Goal: Information Seeking & Learning: Learn about a topic

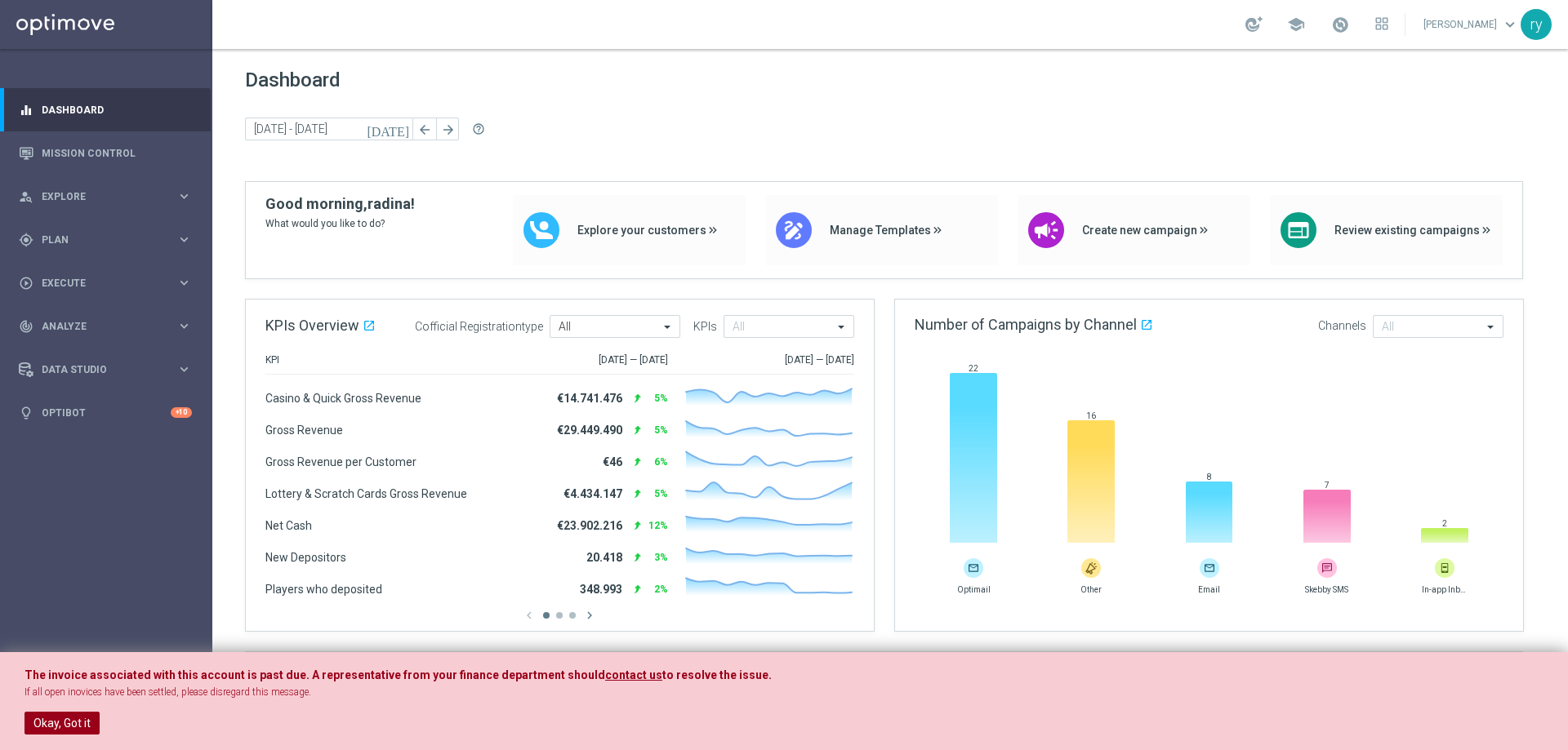
click at [50, 723] on button "Okay, Got it" at bounding box center [62, 723] width 75 height 23
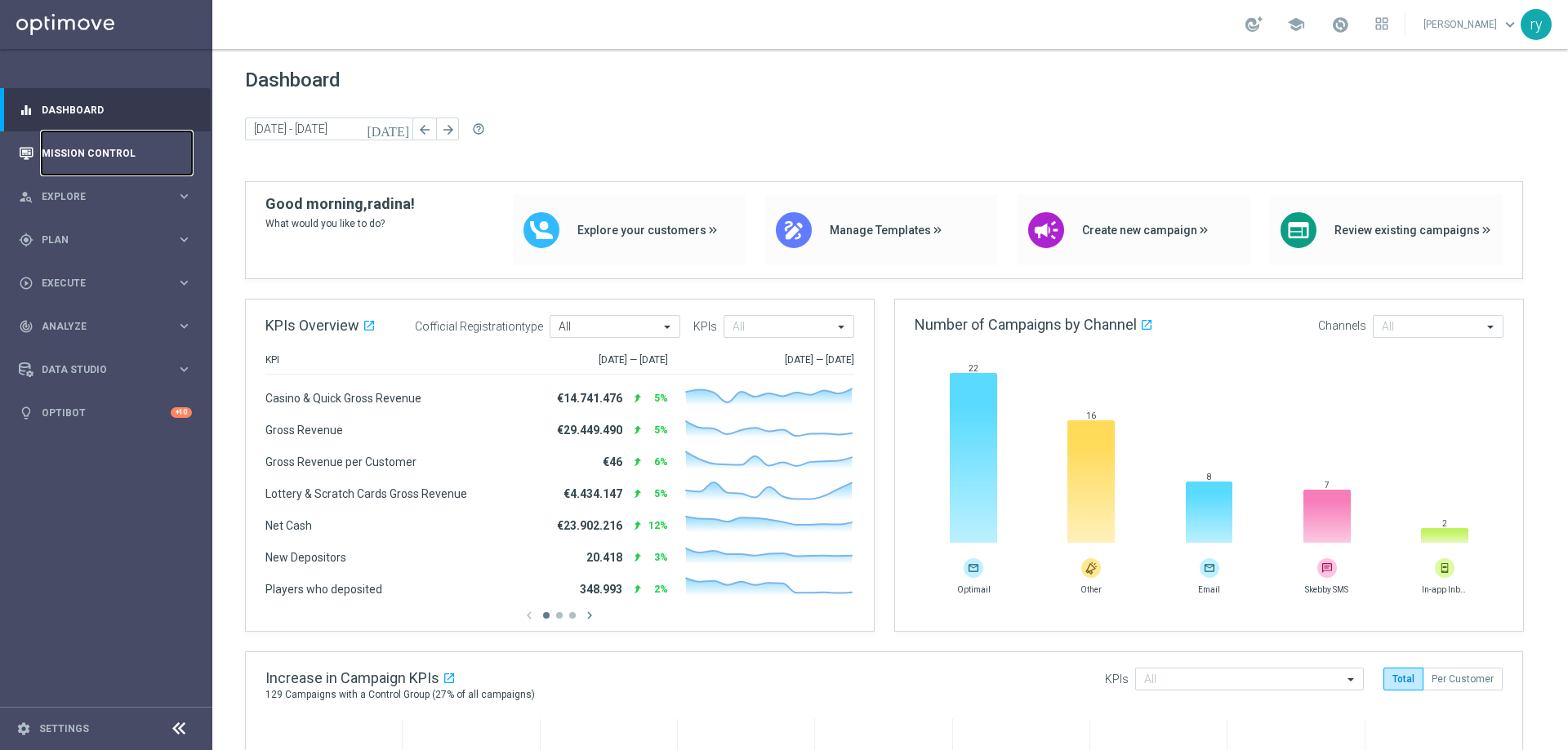
click at [114, 157] on link "Mission Control" at bounding box center [117, 153] width 150 height 44
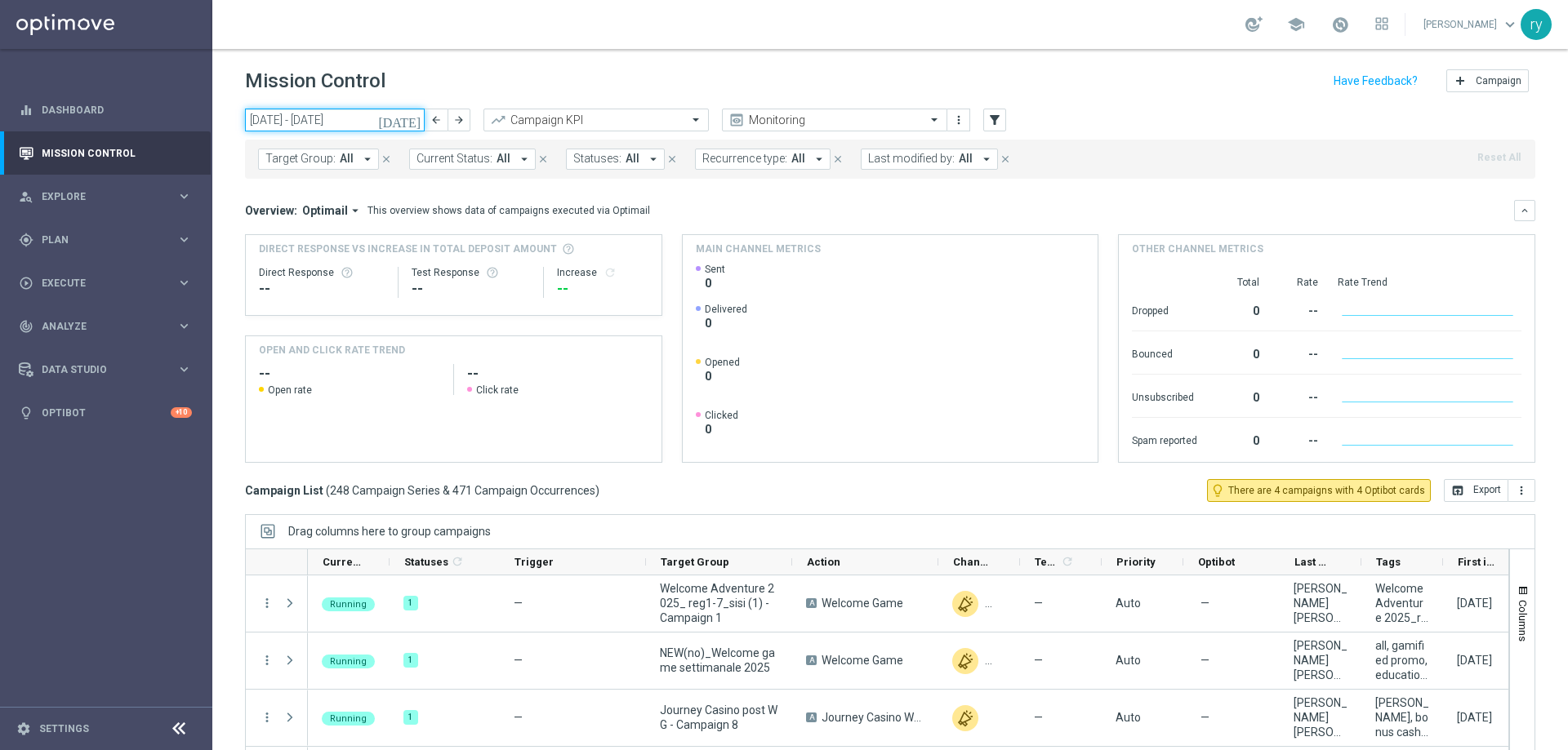
click at [302, 118] on input "18 Aug 2025 - 24 Aug 2025" at bounding box center [334, 120] width 179 height 23
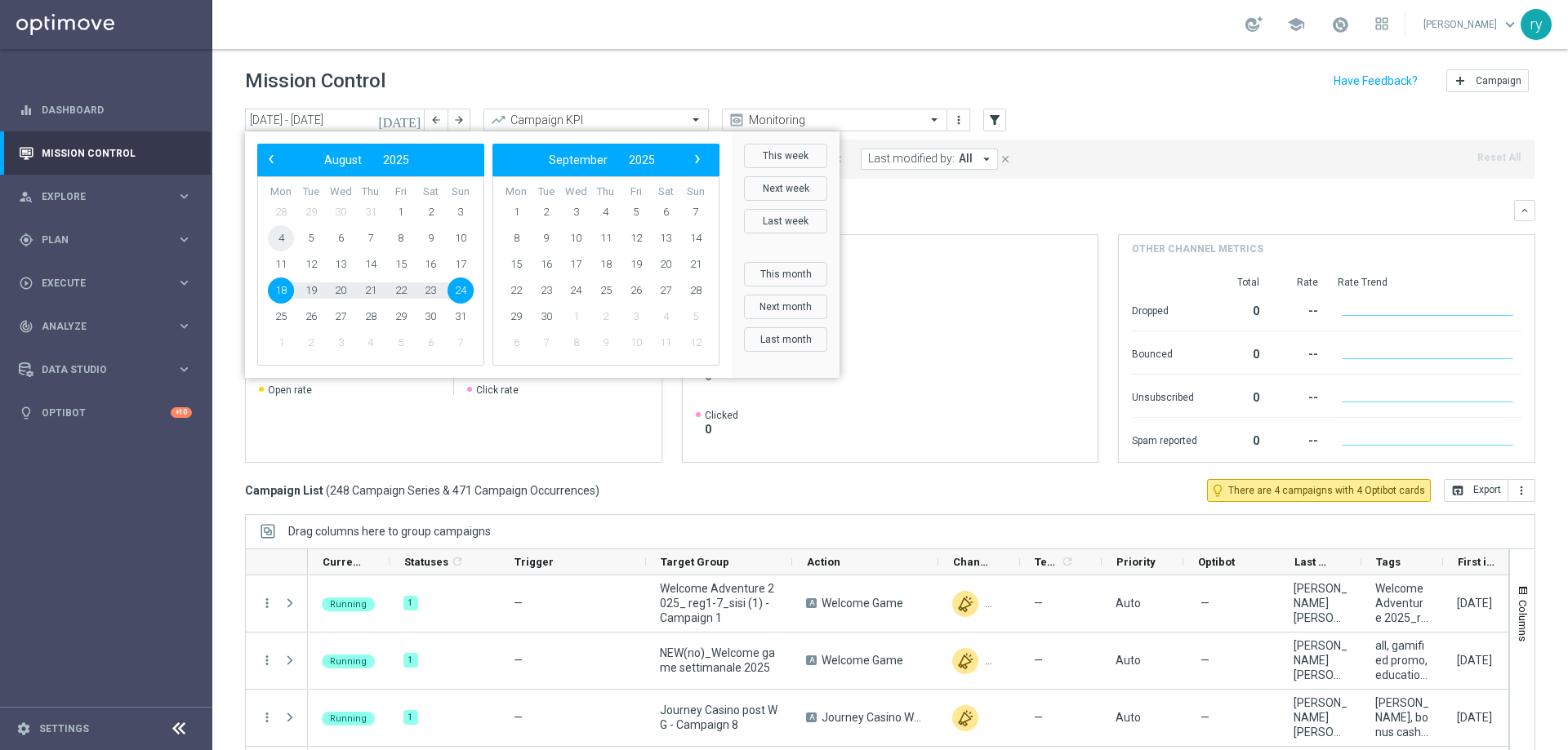
click at [272, 239] on span "4" at bounding box center [281, 238] width 27 height 27
type input "04 Aug 2025 - 04 Aug 2025"
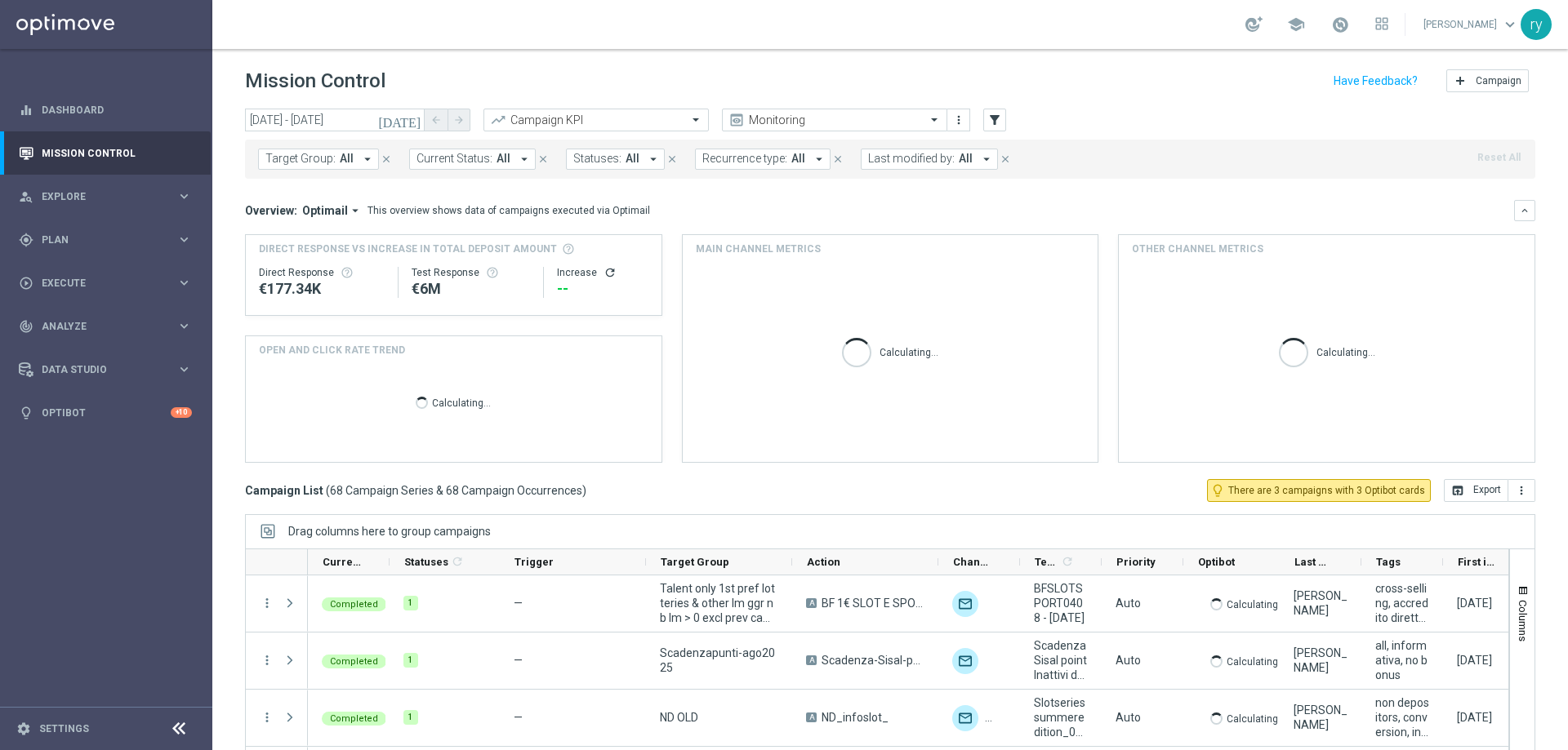
click at [979, 159] on icon "arrow_drop_down" at bounding box center [986, 159] width 14 height 14
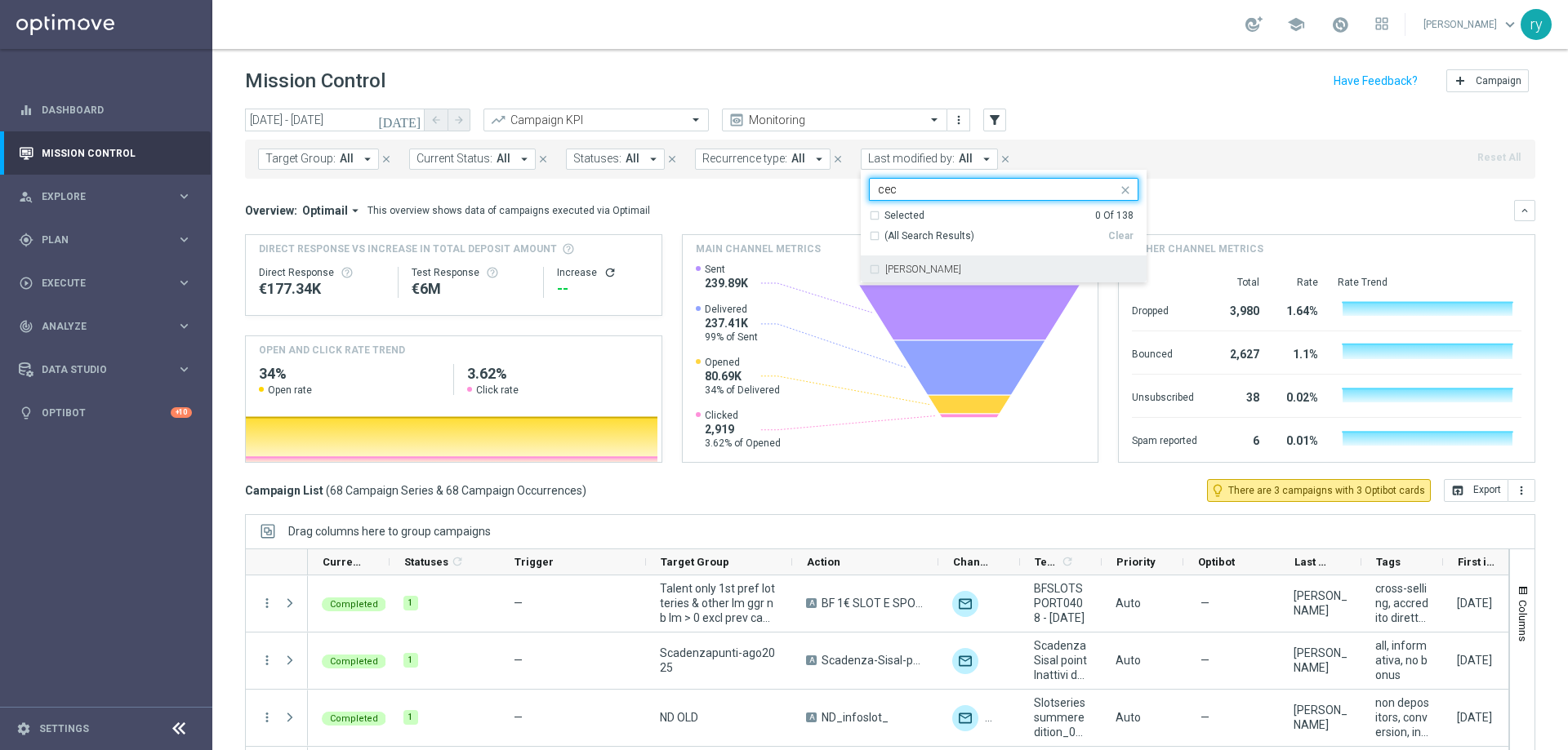
click at [928, 263] on div "Cecilia Mascelli" at bounding box center [1004, 270] width 270 height 27
type input "cec"
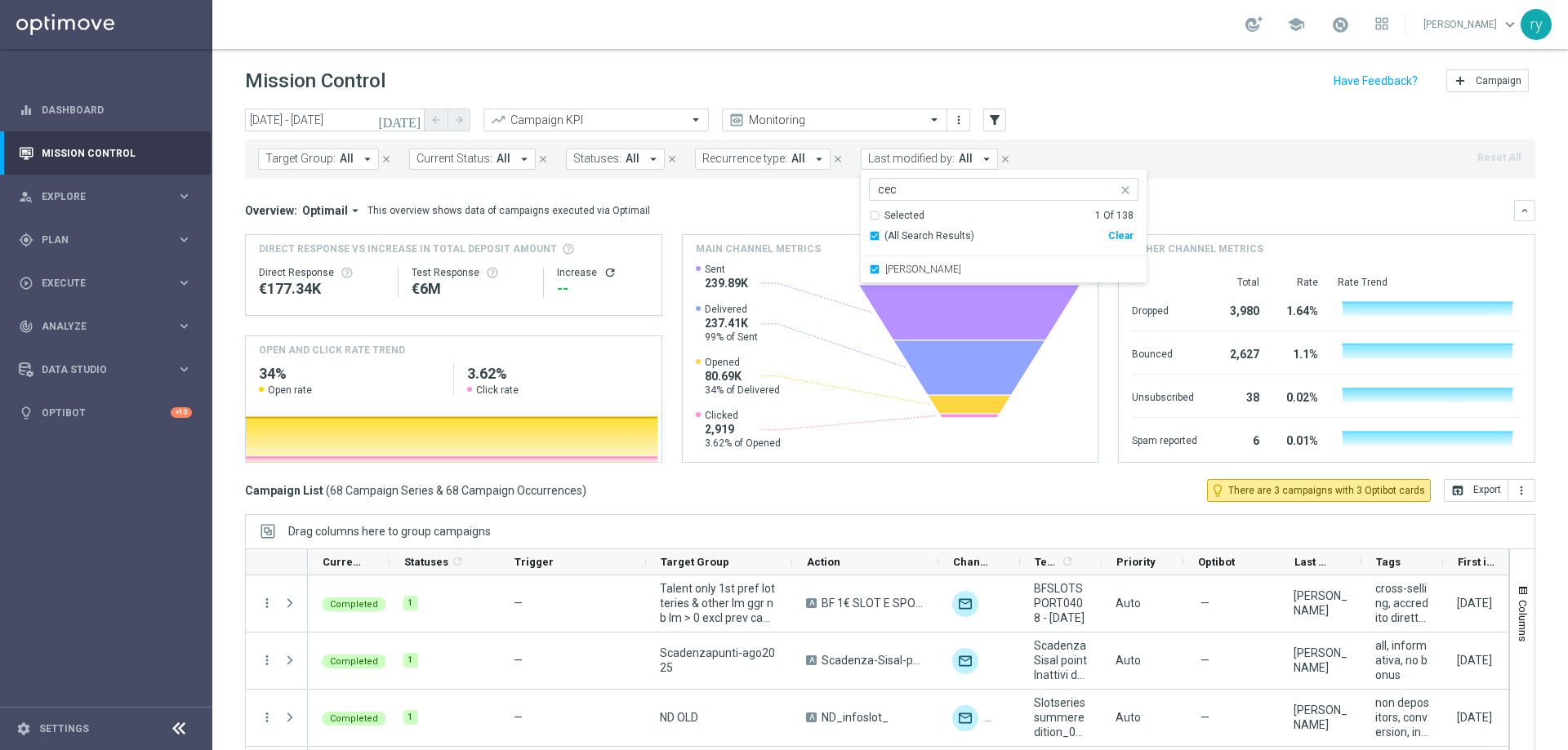
click at [892, 193] on input "cec" at bounding box center [998, 190] width 239 height 14
drag, startPoint x: 896, startPoint y: 190, endPoint x: 797, endPoint y: 190, distance: 99.0
click at [797, 190] on div "today 04 Aug 2025 - 04 Aug 2025 arrow_back arrow_forward Campaign KPI trending_…" at bounding box center [891, 422] width 1356 height 628
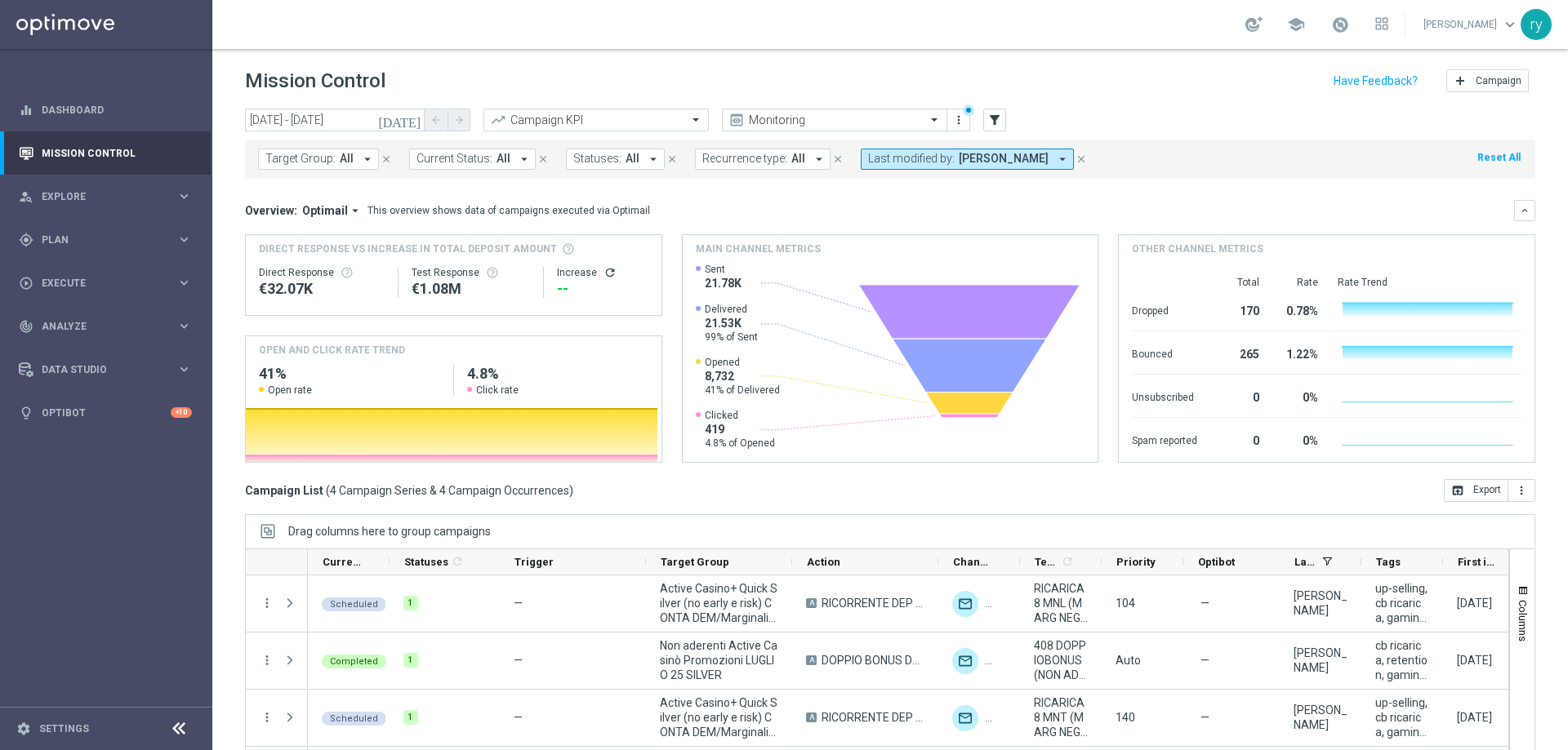
click at [996, 155] on span "Cecilia Mascelli" at bounding box center [1004, 159] width 90 height 14
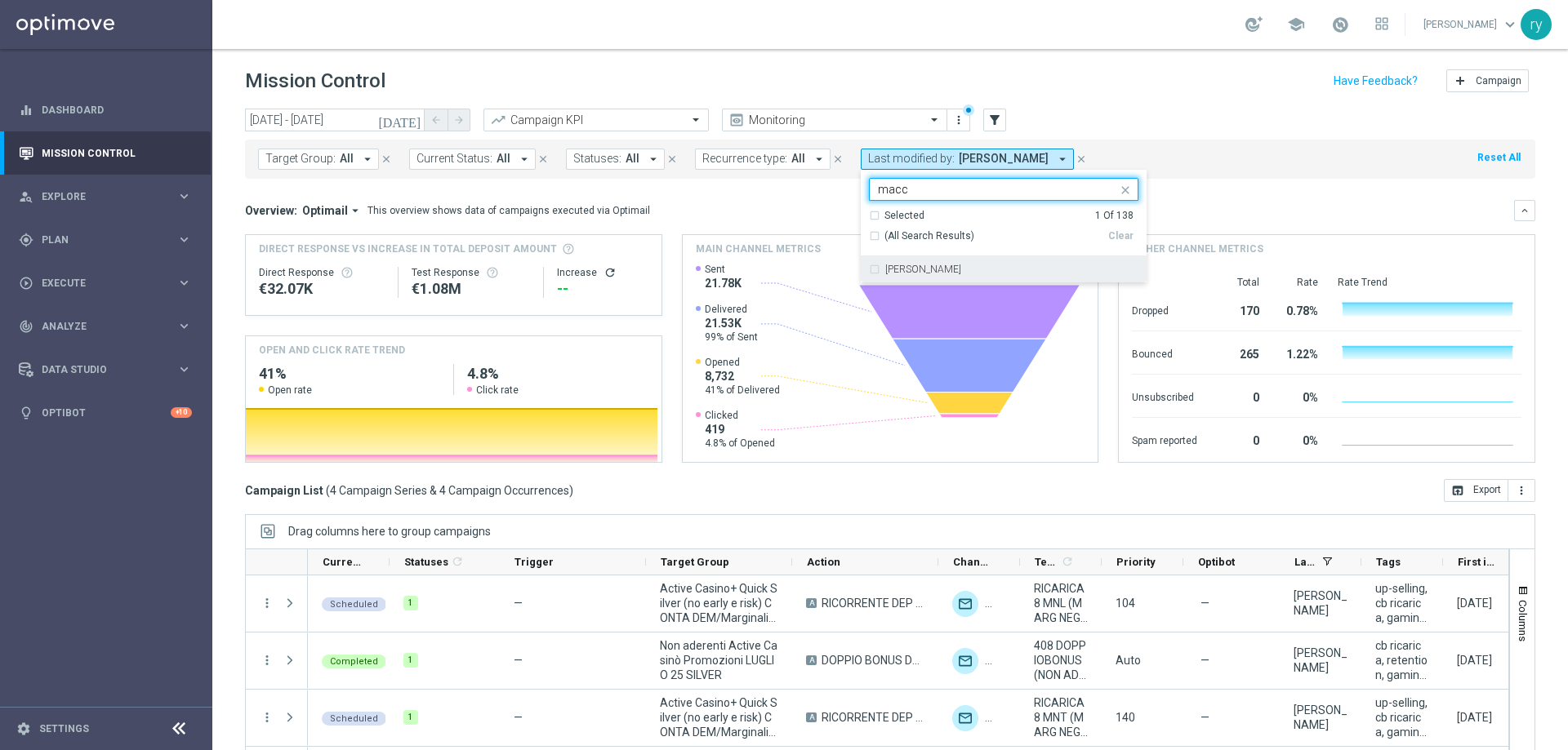
click at [902, 275] on div "marco Maccarrone" at bounding box center [1004, 270] width 270 height 27
click at [955, 195] on input "macc" at bounding box center [998, 190] width 239 height 14
click at [956, 189] on input "macc" at bounding box center [998, 190] width 239 height 14
click at [927, 190] on input "macc" at bounding box center [998, 190] width 239 height 14
drag, startPoint x: 927, startPoint y: 190, endPoint x: 914, endPoint y: 190, distance: 13.0
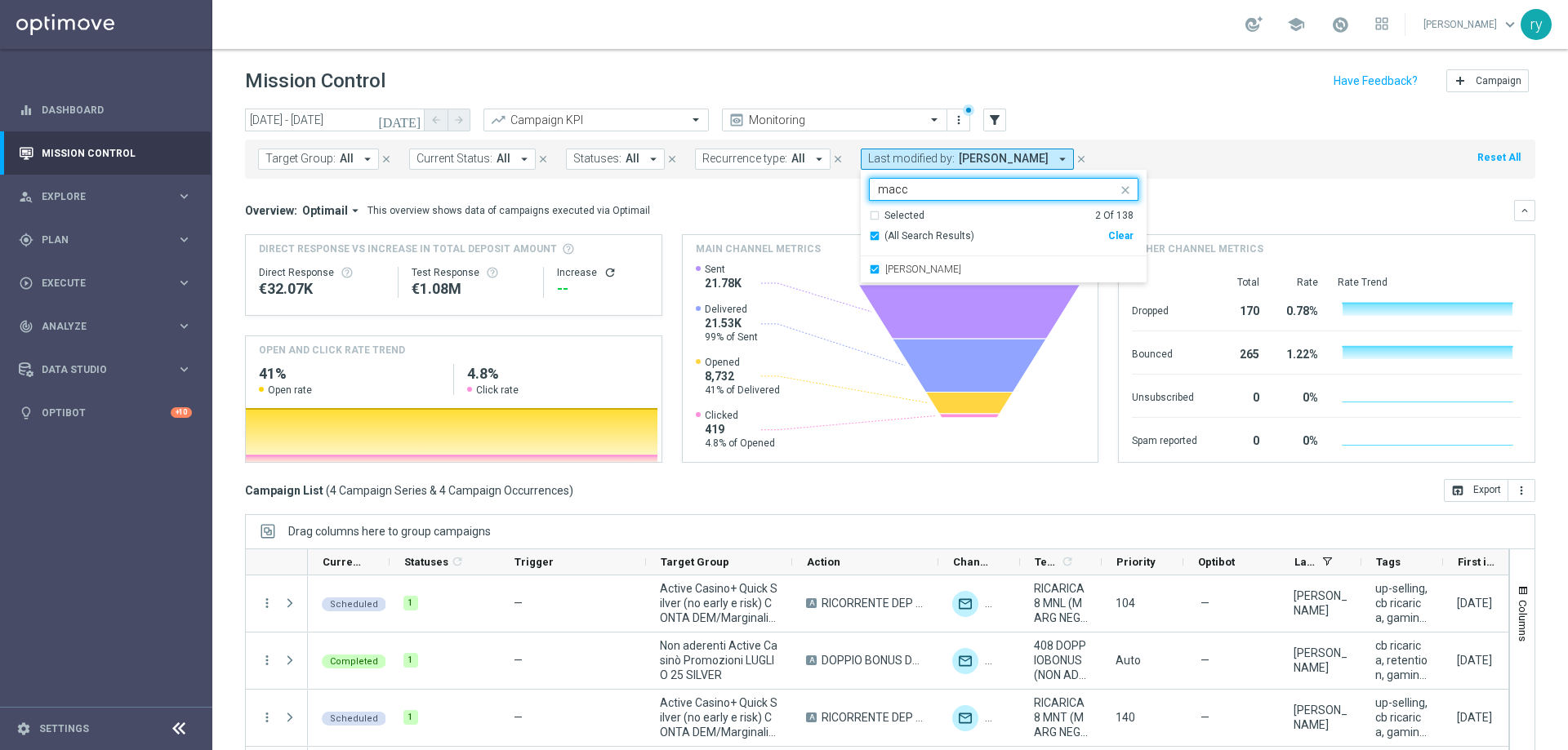
click at [925, 190] on input "macc" at bounding box center [998, 190] width 239 height 14
click at [920, 261] on div "[PERSON_NAME]" at bounding box center [1004, 270] width 270 height 27
type input "yor"
click at [1172, 173] on div "Target Group: All arrow_drop_down close Current Status: All arrow_drop_down clo…" at bounding box center [890, 159] width 1291 height 39
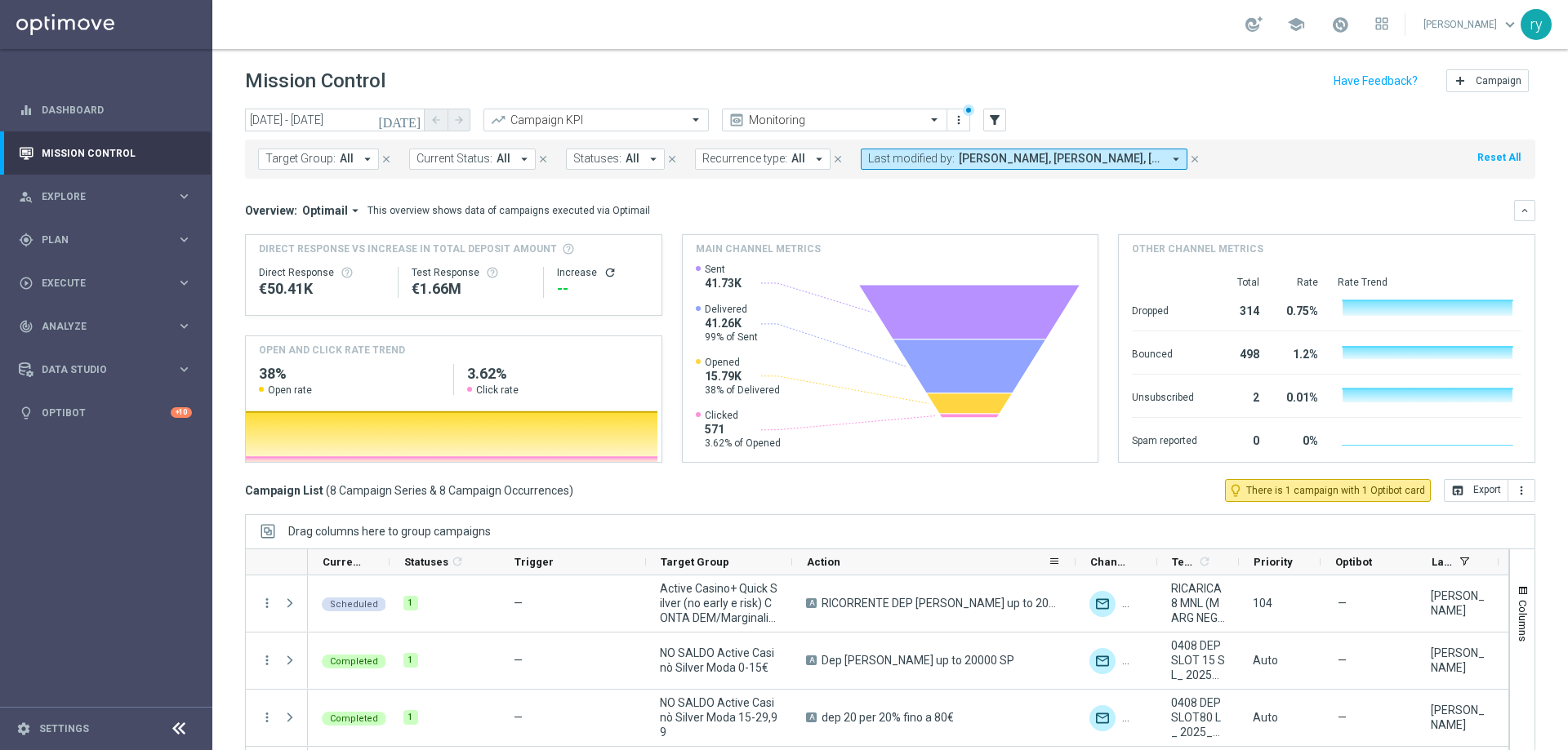
drag, startPoint x: 936, startPoint y: 566, endPoint x: 1074, endPoint y: 563, distance: 138.0
click at [1074, 563] on div at bounding box center [1075, 562] width 7 height 26
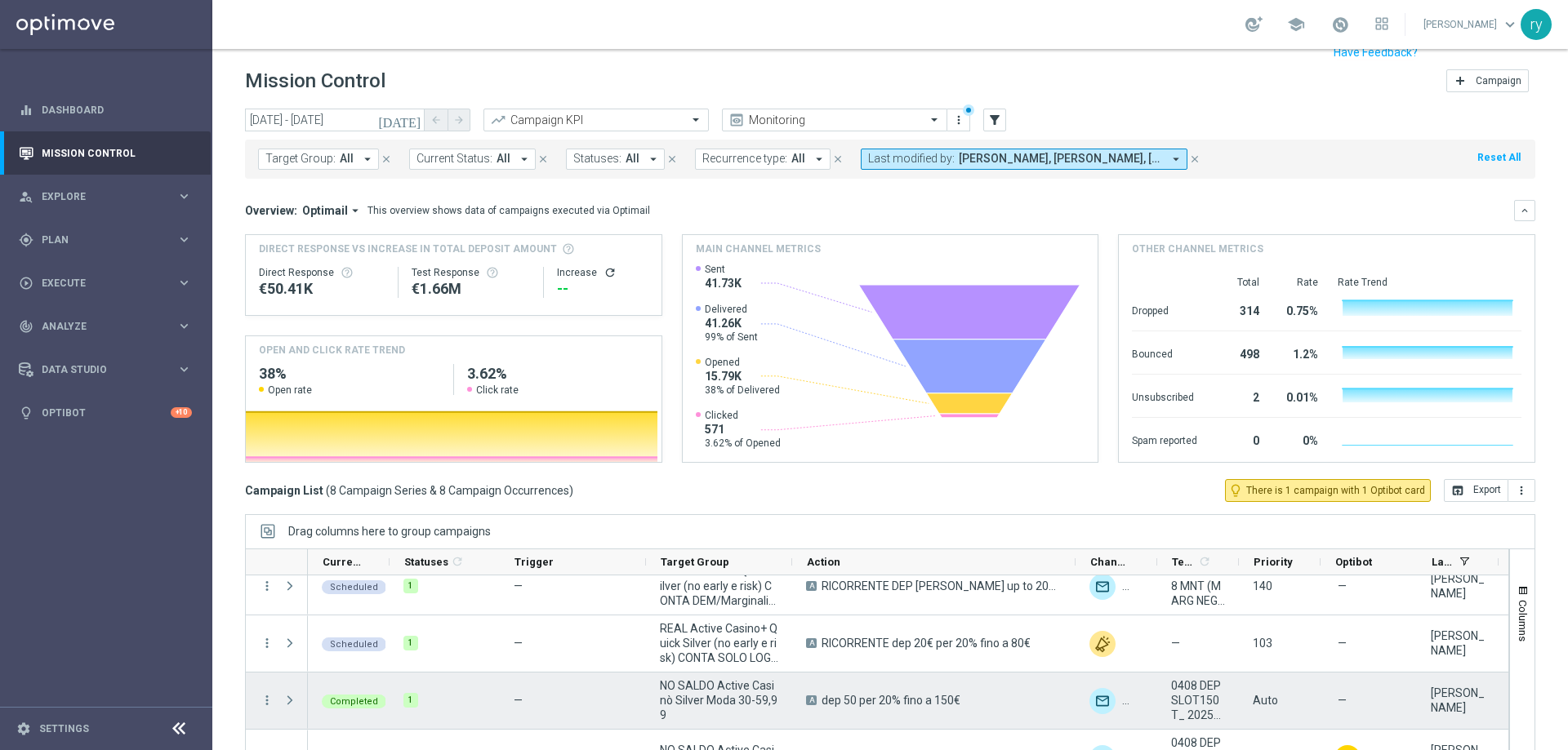
scroll to position [66, 0]
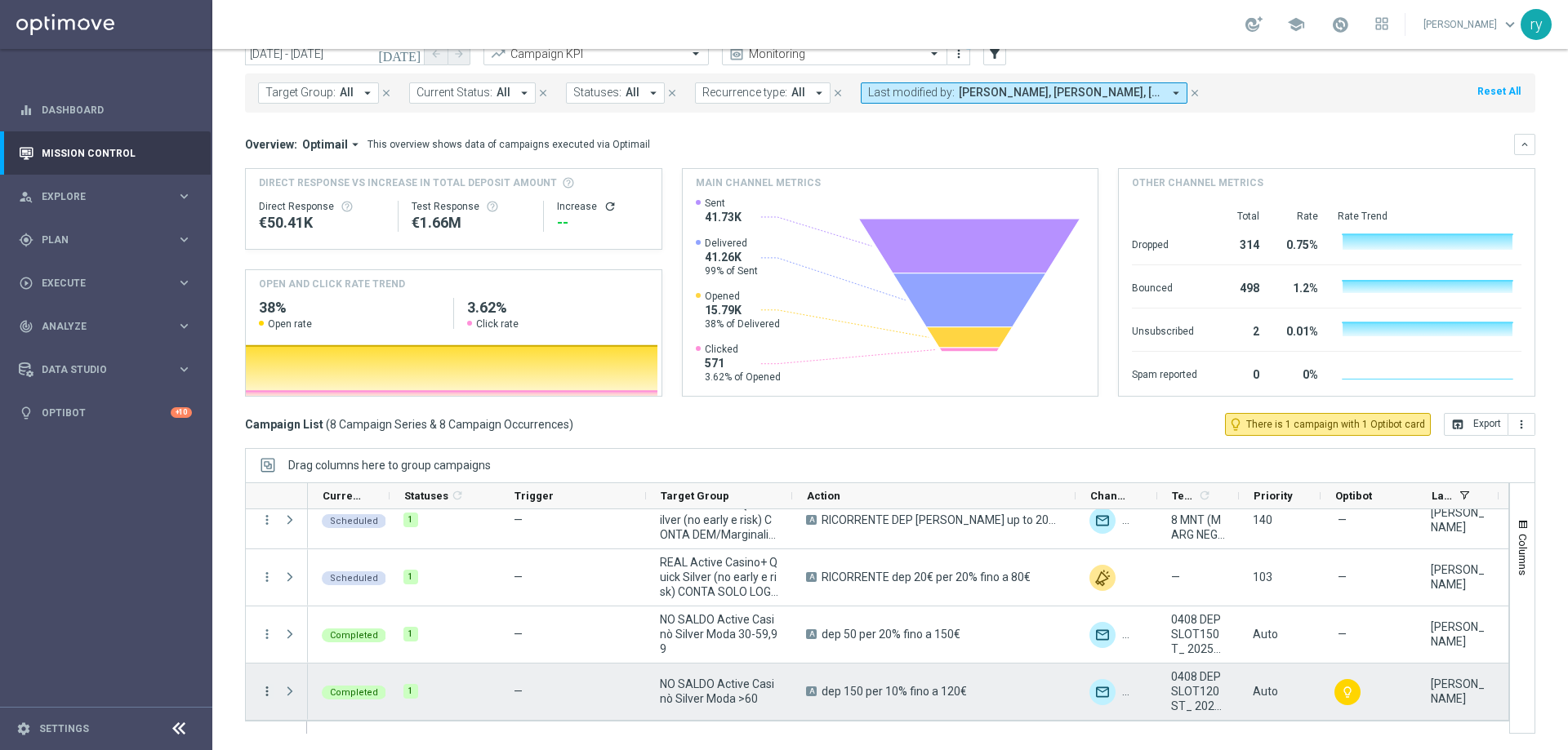
click at [266, 684] on icon "more_vert" at bounding box center [267, 691] width 14 height 14
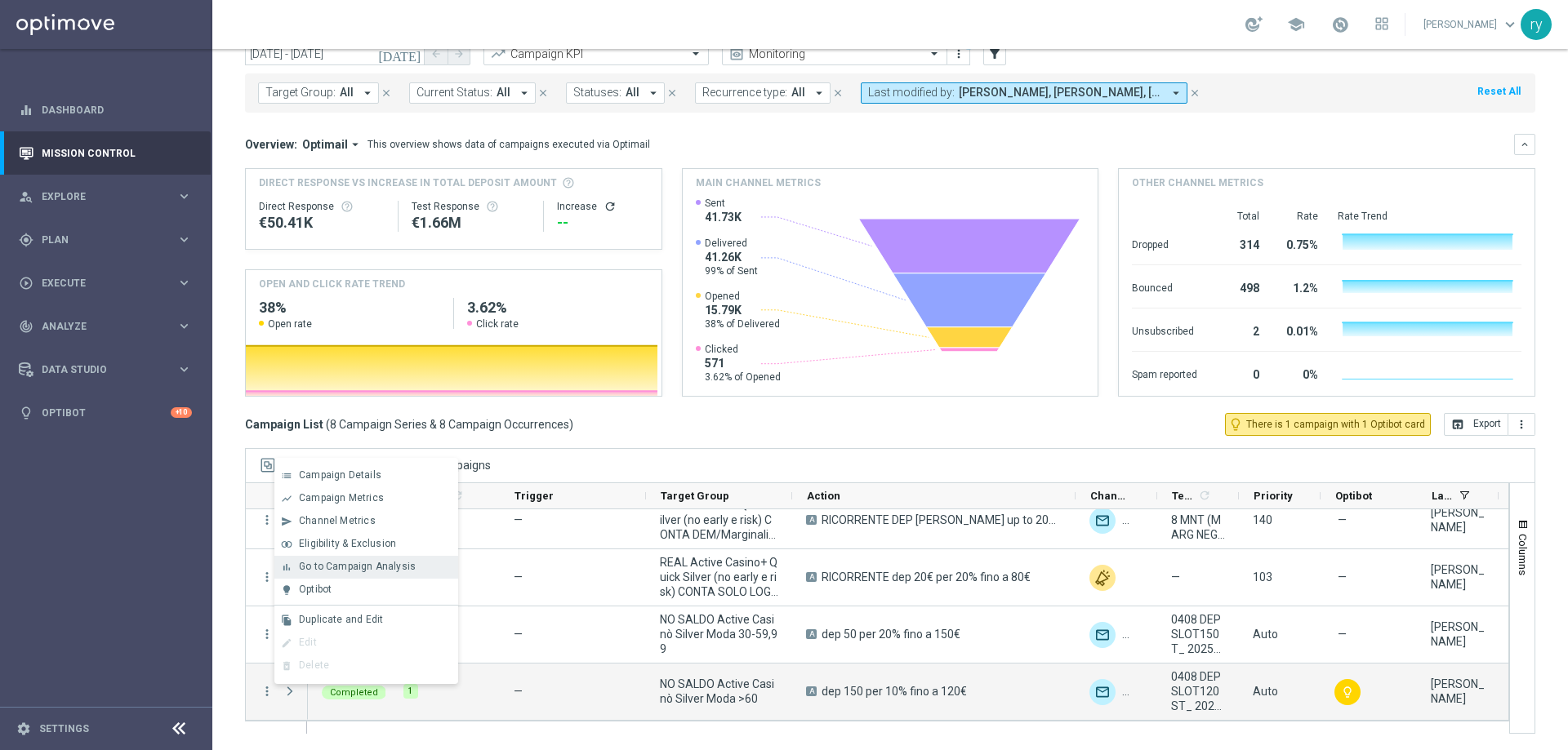
click at [308, 572] on span "Go to Campaign Analysis" at bounding box center [357, 567] width 117 height 11
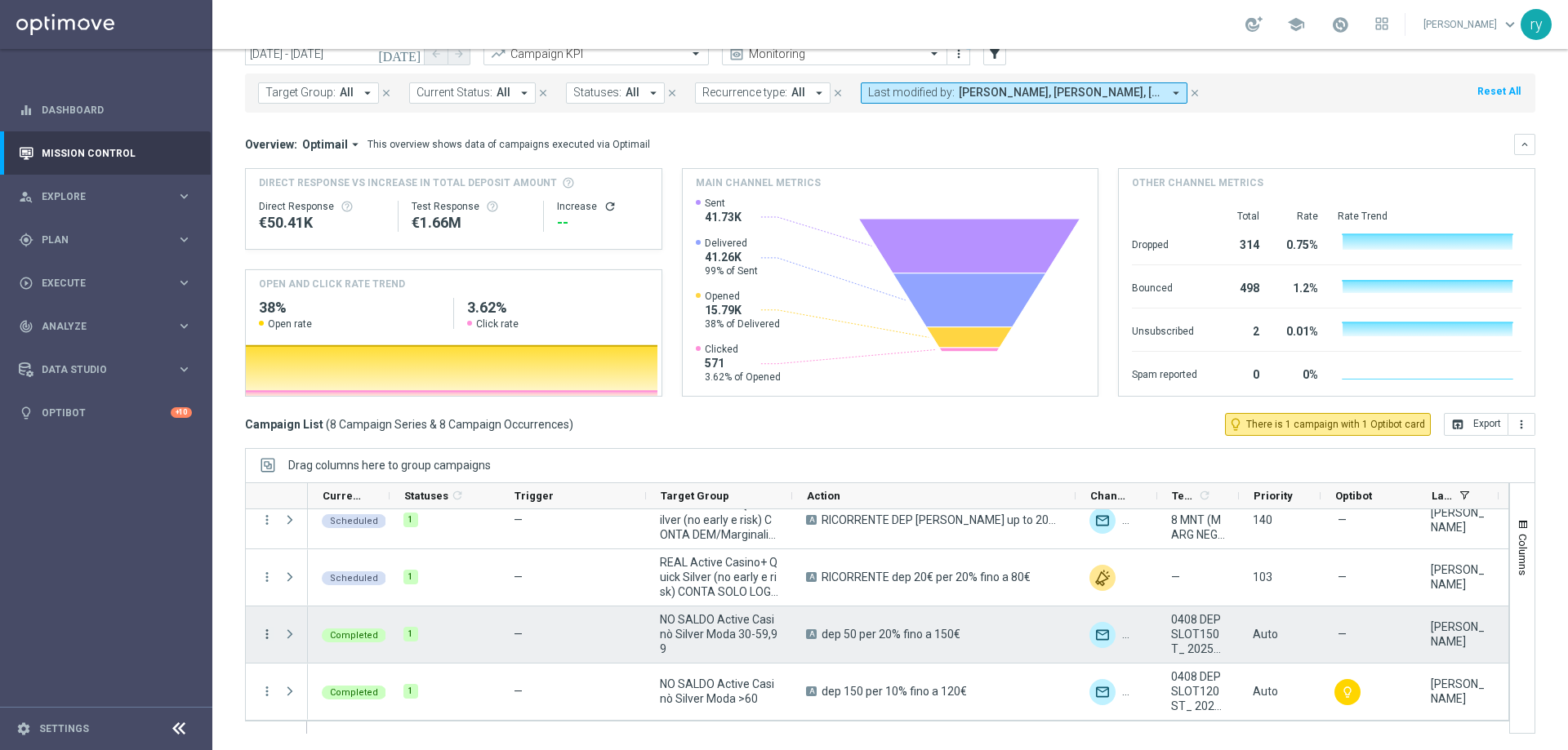
click at [271, 634] on icon "more_vert" at bounding box center [267, 634] width 14 height 14
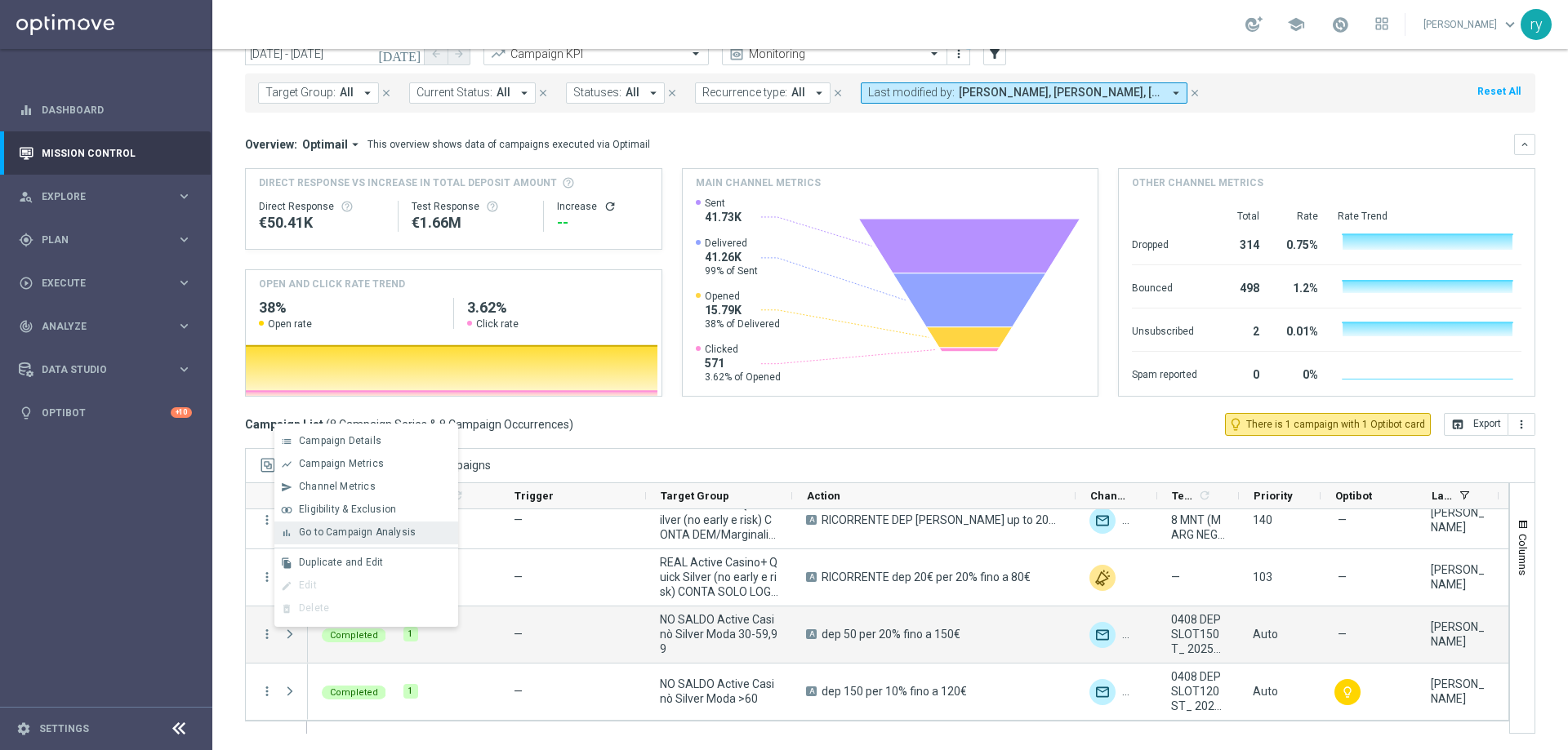
click at [349, 522] on div "bar_chart Go to Campaign Analysis" at bounding box center [367, 534] width 184 height 23
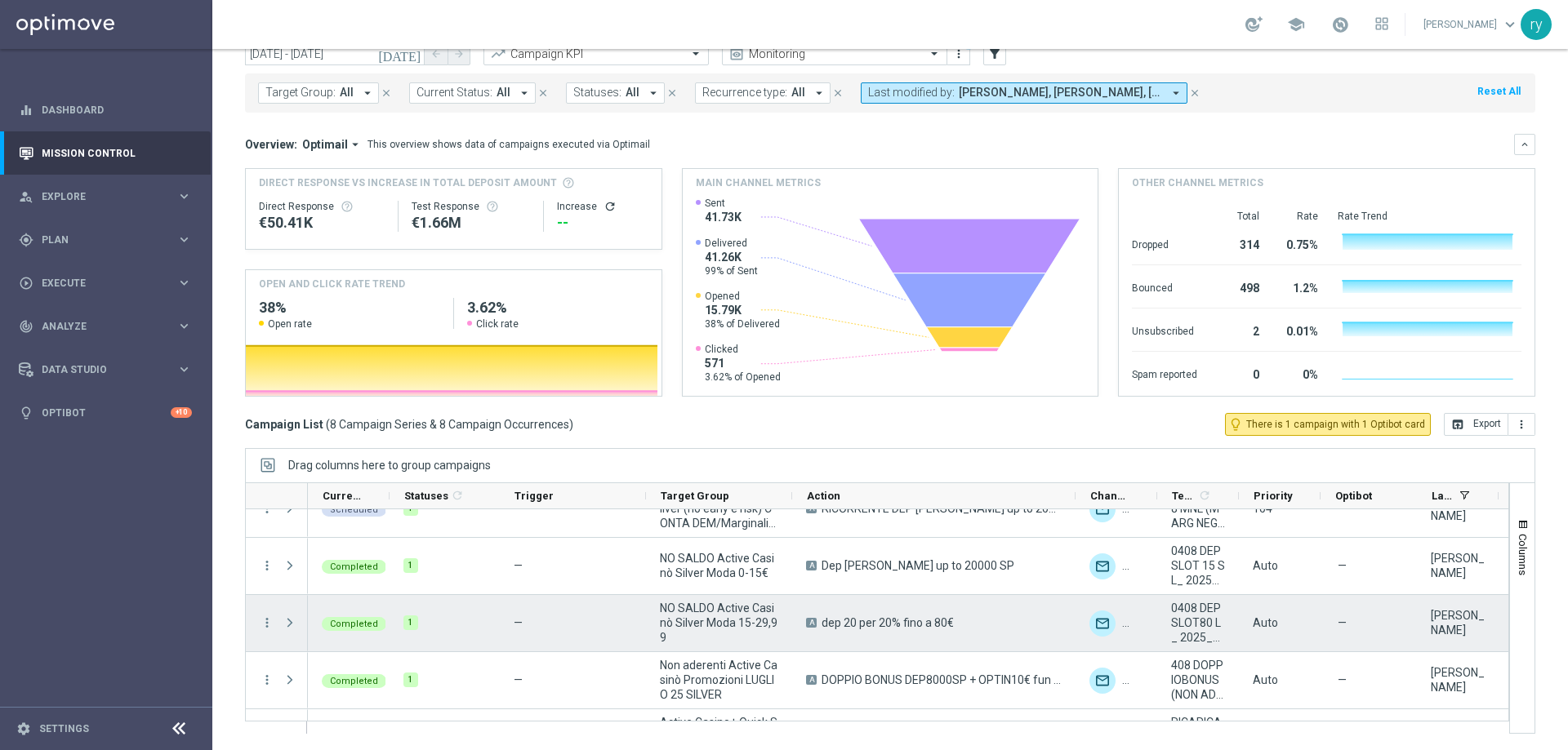
scroll to position [1, 0]
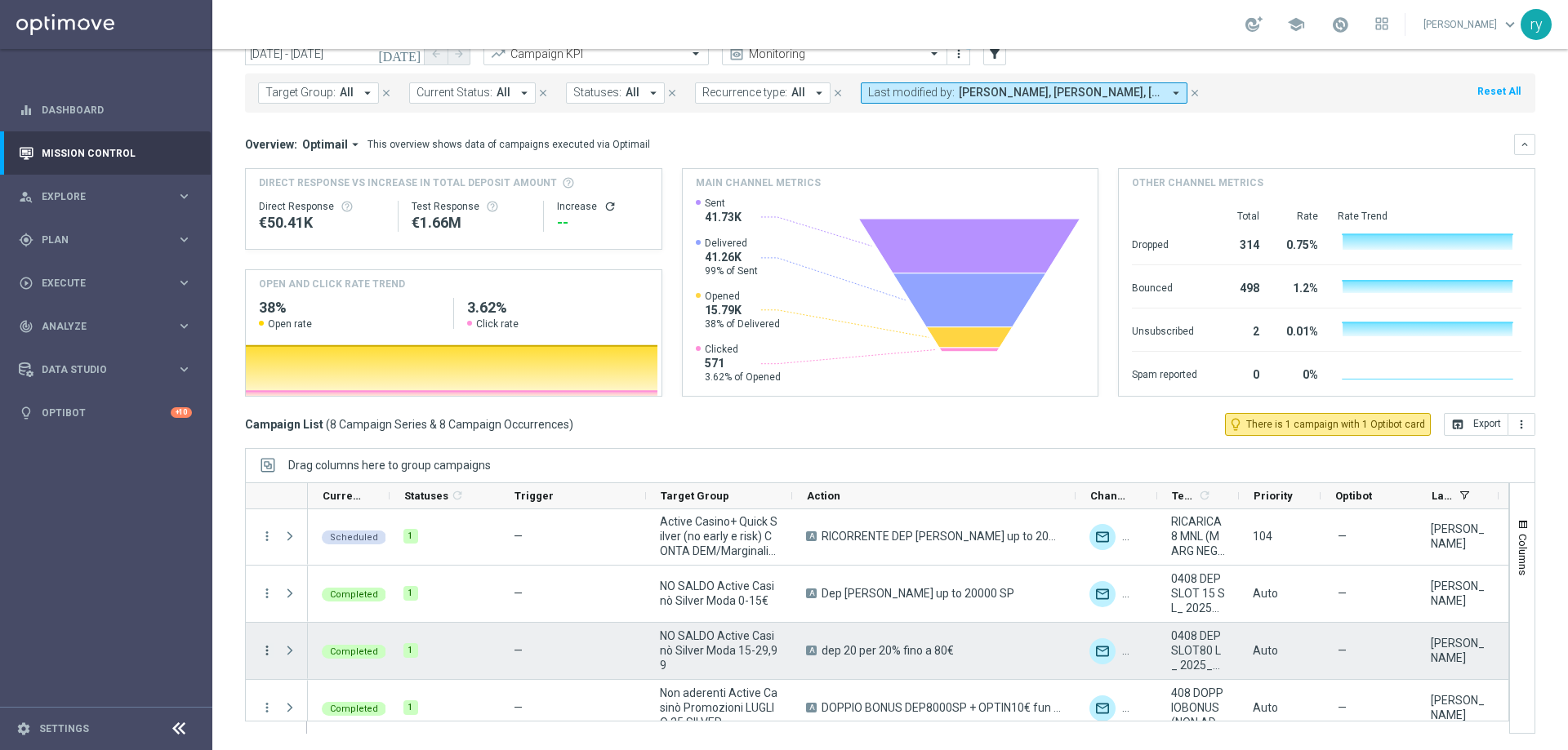
click at [265, 648] on icon "more_vert" at bounding box center [267, 650] width 14 height 14
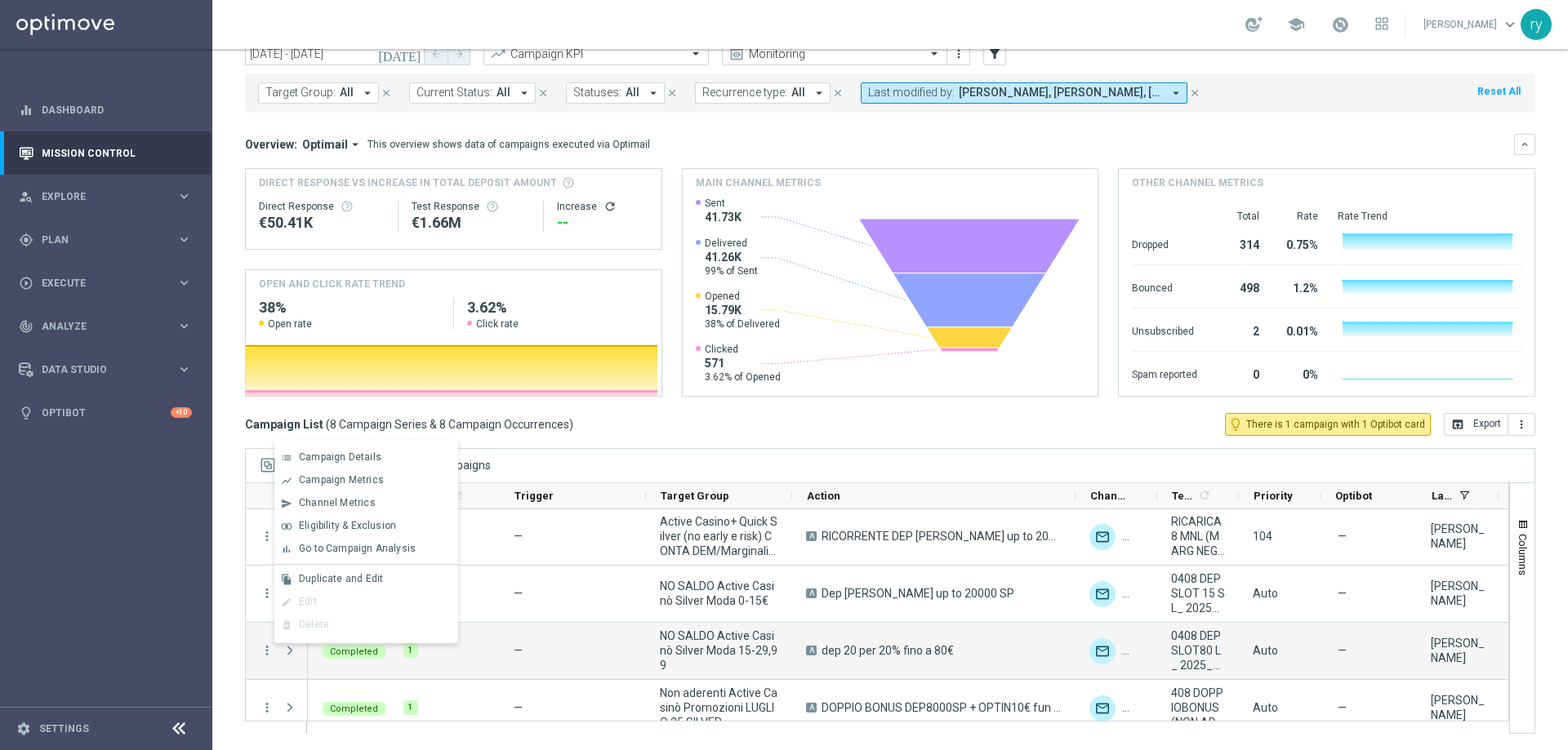
click at [333, 546] on span "Go to Campaign Analysis" at bounding box center [357, 549] width 117 height 11
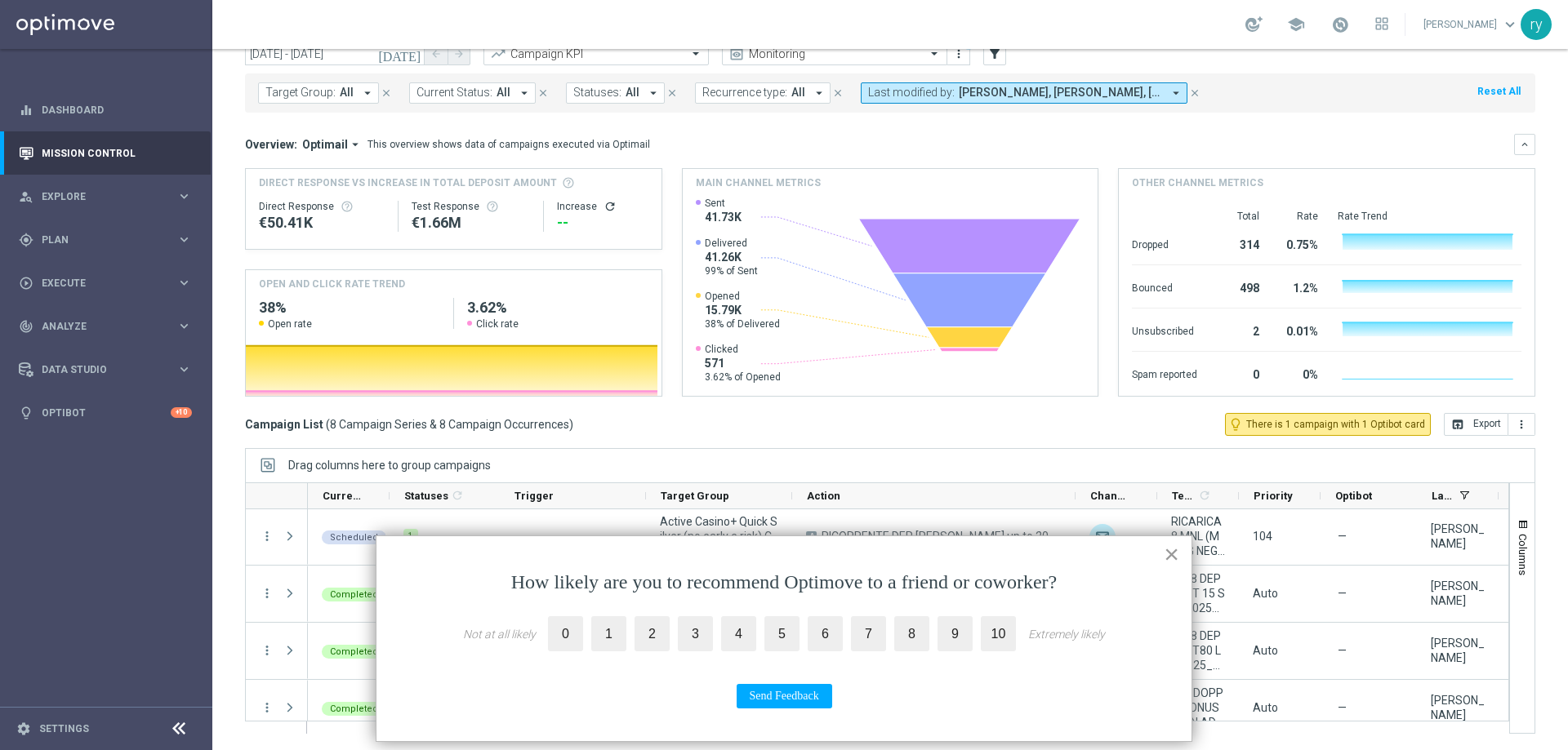
click at [1166, 553] on button "×" at bounding box center [1172, 554] width 15 height 27
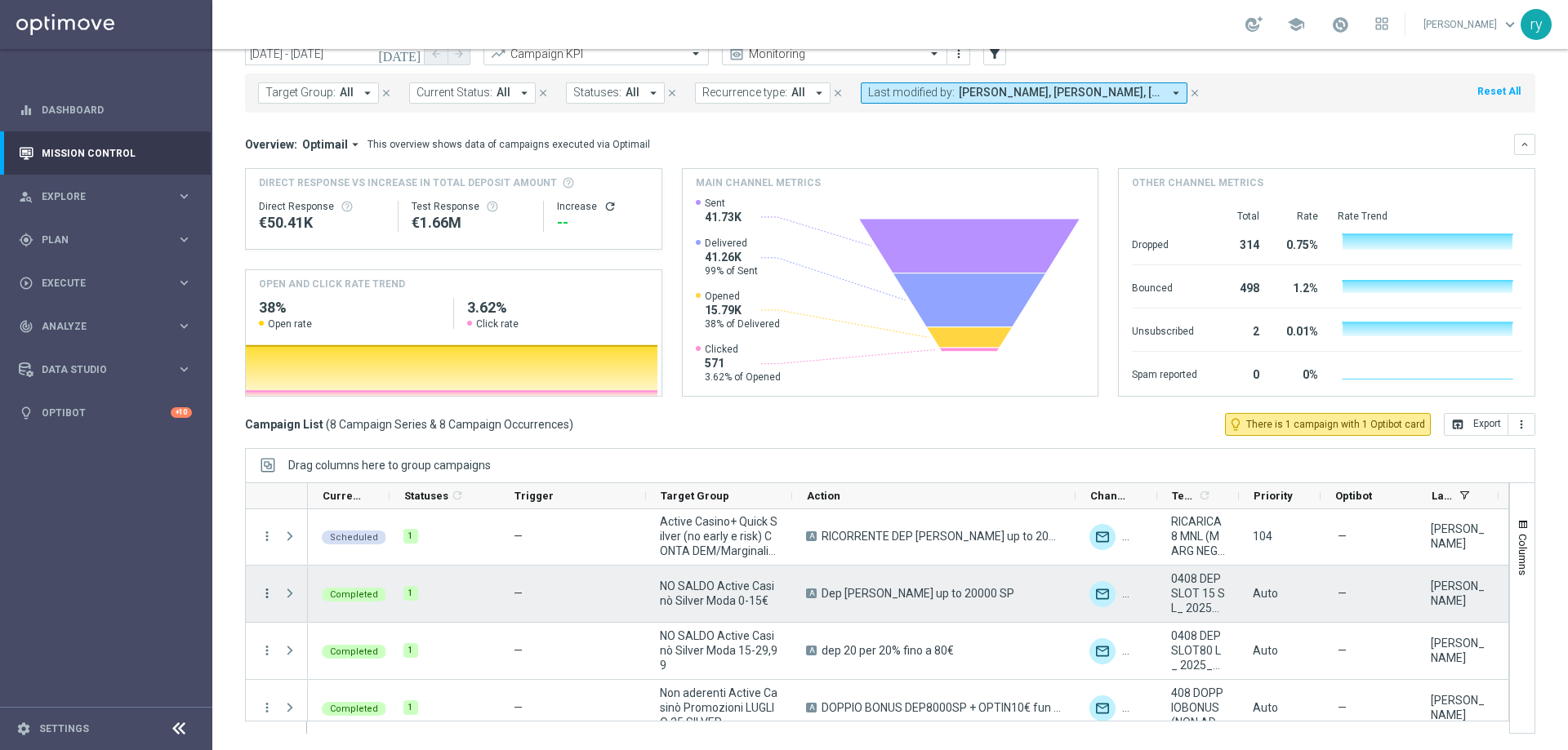
click at [260, 595] on icon "more_vert" at bounding box center [267, 593] width 14 height 14
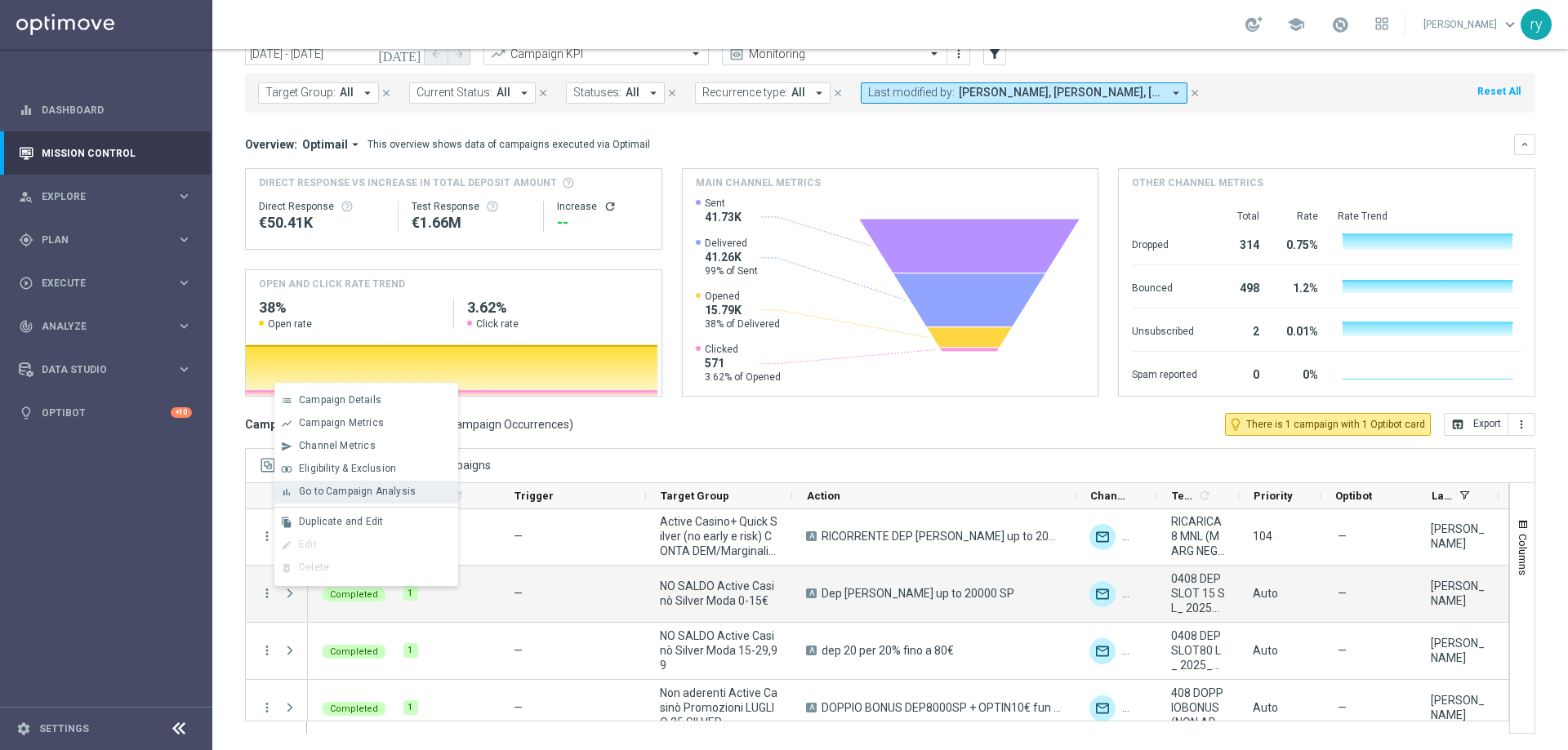
click at [334, 494] on span "Go to Campaign Analysis" at bounding box center [357, 492] width 117 height 11
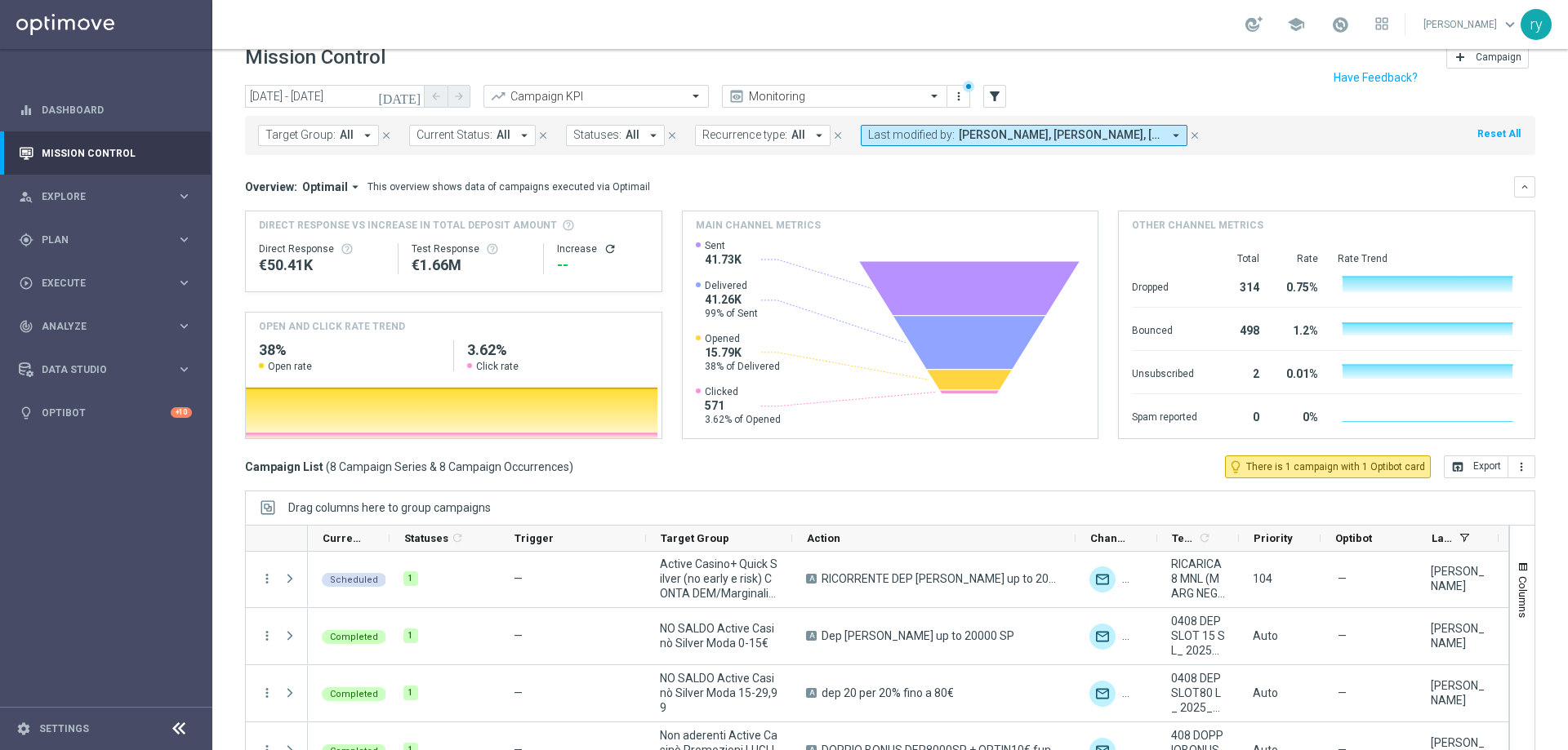
scroll to position [0, 0]
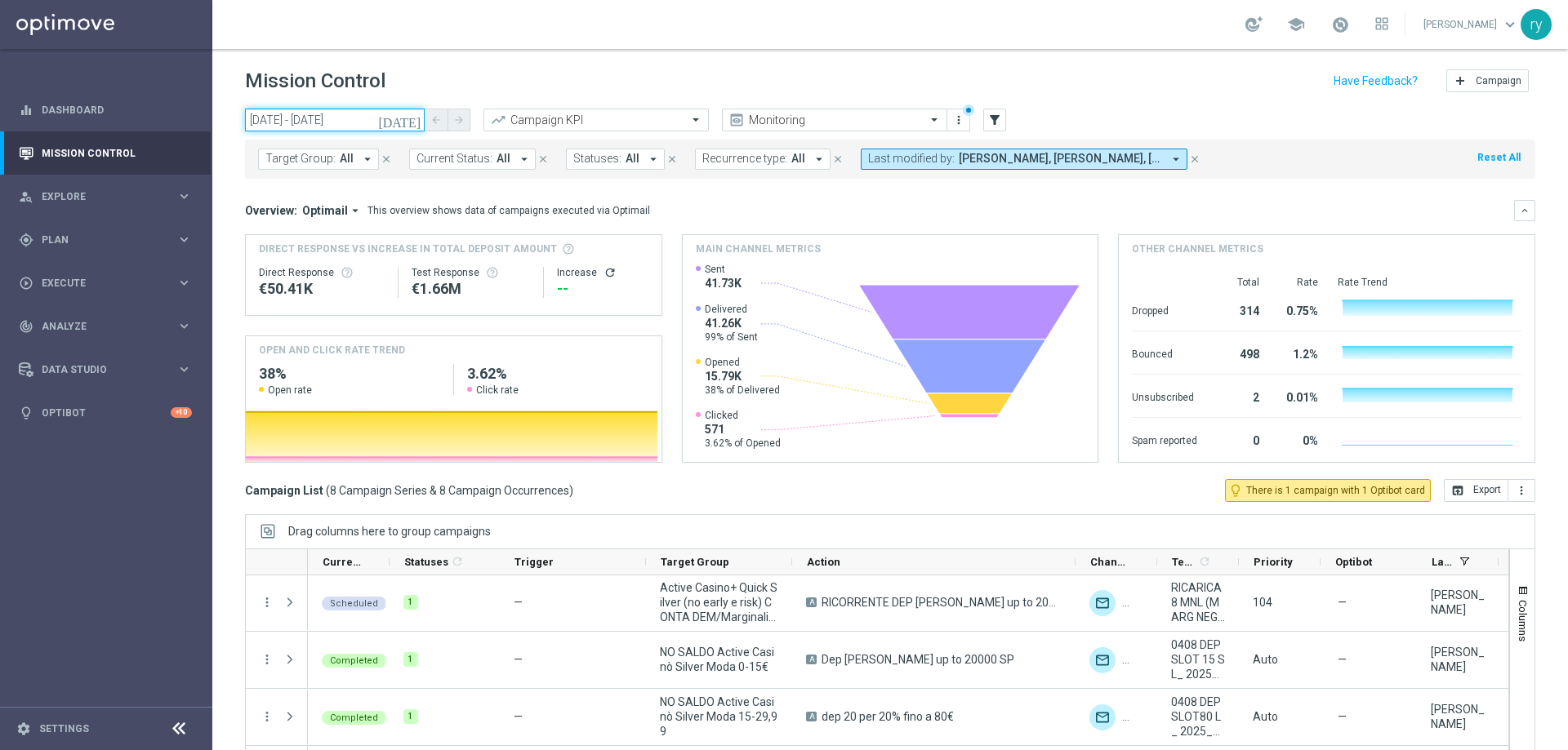
click at [294, 119] on input "04 Aug 2025 - 04 Aug 2025" at bounding box center [334, 120] width 179 height 23
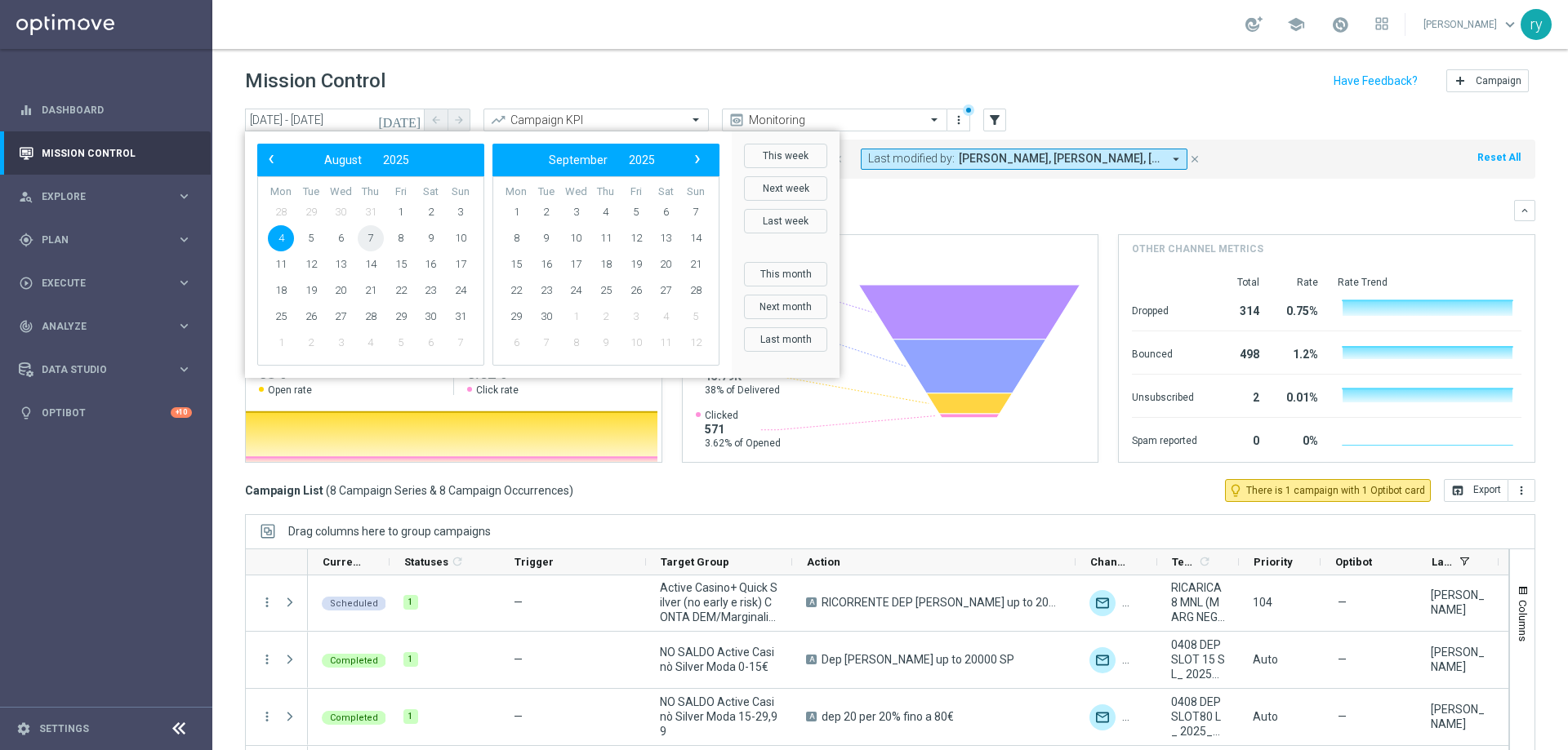
click at [378, 237] on span "7" at bounding box center [371, 238] width 27 height 27
click at [377, 236] on span "7" at bounding box center [371, 238] width 27 height 27
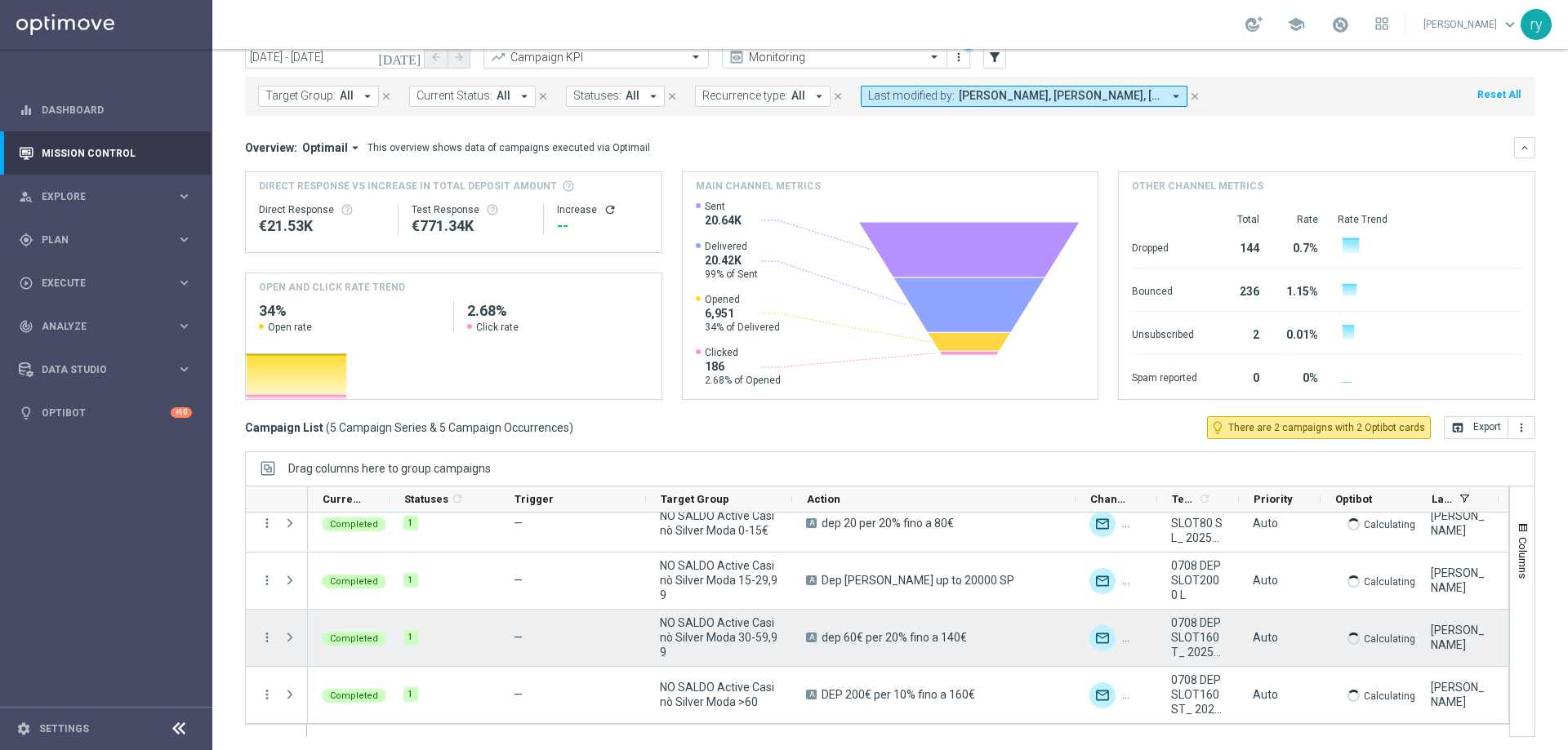
scroll to position [66, 0]
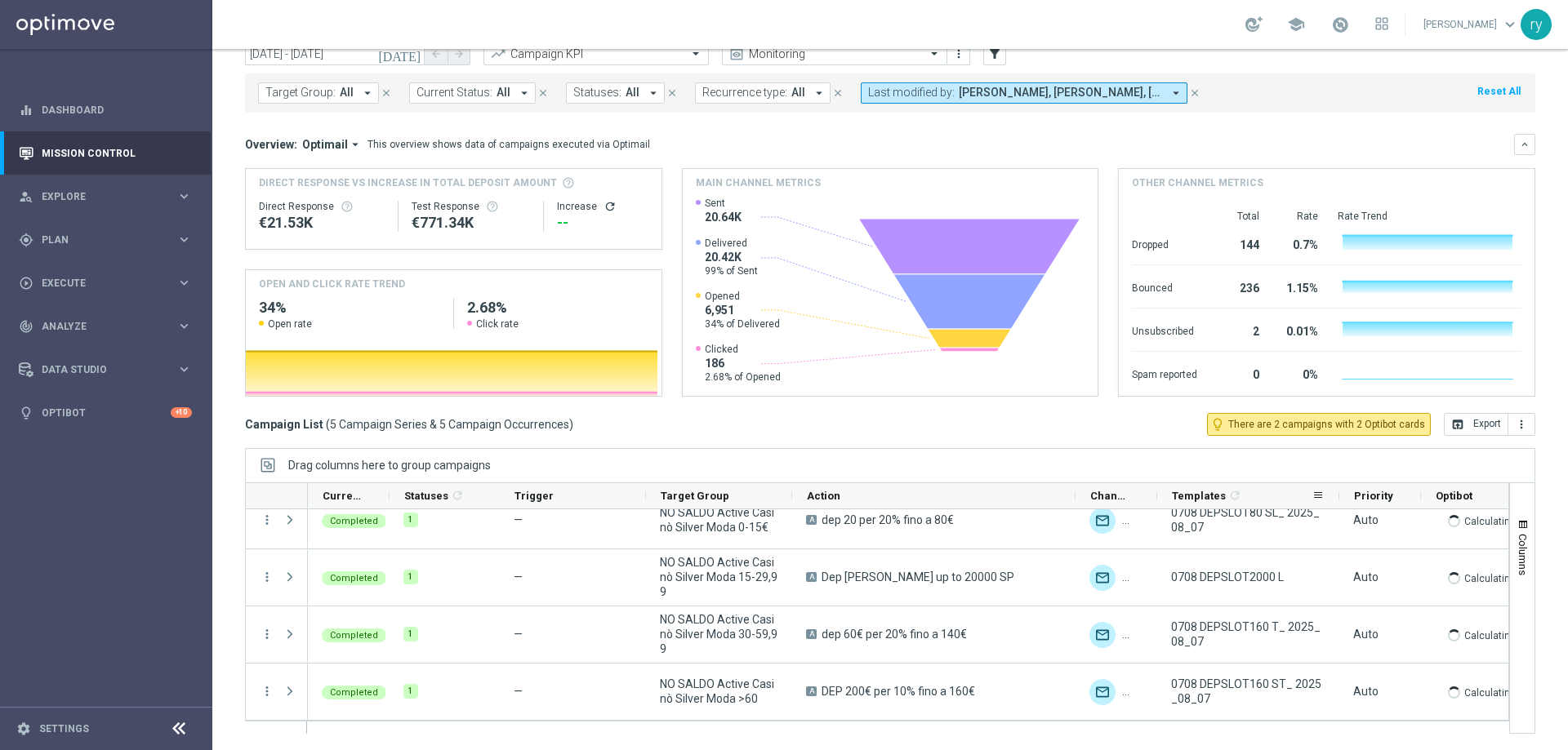
drag, startPoint x: 1237, startPoint y: 495, endPoint x: 1337, endPoint y: 487, distance: 100.3
click at [1337, 487] on div at bounding box center [1339, 496] width 7 height 26
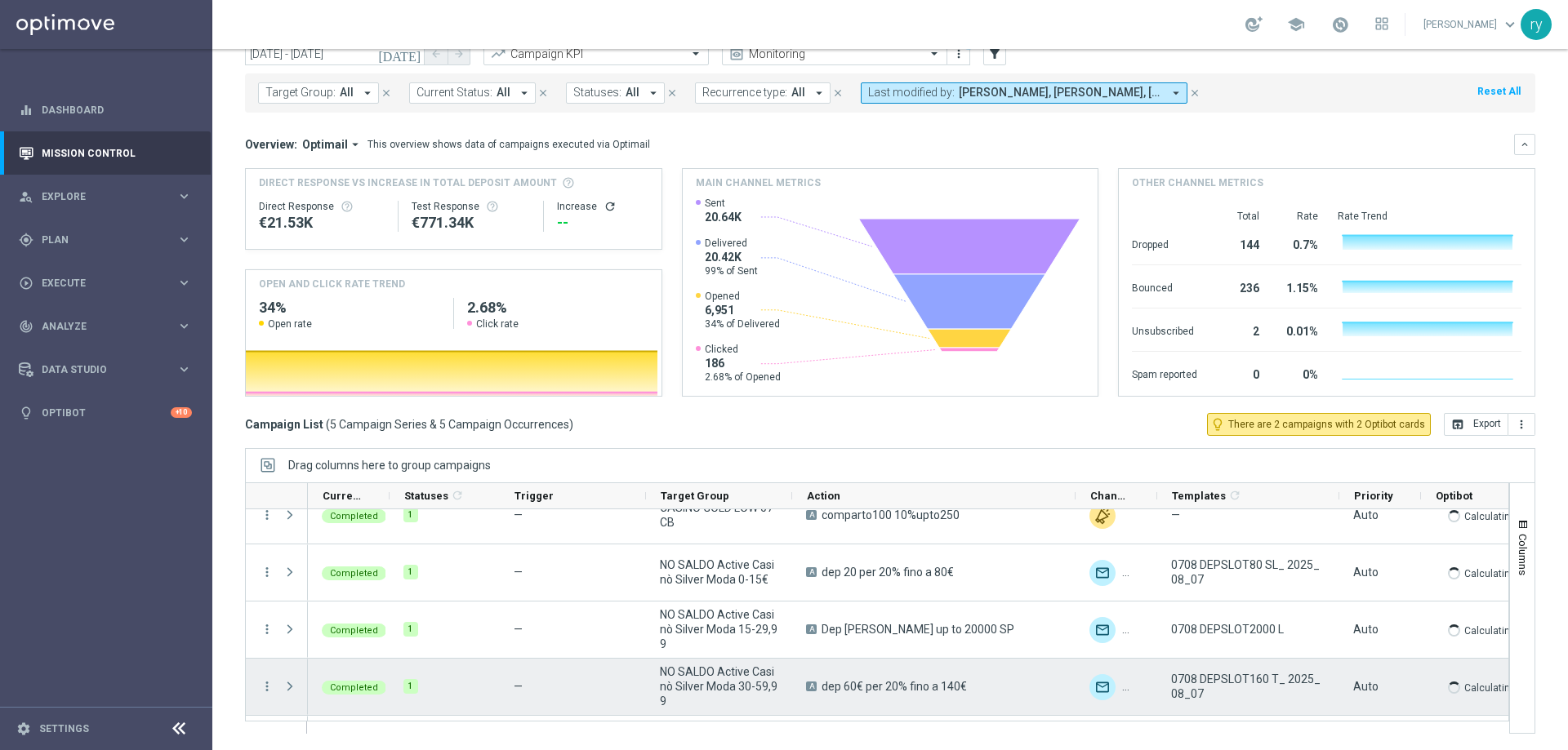
scroll to position [0, 0]
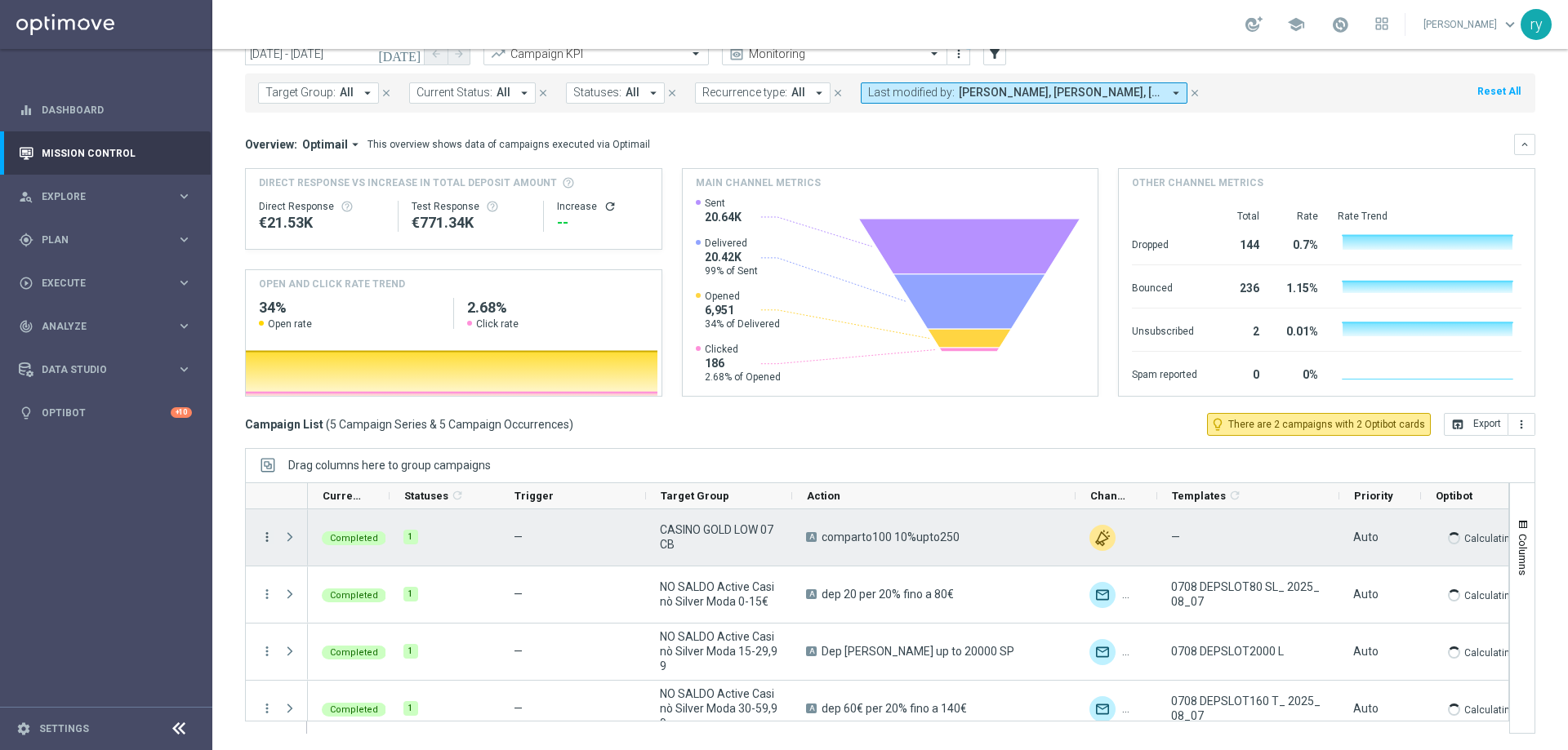
click at [266, 534] on icon "more_vert" at bounding box center [267, 536] width 14 height 14
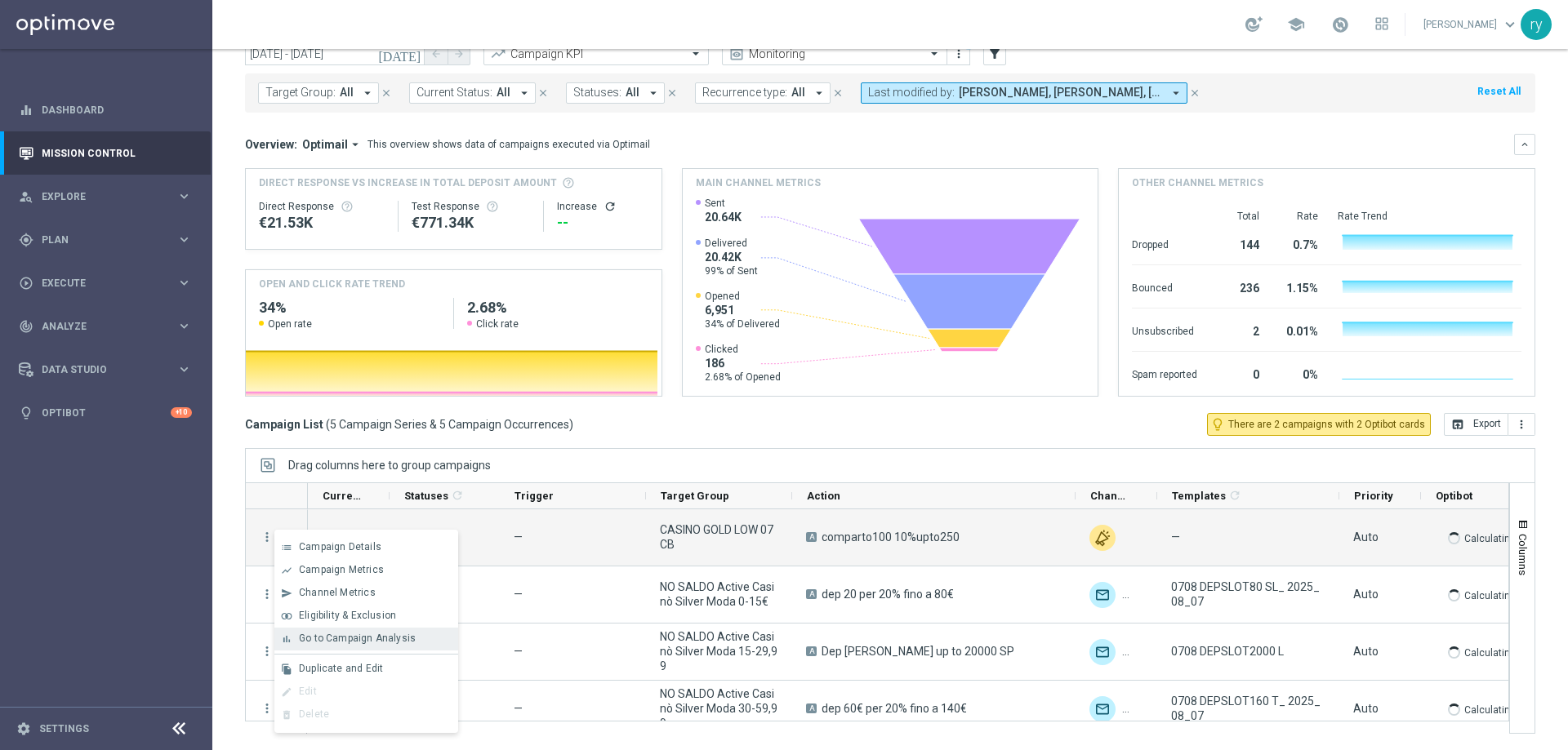
click at [364, 633] on span "Go to Campaign Analysis" at bounding box center [357, 639] width 117 height 11
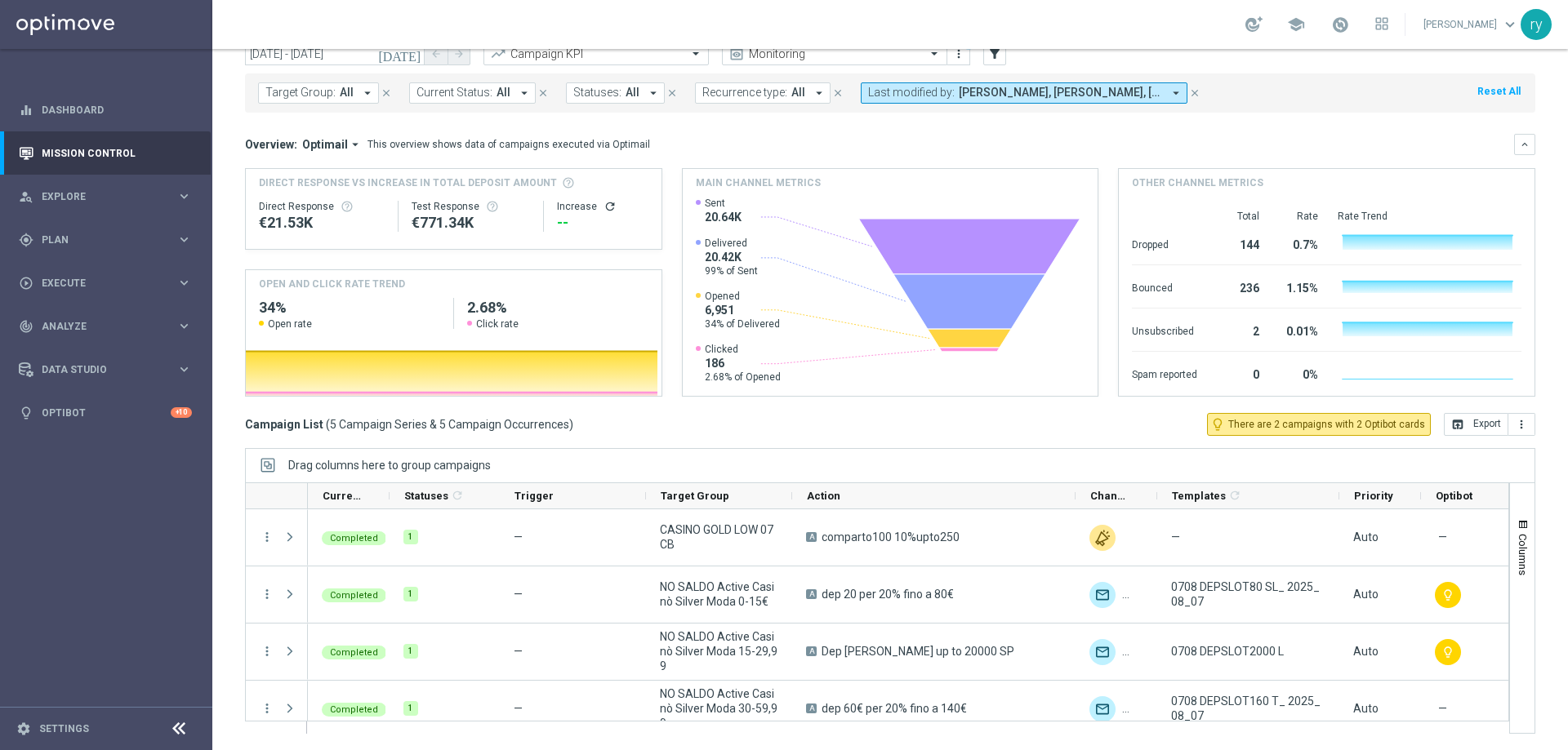
click at [275, 47] on div "school radina yordanova keyboard_arrow_down ry" at bounding box center [891, 25] width 1356 height 49
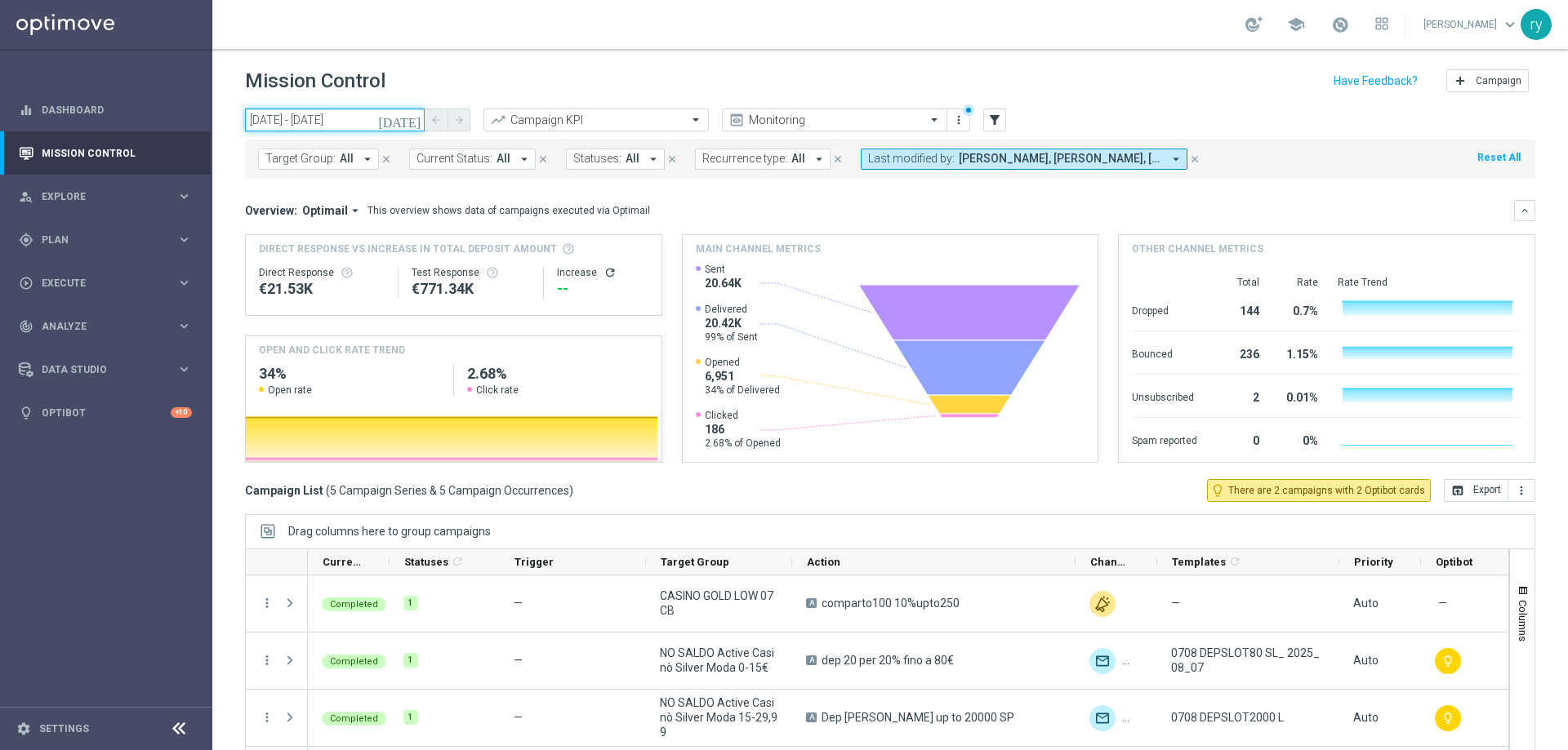
click at [278, 117] on input "07 Aug 2025 - 07 Aug 2025" at bounding box center [334, 120] width 179 height 23
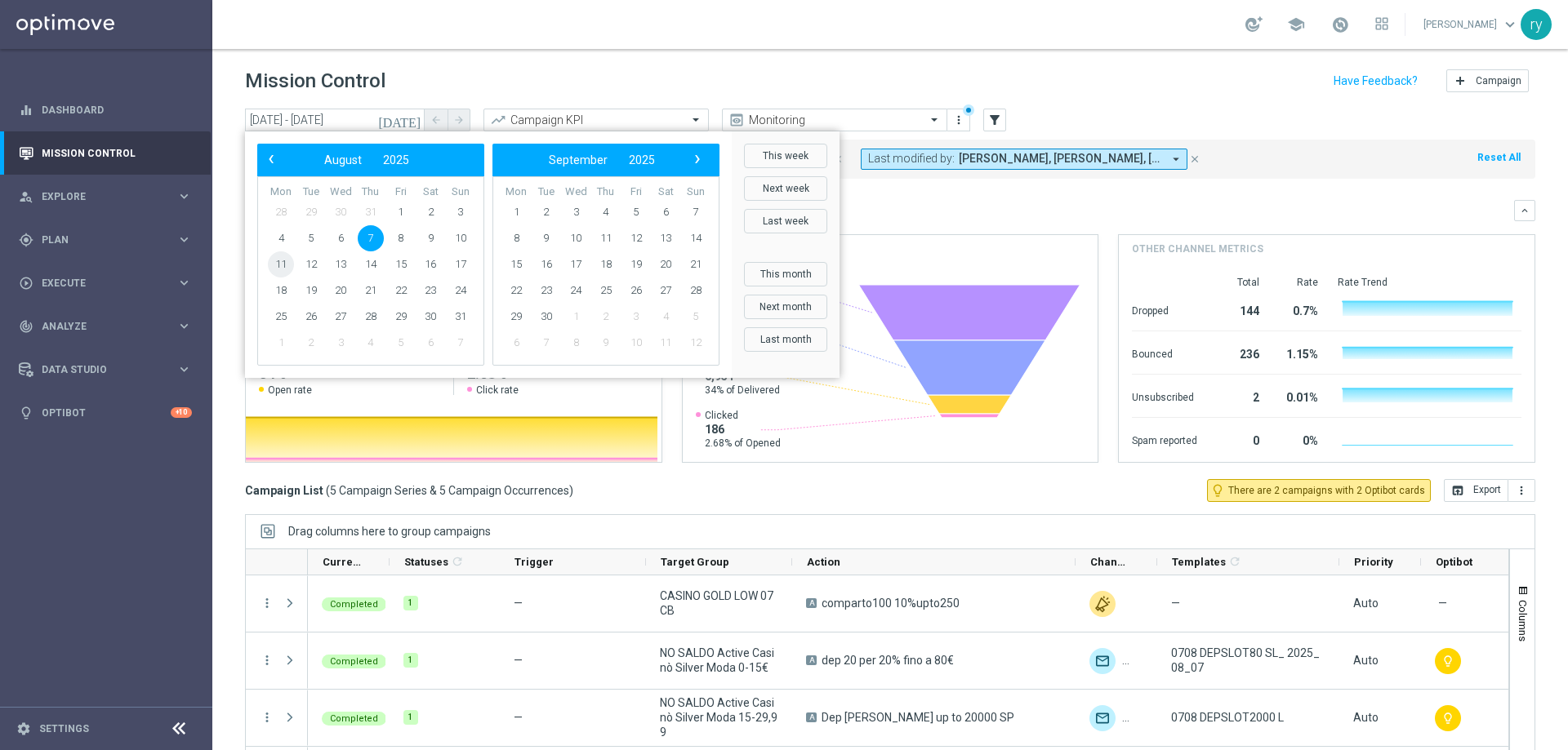
click at [286, 267] on span "11" at bounding box center [281, 265] width 27 height 27
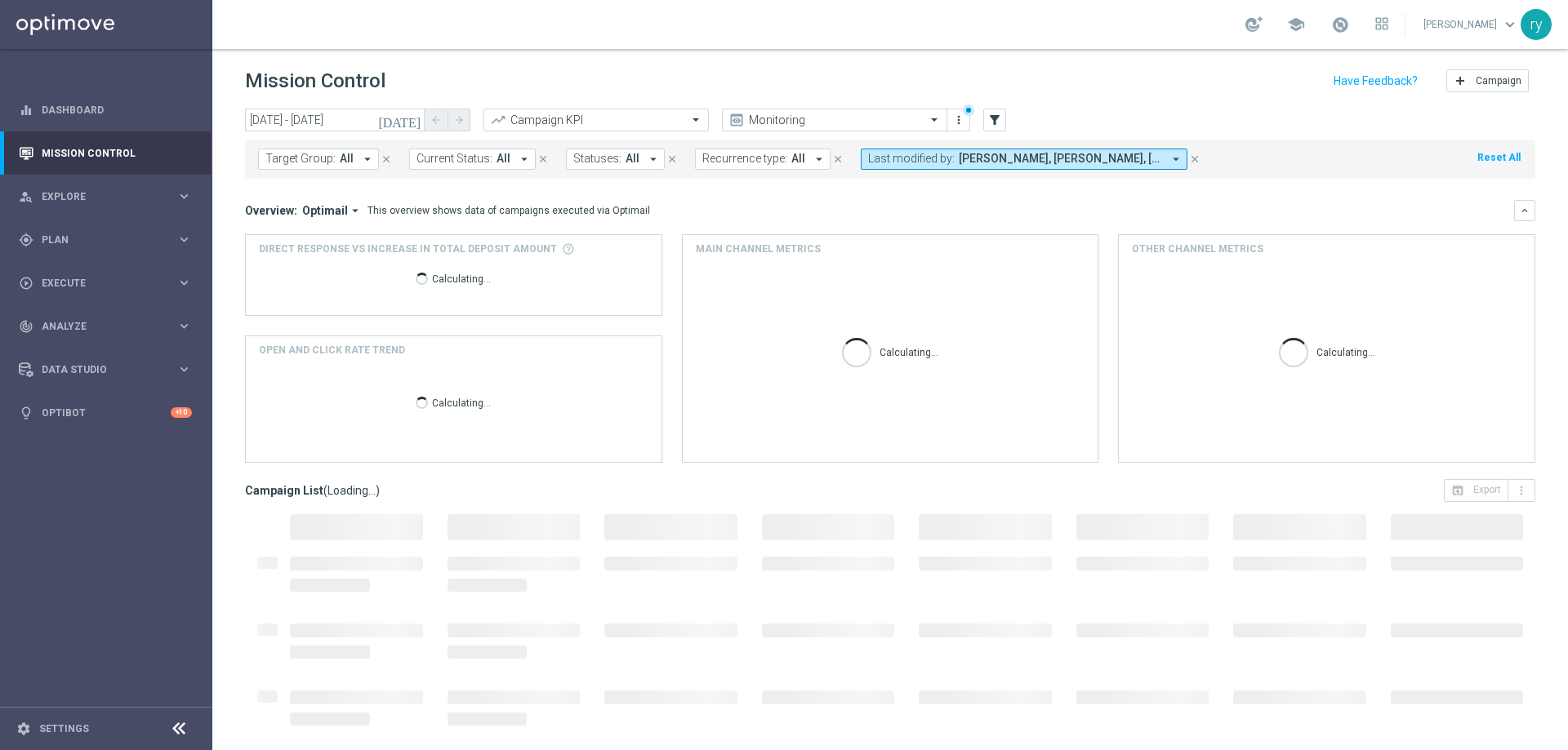
type input "11 Aug 2025 - 11 Aug 2025"
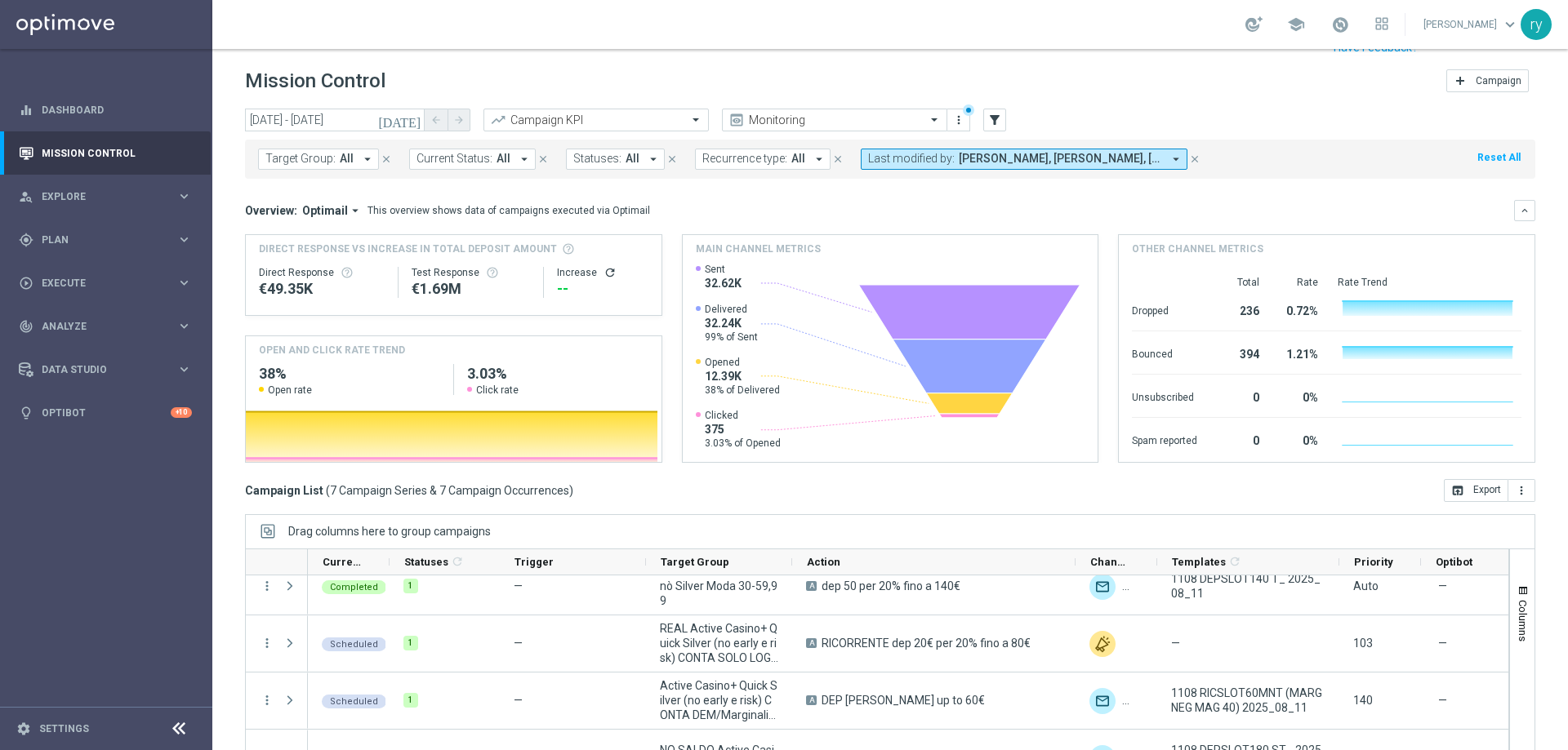
scroll to position [66, 0]
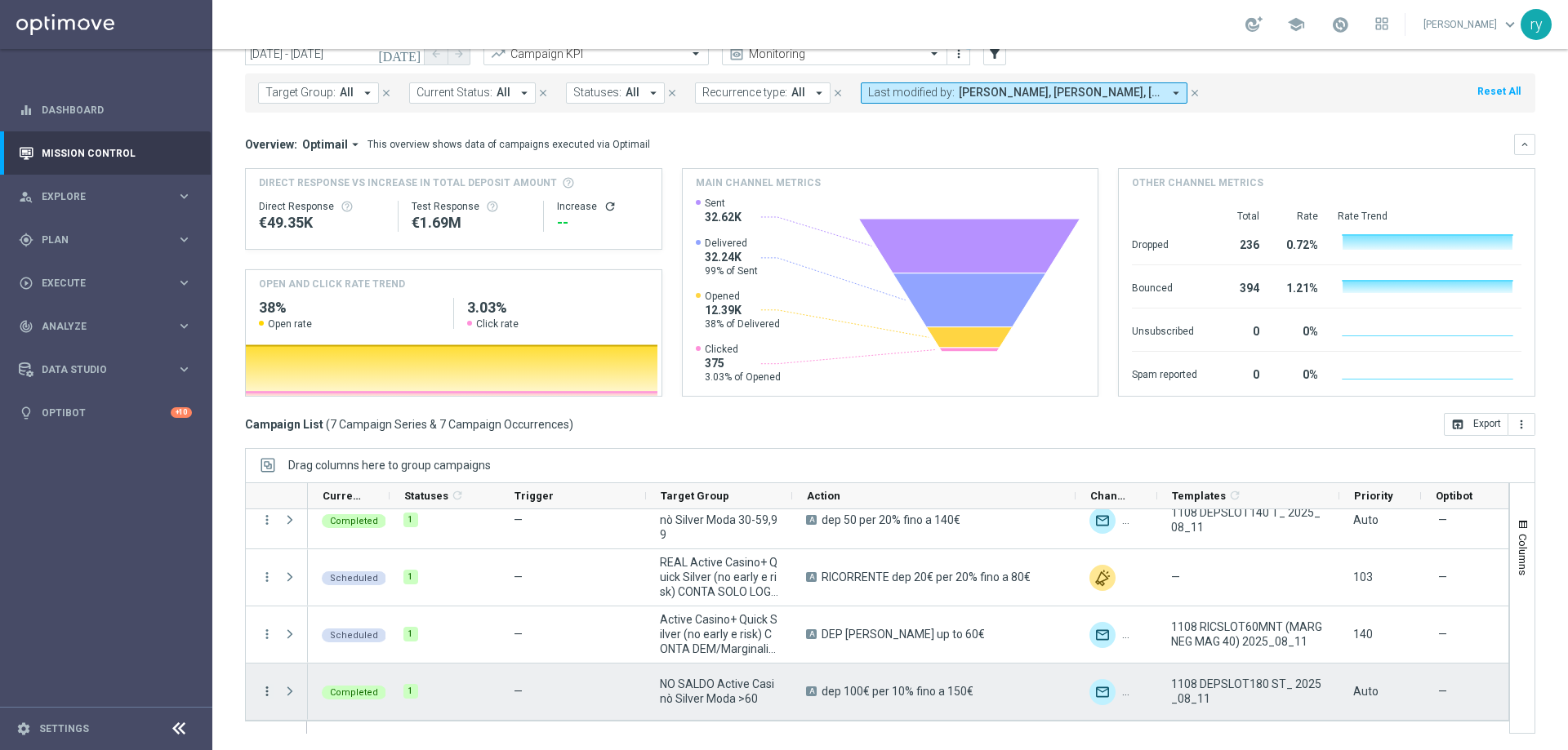
click at [266, 697] on icon "more_vert" at bounding box center [267, 691] width 14 height 14
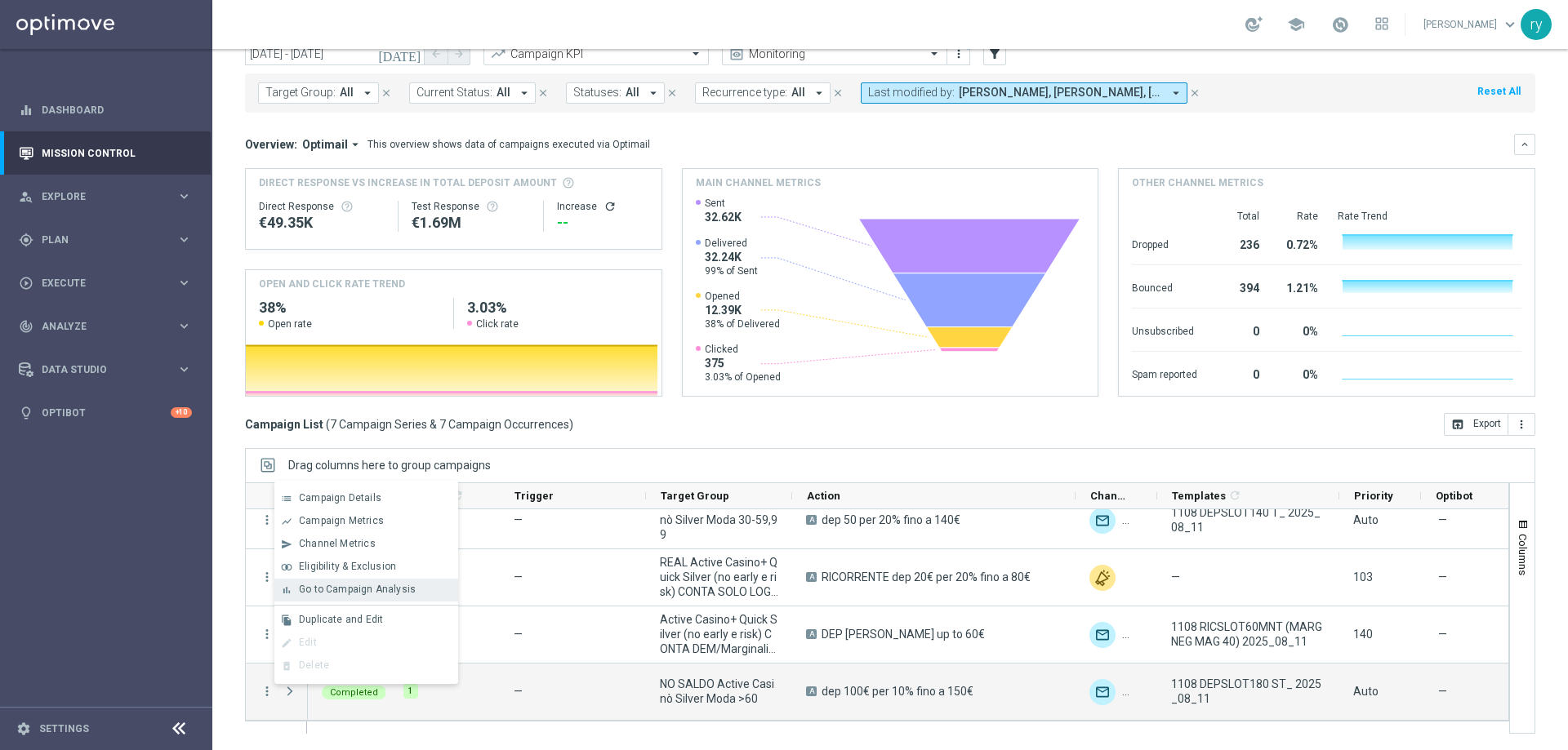
click at [333, 591] on span "Go to Campaign Analysis" at bounding box center [357, 590] width 117 height 11
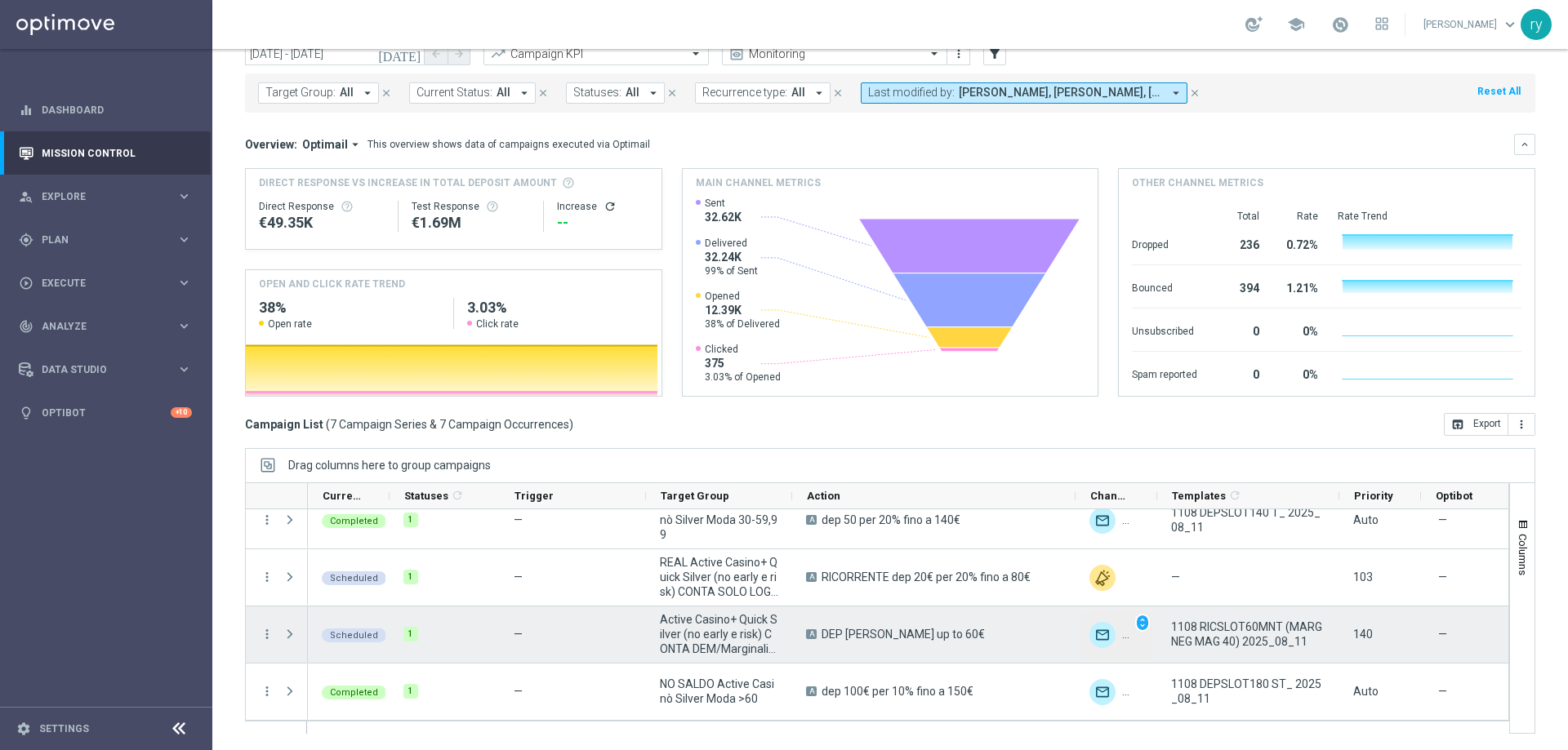
scroll to position [107, 0]
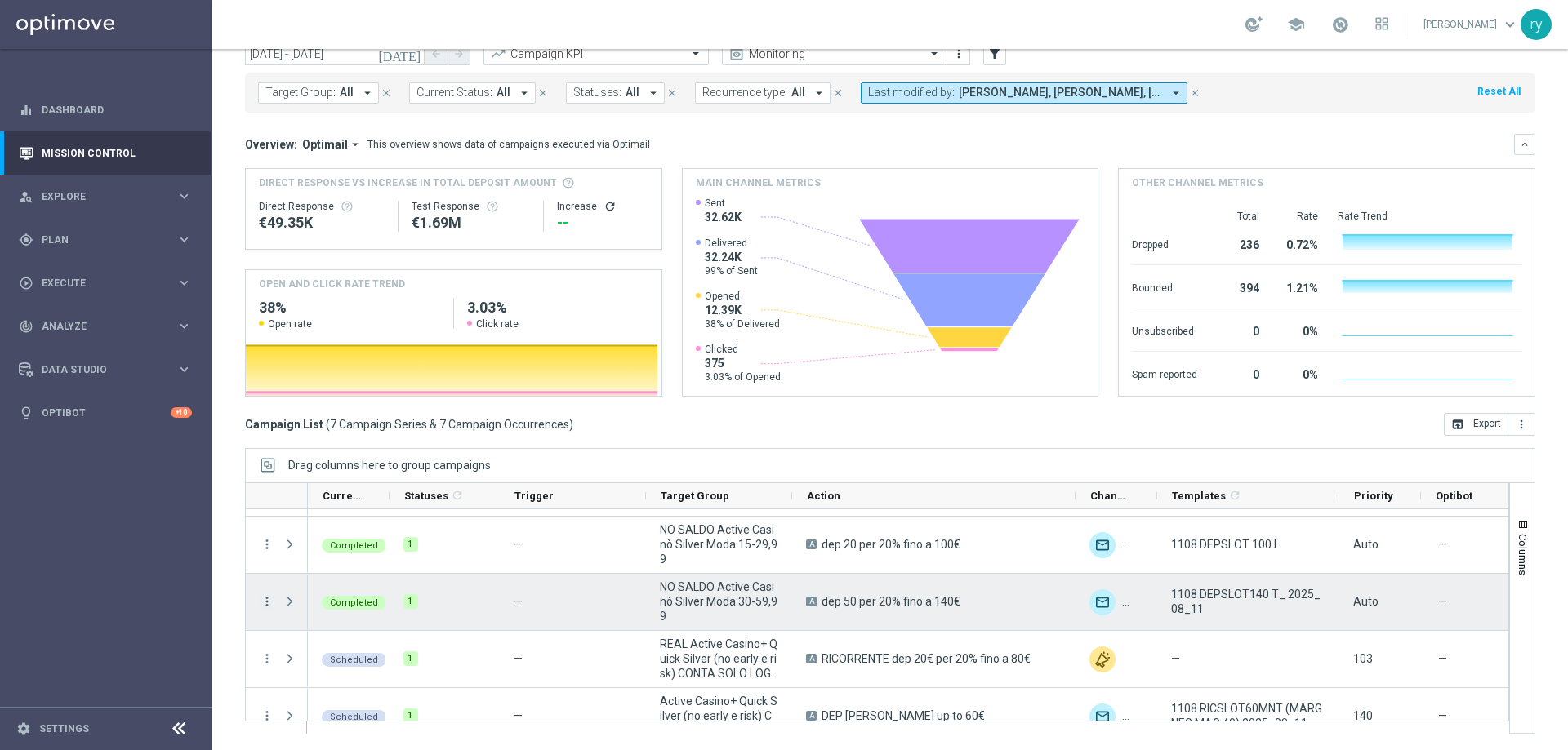
click at [266, 604] on icon "more_vert" at bounding box center [267, 601] width 14 height 14
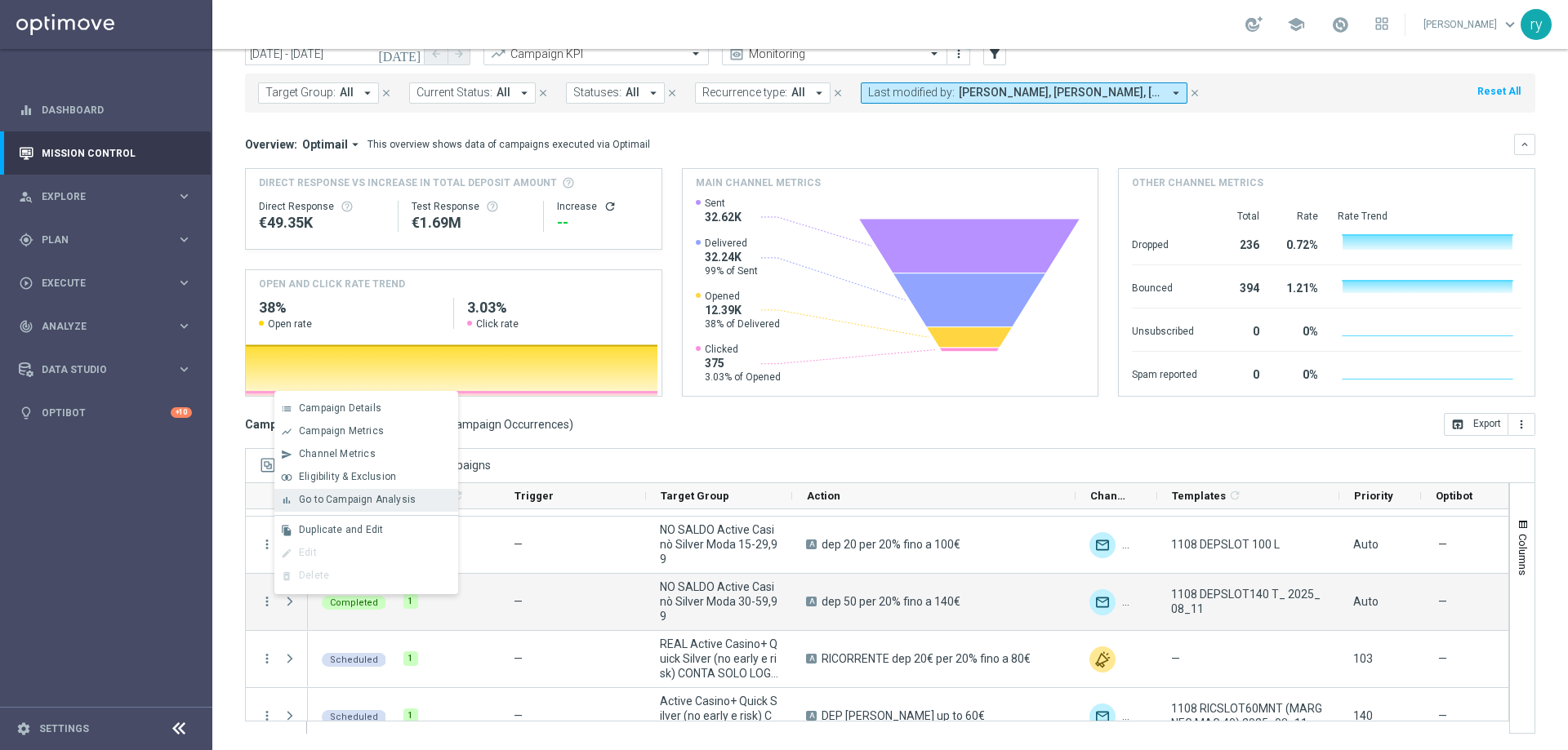
click at [330, 497] on span "Go to Campaign Analysis" at bounding box center [357, 499] width 117 height 11
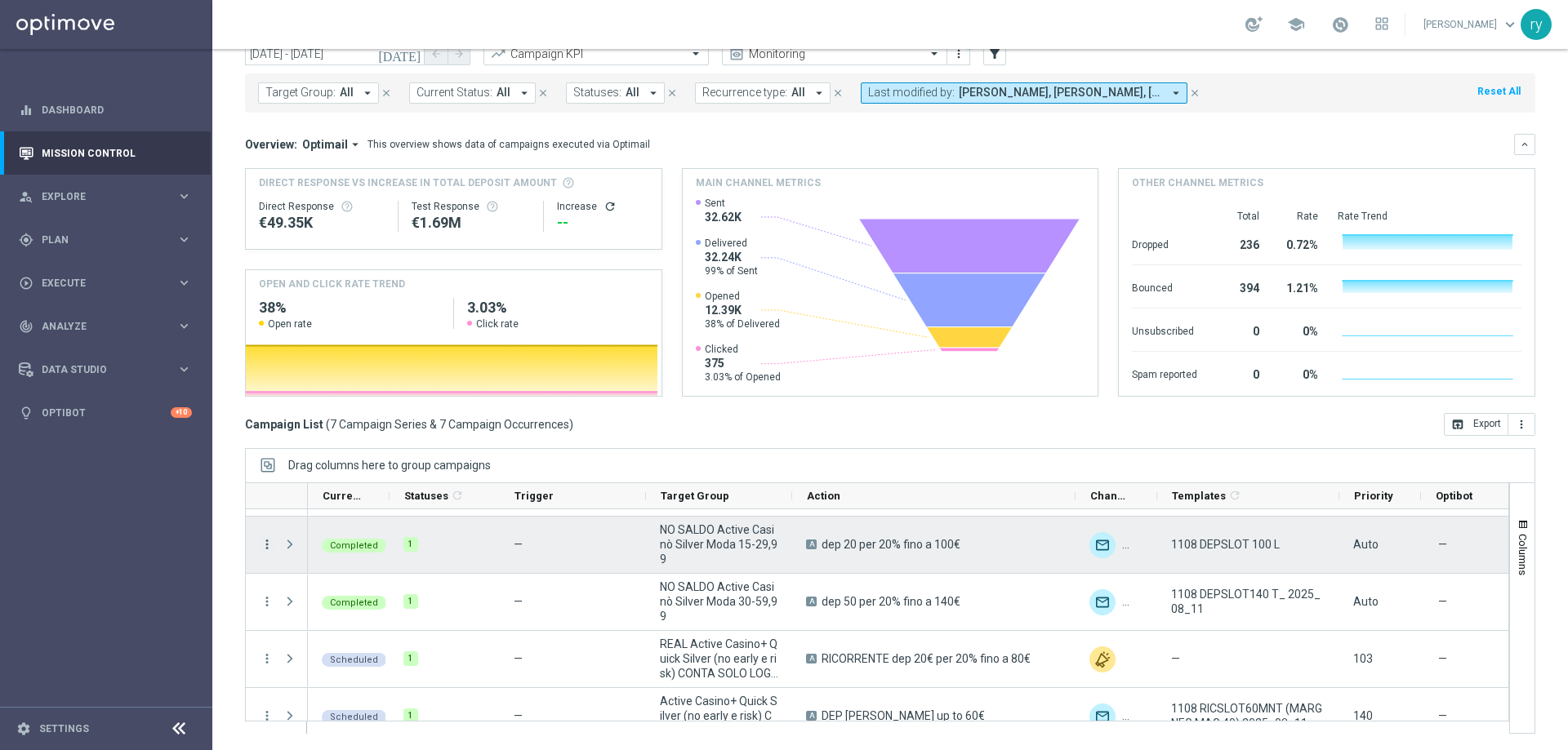
click at [266, 545] on icon "more_vert" at bounding box center [267, 544] width 14 height 14
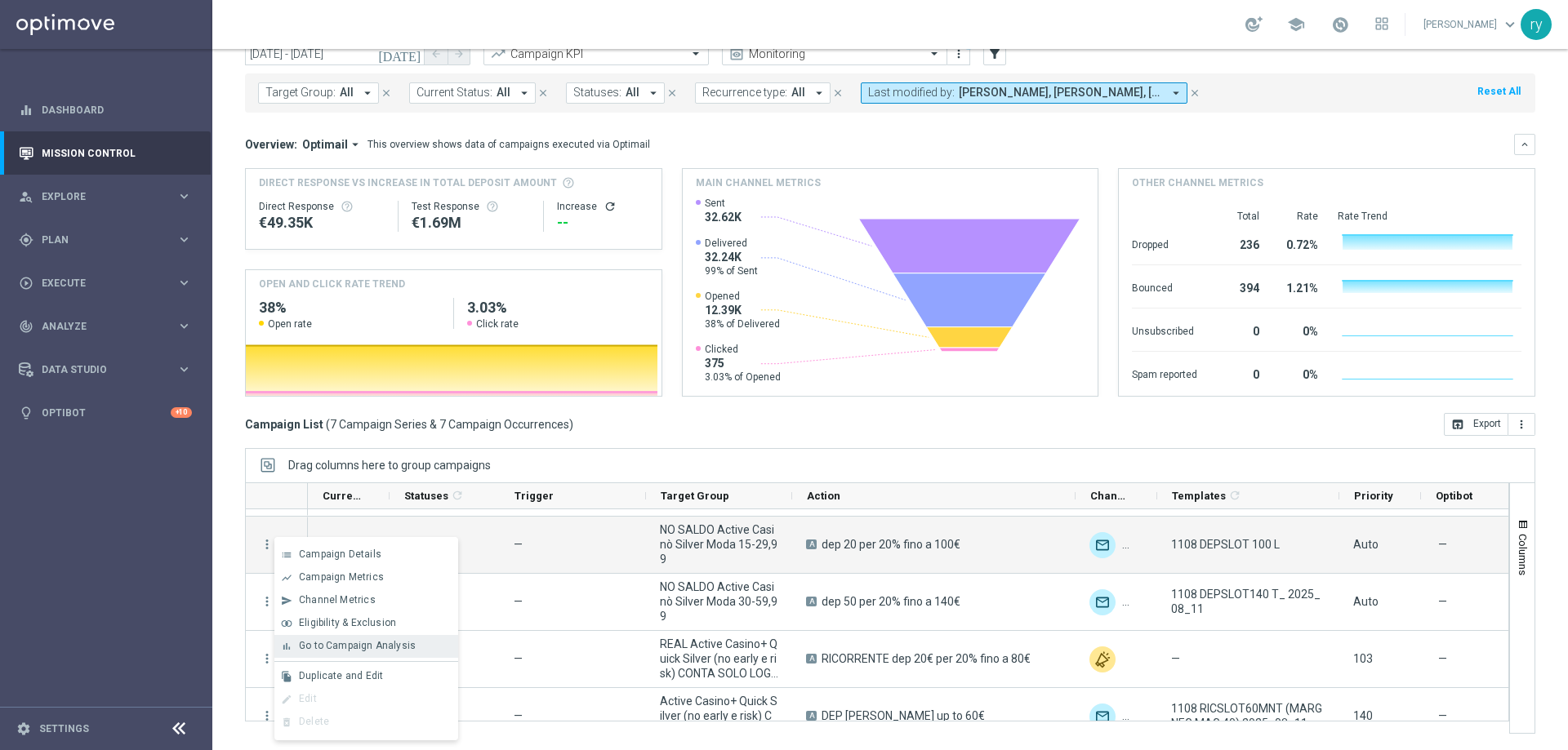
click at [348, 645] on span "Go to Campaign Analysis" at bounding box center [357, 646] width 117 height 11
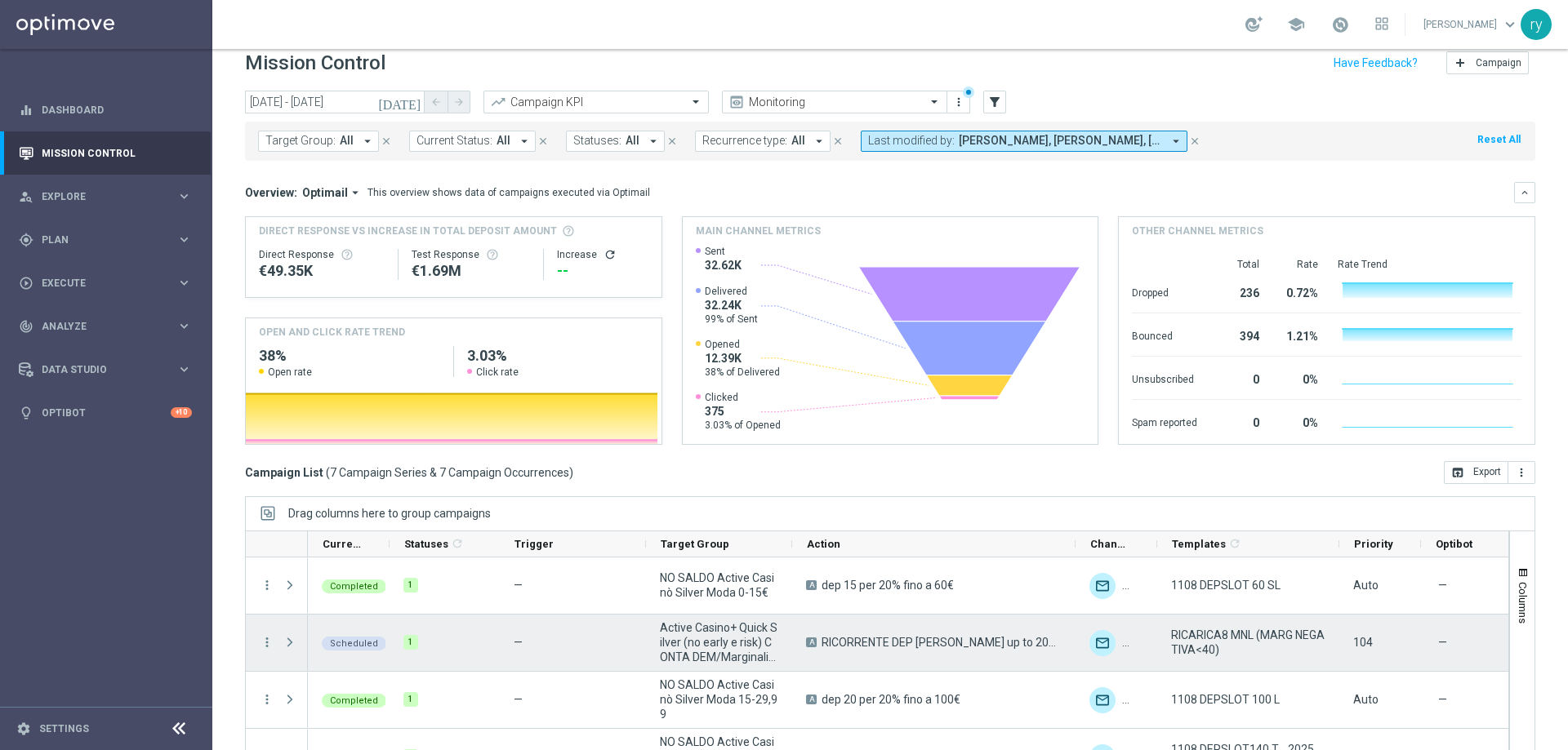
scroll to position [0, 0]
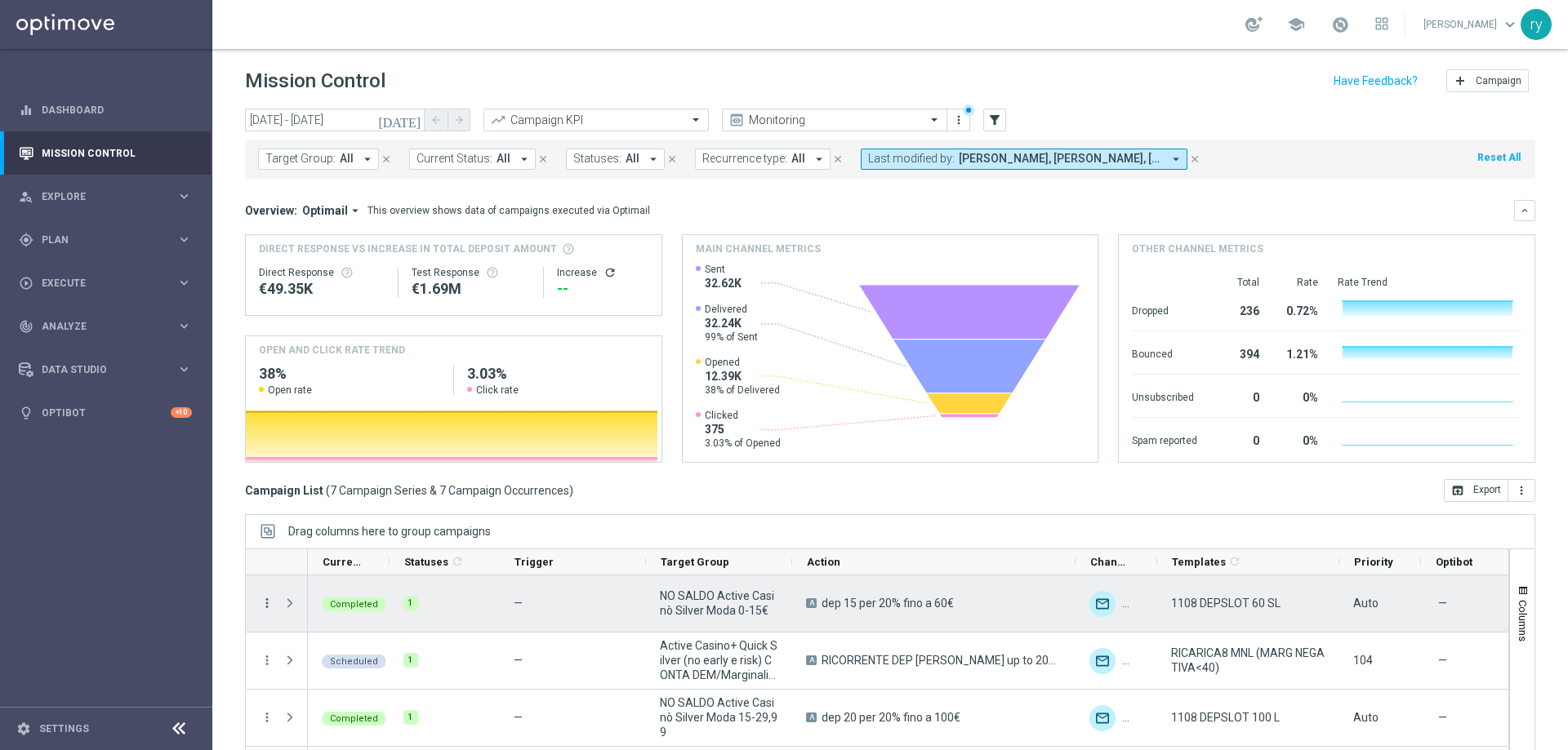
click at [265, 604] on icon "more_vert" at bounding box center [267, 603] width 14 height 14
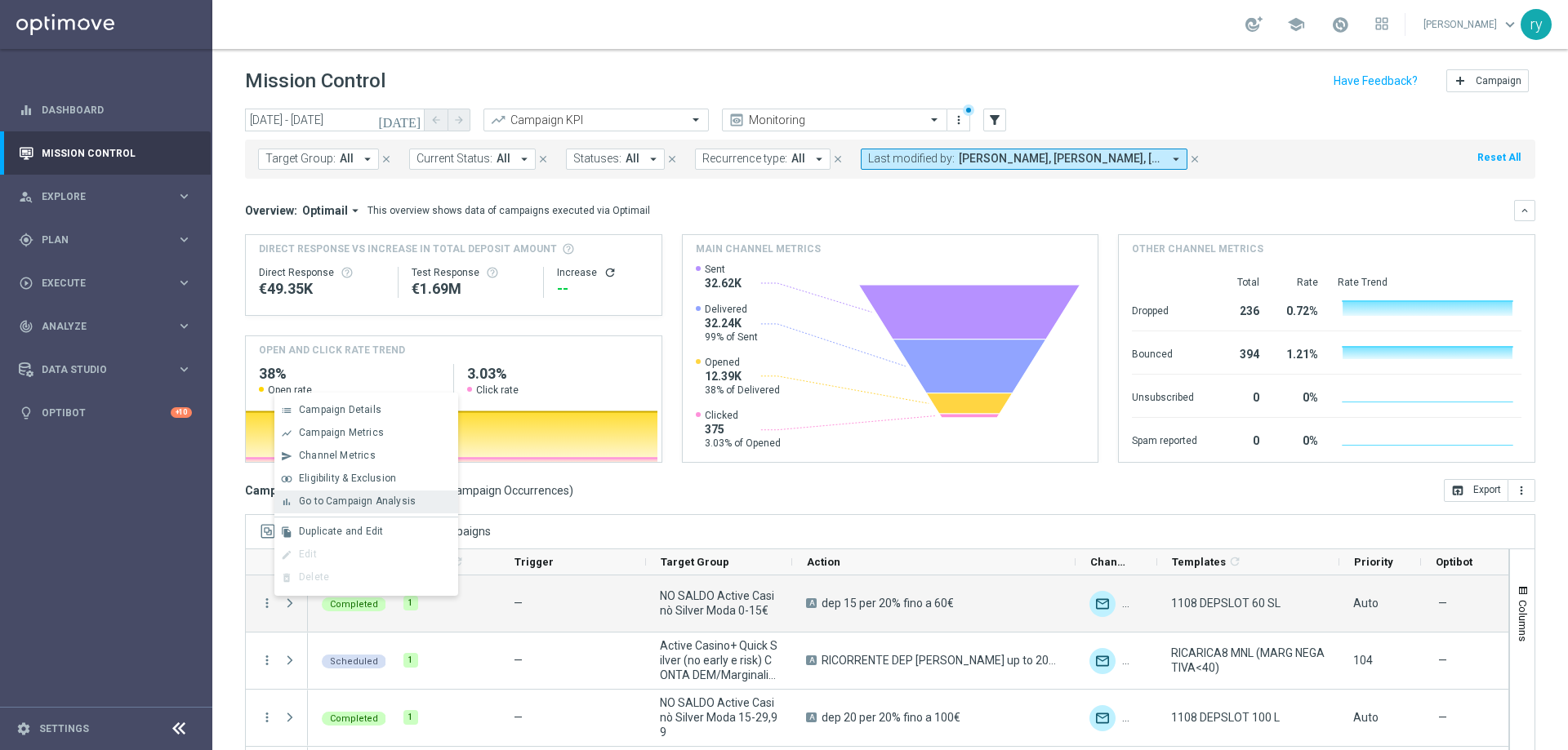
click at [358, 500] on span "Go to Campaign Analysis" at bounding box center [357, 501] width 117 height 11
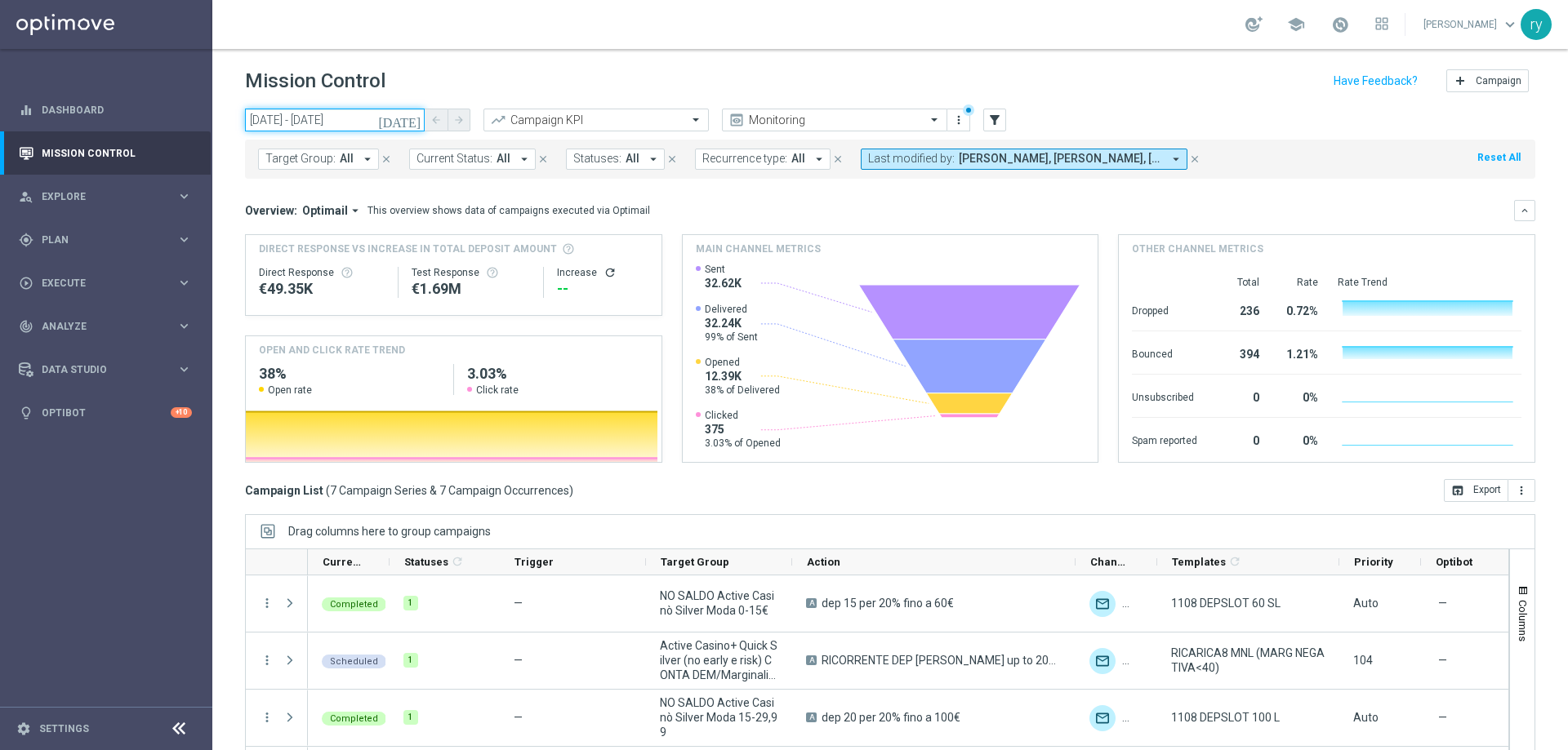
click at [312, 122] on input "11 Aug 2025 - 11 Aug 2025" at bounding box center [334, 120] width 179 height 23
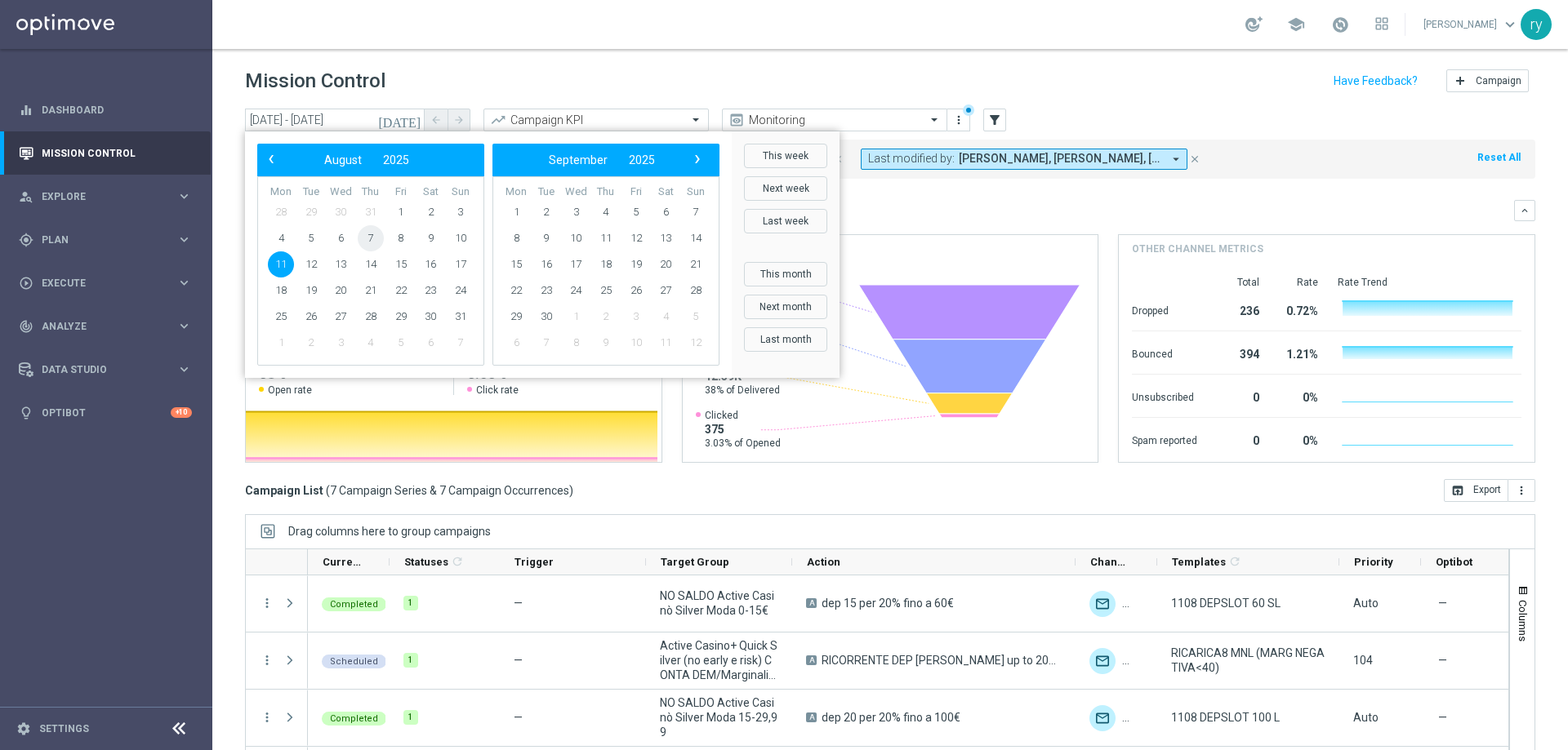
click at [370, 236] on span "7" at bounding box center [371, 238] width 27 height 27
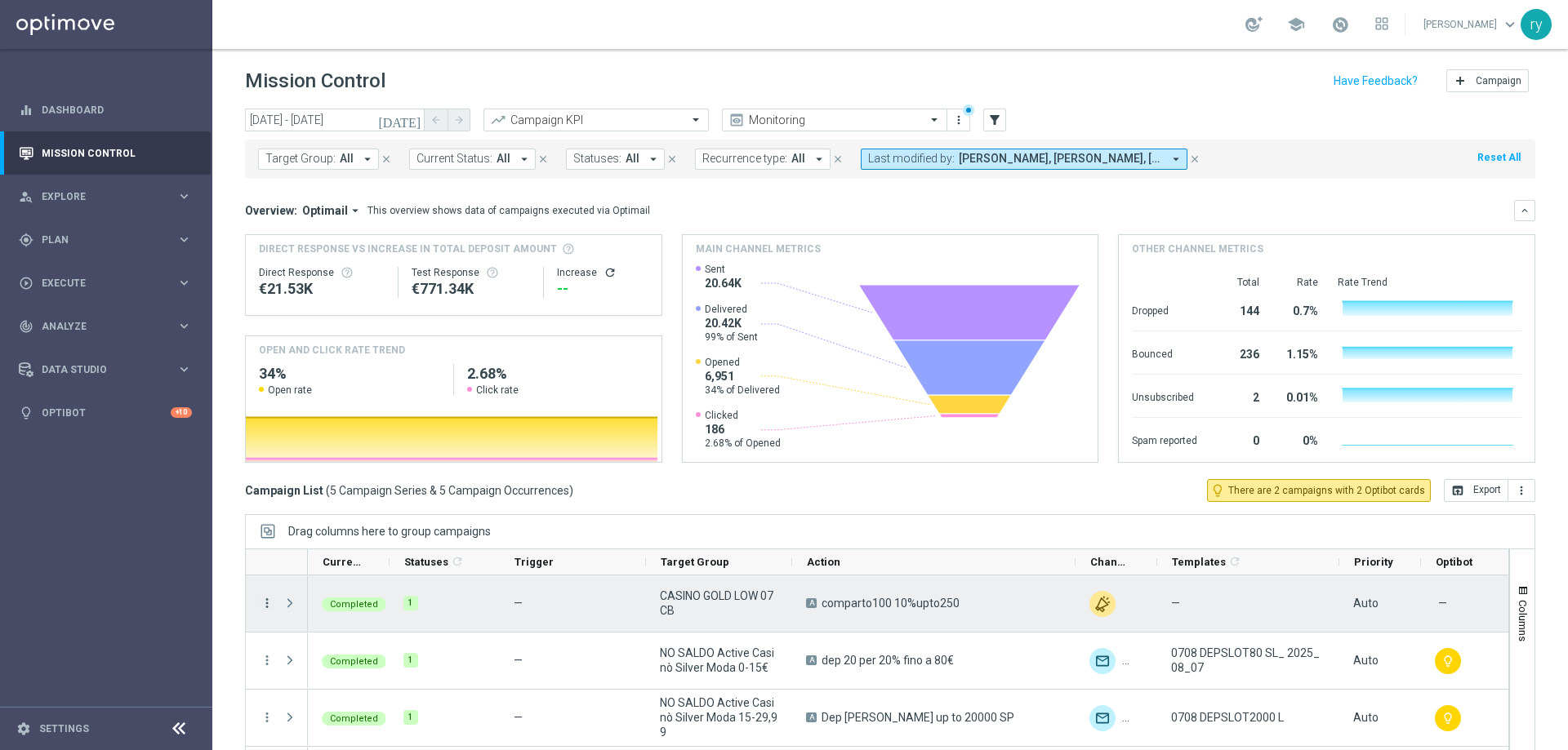
click at [268, 604] on icon "more_vert" at bounding box center [267, 603] width 14 height 14
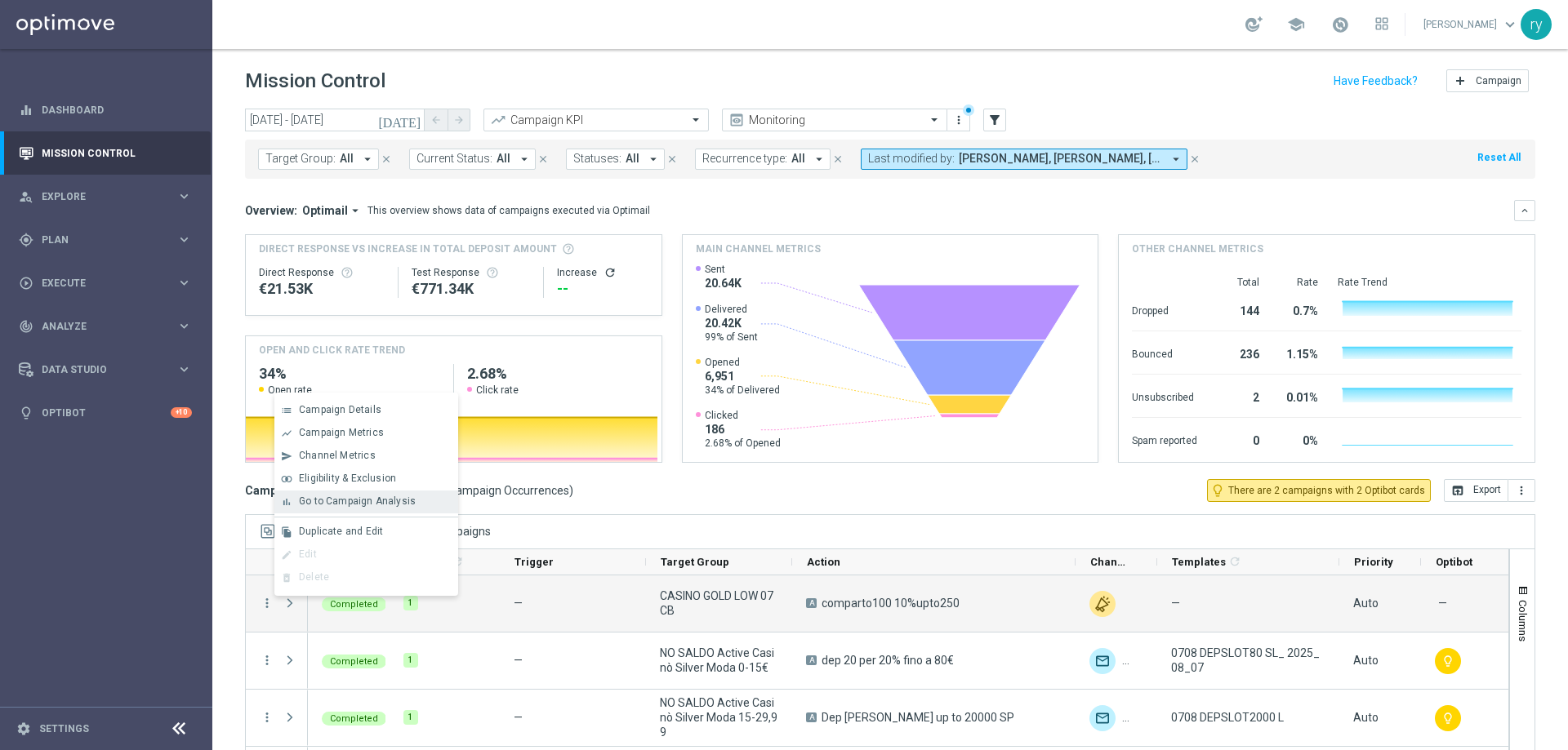
click at [328, 499] on span "Go to Campaign Analysis" at bounding box center [357, 501] width 117 height 11
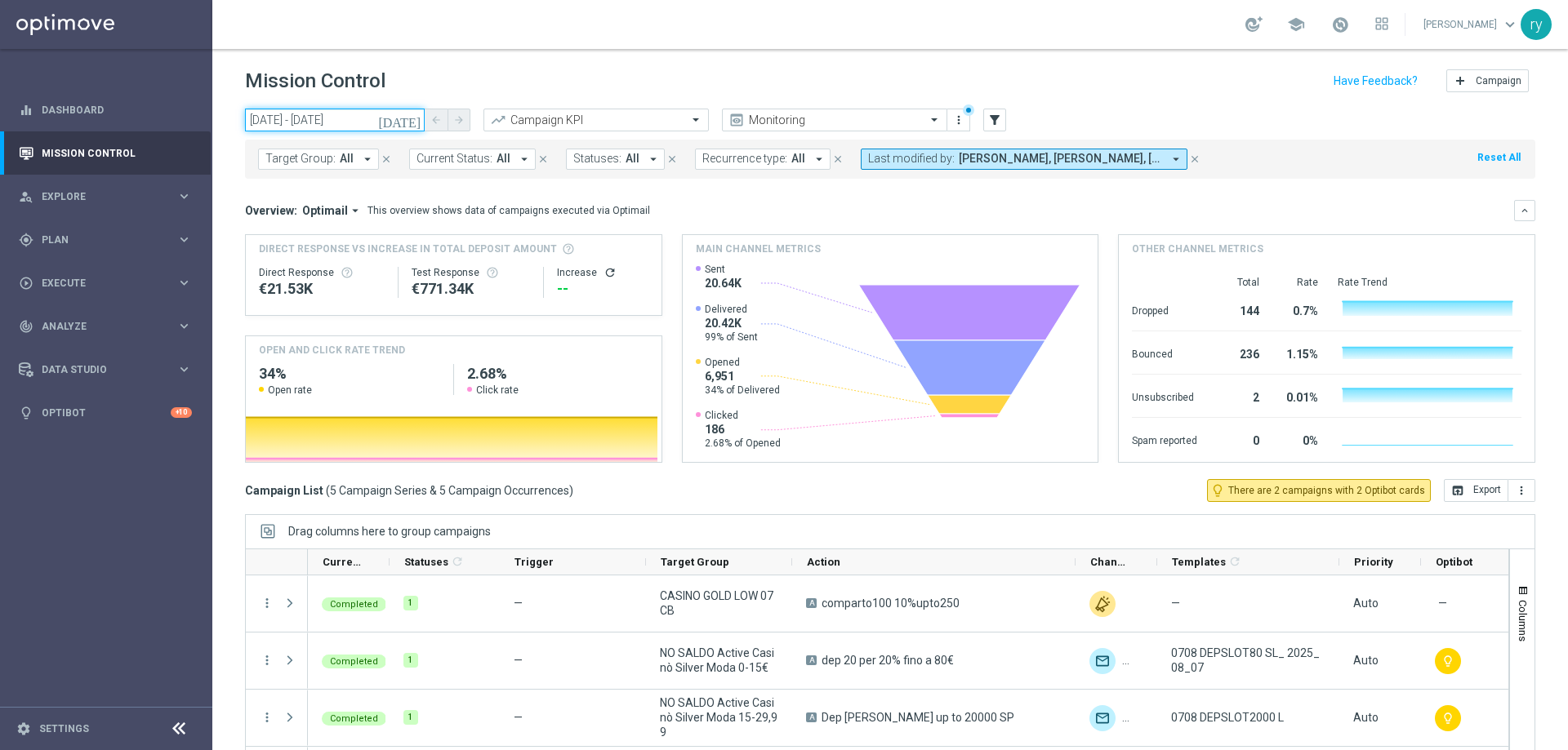
click at [268, 115] on input "07 Aug 2025 - 07 Aug 2025" at bounding box center [334, 120] width 179 height 23
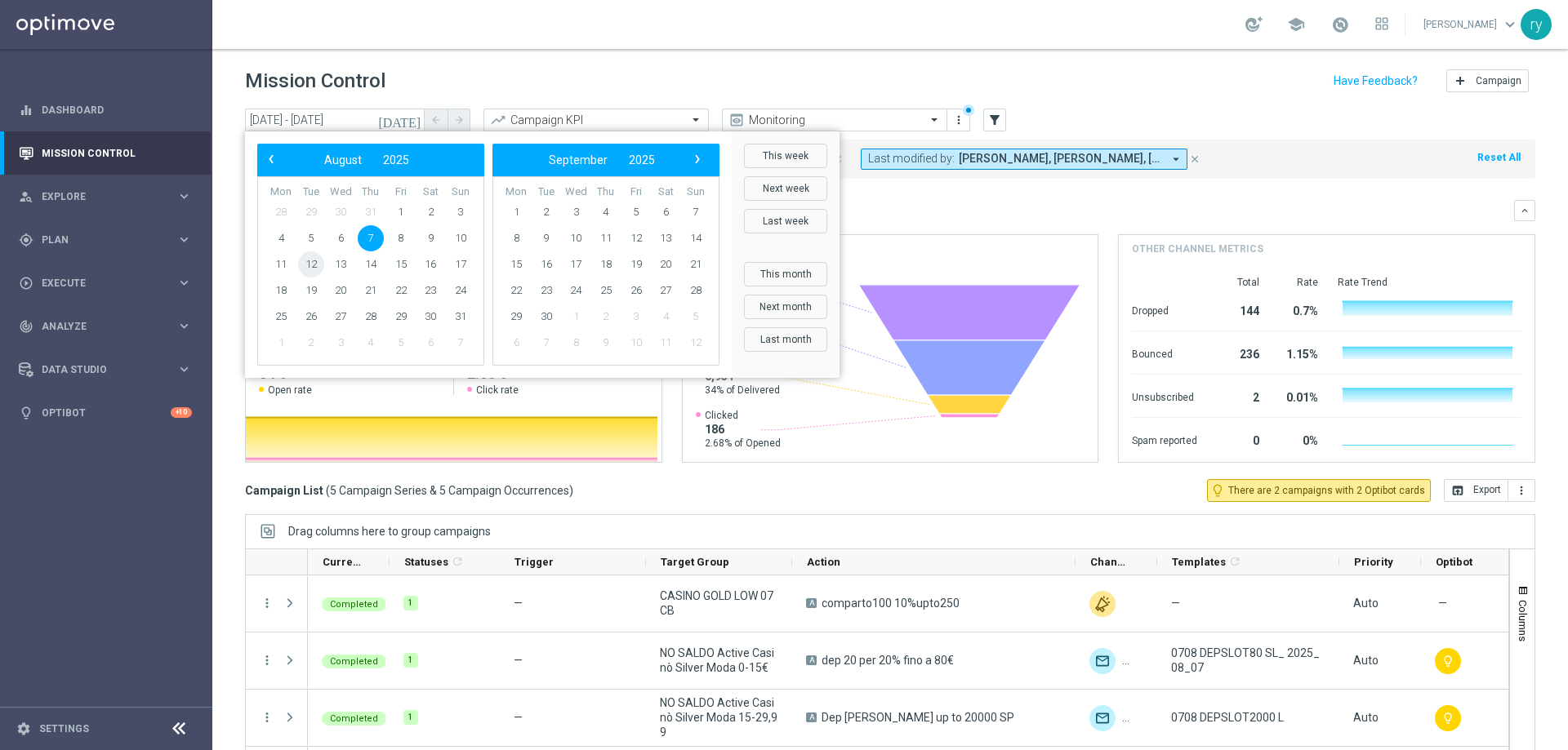
click at [319, 256] on span "12" at bounding box center [312, 265] width 27 height 27
type input "12 Aug 2025 - 12 Aug 2025"
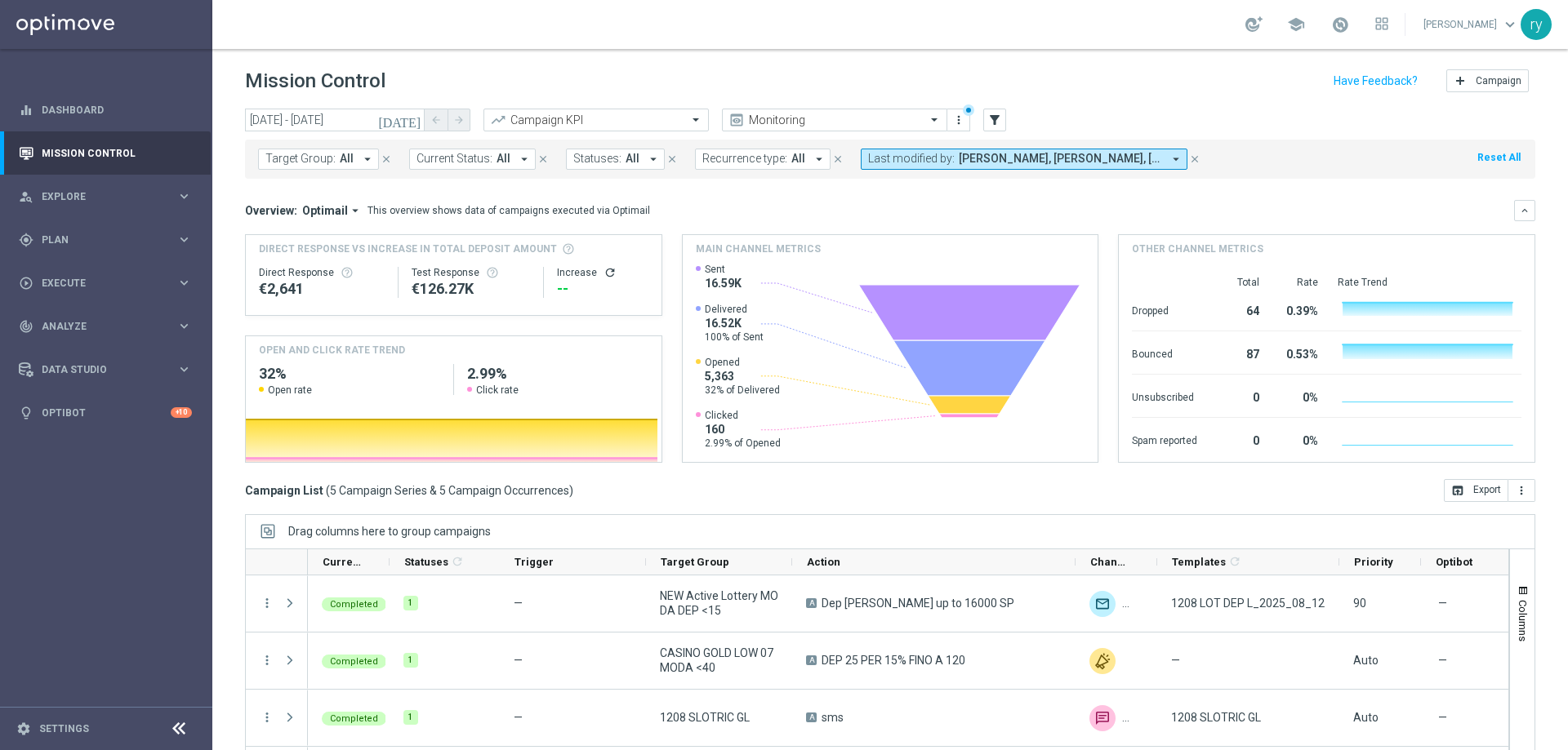
click at [910, 535] on div "Drag columns here to group campaigns" at bounding box center [890, 532] width 1291 height 34
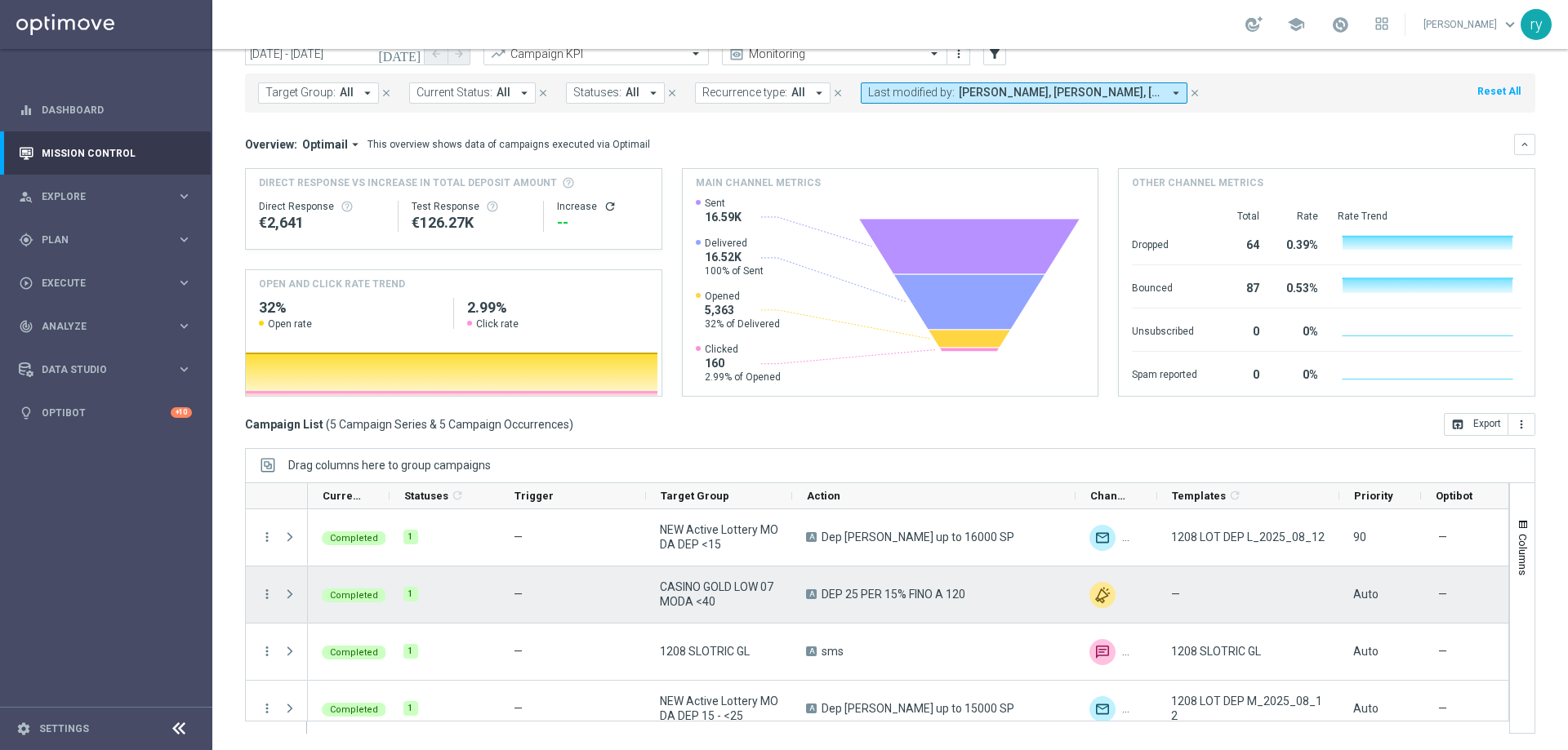
scroll to position [74, 0]
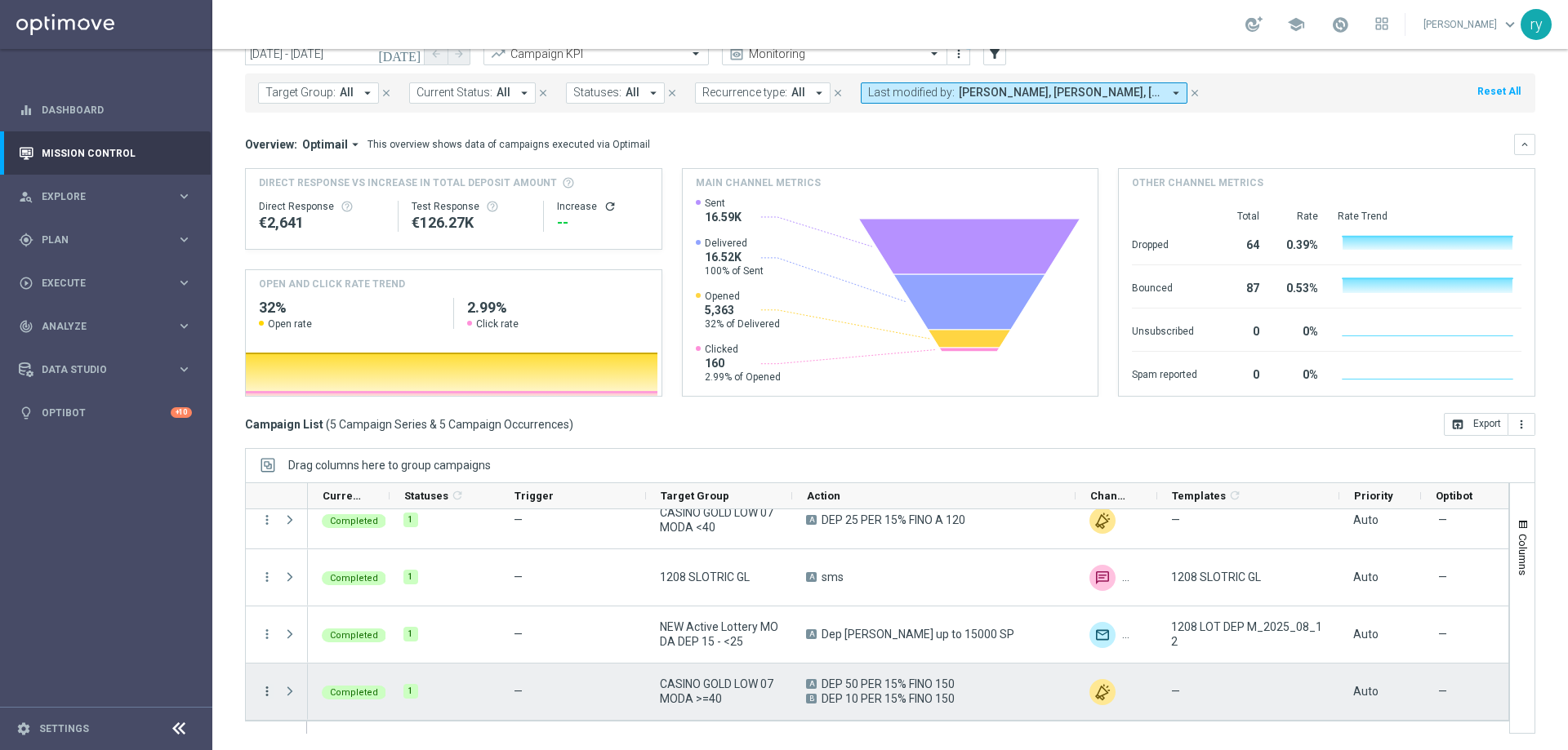
click at [265, 696] on icon "more_vert" at bounding box center [267, 691] width 14 height 14
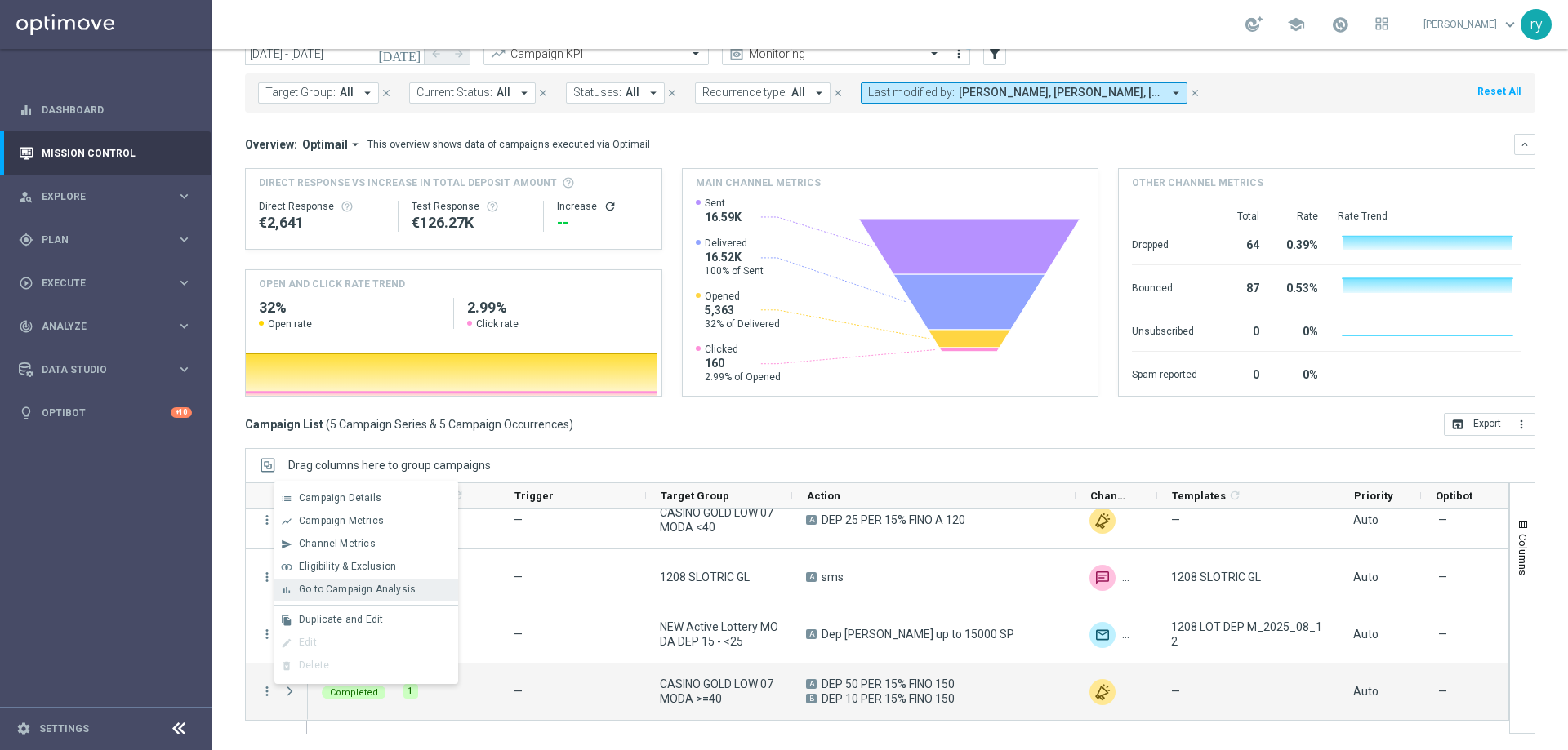
click at [324, 589] on span "Go to Campaign Analysis" at bounding box center [357, 590] width 117 height 11
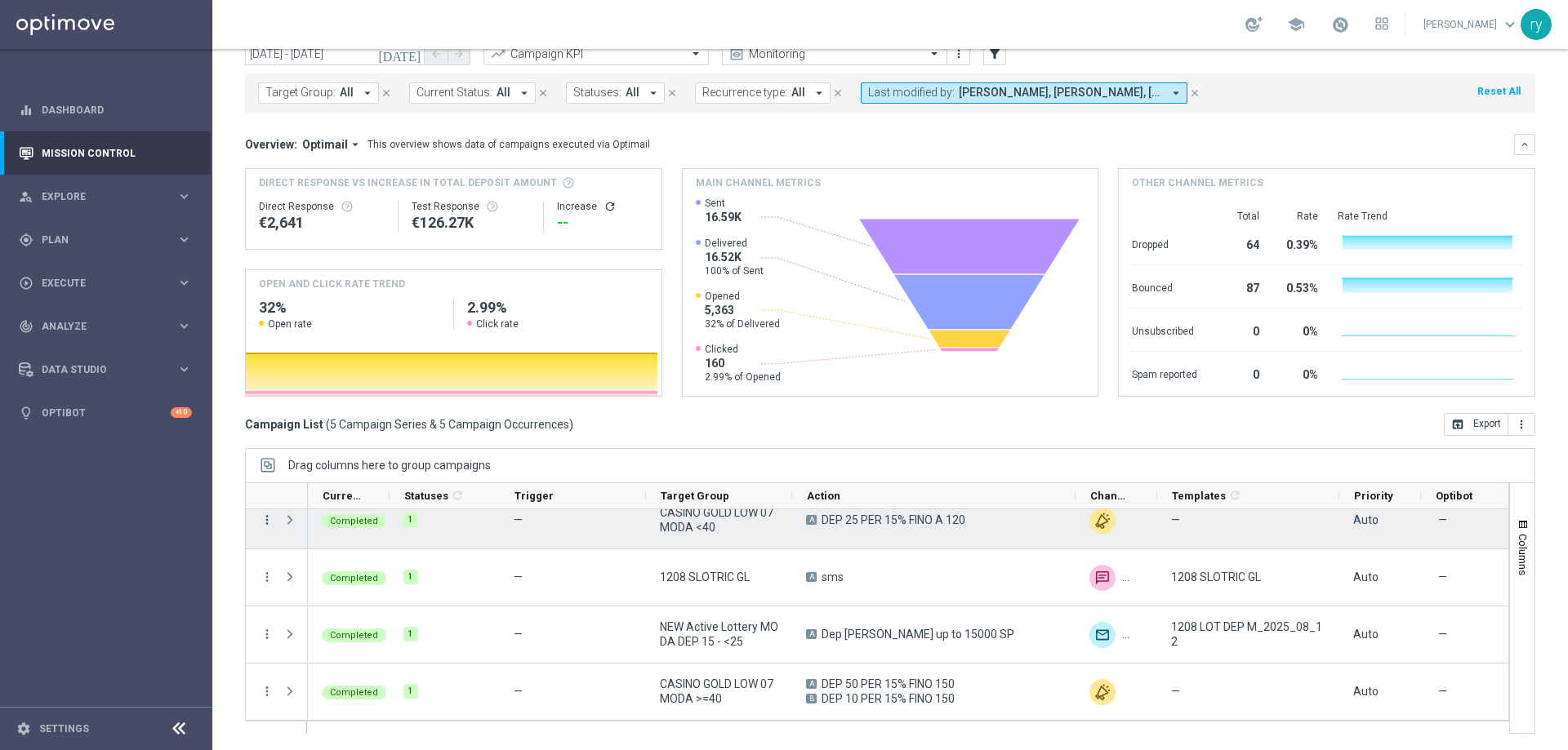
click at [271, 520] on icon "more_vert" at bounding box center [267, 519] width 14 height 14
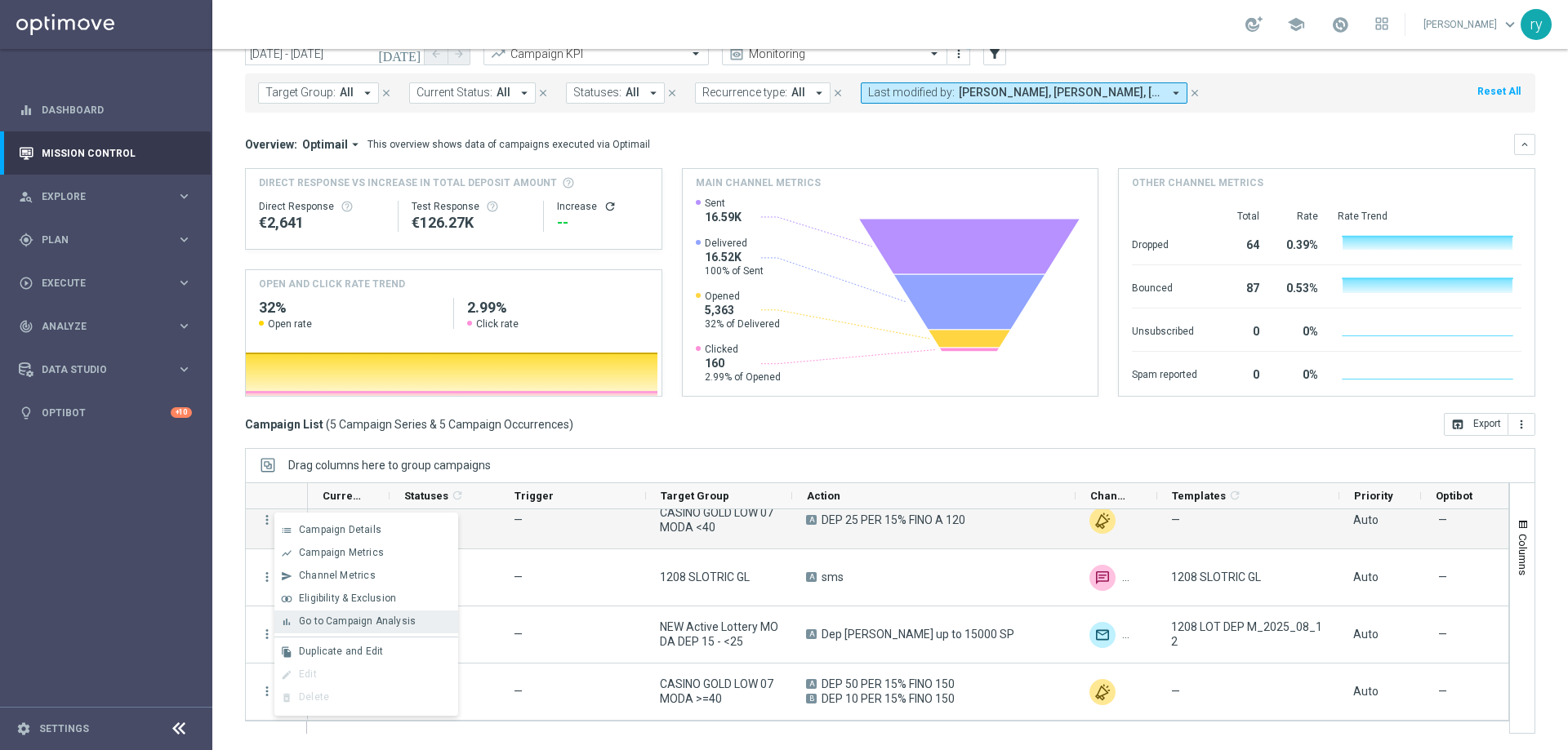
click at [329, 617] on span "Go to Campaign Analysis" at bounding box center [357, 621] width 117 height 11
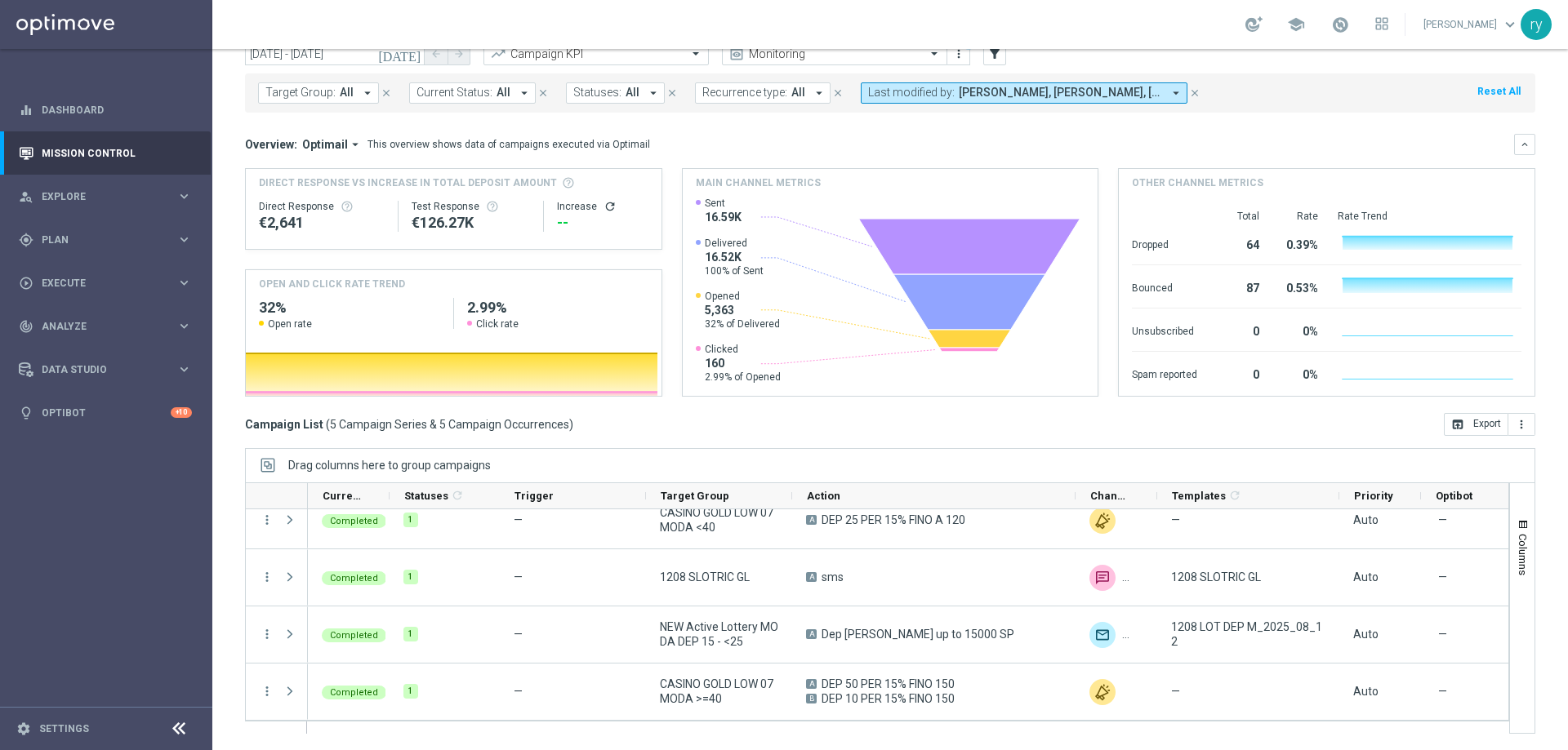
scroll to position [0, 0]
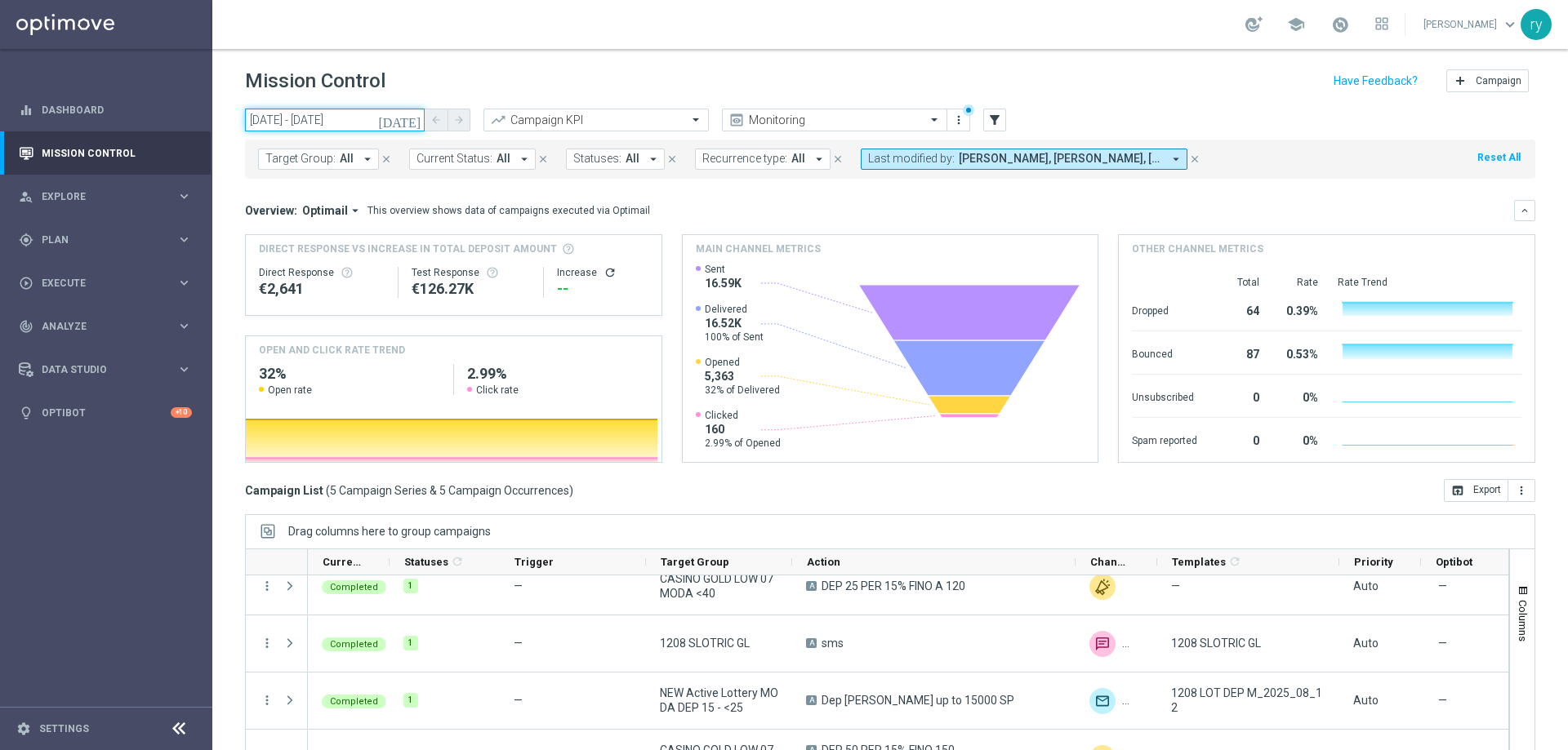
click at [267, 122] on input "12 Aug 2025 - 12 Aug 2025" at bounding box center [334, 120] width 179 height 23
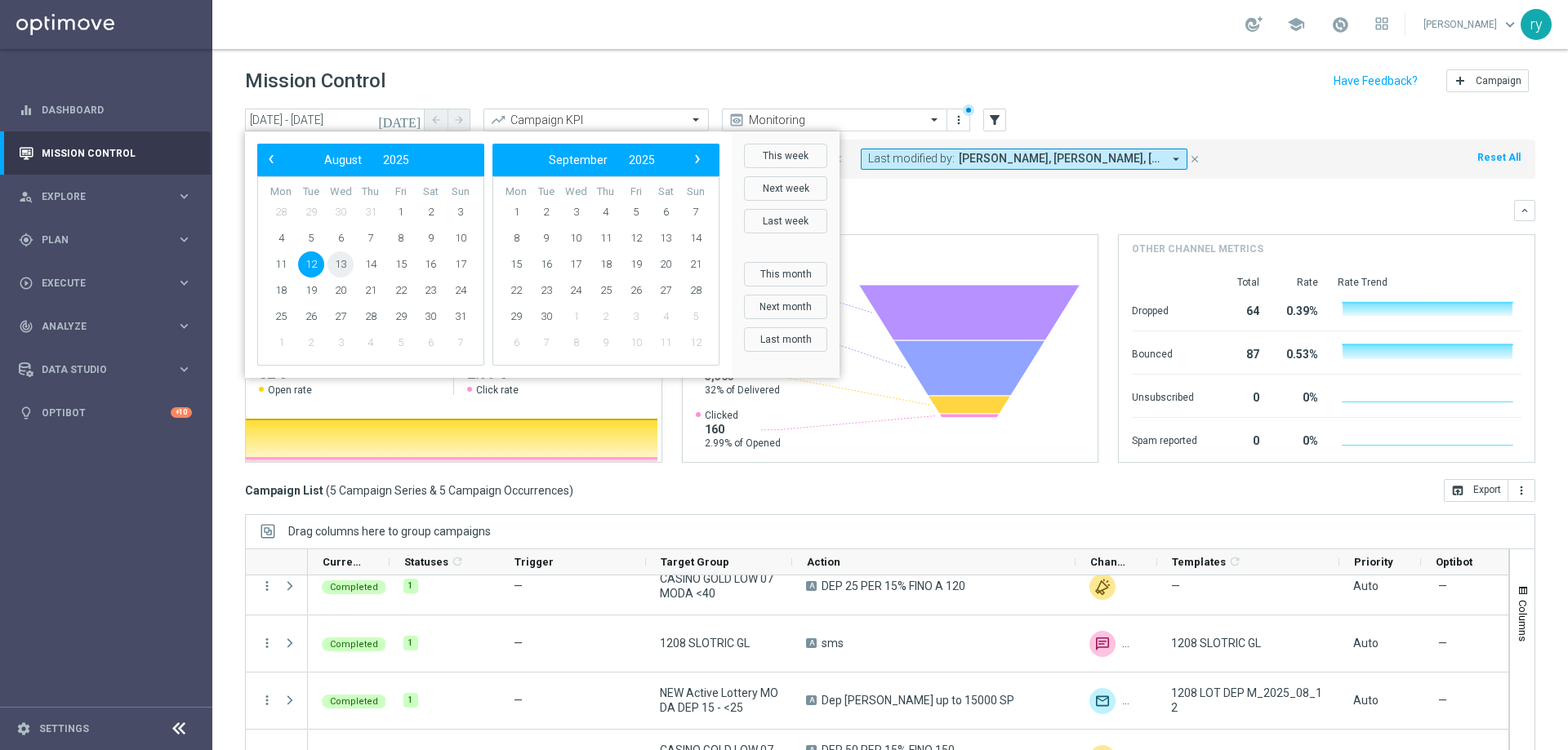
click at [349, 256] on span "13" at bounding box center [341, 265] width 27 height 27
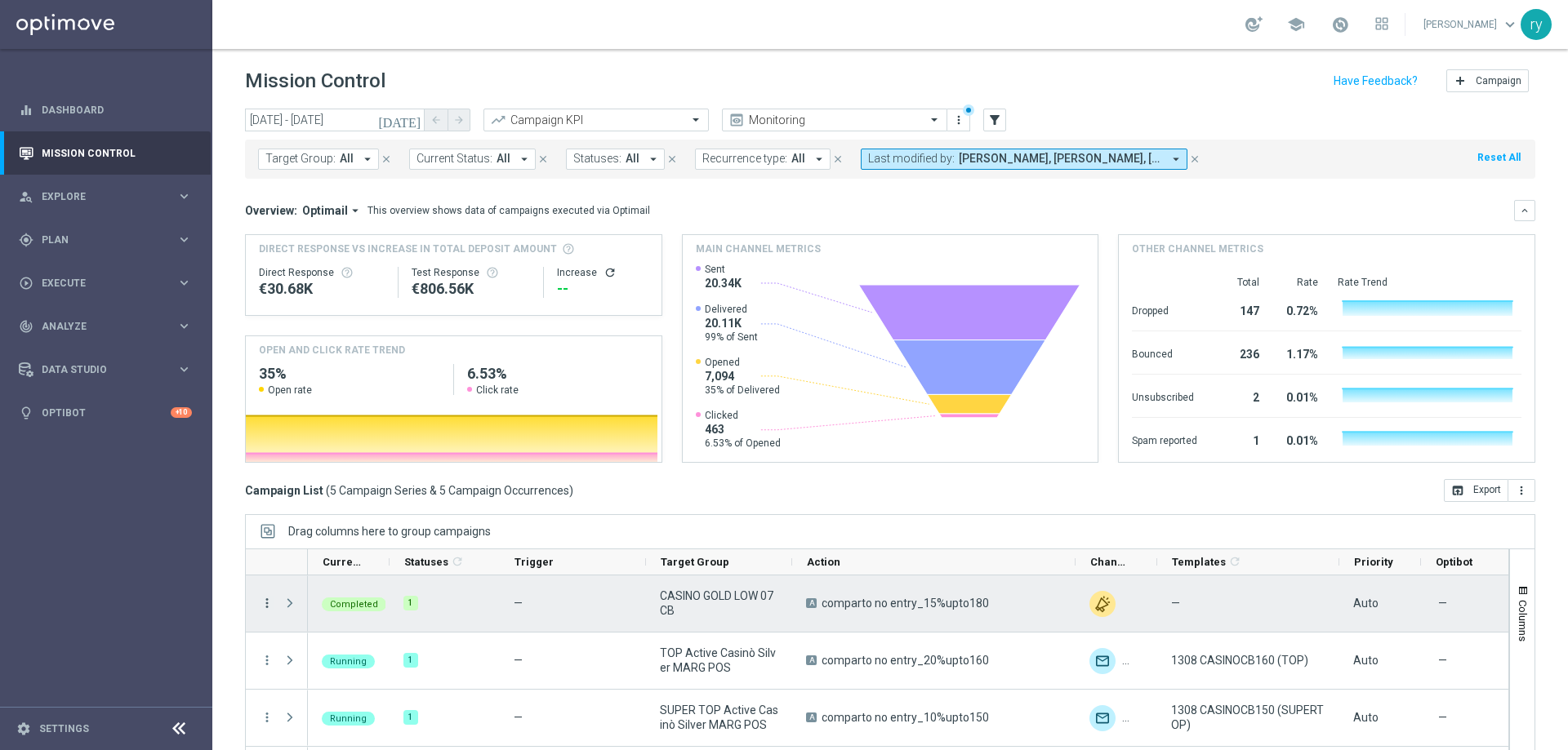
click at [271, 601] on icon "more_vert" at bounding box center [267, 603] width 14 height 14
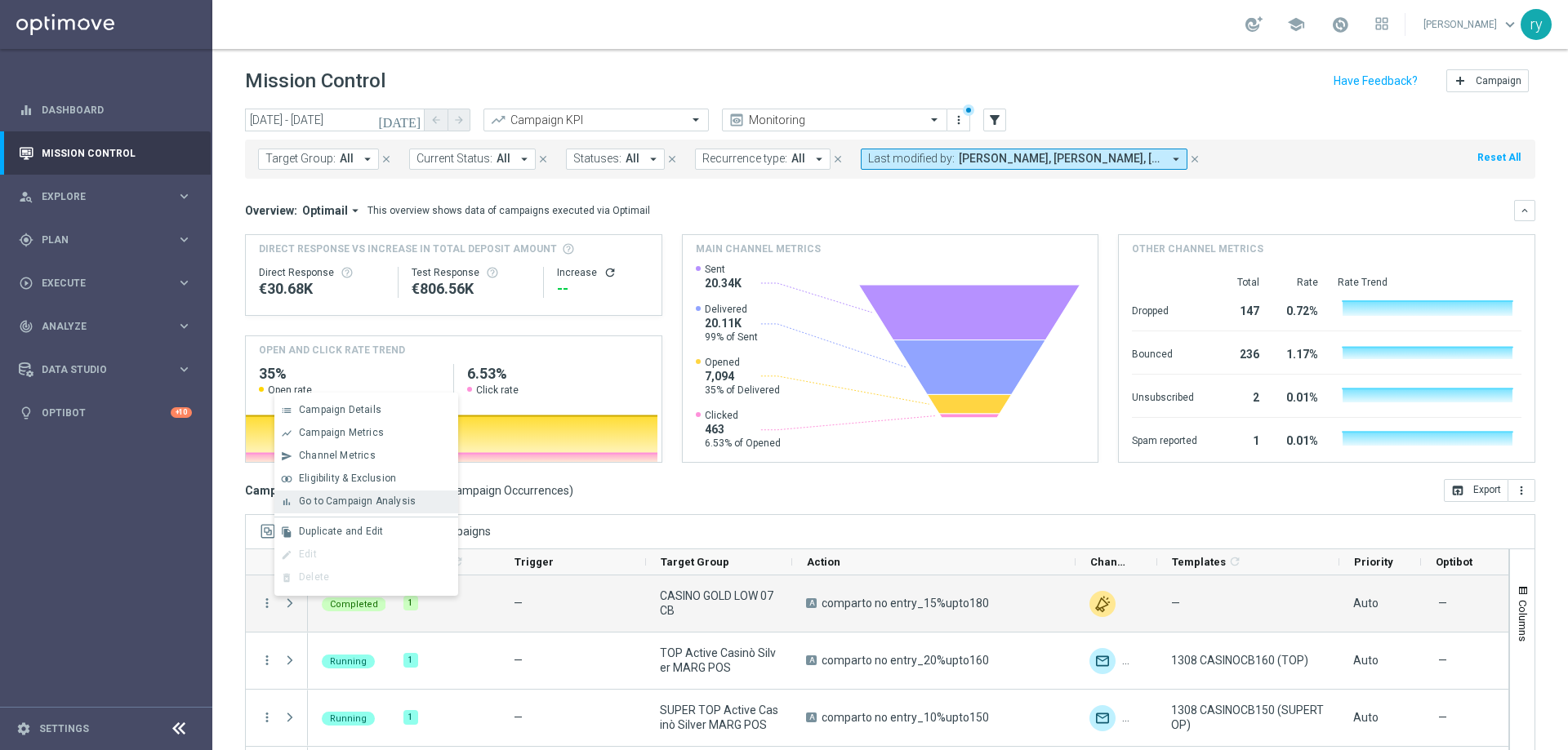
click at [300, 509] on div "bar_chart Go to Campaign Analysis" at bounding box center [367, 502] width 184 height 23
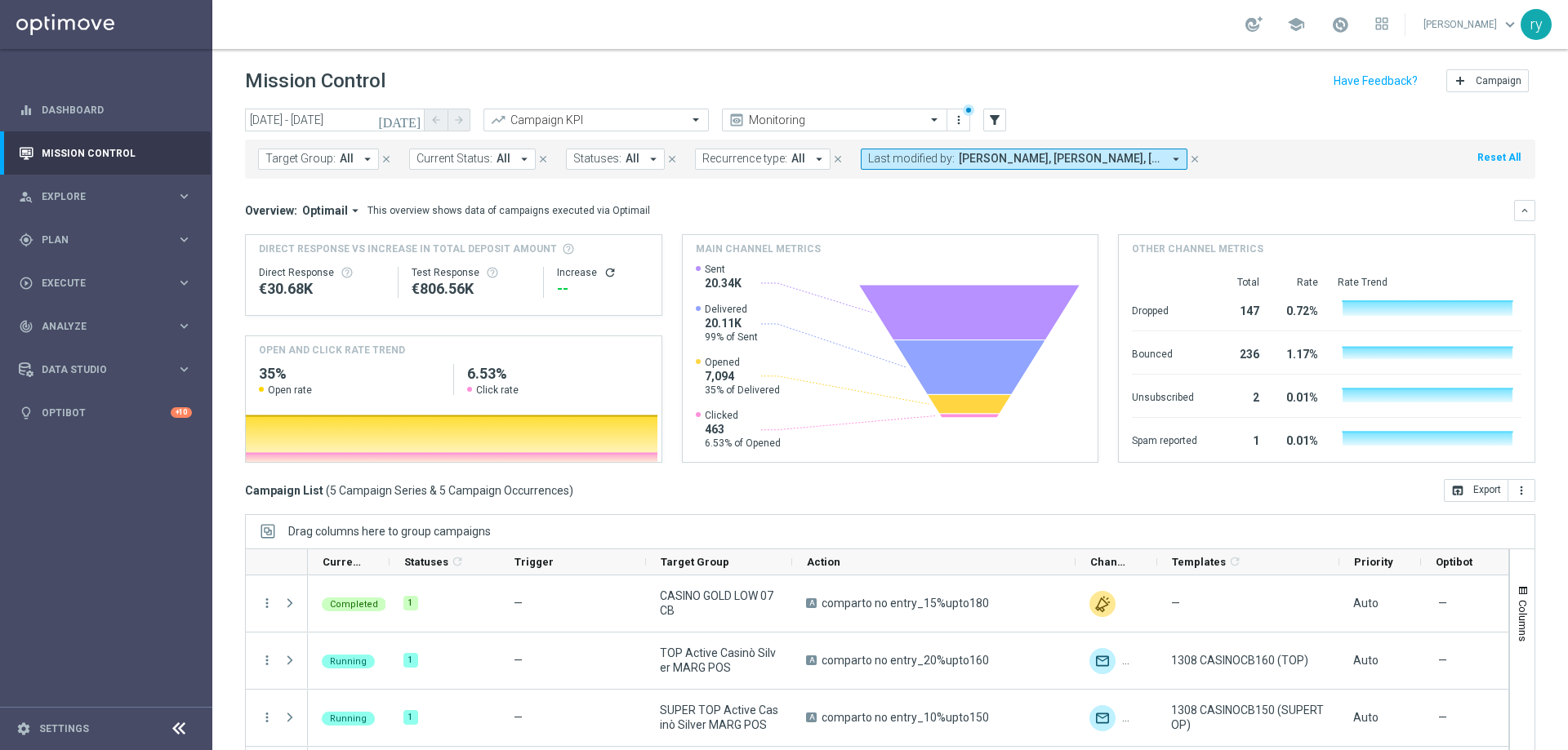
click at [419, 117] on icon "[DATE]" at bounding box center [400, 120] width 44 height 14
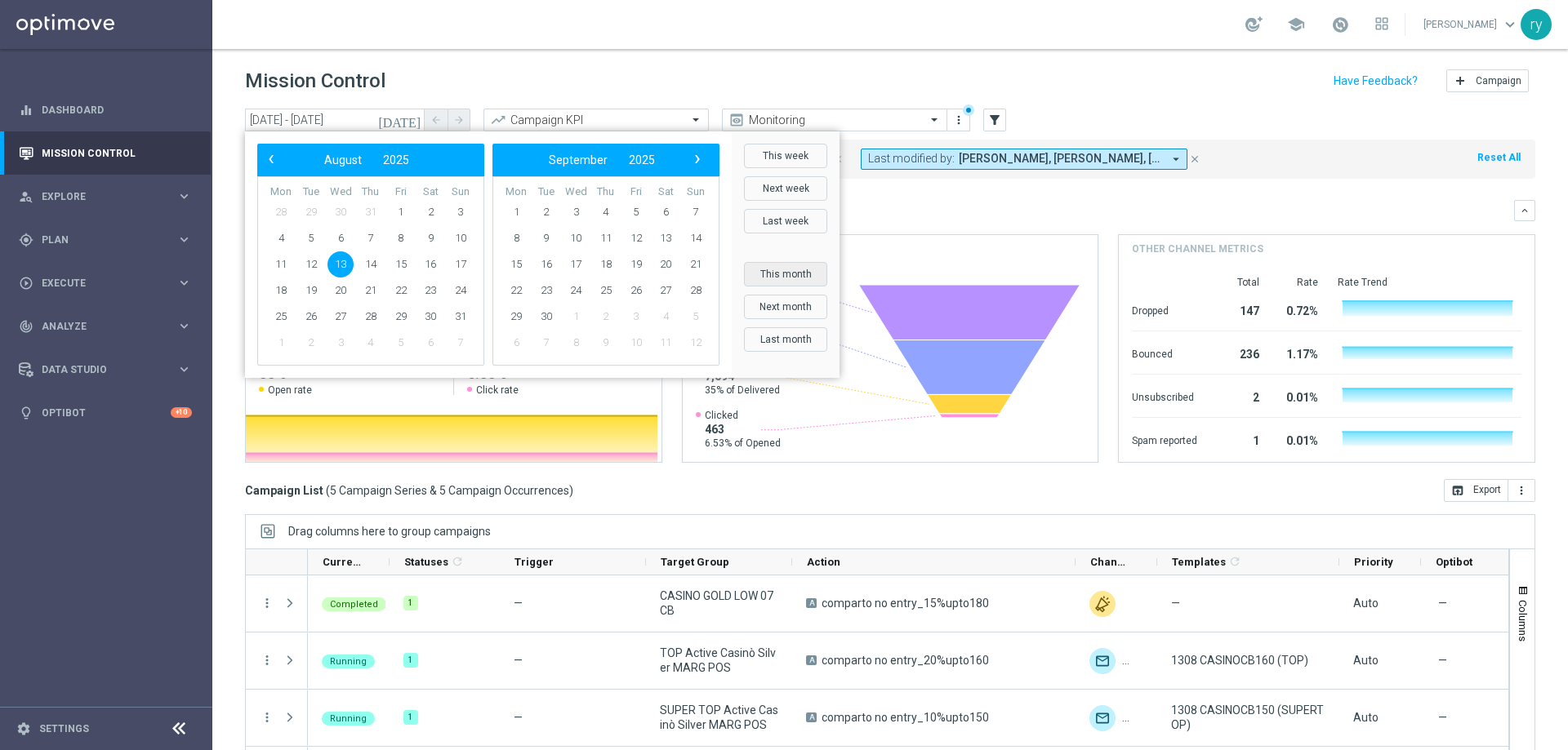
click at [798, 271] on button "This month" at bounding box center [786, 274] width 84 height 25
type input "01 Aug 2025 - 31 Aug 2025"
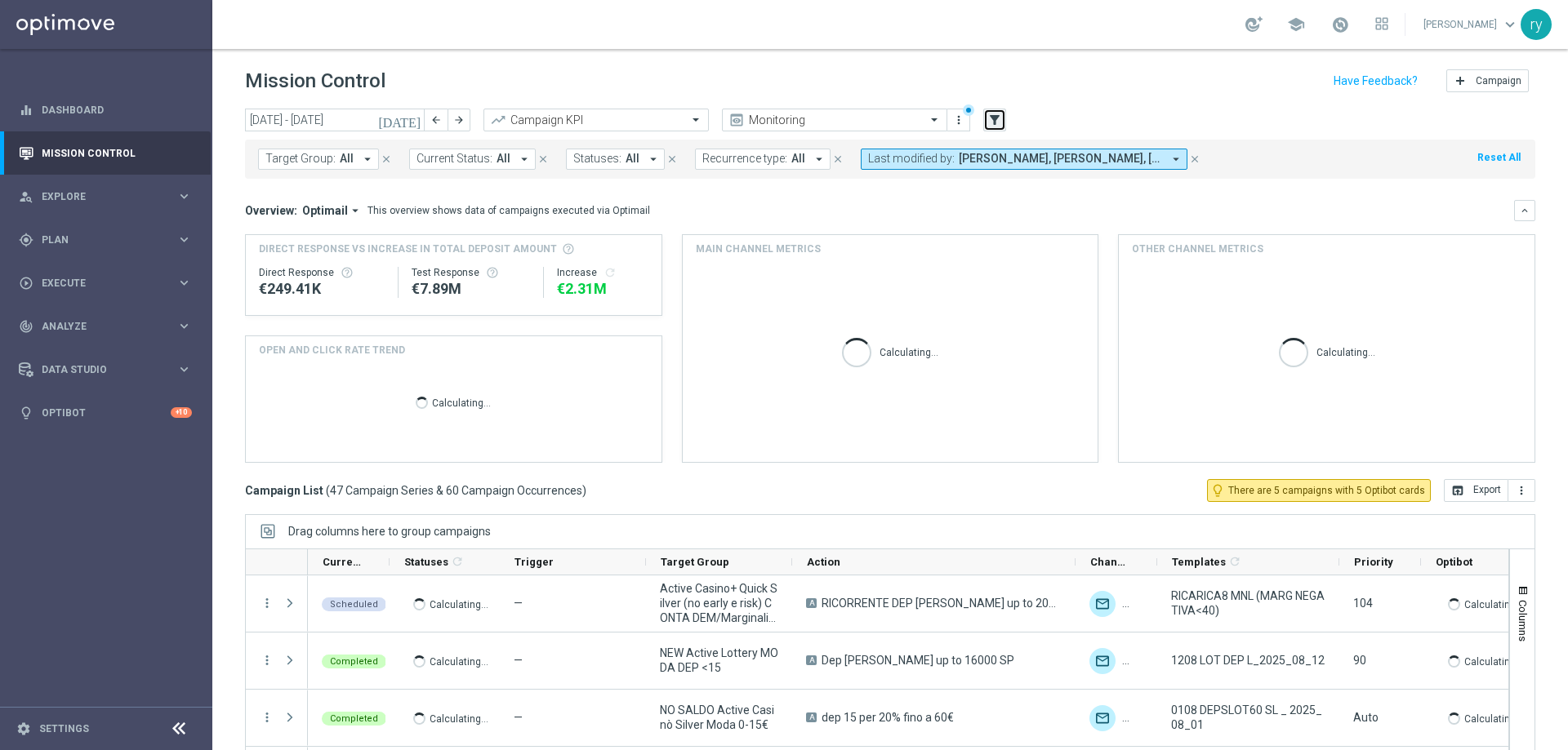
click at [990, 117] on icon "filter_alt" at bounding box center [994, 120] width 14 height 14
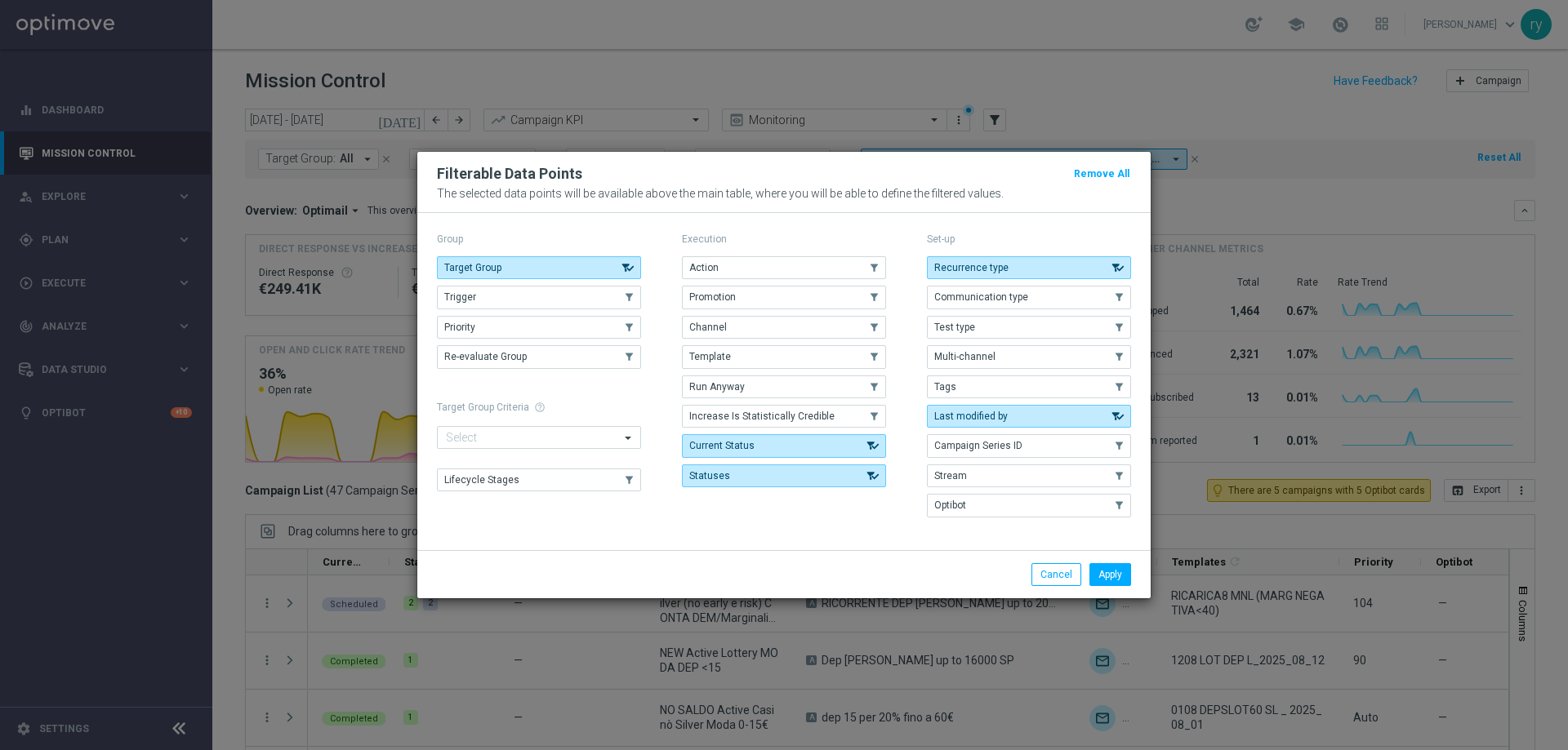
drag, startPoint x: 881, startPoint y: 168, endPoint x: 786, endPoint y: 172, distance: 95.1
click at [786, 171] on div "Filterable Data Points Remove All" at bounding box center [784, 174] width 719 height 20
click at [874, 268] on use "button" at bounding box center [875, 268] width 11 height 11
click at [877, 300] on use "button" at bounding box center [875, 297] width 11 height 11
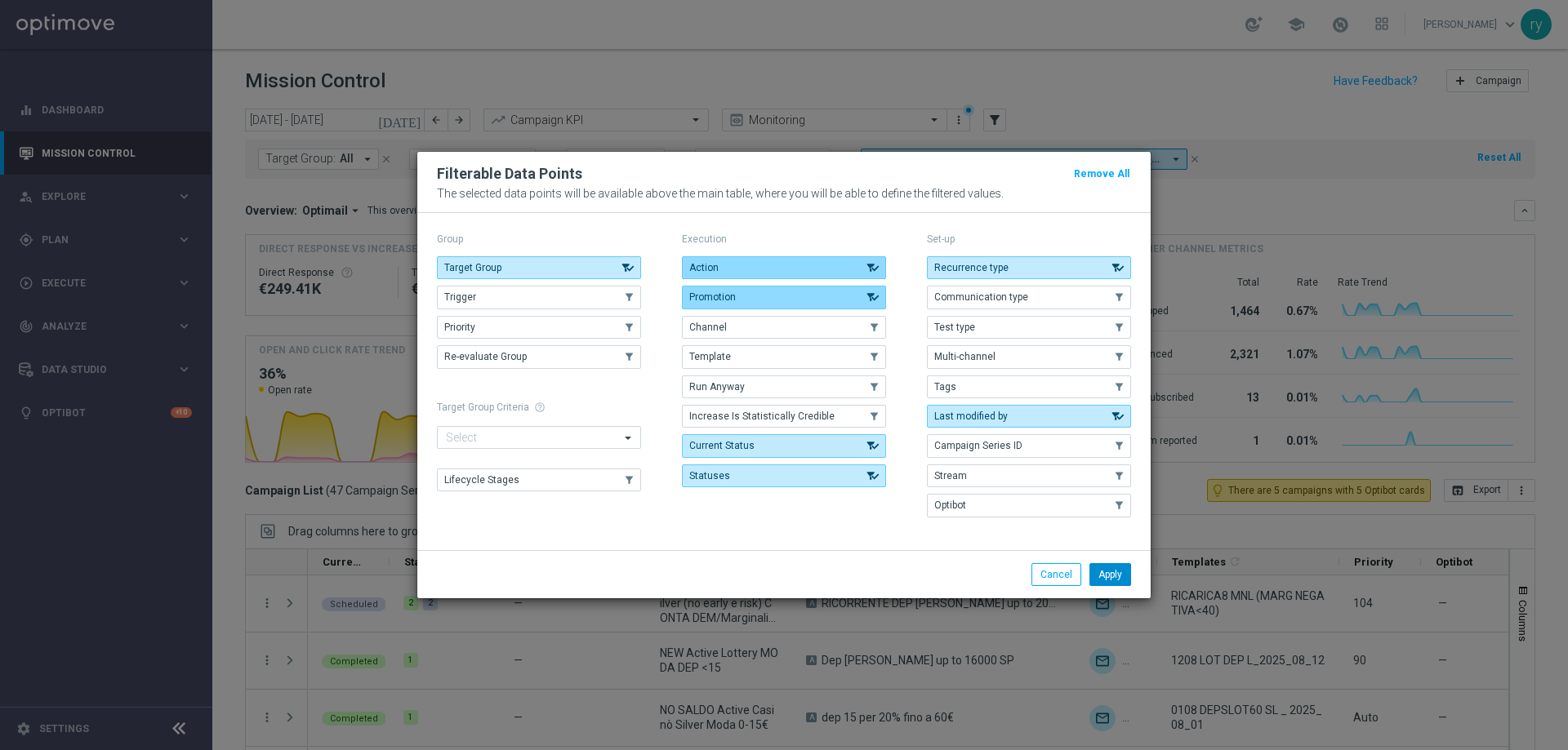
click at [1121, 572] on button "Apply" at bounding box center [1110, 574] width 42 height 23
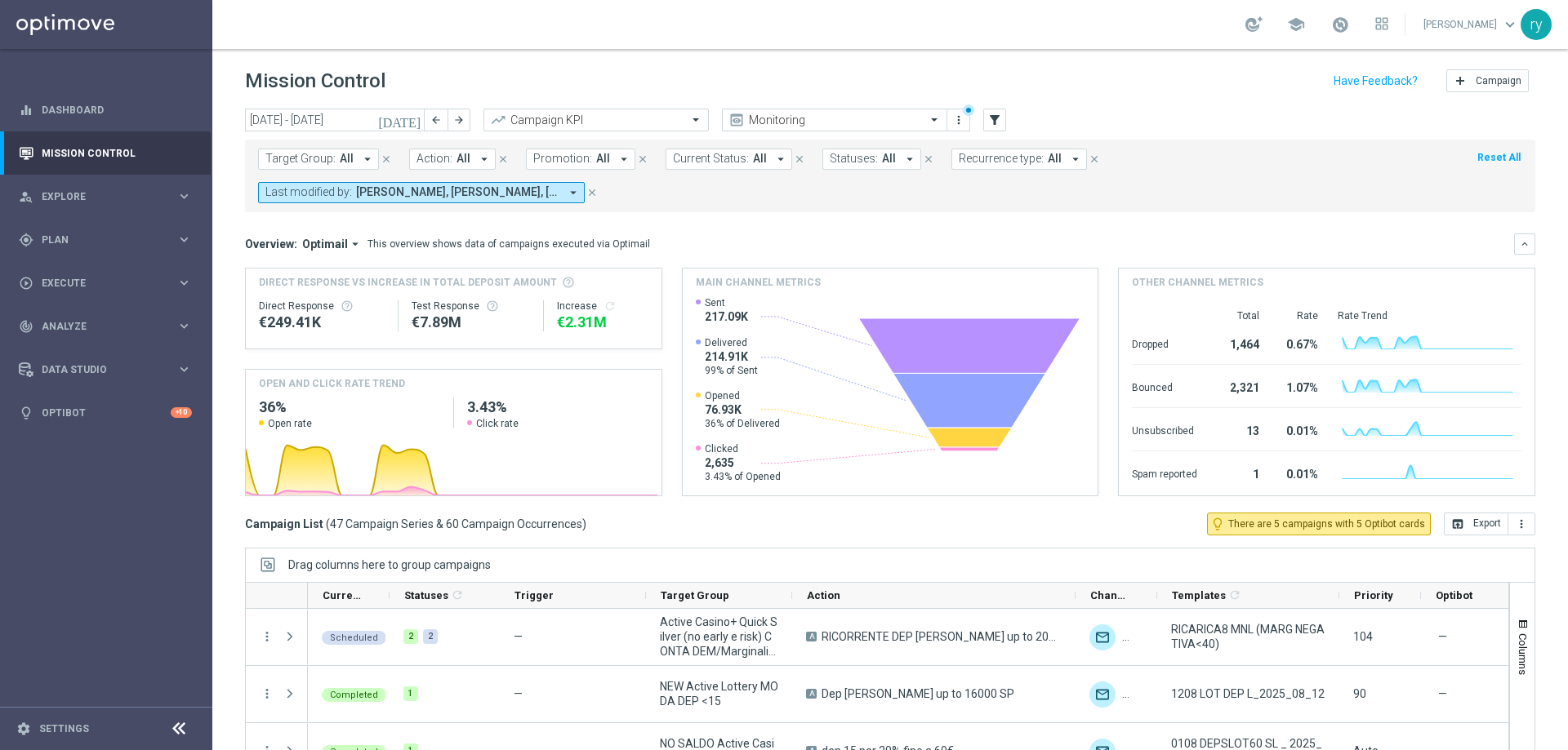
click at [482, 155] on icon "arrow_drop_down" at bounding box center [483, 159] width 14 height 14
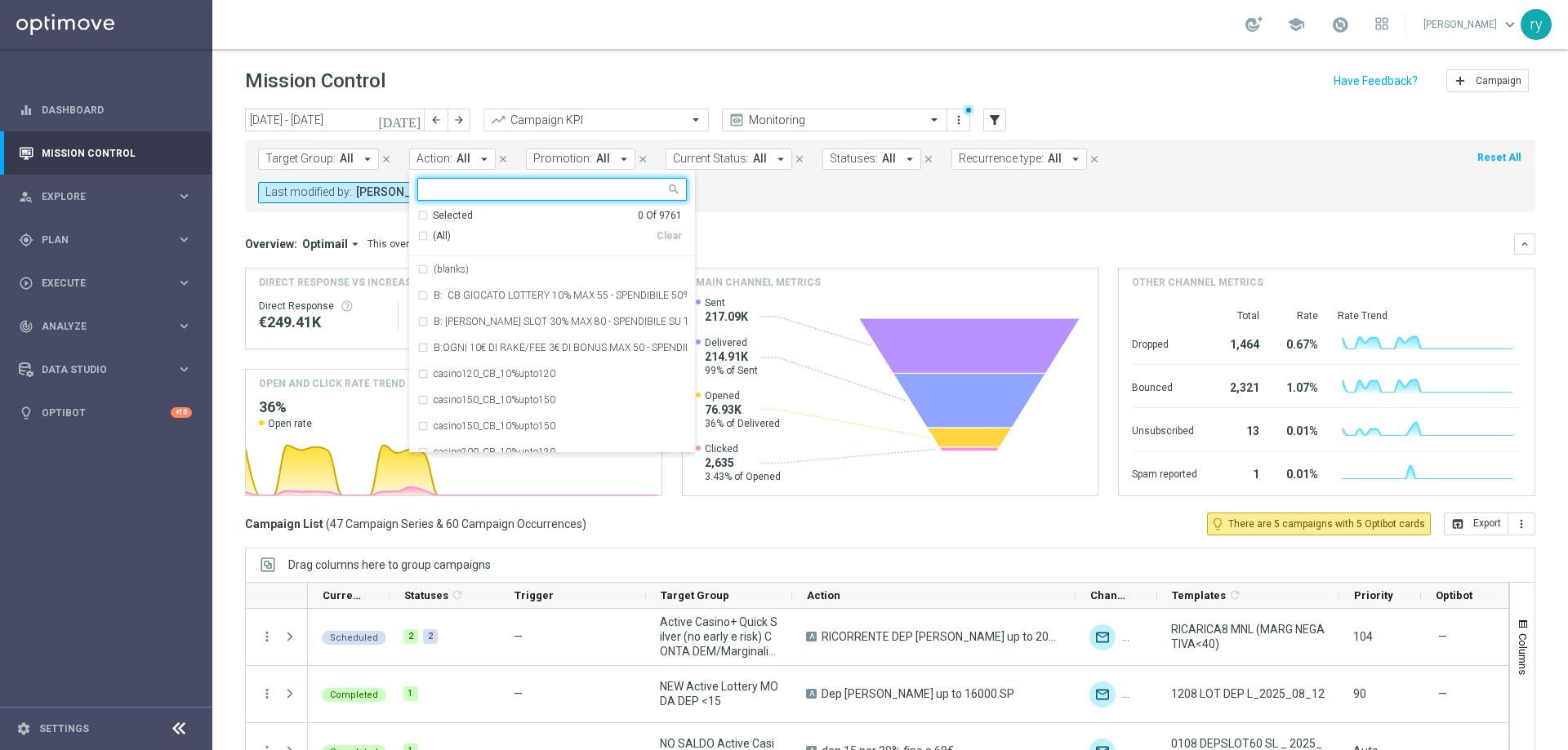
click at [482, 155] on icon "arrow_drop_down" at bounding box center [483, 159] width 14 height 14
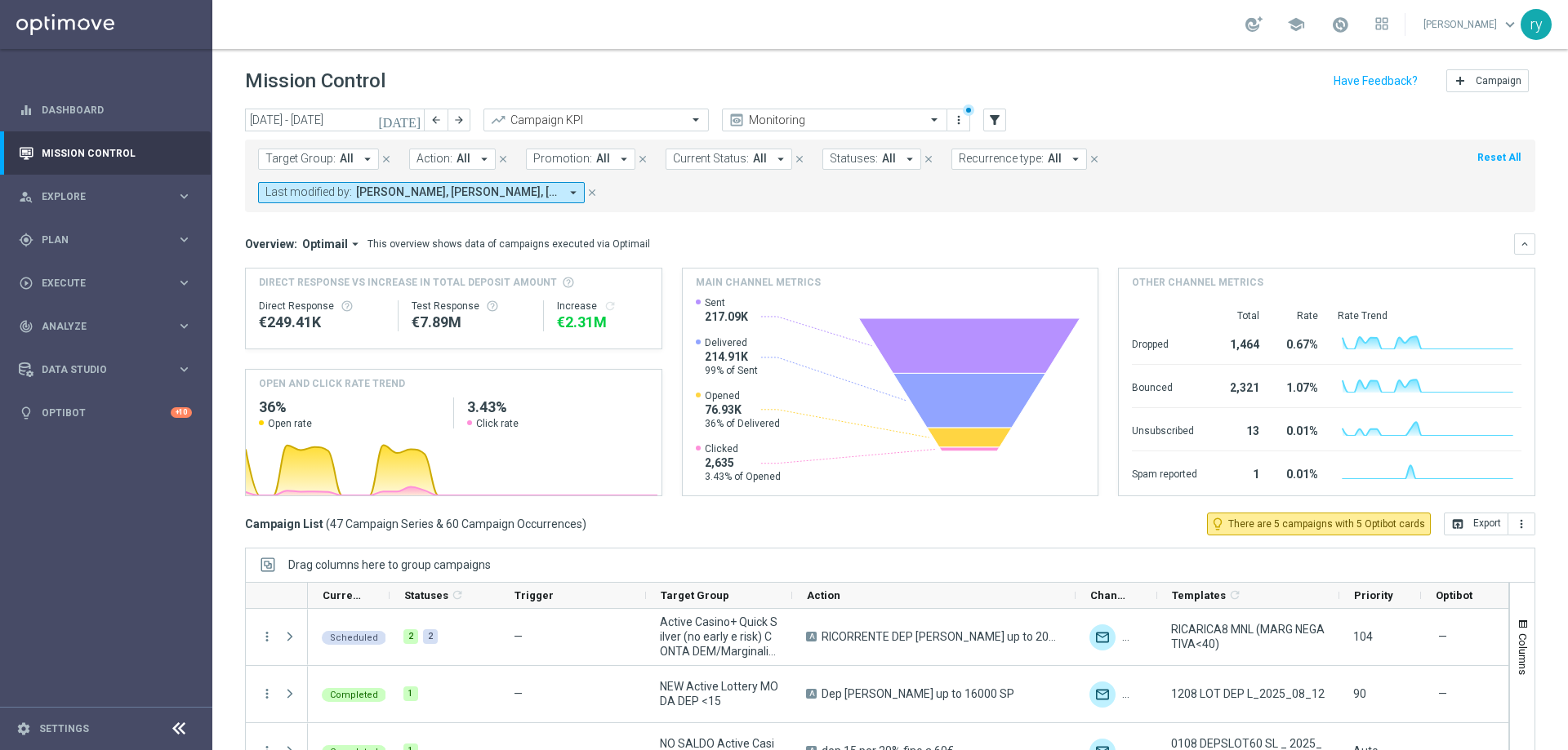
click at [620, 160] on icon "arrow_drop_down" at bounding box center [623, 159] width 14 height 14
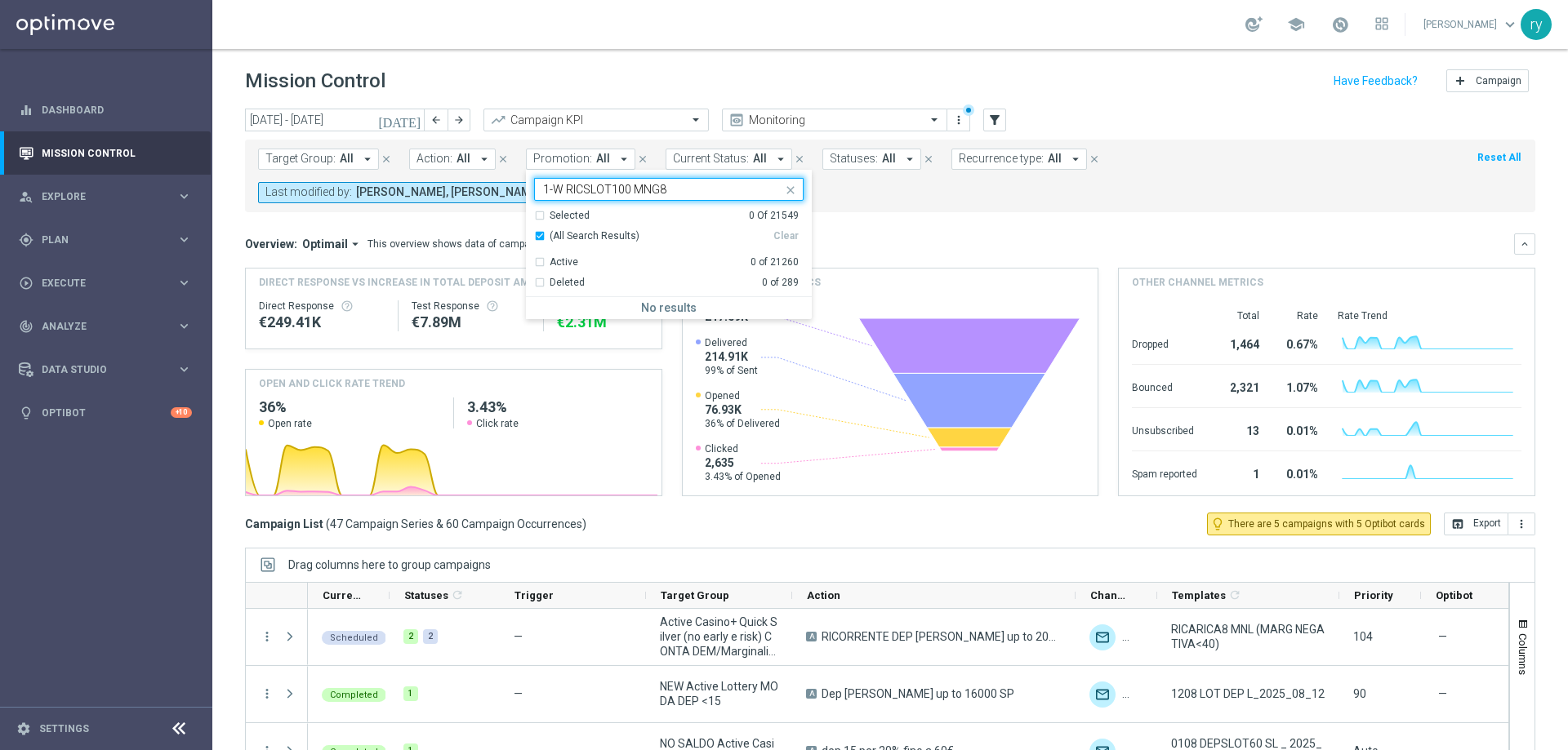
type input "1-W RICSLOT100 MNG8"
click at [785, 190] on icon "close" at bounding box center [791, 191] width 13 height 13
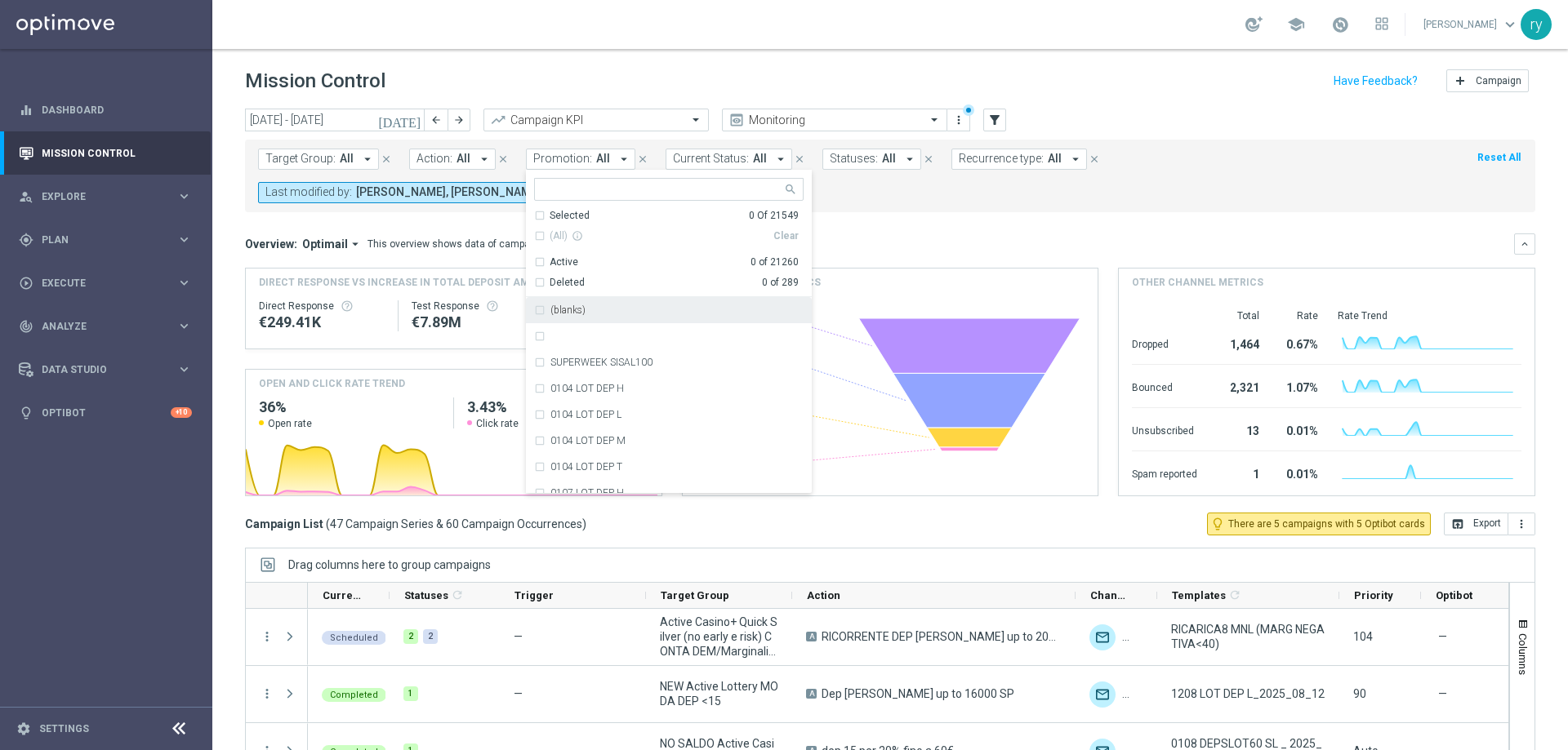
click at [489, 164] on button "Action: All arrow_drop_down" at bounding box center [452, 159] width 86 height 21
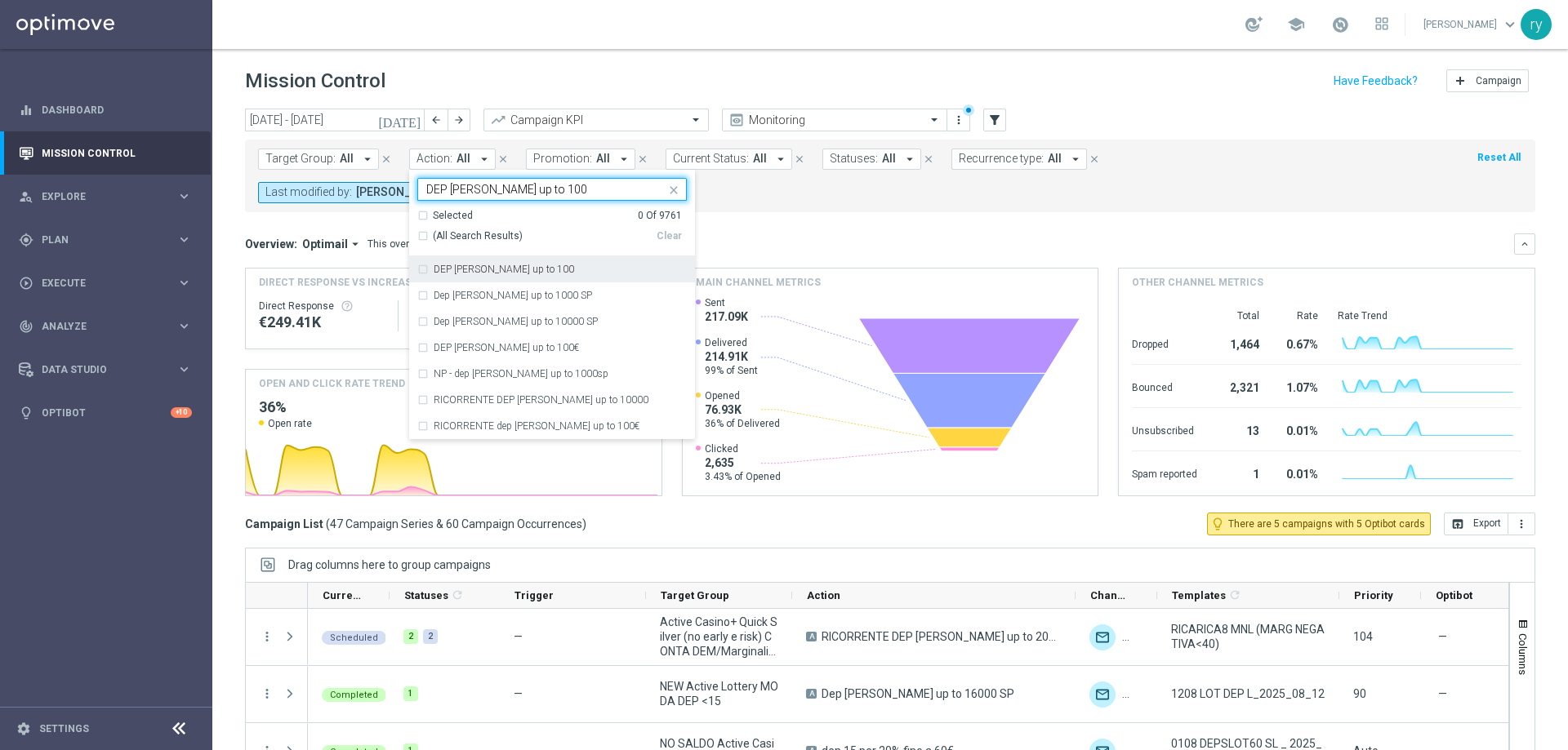
click at [424, 272] on div "DEP fasce up to 100" at bounding box center [552, 270] width 270 height 27
type input "DEP fasce up to 100"
click at [420, 272] on div "DEP fasce up to 100" at bounding box center [552, 270] width 270 height 27
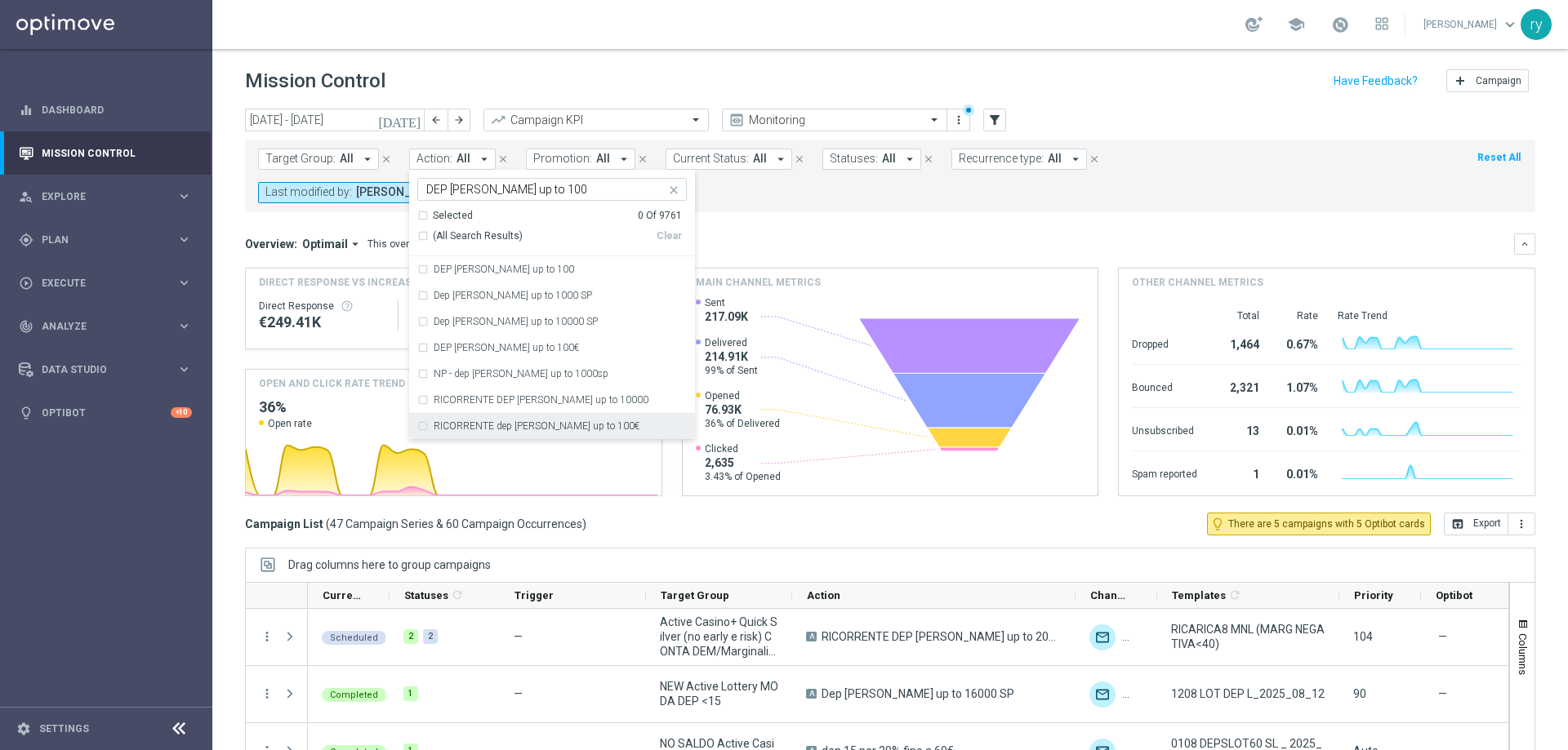
click at [425, 423] on div "RICORRENTE dep fasce up to 100€" at bounding box center [552, 426] width 270 height 27
click at [810, 230] on mini-dashboard "Overview: Optimail arrow_drop_down This overview shows data of campaigns execut…" at bounding box center [890, 363] width 1291 height 301
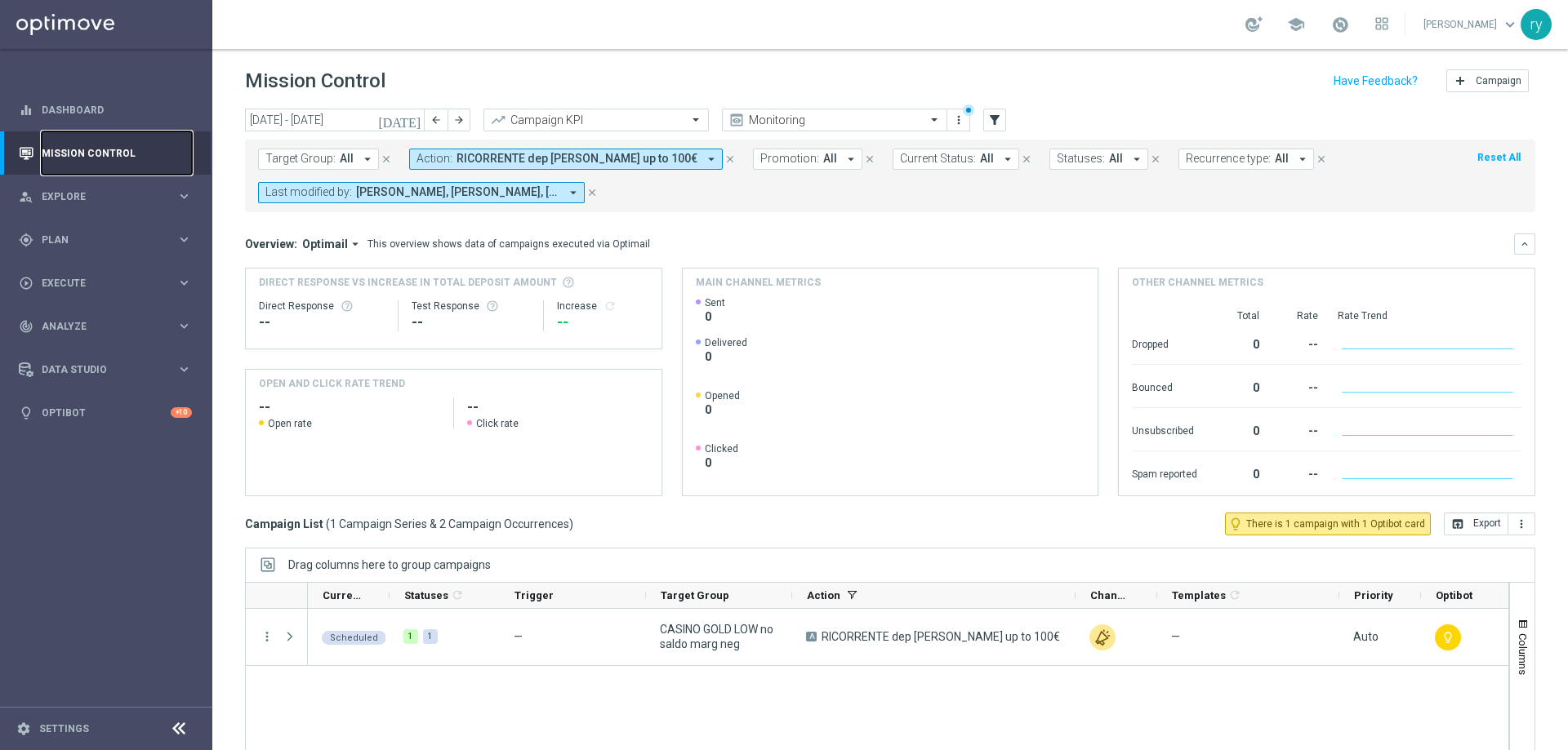
click at [112, 137] on link "Mission Control" at bounding box center [117, 153] width 150 height 44
click at [104, 20] on link at bounding box center [106, 25] width 213 height 49
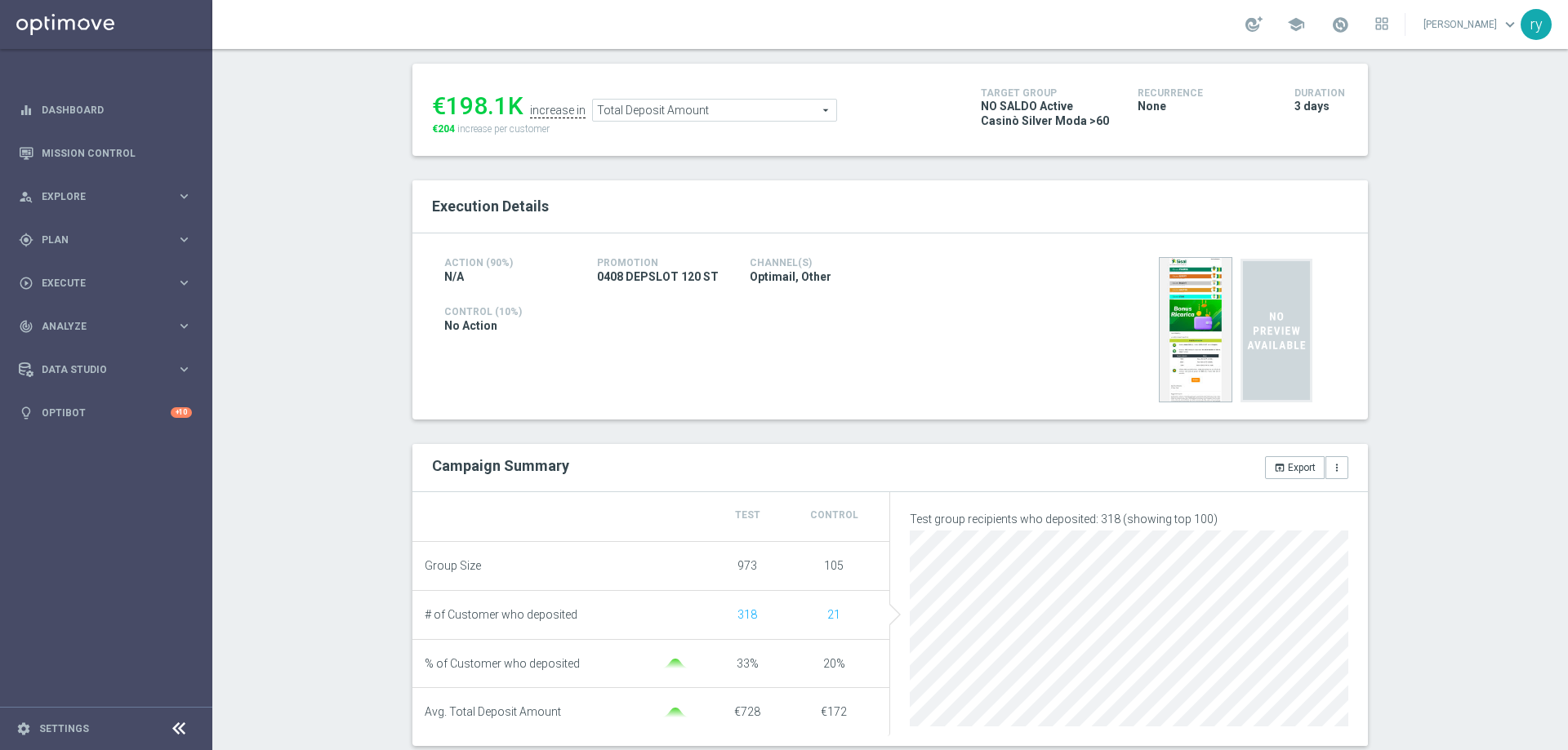
scroll to position [82, 0]
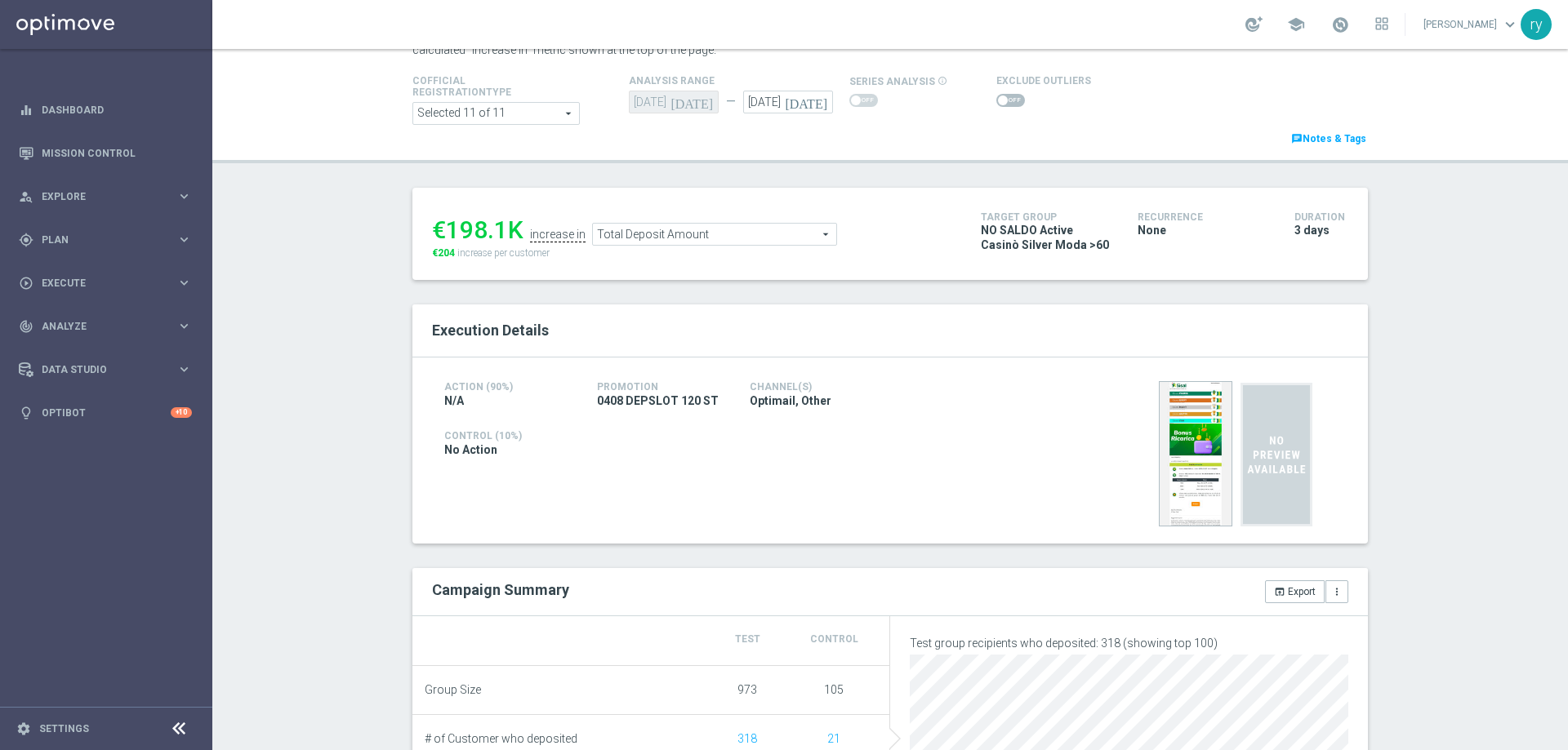
click at [732, 231] on span "Total Deposit Amount" at bounding box center [714, 234] width 243 height 21
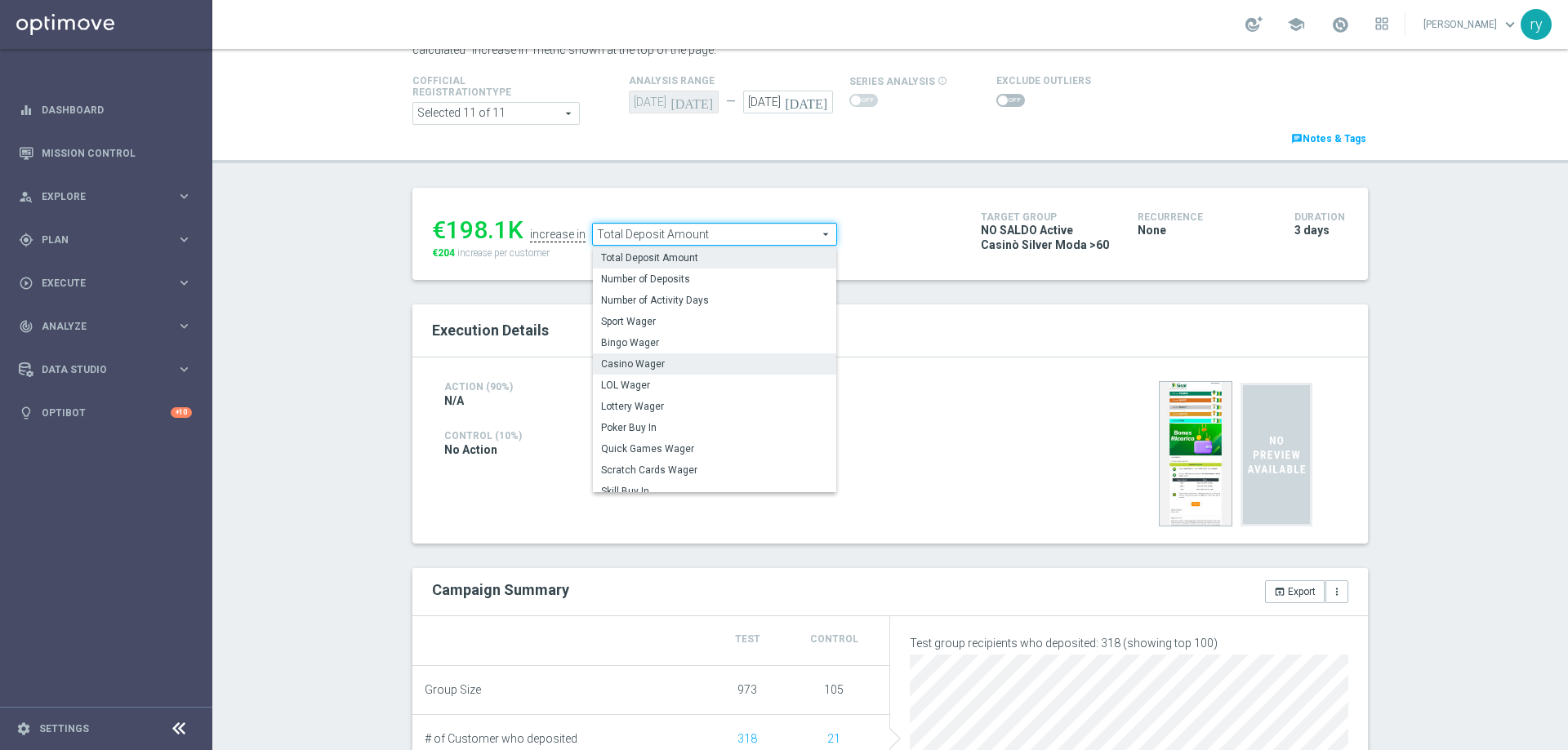
click at [723, 359] on span "Casino Wager" at bounding box center [714, 365] width 227 height 13
type input "Casino Wager"
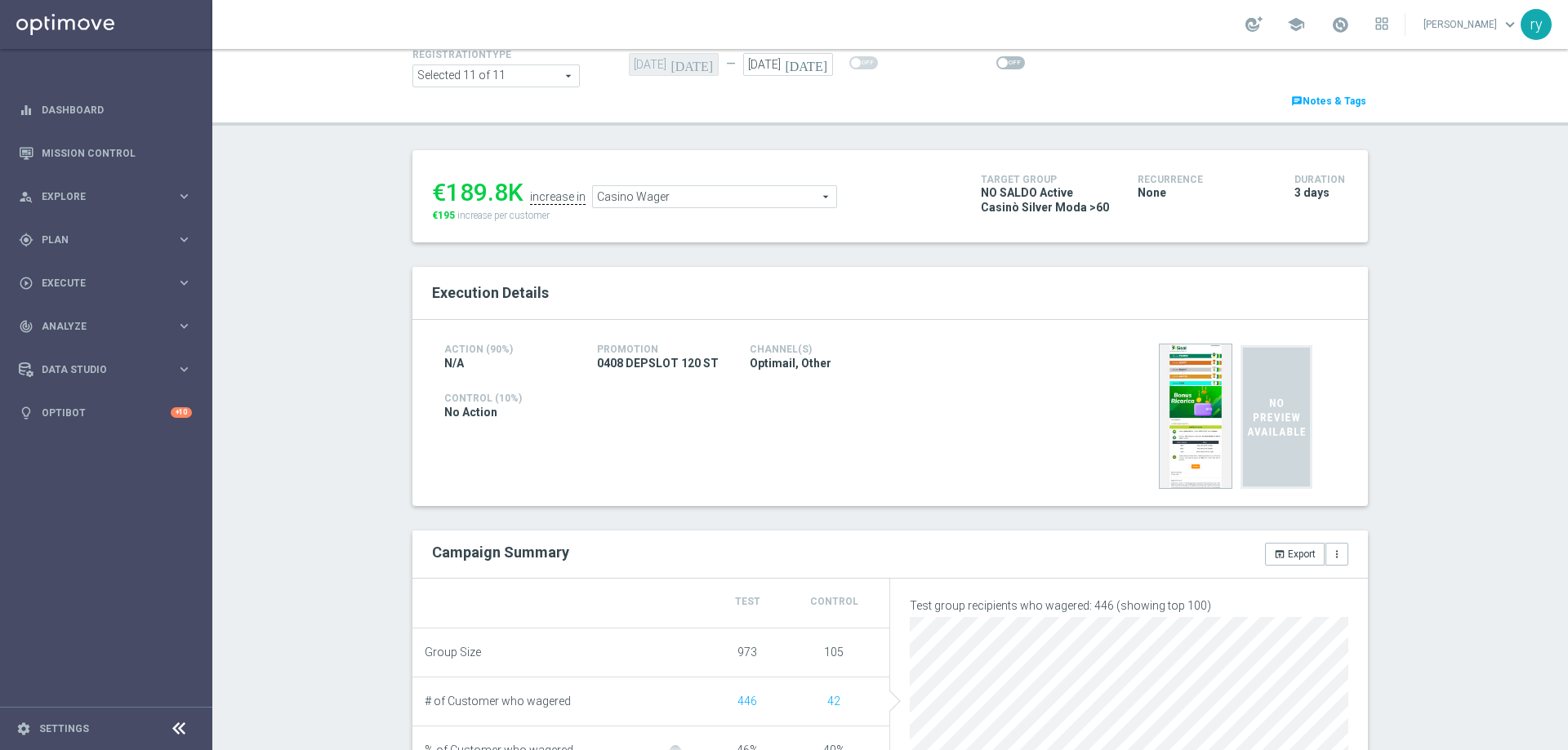
scroll to position [82, 0]
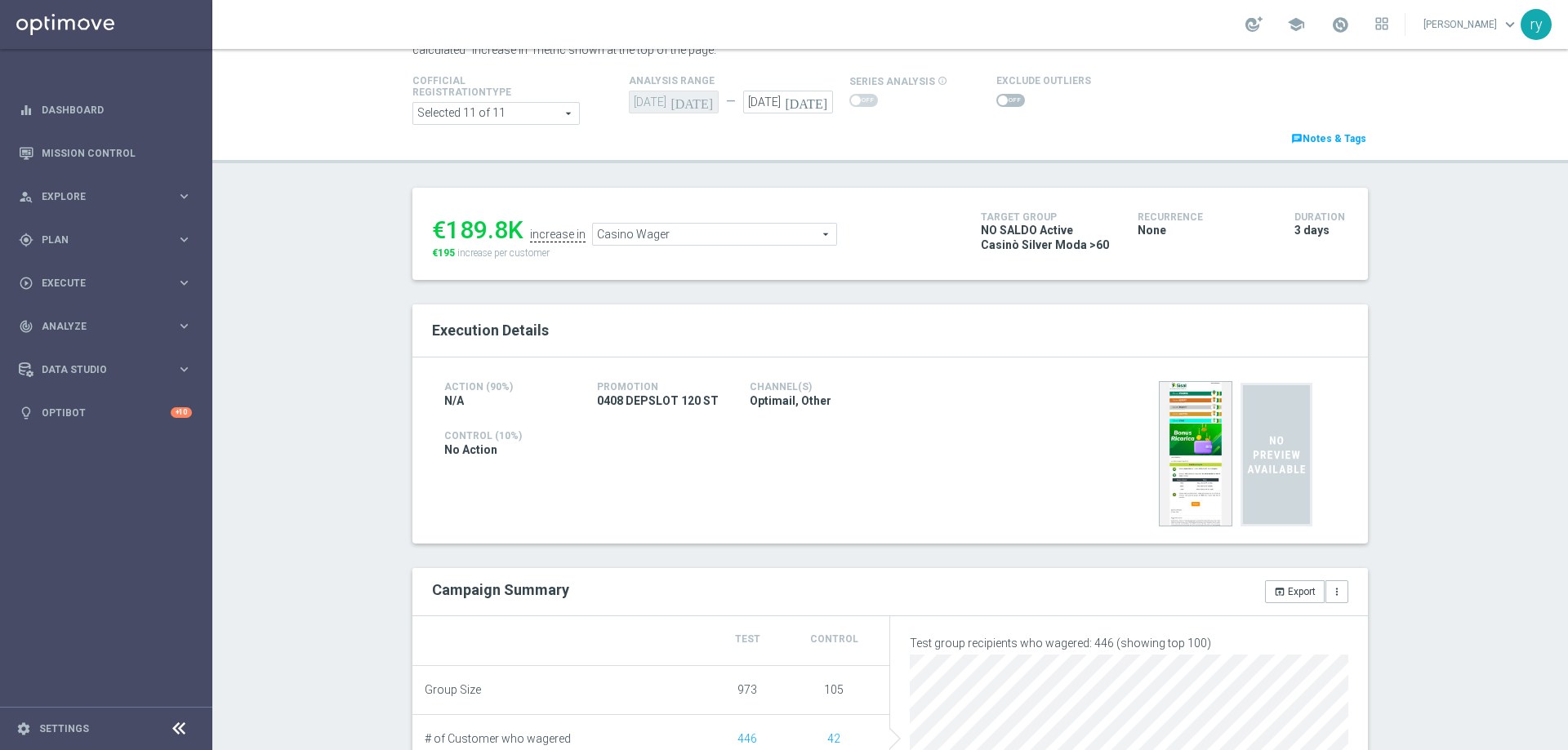
click at [1010, 102] on span at bounding box center [1011, 101] width 28 height 13
click at [1010, 102] on input "checkbox" at bounding box center [1011, 101] width 28 height 13
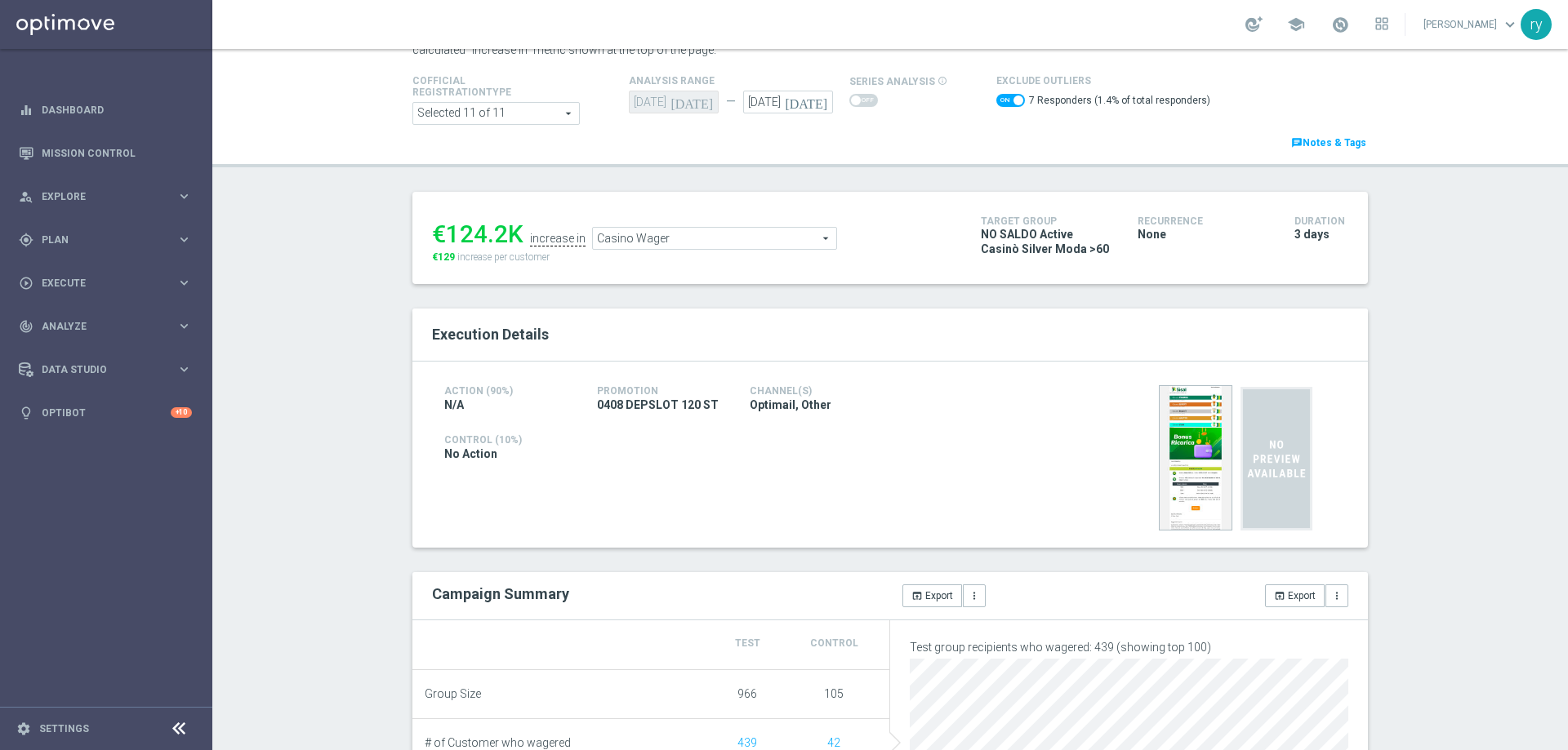
click at [996, 92] on div "7 Responders (1.4% of total responders)" at bounding box center [1103, 102] width 214 height 24
click at [996, 95] on span at bounding box center [1011, 101] width 28 height 13
click at [996, 95] on input "checkbox" at bounding box center [1011, 101] width 28 height 13
checkbox input "false"
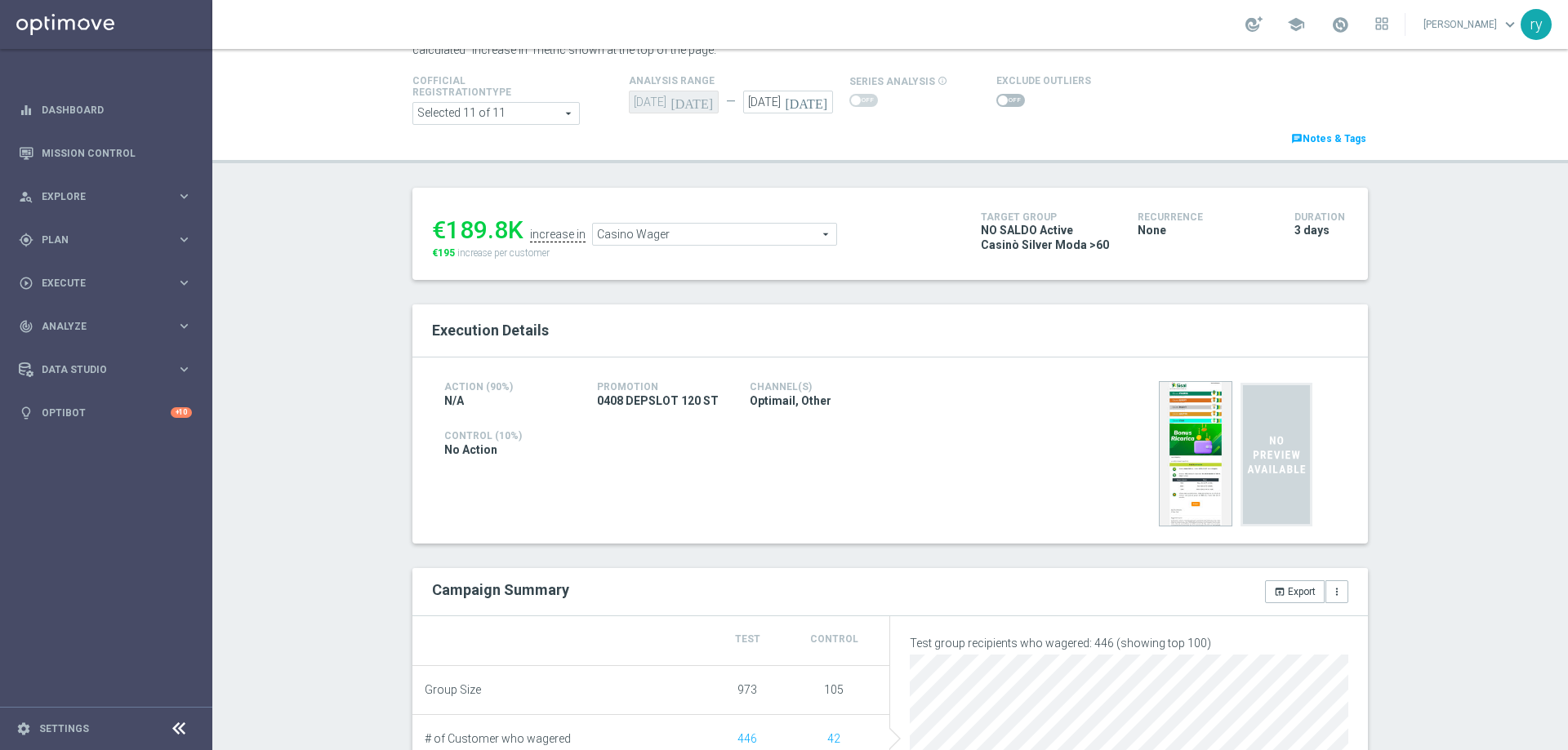
click at [646, 242] on span "Casino Wager" at bounding box center [714, 234] width 243 height 21
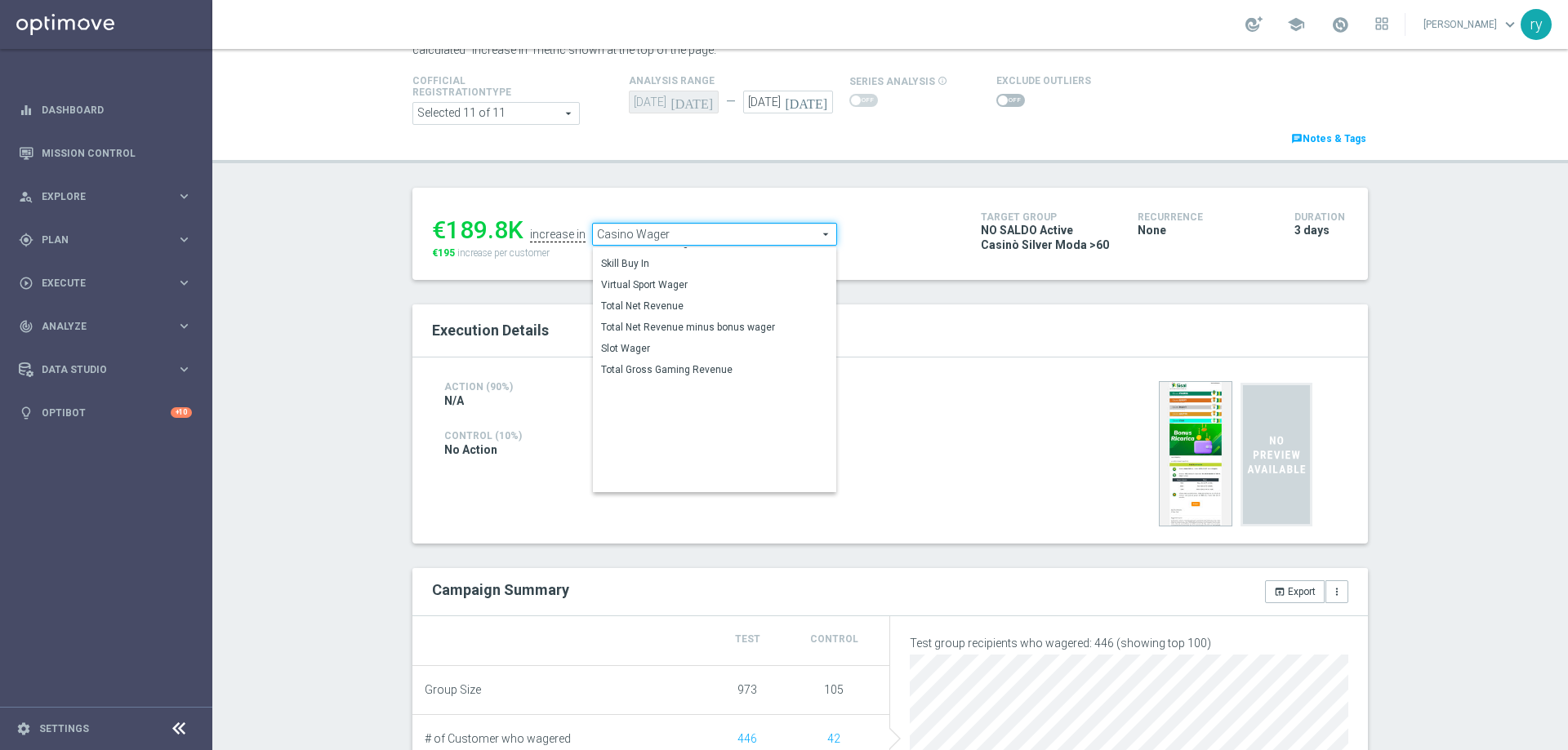
scroll to position [226, 0]
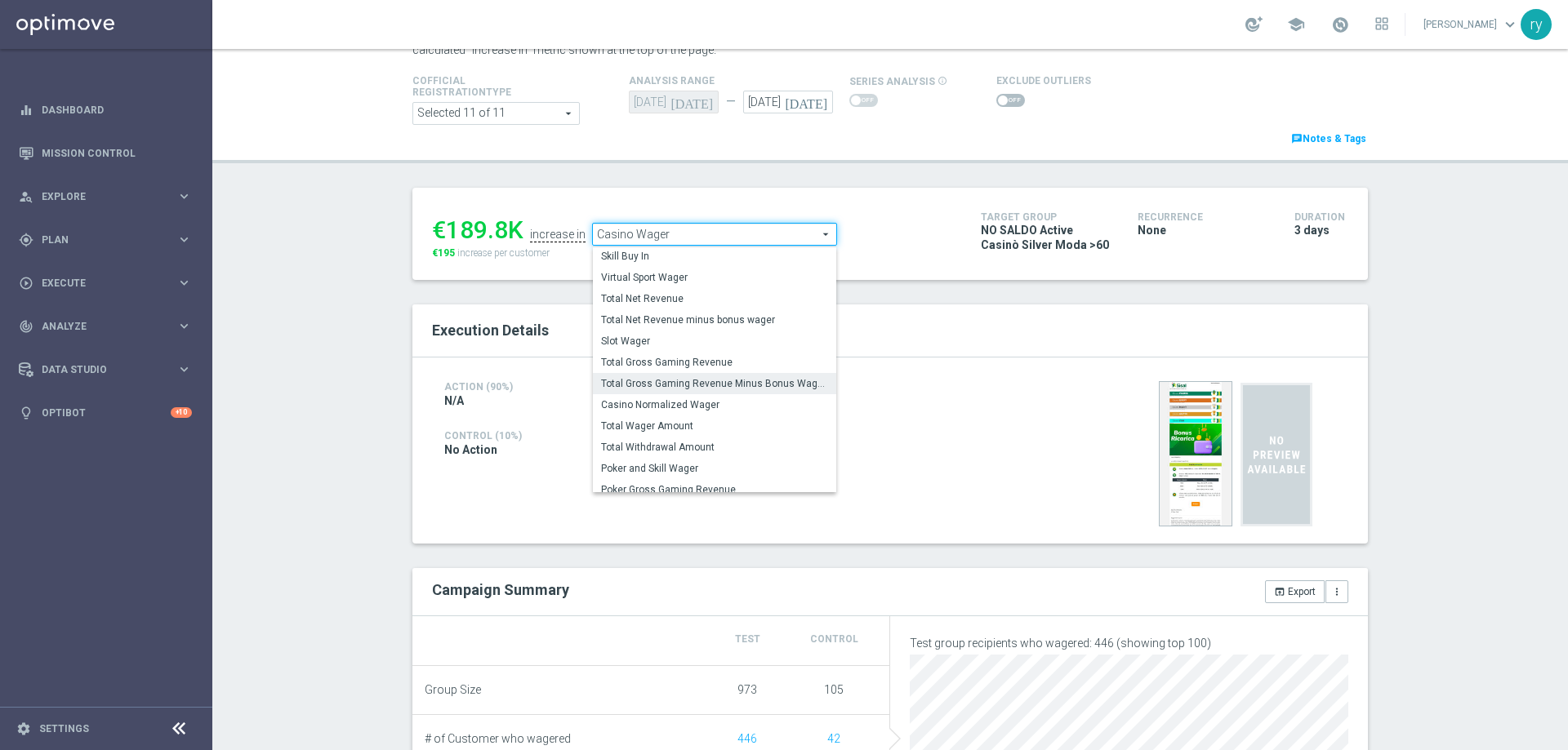
click at [656, 381] on span "Total Gross Gaming Revenue Minus Bonus Wagared" at bounding box center [714, 384] width 227 height 13
type input "Total Gross Gaming Revenue Minus Bonus Wagared"
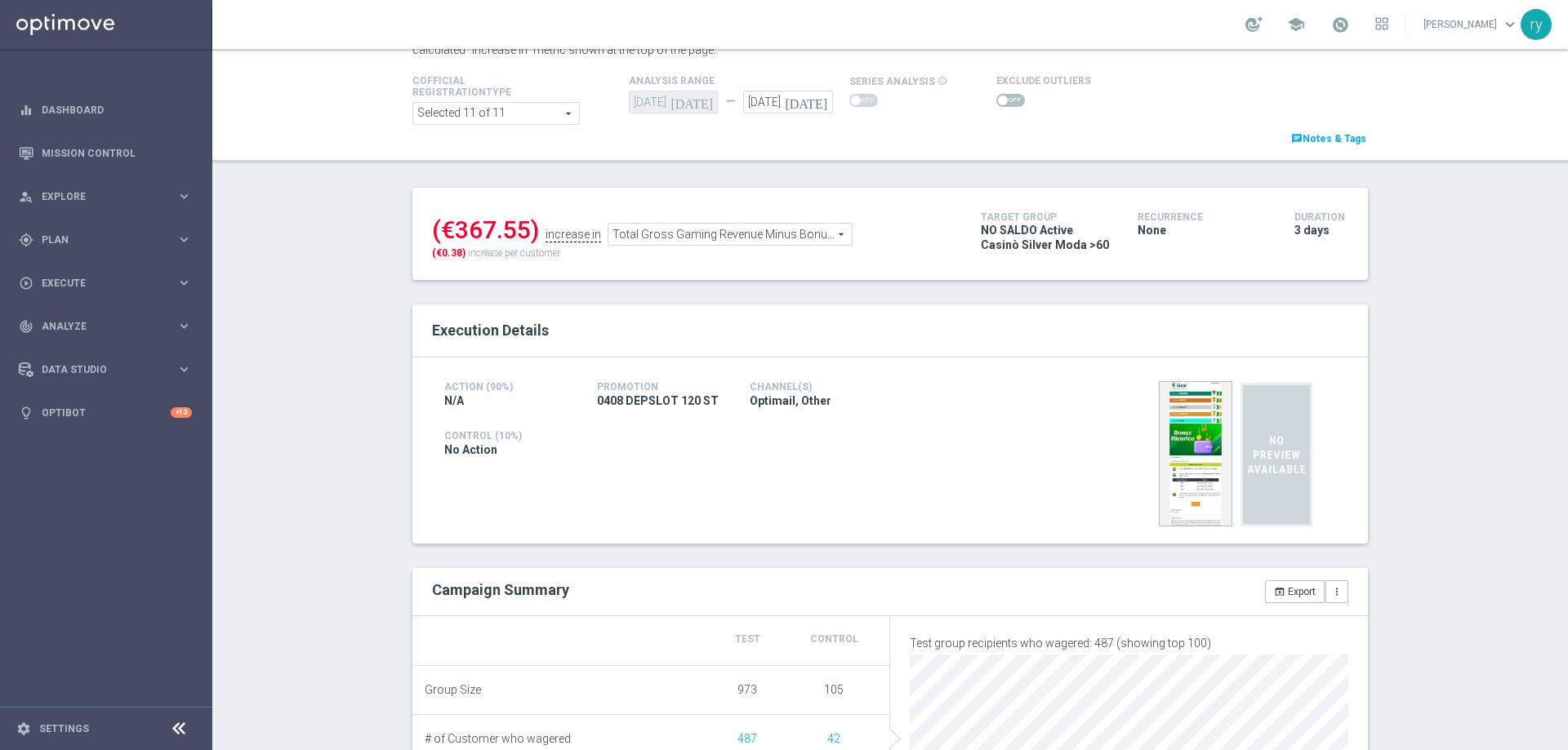
click at [1012, 103] on input "checkbox" at bounding box center [1011, 101] width 28 height 13
checkbox input "true"
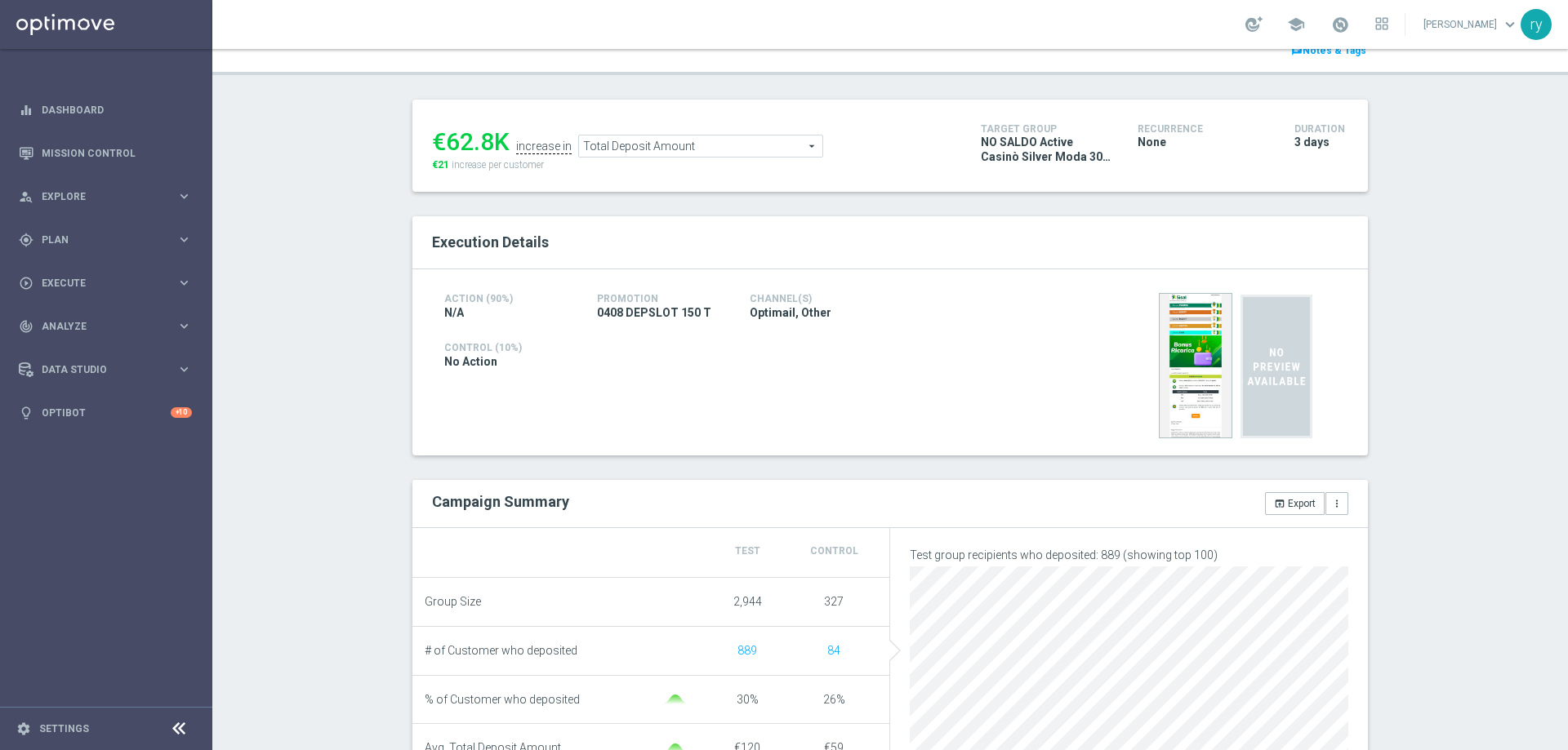
scroll to position [82, 0]
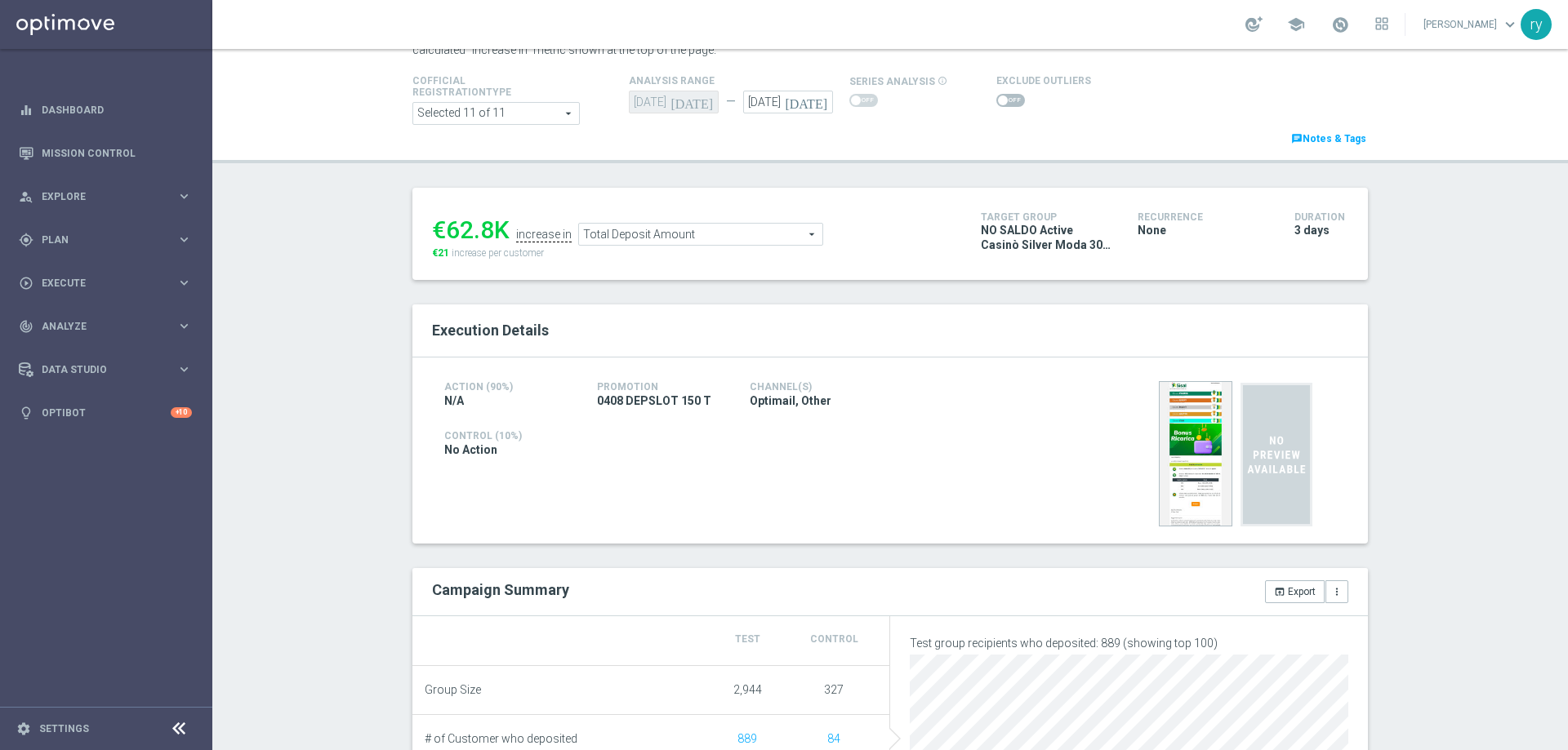
click at [634, 234] on span "Total Deposit Amount" at bounding box center [701, 234] width 243 height 21
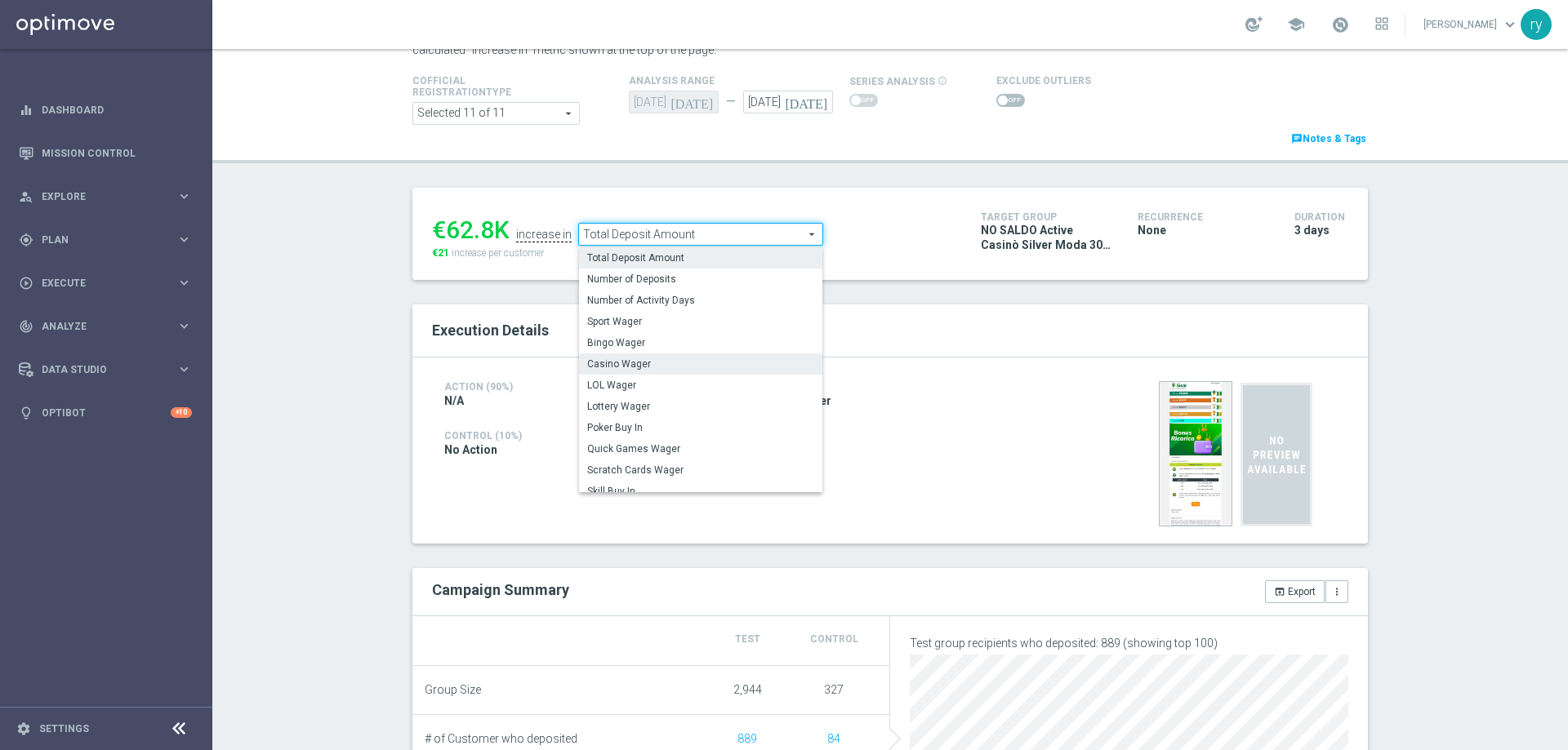
click at [657, 370] on span "Casino Wager" at bounding box center [700, 365] width 227 height 13
type input "Casino Wager"
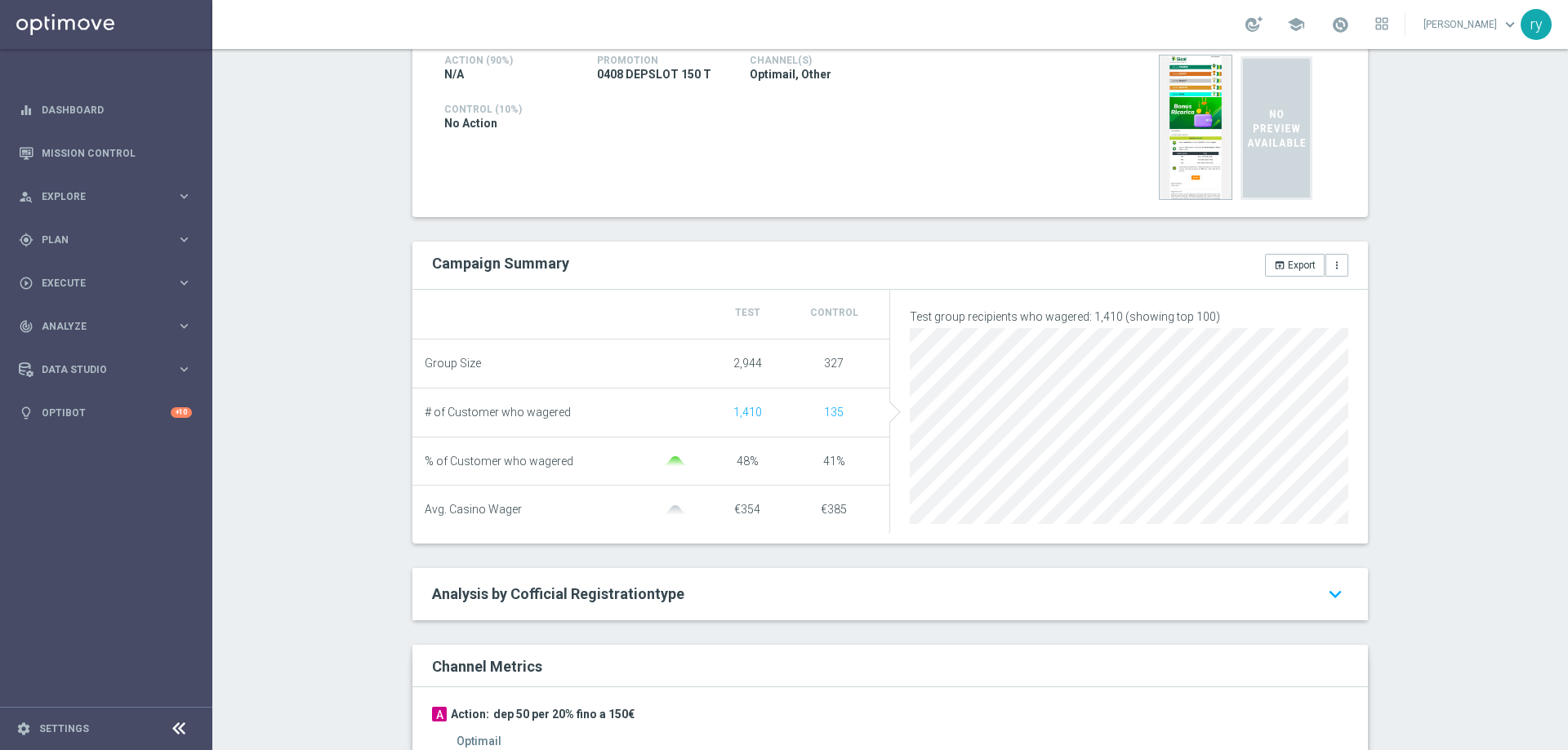
scroll to position [82, 0]
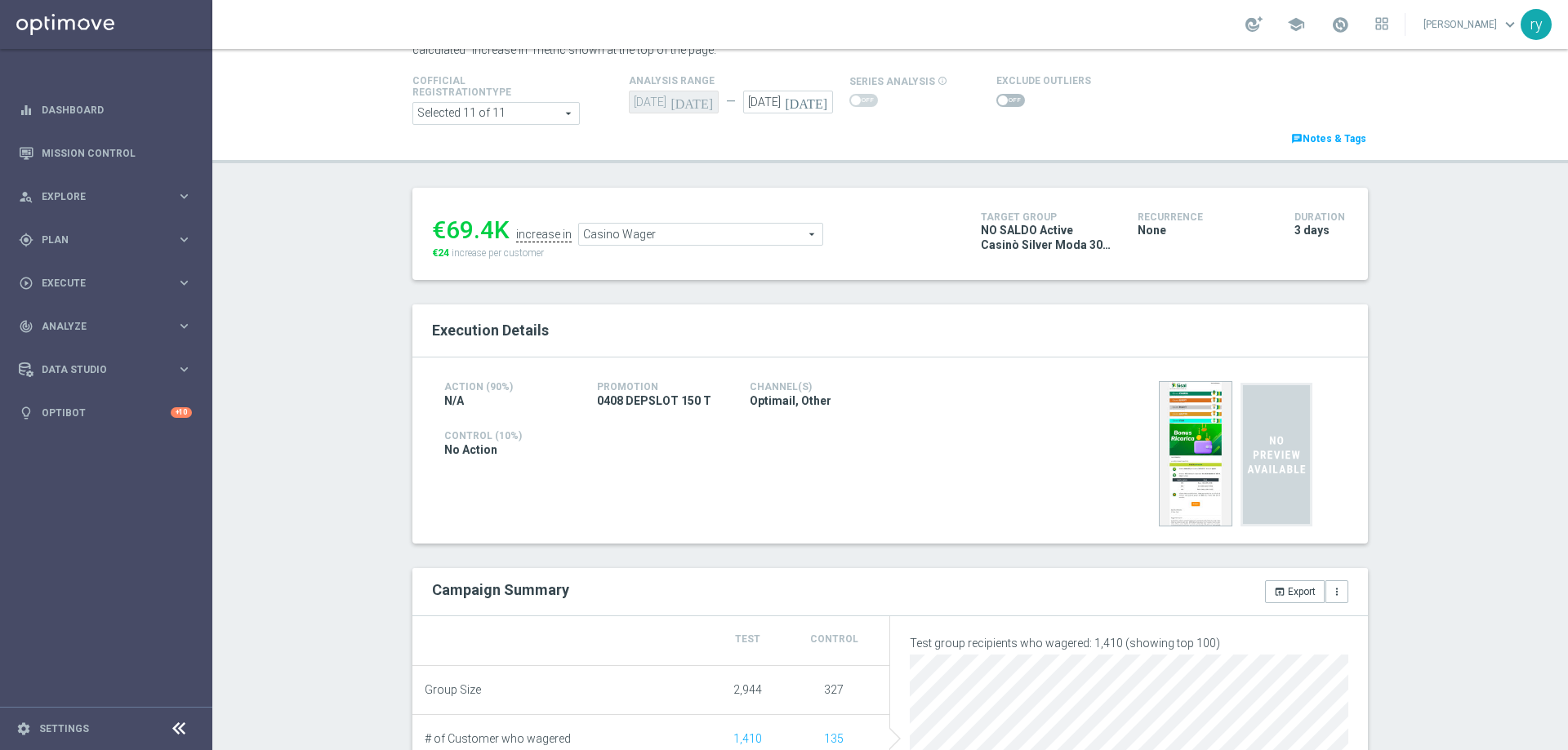
click at [1001, 106] on span at bounding box center [1011, 101] width 28 height 13
click at [1001, 106] on input "checkbox" at bounding box center [1011, 101] width 28 height 13
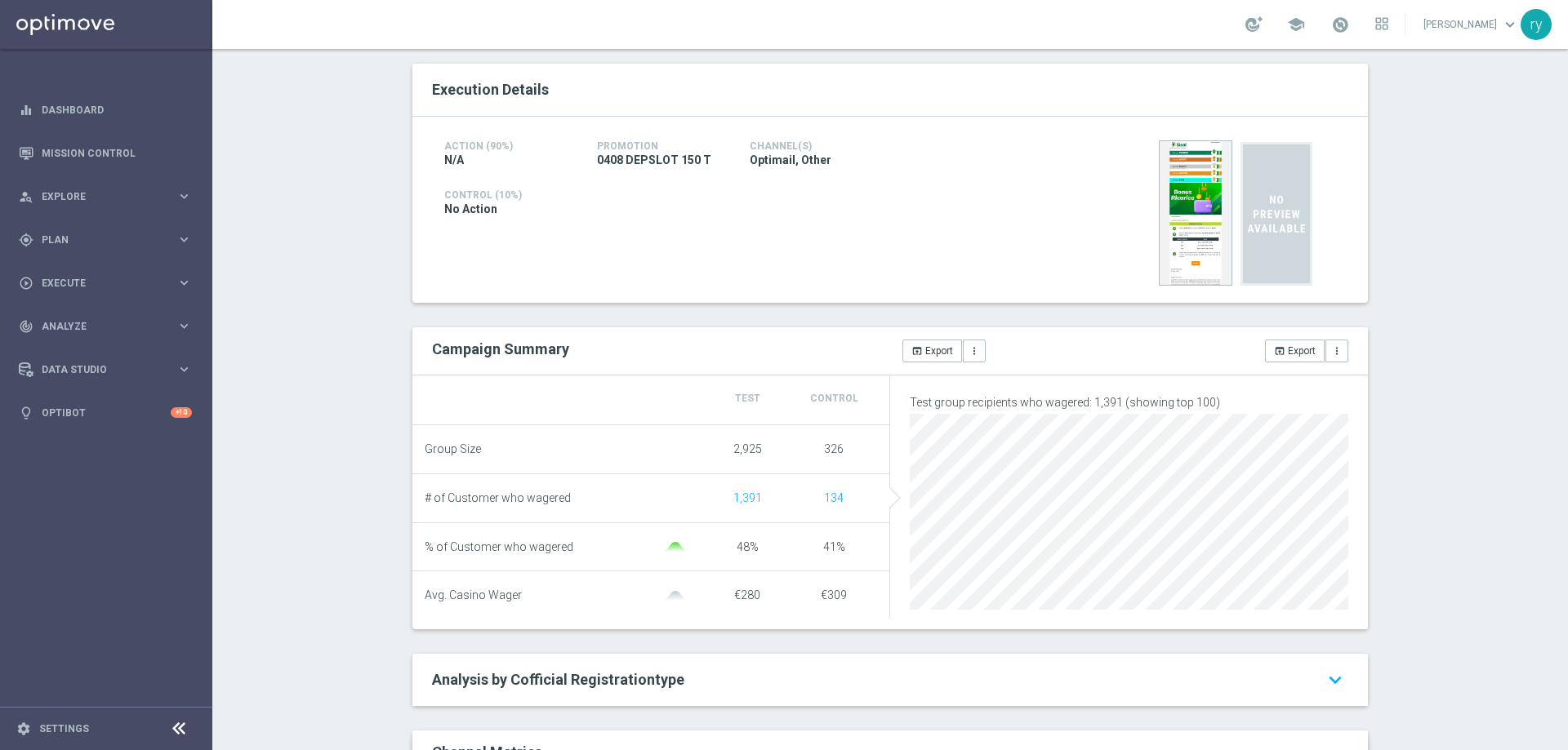
scroll to position [0, 0]
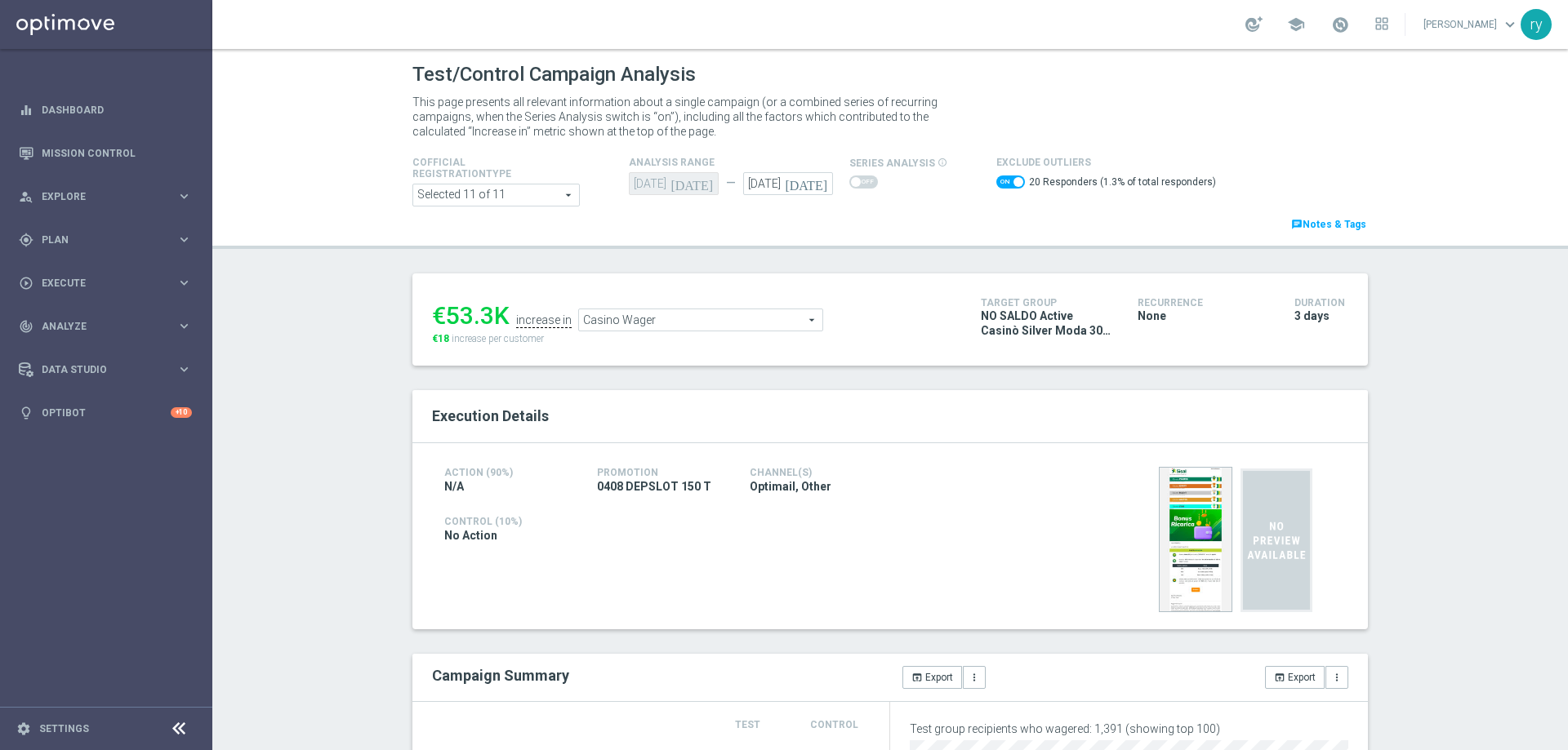
click at [996, 175] on div "20 Responders (1.3% of total responders)" at bounding box center [1105, 183] width 219 height 24
click at [996, 176] on span at bounding box center [1011, 182] width 28 height 13
click at [996, 176] on input "checkbox" at bounding box center [1011, 182] width 28 height 13
checkbox input "false"
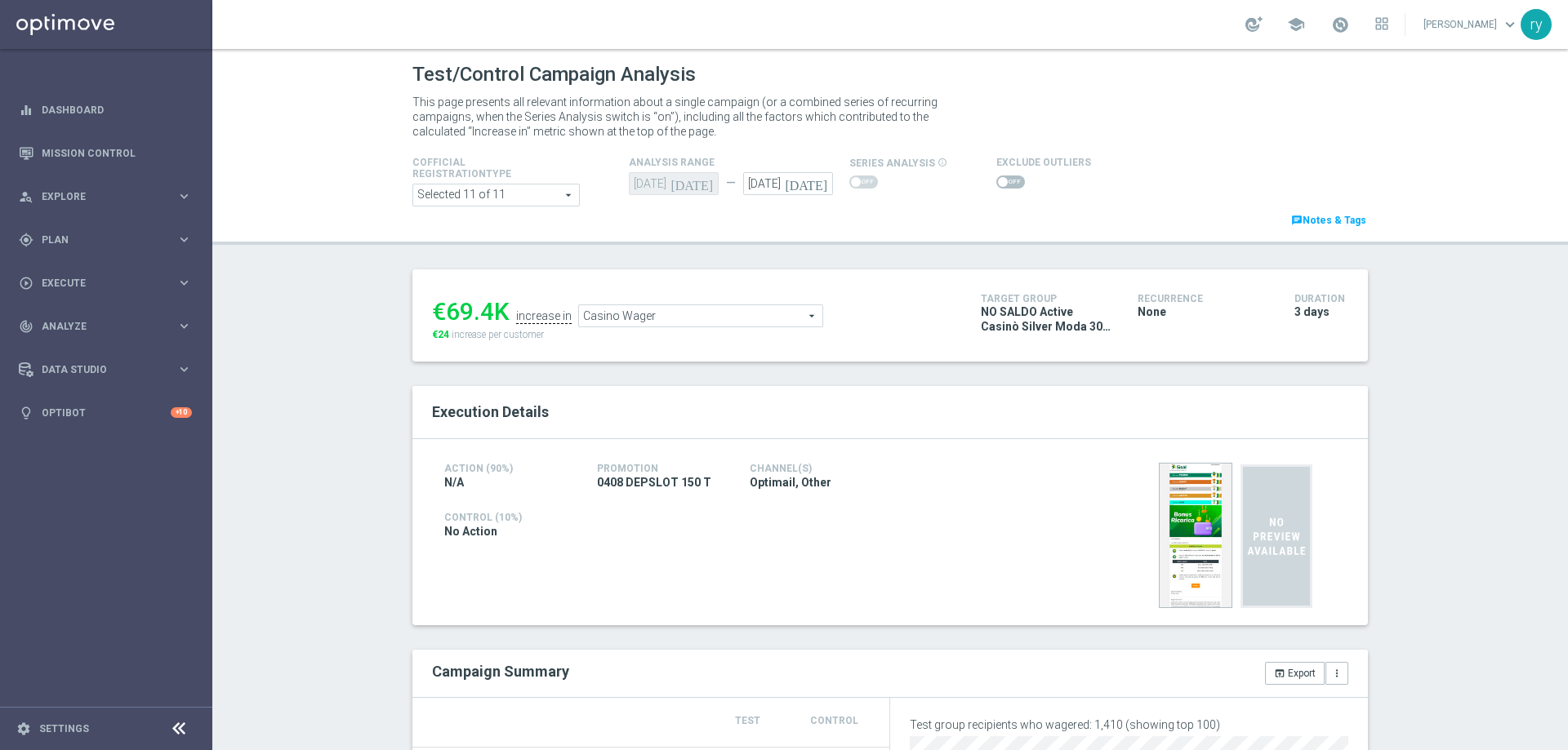
click at [640, 312] on span "Casino Wager" at bounding box center [701, 316] width 243 height 21
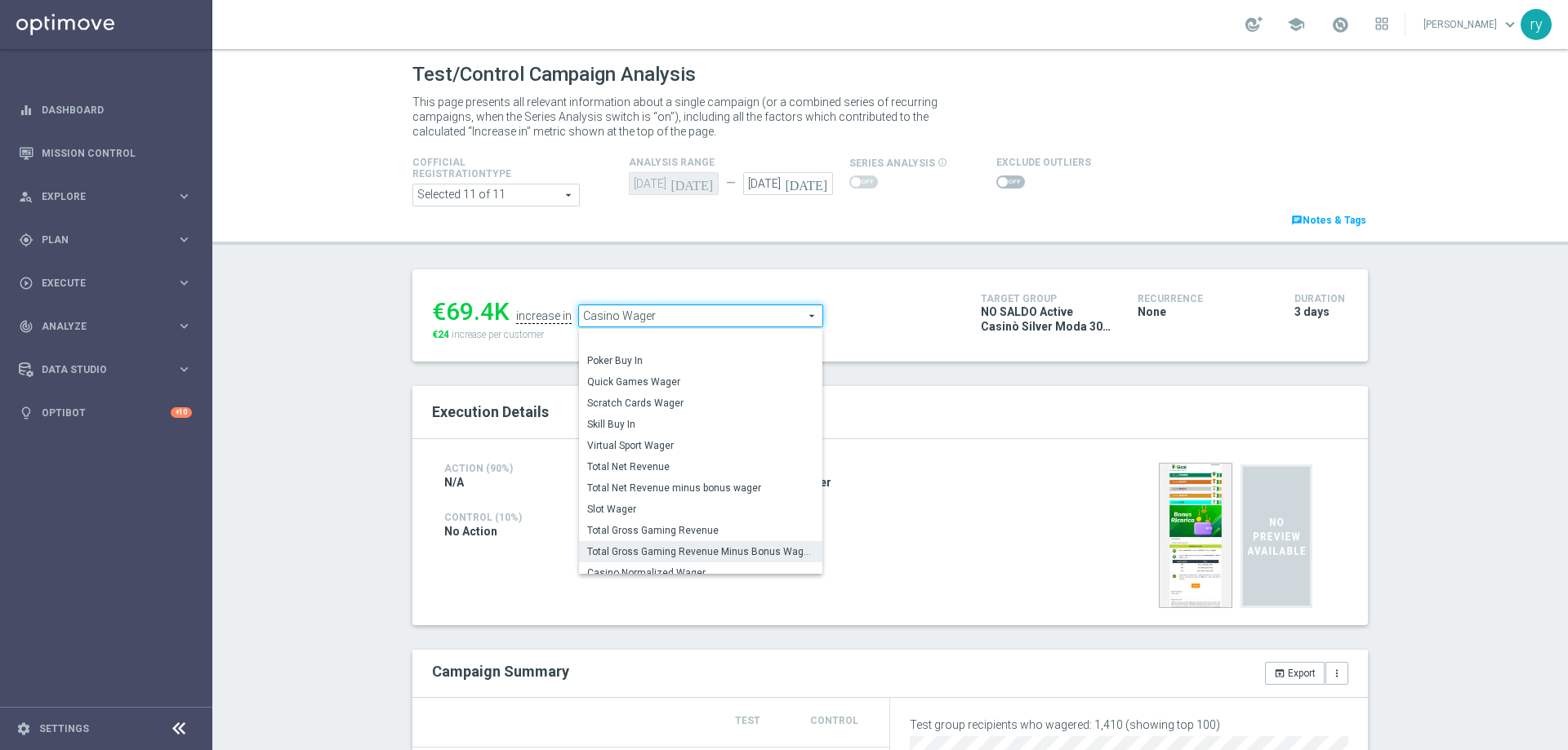
scroll to position [227, 0]
click at [649, 470] on span "Total Gross Gaming Revenue Minus Bonus Wagared" at bounding box center [700, 464] width 227 height 13
type input "Total Gross Gaming Revenue Minus Bonus Wagared"
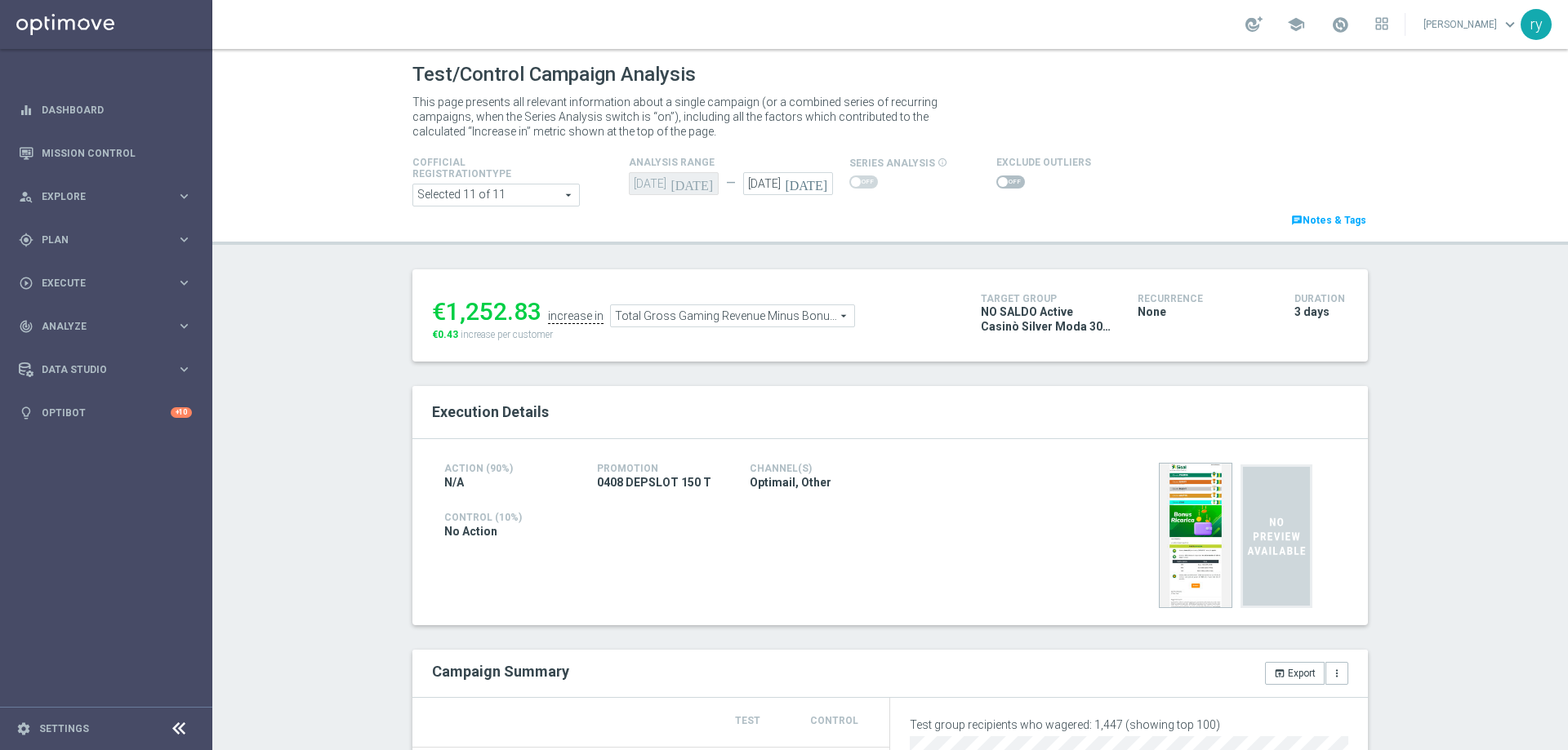
click at [998, 178] on span at bounding box center [1003, 182] width 9 height 9
click at [996, 178] on input "checkbox" at bounding box center [1011, 182] width 28 height 13
checkbox input "true"
click at [998, 184] on span at bounding box center [1003, 182] width 9 height 9
click at [996, 184] on input "checkbox" at bounding box center [1011, 182] width 28 height 13
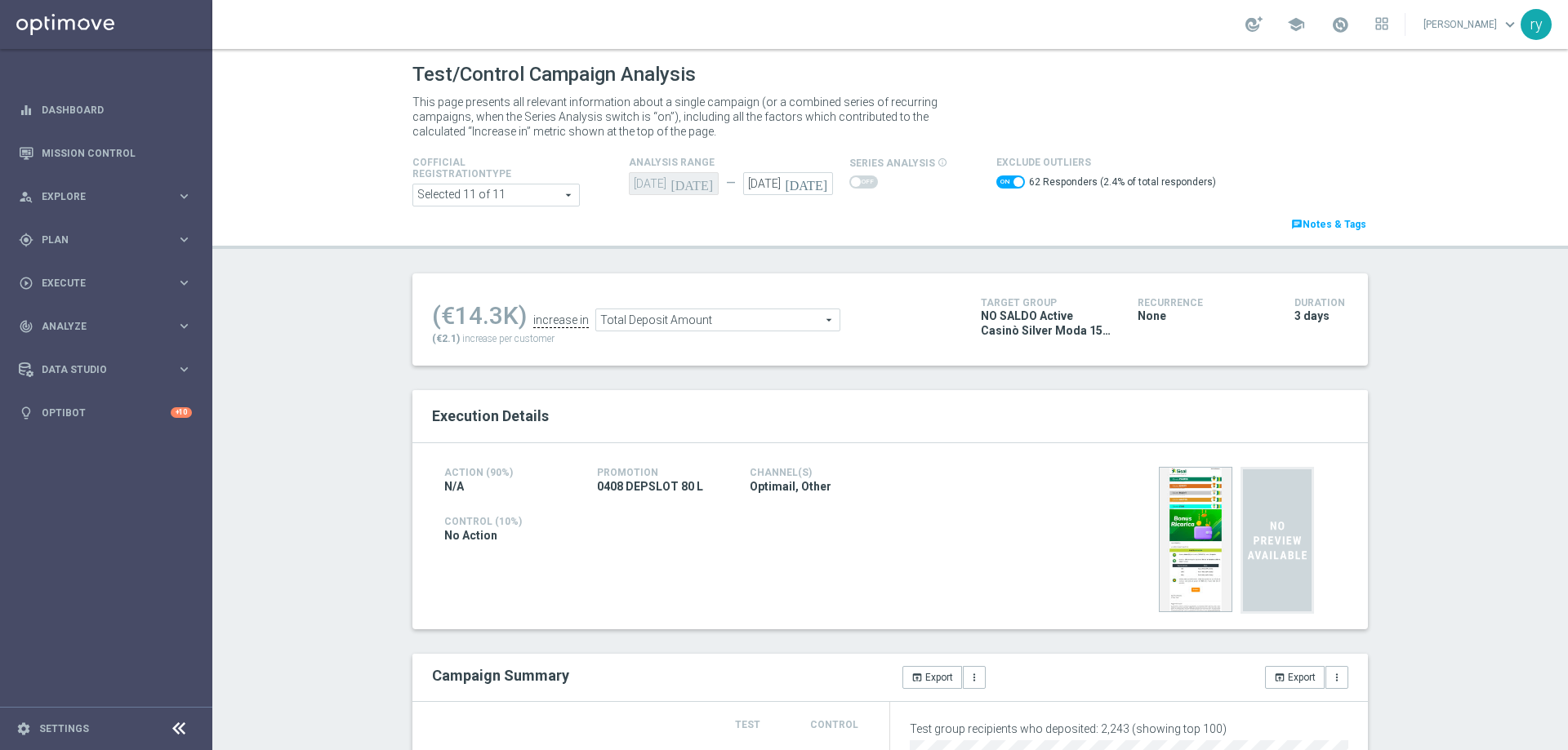
click at [996, 180] on span at bounding box center [1011, 182] width 28 height 13
click at [996, 180] on input "checkbox" at bounding box center [1011, 182] width 28 height 13
checkbox input "false"
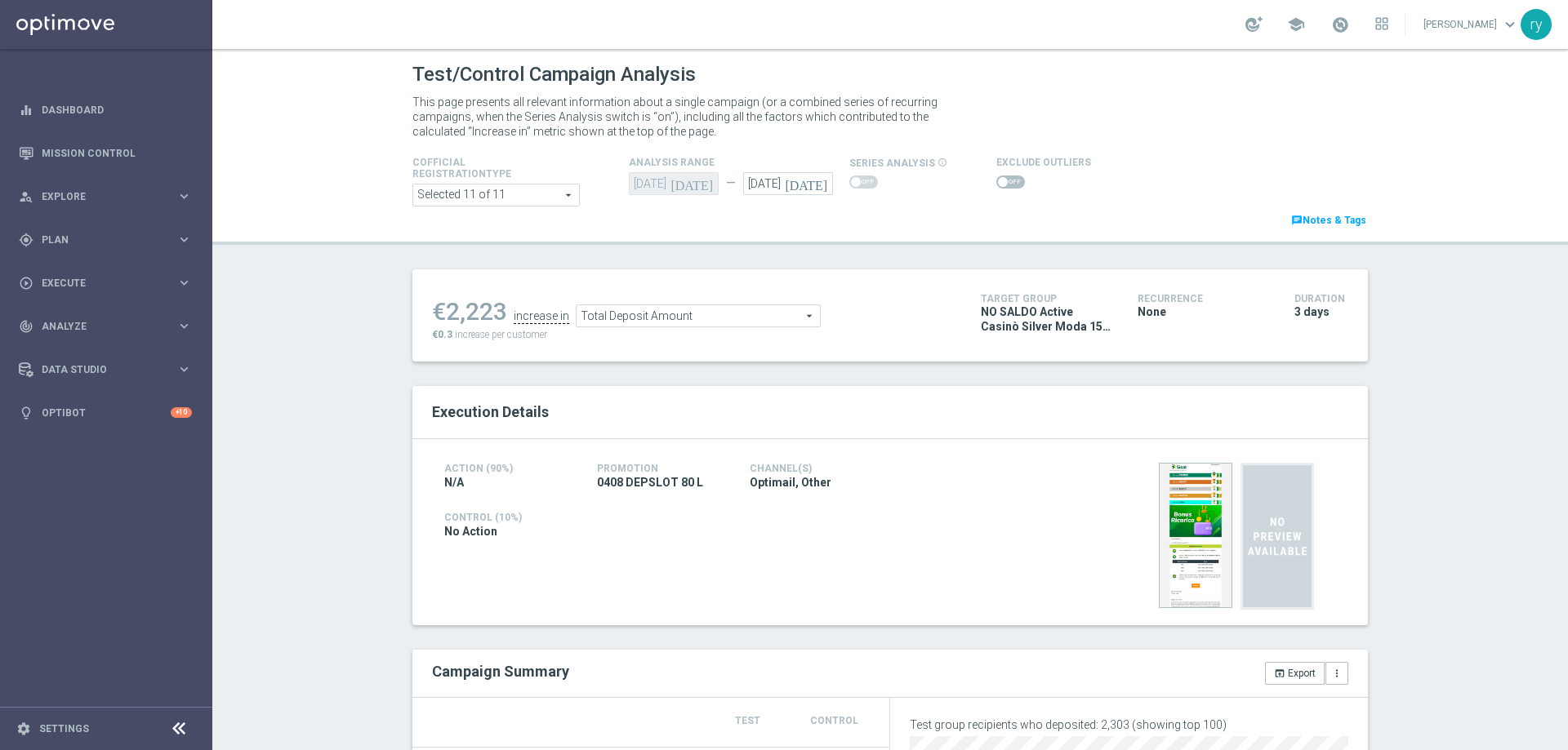
click at [652, 324] on span "Total Deposit Amount" at bounding box center [698, 316] width 243 height 21
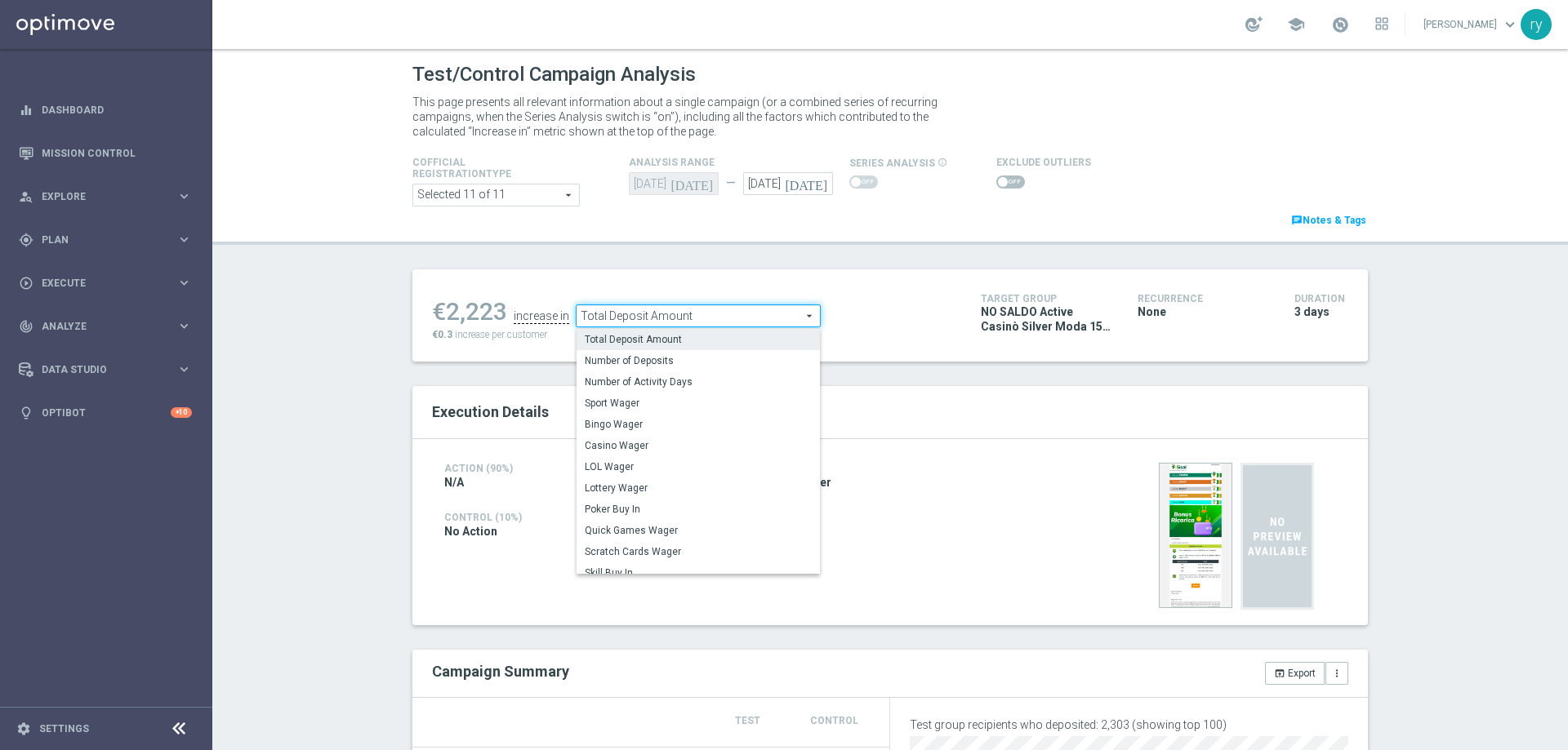
click at [633, 441] on span "Casino Wager" at bounding box center [698, 446] width 227 height 13
type input "Casino Wager"
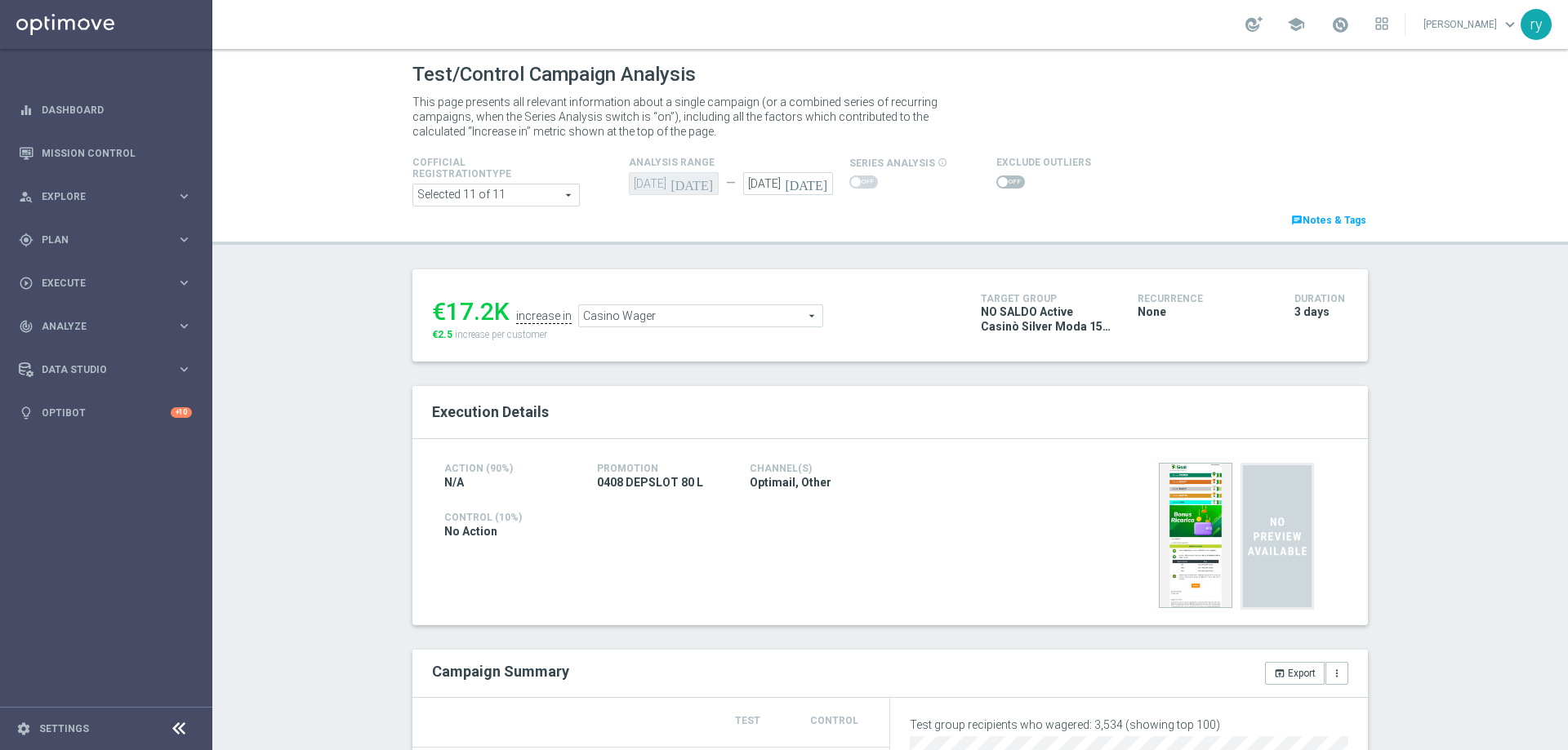
click at [1007, 178] on span at bounding box center [1011, 182] width 28 height 13
click at [1007, 178] on input "checkbox" at bounding box center [1011, 182] width 28 height 13
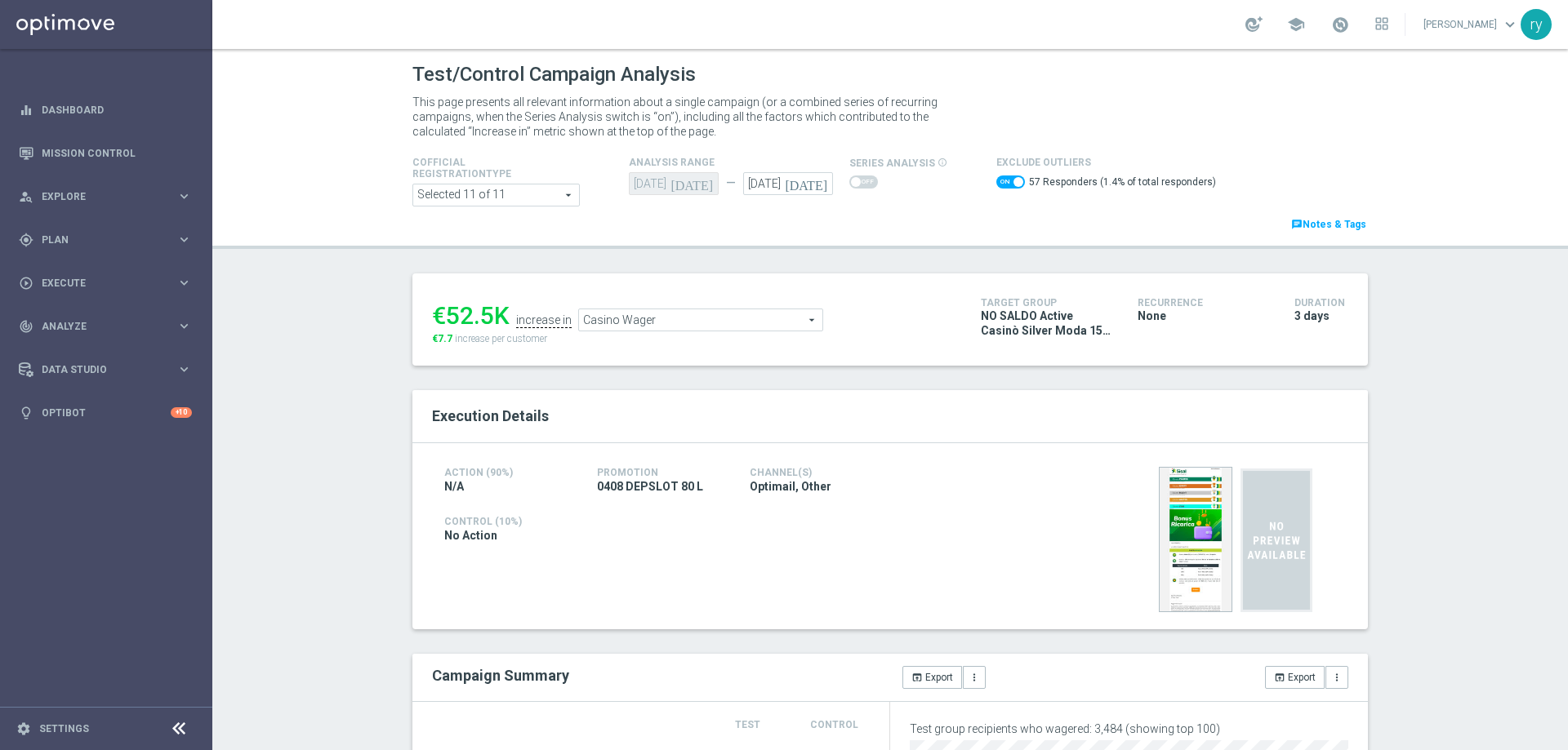
click at [676, 312] on span "Casino Wager" at bounding box center [701, 320] width 243 height 21
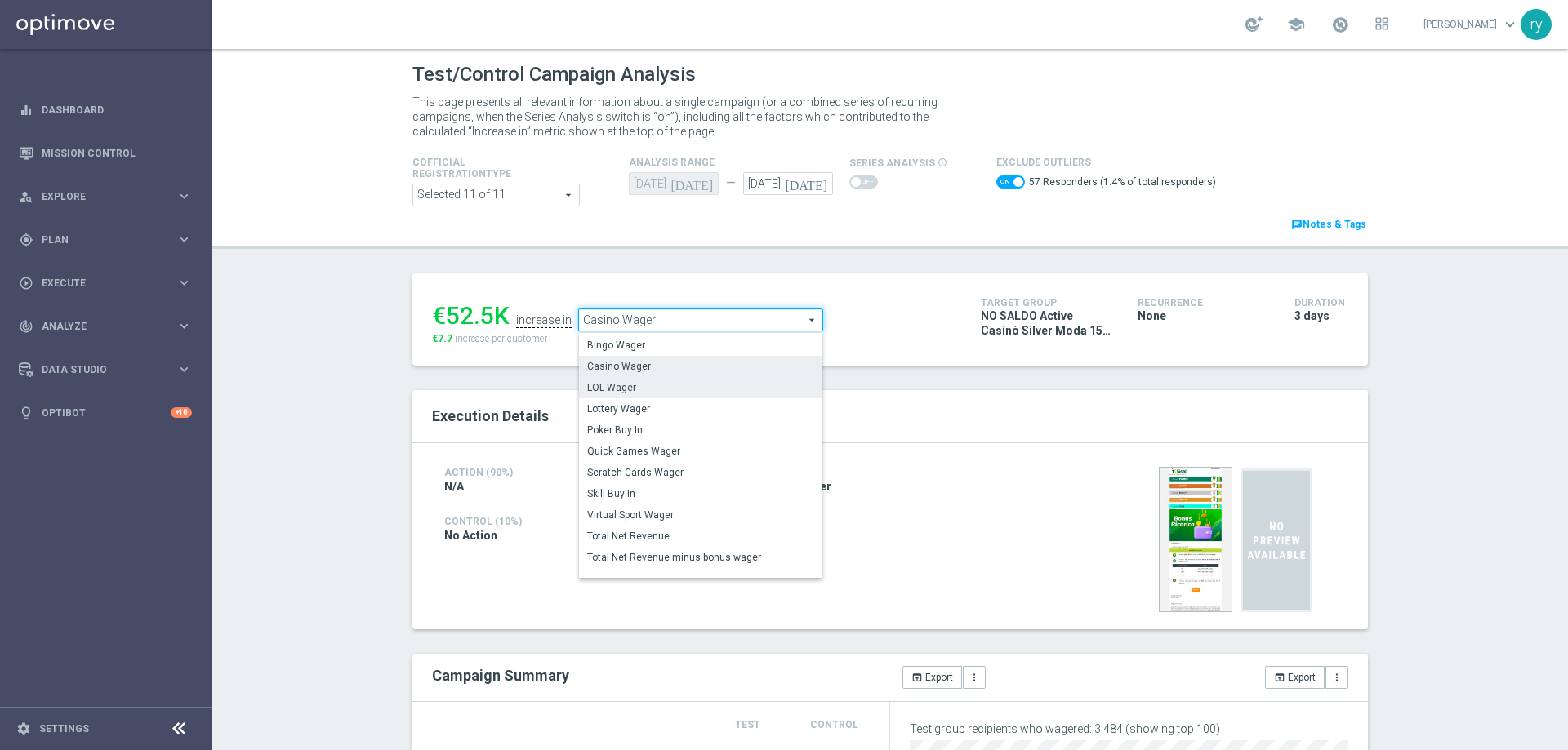
scroll to position [226, 0]
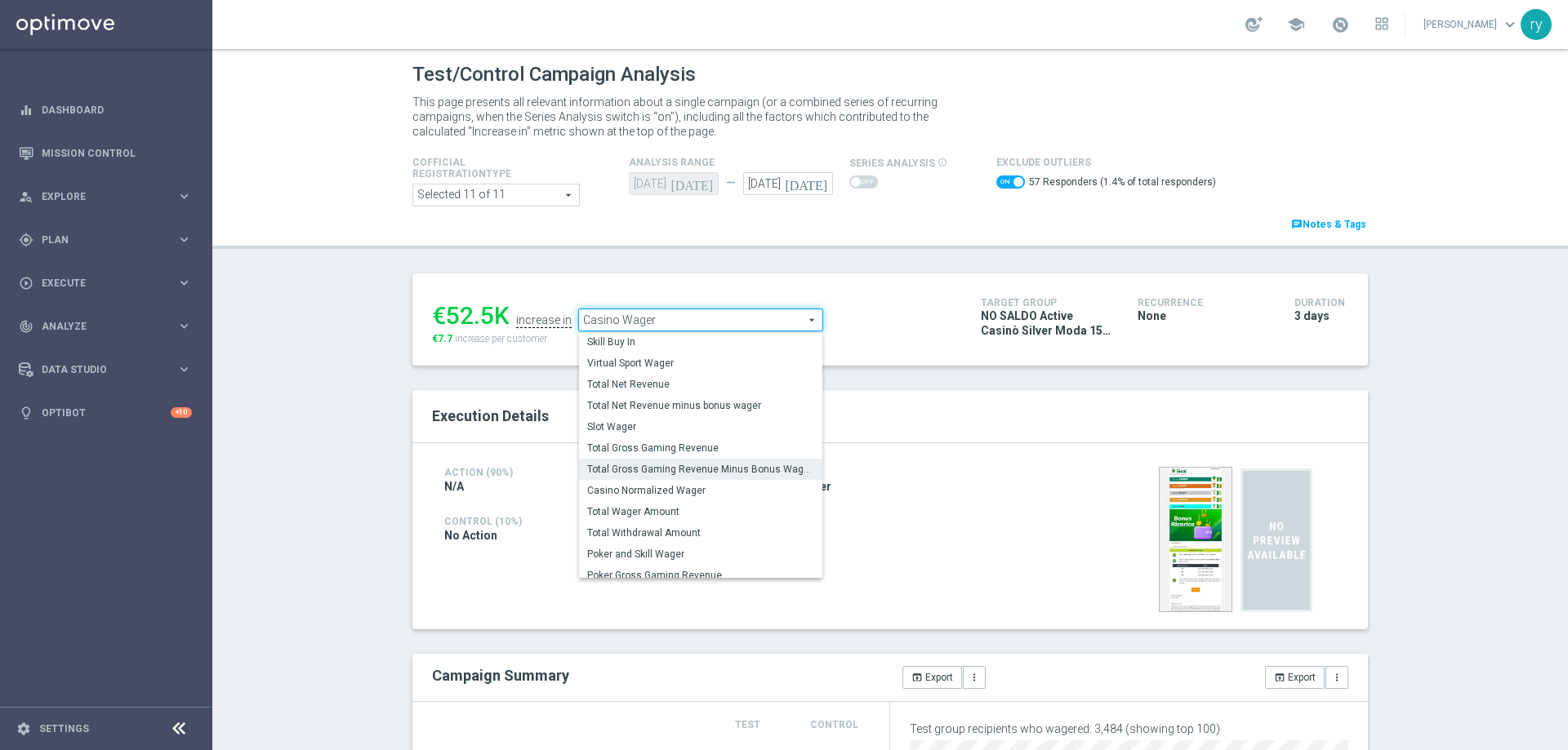
click at [693, 472] on span "Total Gross Gaming Revenue Minus Bonus Wagared" at bounding box center [700, 470] width 227 height 13
checkbox input "false"
type input "Total Gross Gaming Revenue Minus Bonus Wagared"
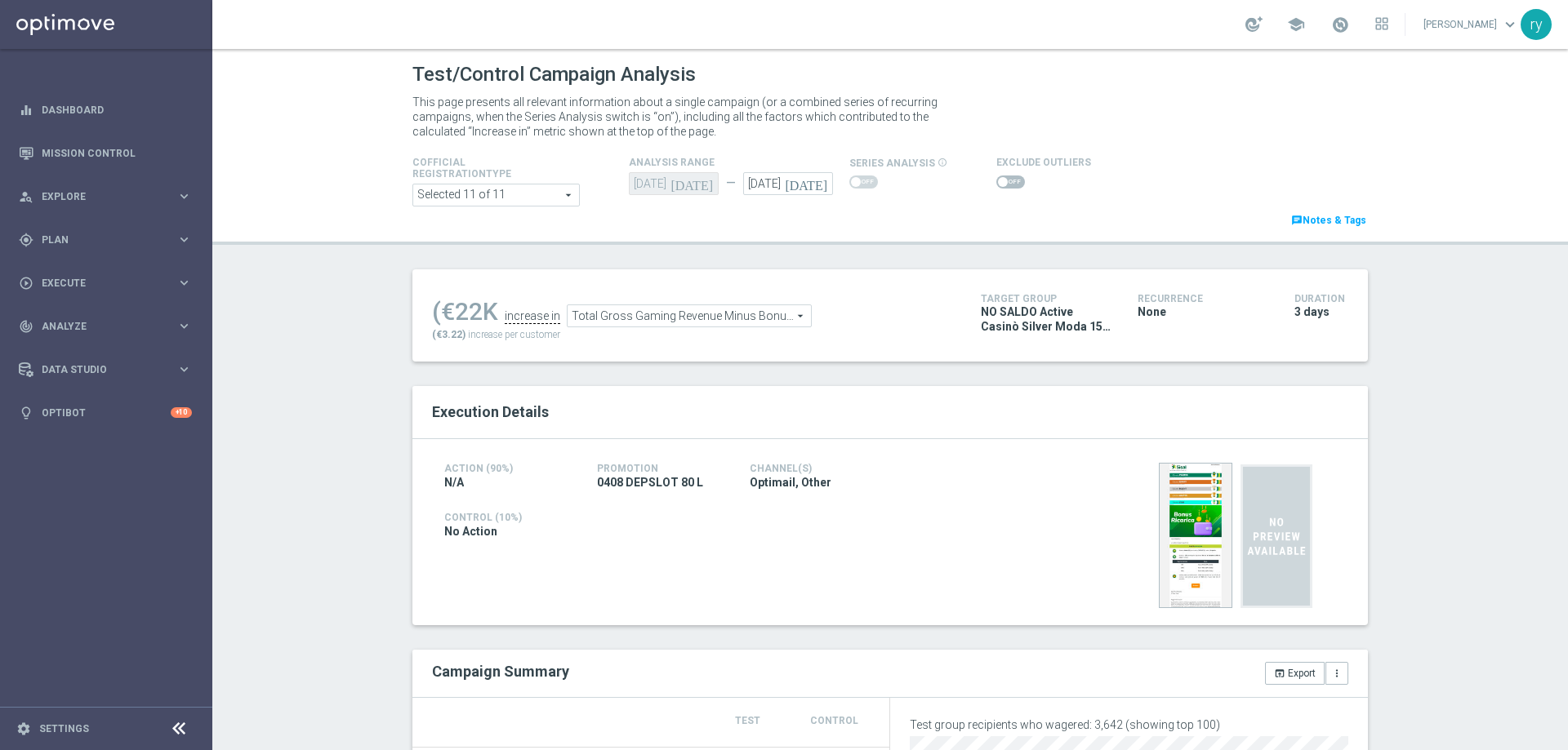
click at [996, 188] on span at bounding box center [1011, 182] width 28 height 13
click at [996, 188] on input "checkbox" at bounding box center [1011, 182] width 28 height 13
checkbox input "true"
click at [996, 176] on span at bounding box center [1011, 182] width 28 height 13
click at [996, 176] on input "checkbox" at bounding box center [1011, 182] width 28 height 13
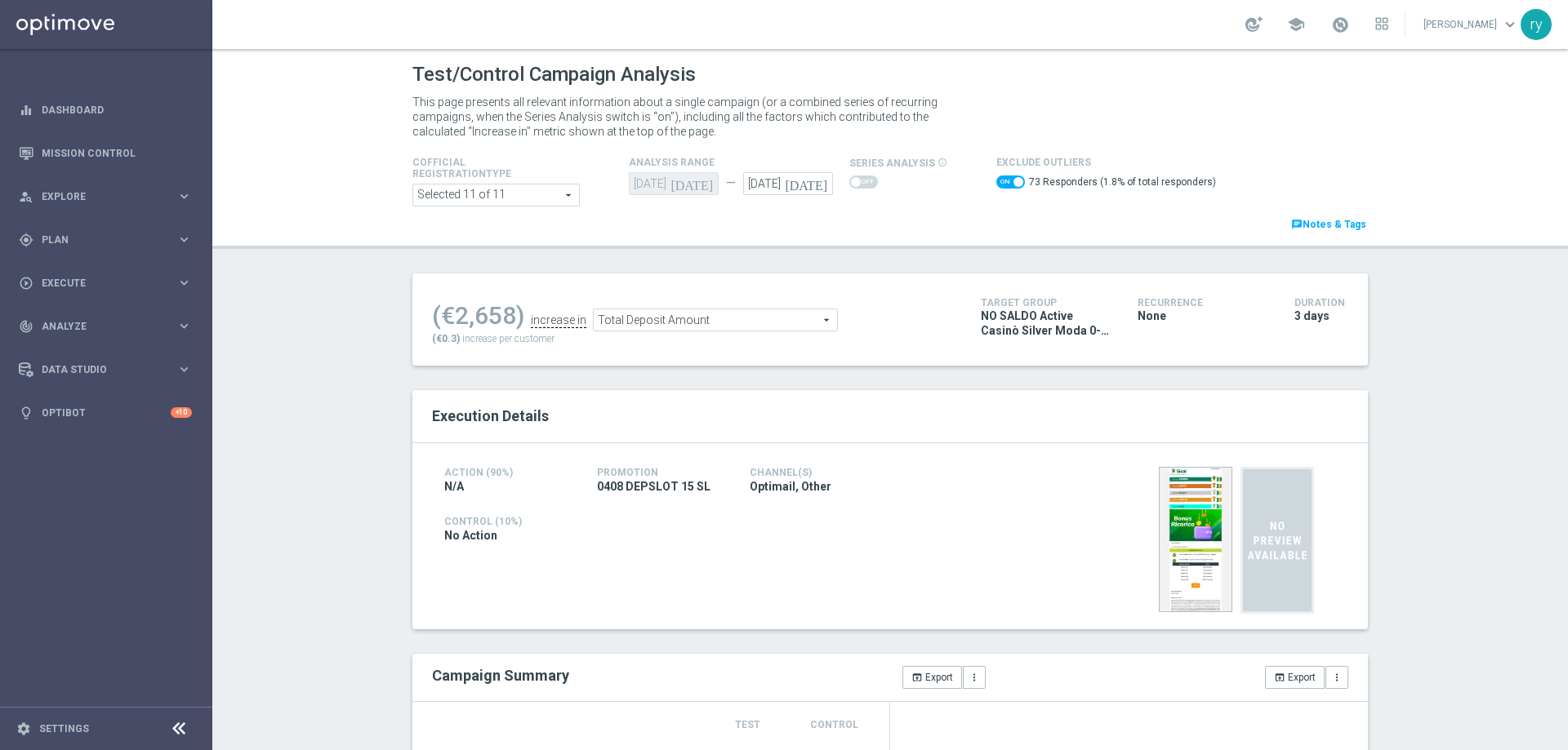
click at [996, 180] on span at bounding box center [1011, 182] width 28 height 13
click at [996, 180] on input "checkbox" at bounding box center [1011, 182] width 28 height 13
checkbox input "false"
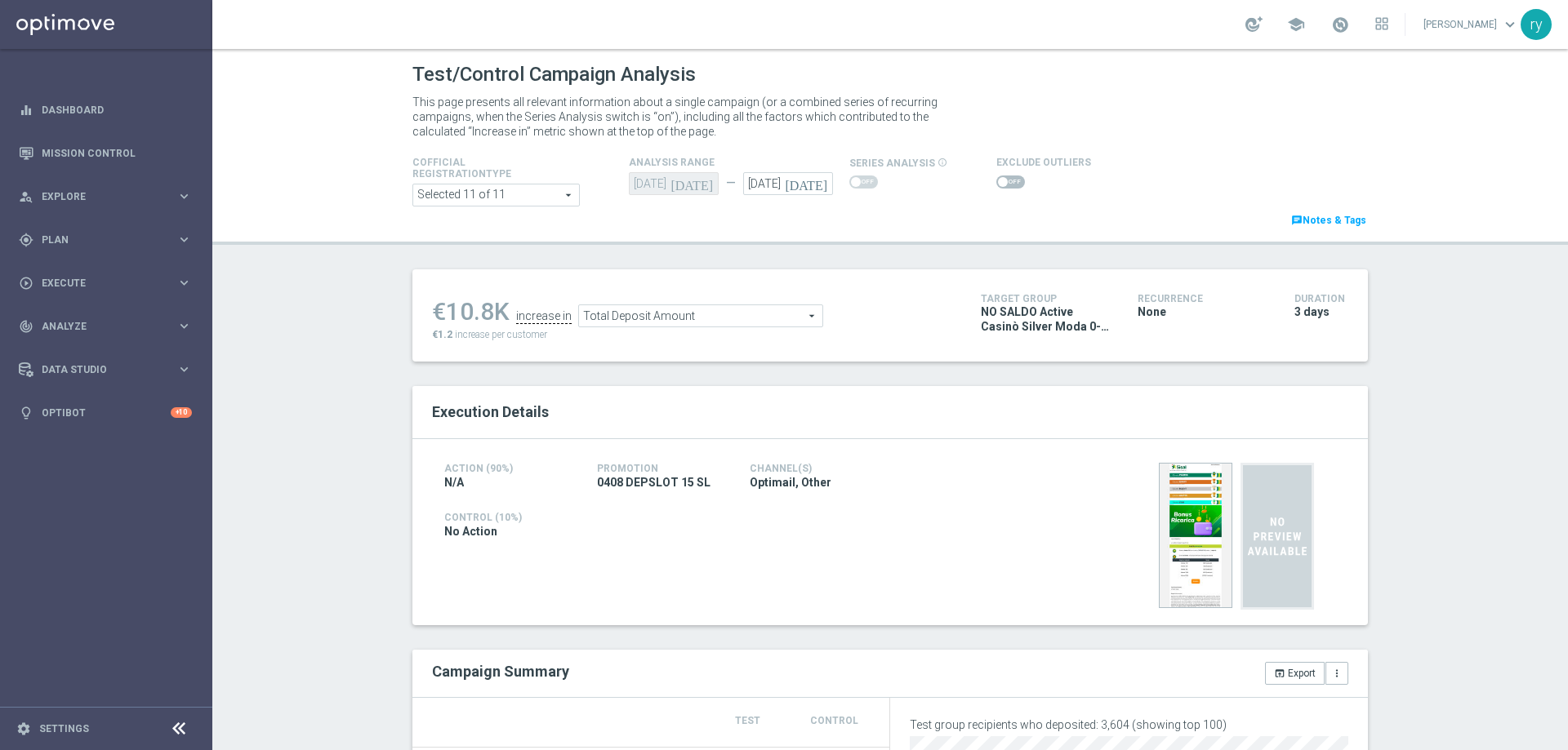
click at [699, 318] on span "Total Deposit Amount" at bounding box center [701, 316] width 243 height 21
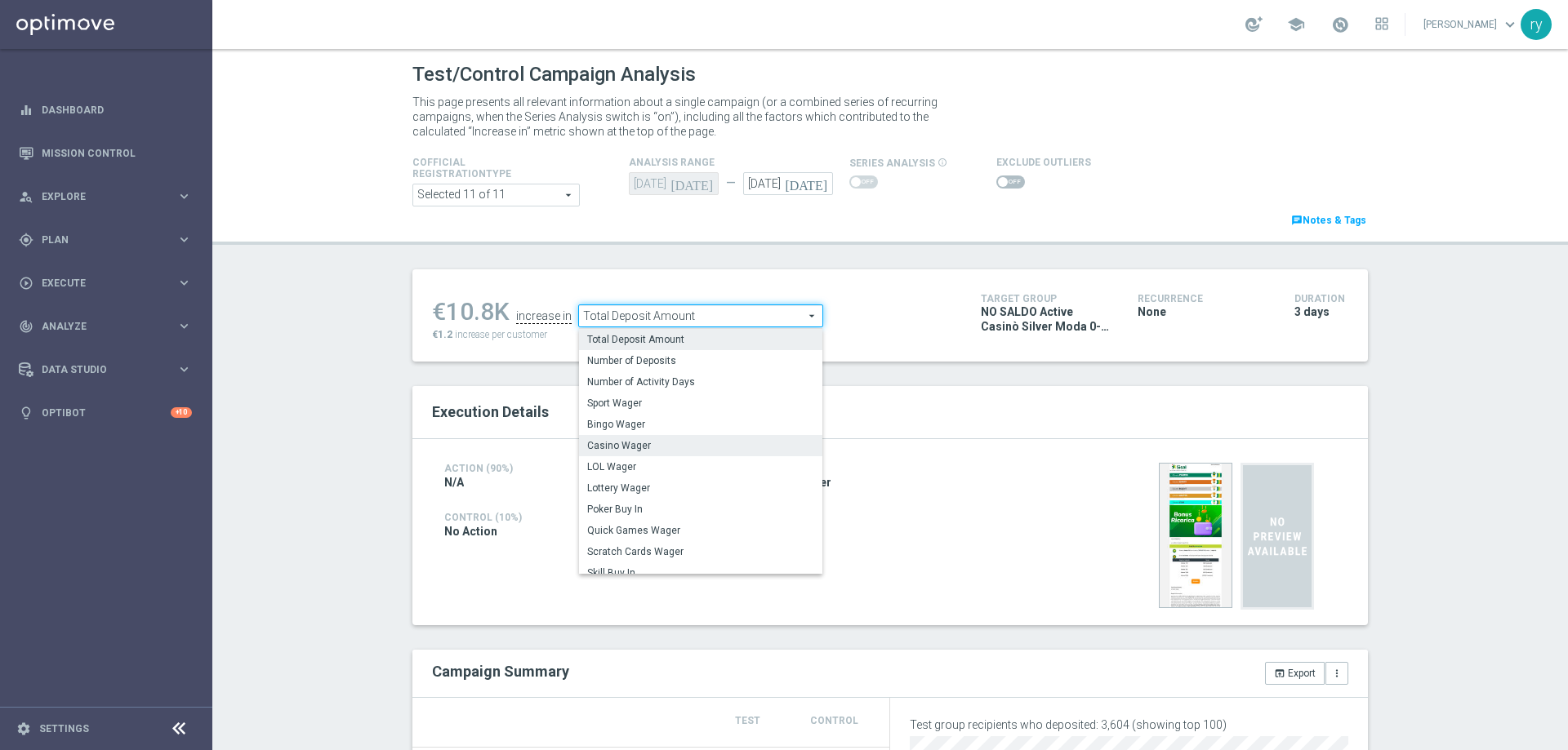
click at [686, 441] on span "Casino Wager" at bounding box center [700, 446] width 227 height 13
type input "Casino Wager"
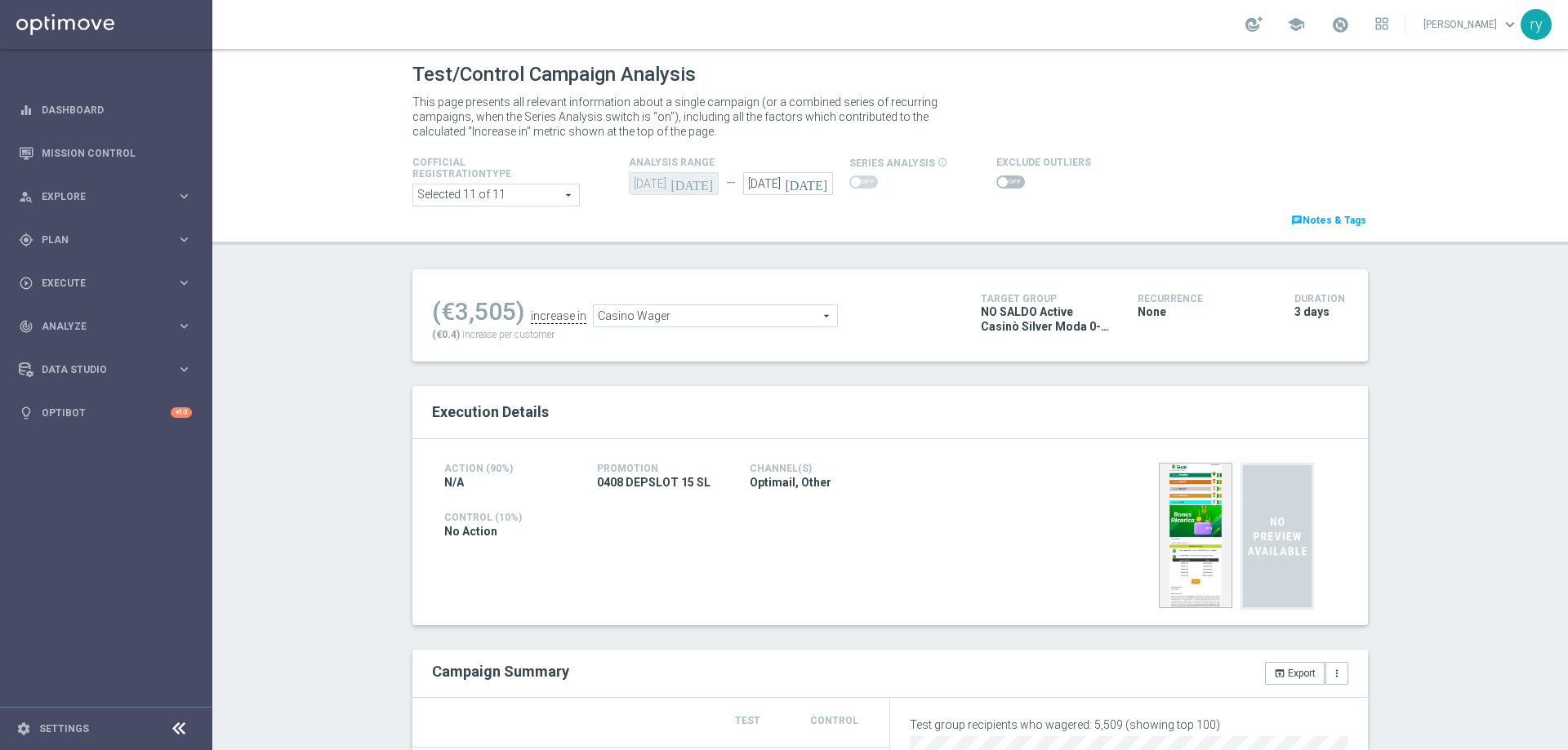
click at [1004, 176] on span at bounding box center [1011, 182] width 28 height 13
click at [1004, 176] on input "checkbox" at bounding box center [1011, 182] width 28 height 13
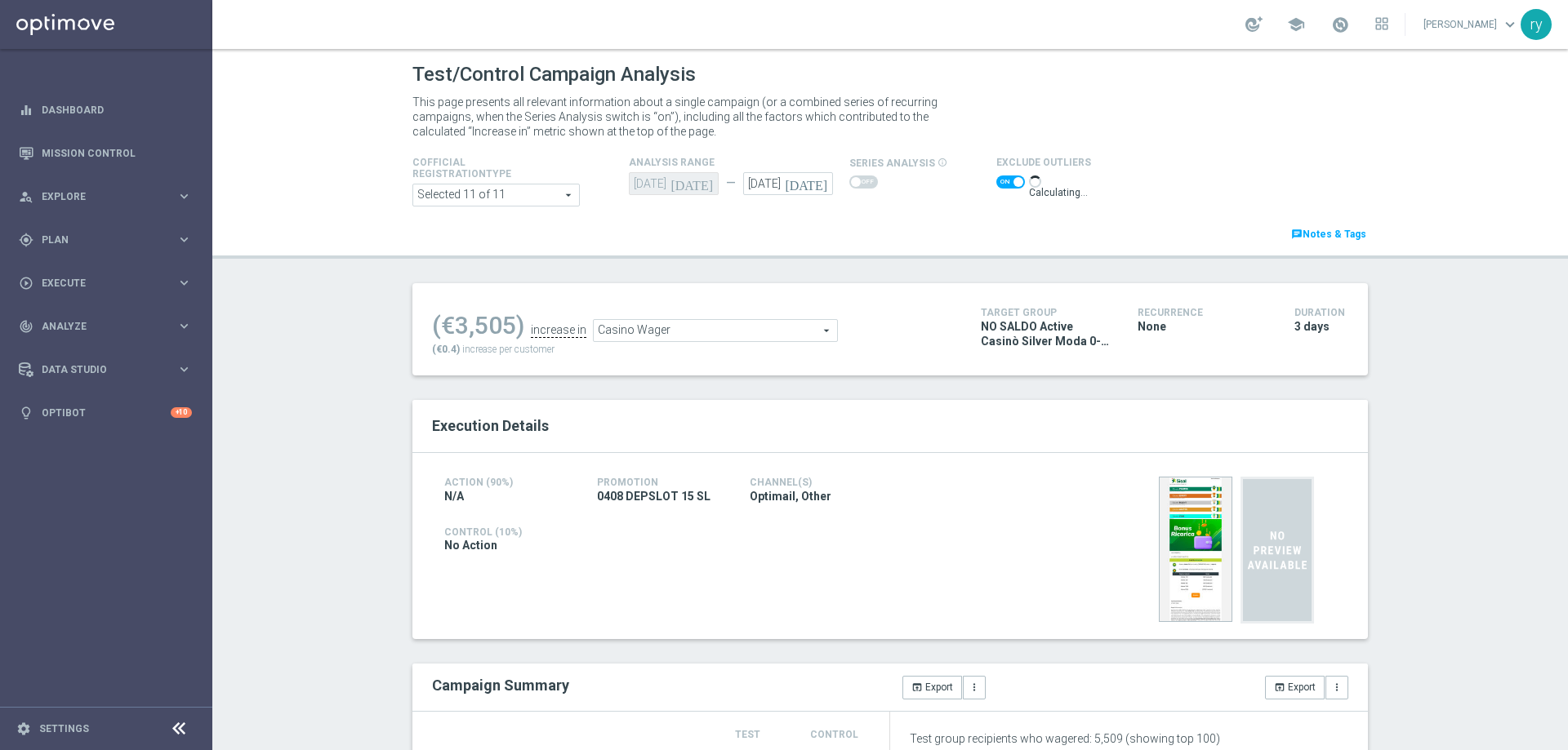
click at [996, 183] on span at bounding box center [1011, 182] width 28 height 13
click at [996, 183] on input "checkbox" at bounding box center [1011, 182] width 28 height 13
checkbox input "false"
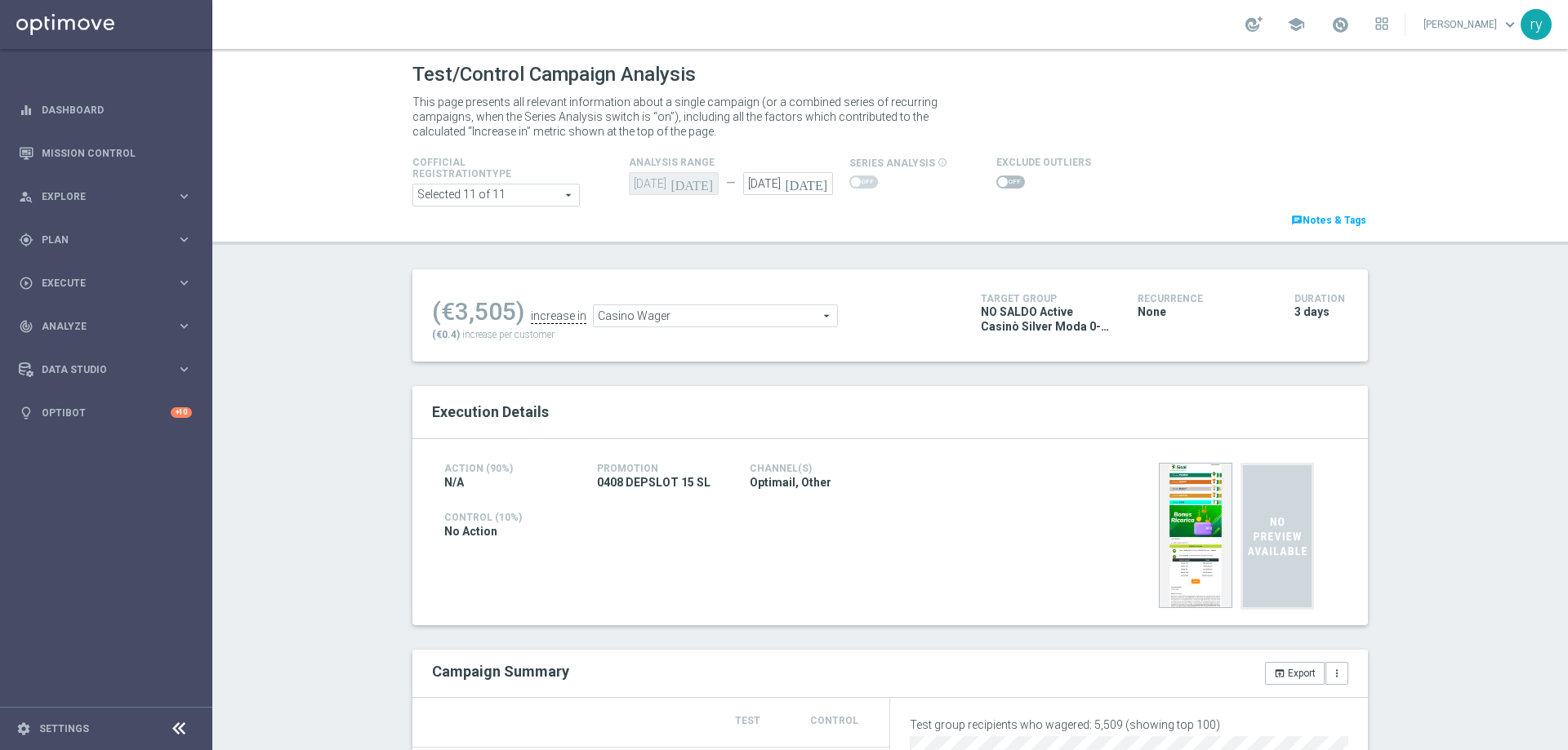
click at [752, 317] on span "Casino Wager" at bounding box center [715, 316] width 243 height 21
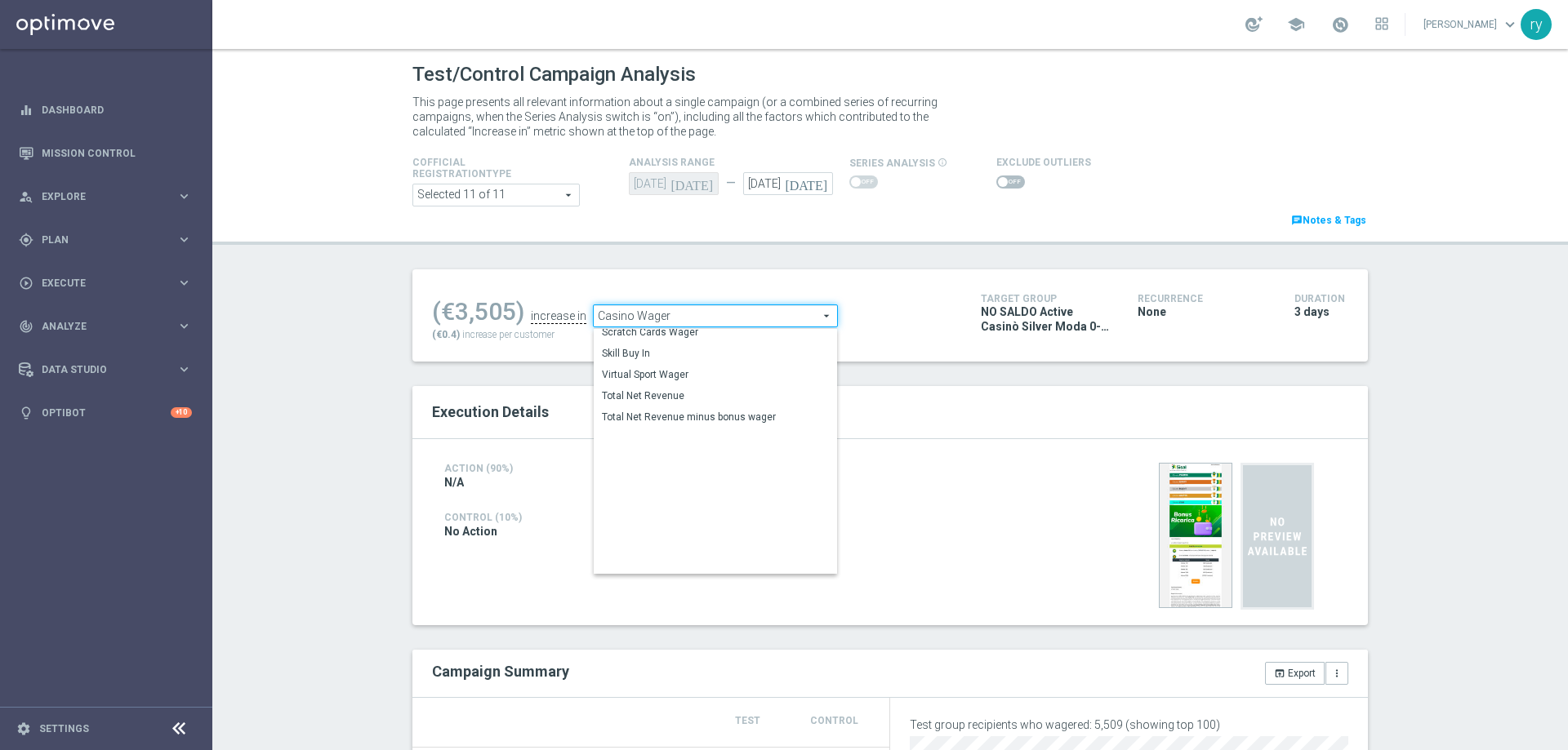
scroll to position [227, 0]
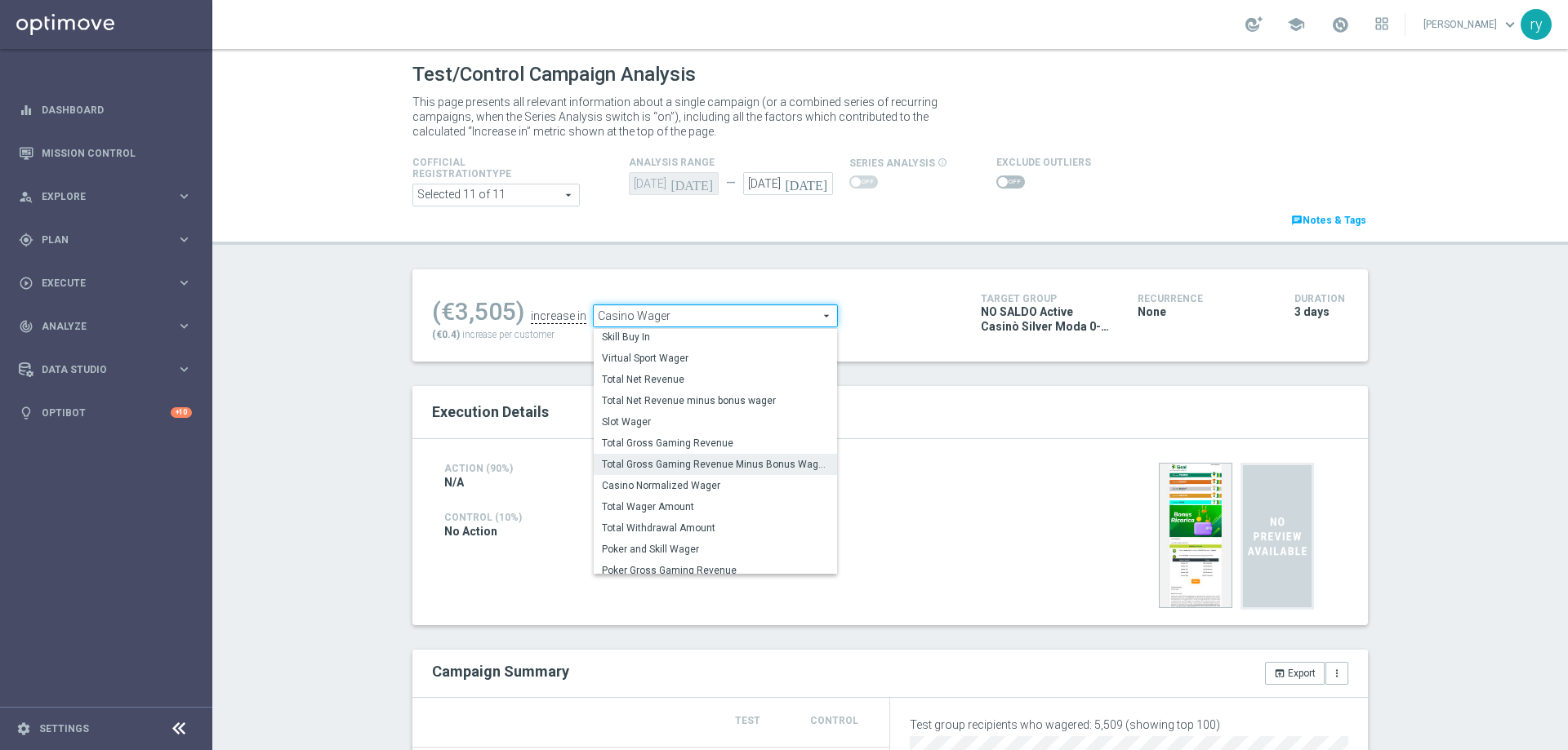
click at [724, 462] on span "Total Gross Gaming Revenue Minus Bonus Wagared" at bounding box center [715, 464] width 227 height 13
type input "Total Gross Gaming Revenue Minus Bonus Wagared"
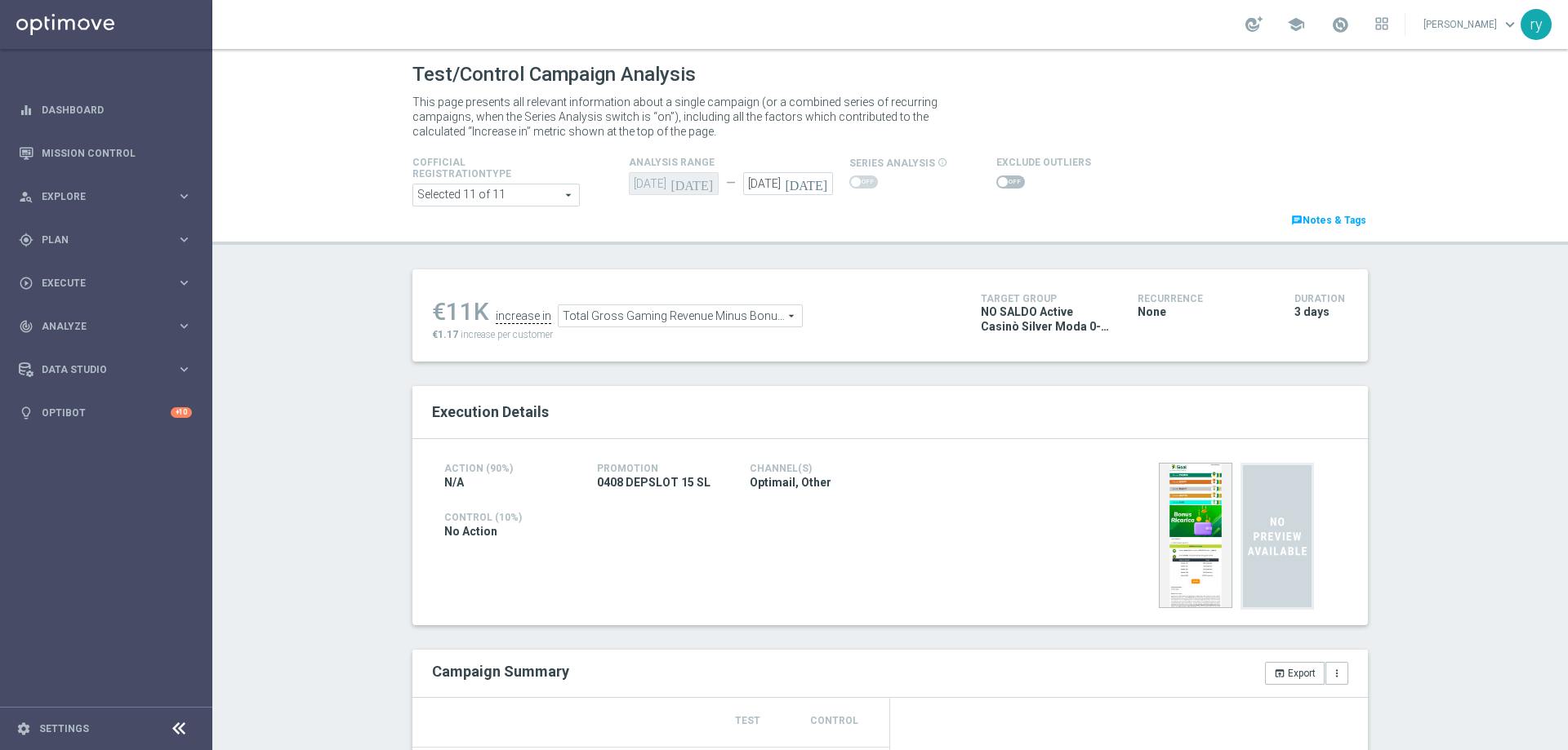
click at [998, 182] on span at bounding box center [1003, 182] width 9 height 9
click at [996, 182] on input "checkbox" at bounding box center [1011, 182] width 28 height 13
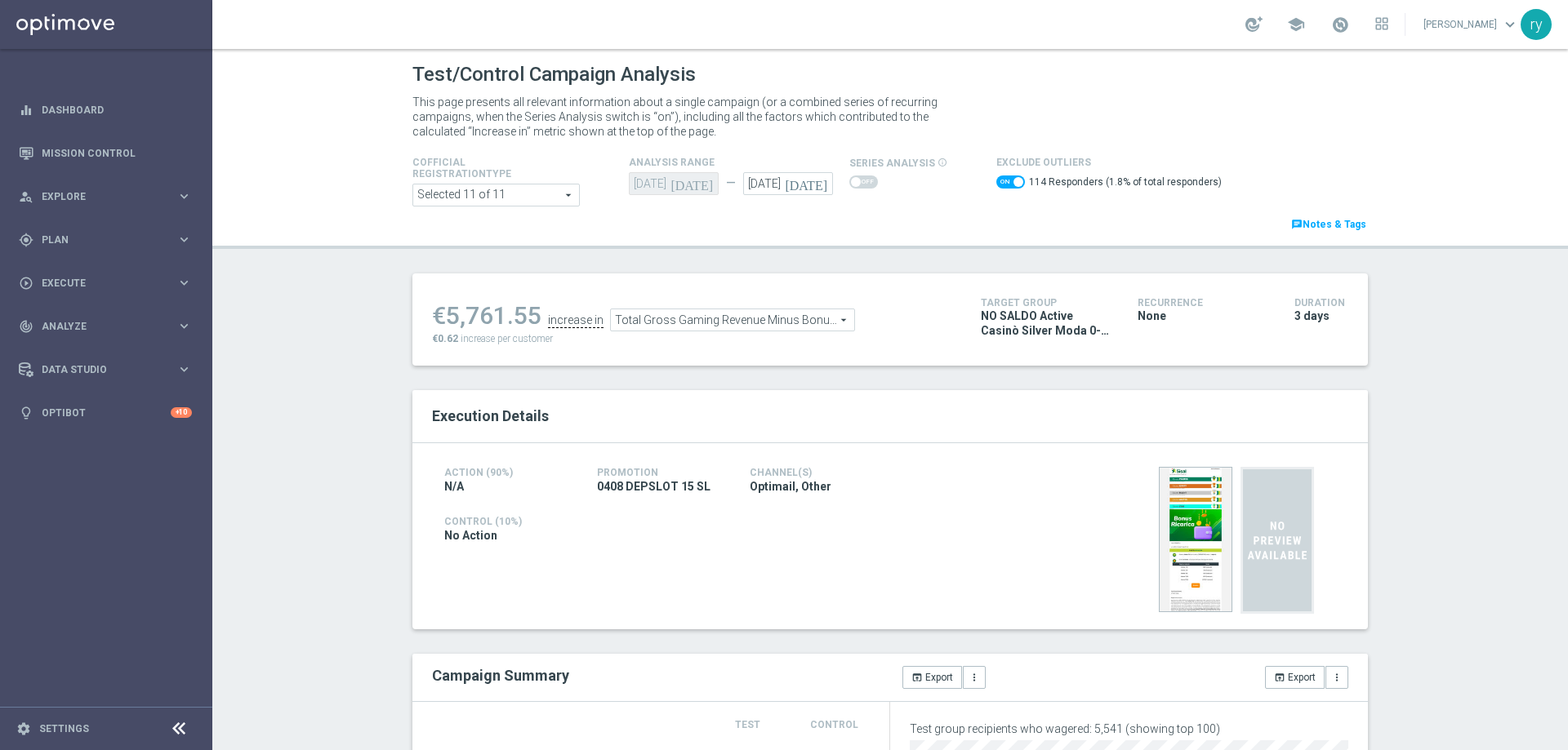
click at [996, 181] on span at bounding box center [1011, 182] width 28 height 13
click at [996, 181] on input "checkbox" at bounding box center [1011, 182] width 28 height 13
checkbox input "false"
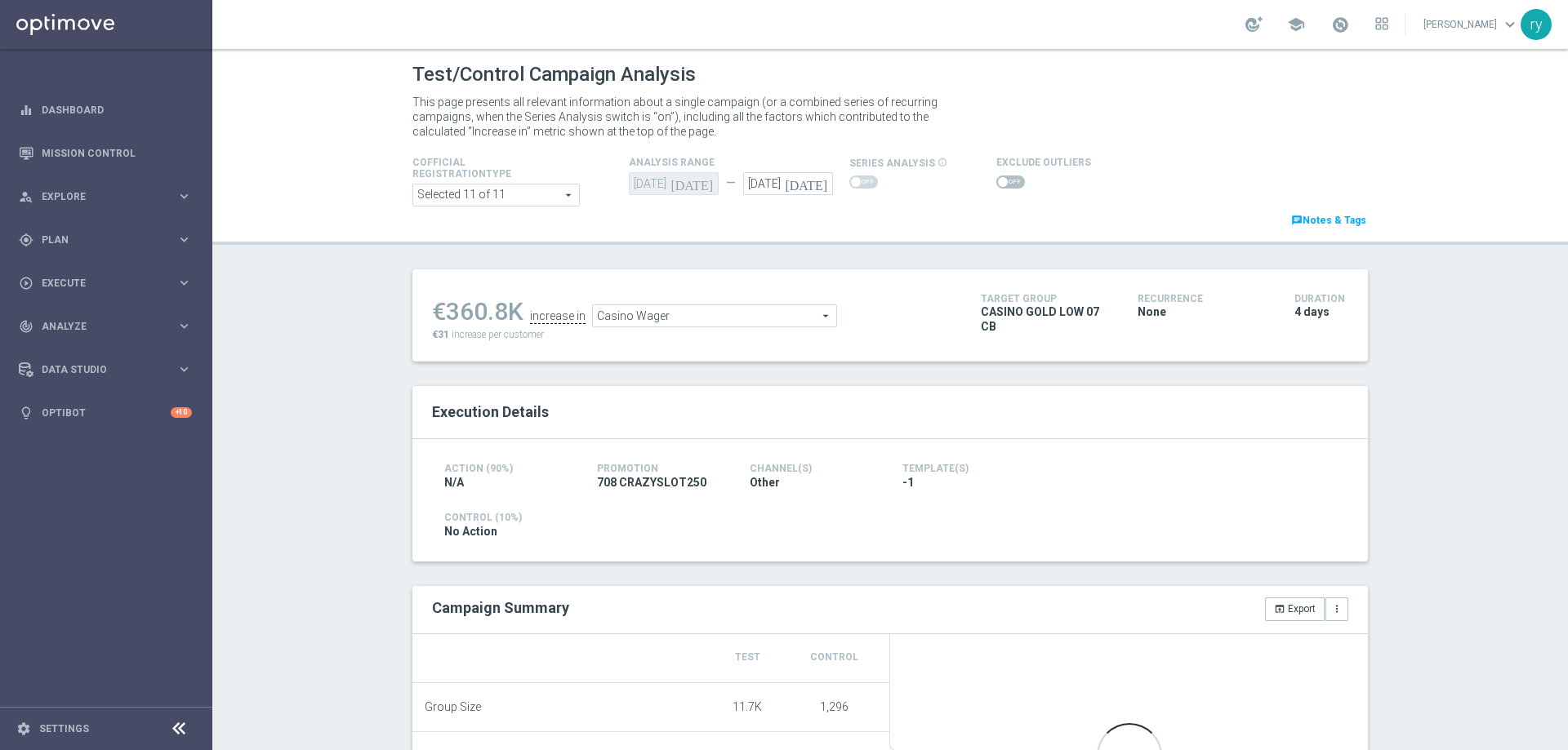
click at [1010, 181] on span at bounding box center [1011, 182] width 28 height 13
click at [1010, 181] on input "checkbox" at bounding box center [1011, 182] width 28 height 13
click at [996, 184] on span at bounding box center [1011, 182] width 28 height 13
click at [996, 184] on input "checkbox" at bounding box center [1011, 182] width 28 height 13
checkbox input "false"
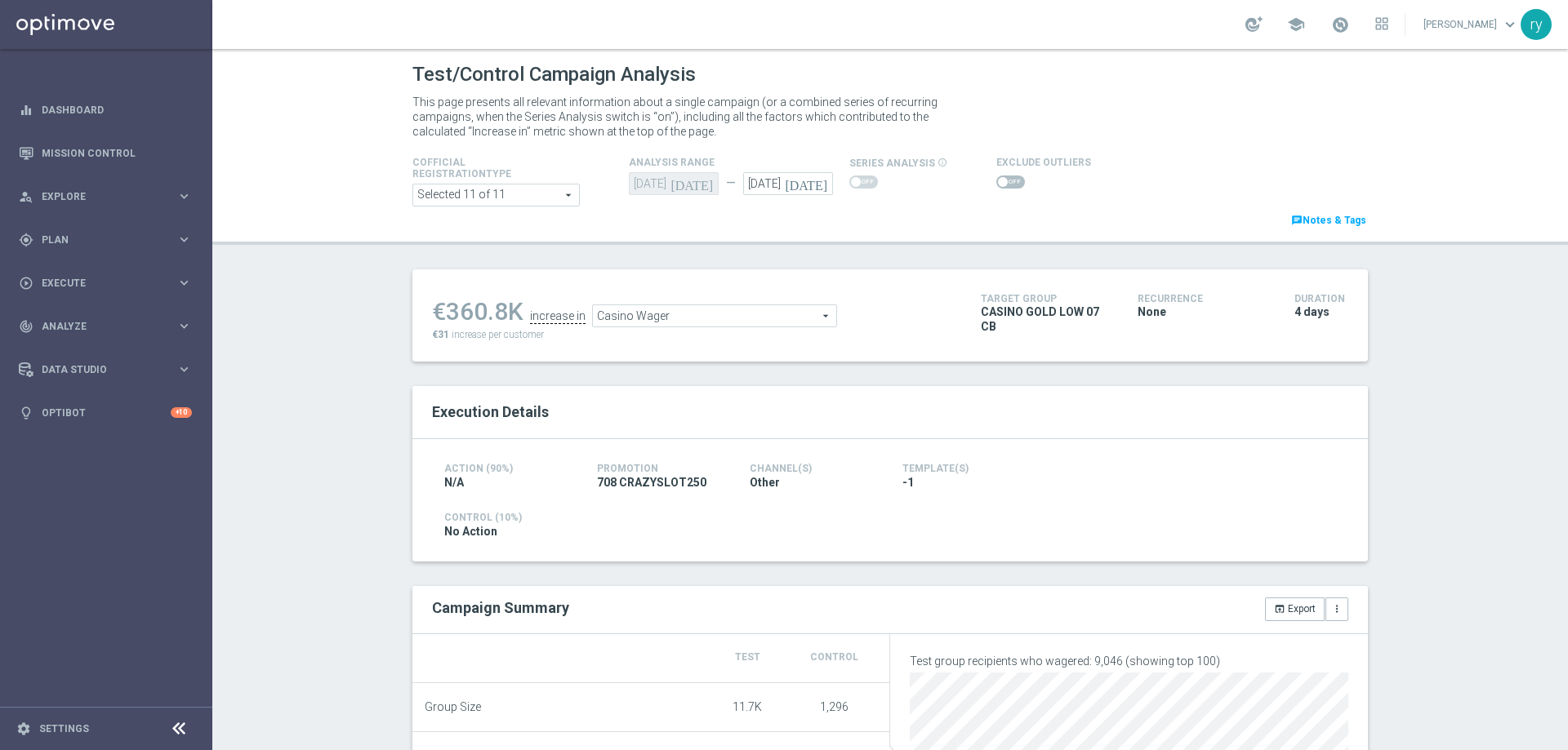
click at [735, 315] on span "Casino Wager" at bounding box center [714, 316] width 243 height 21
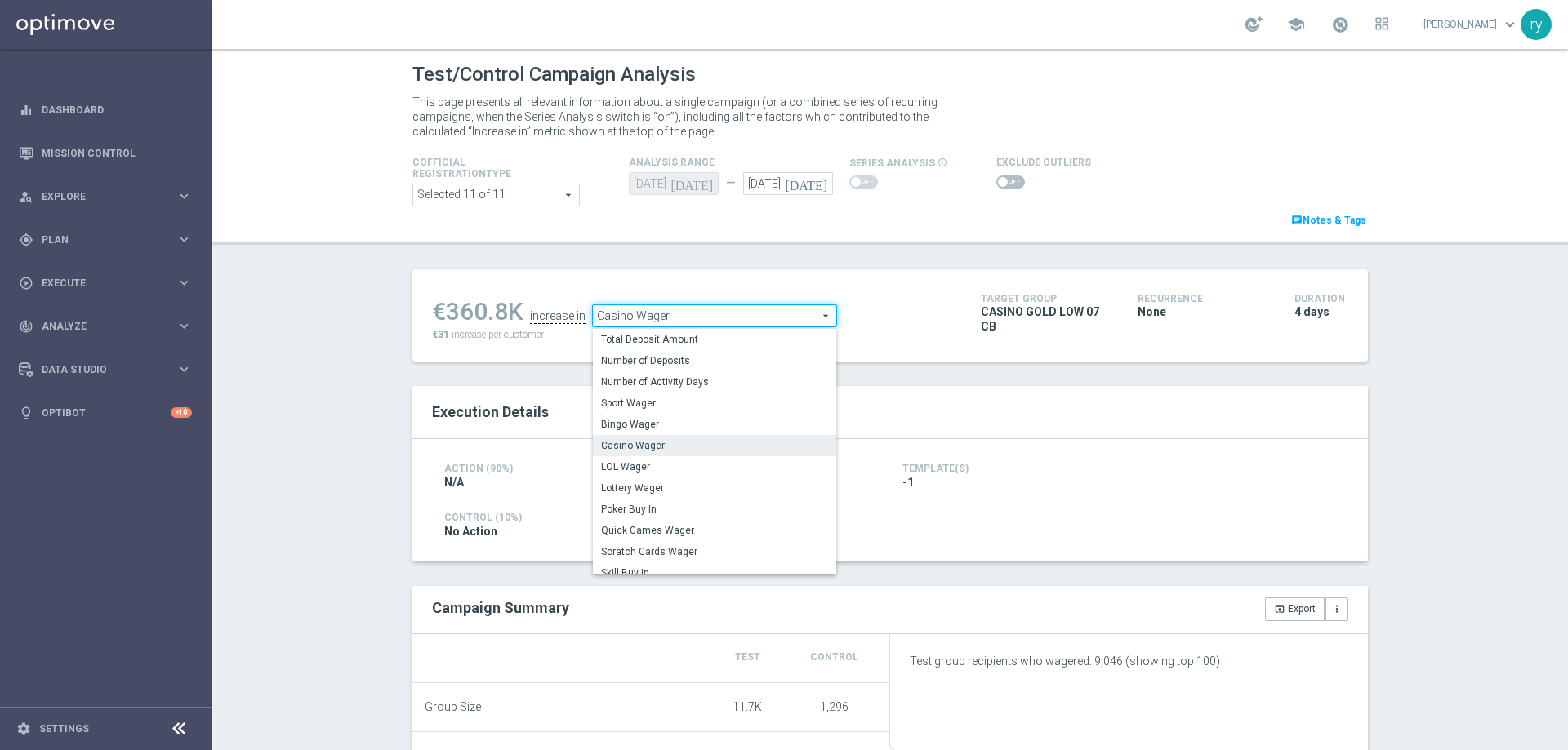
click at [797, 286] on div "€360.8K increase in Casino Wager Casino Wager arrow_drop_down search Total Depo…" at bounding box center [890, 315] width 955 height 92
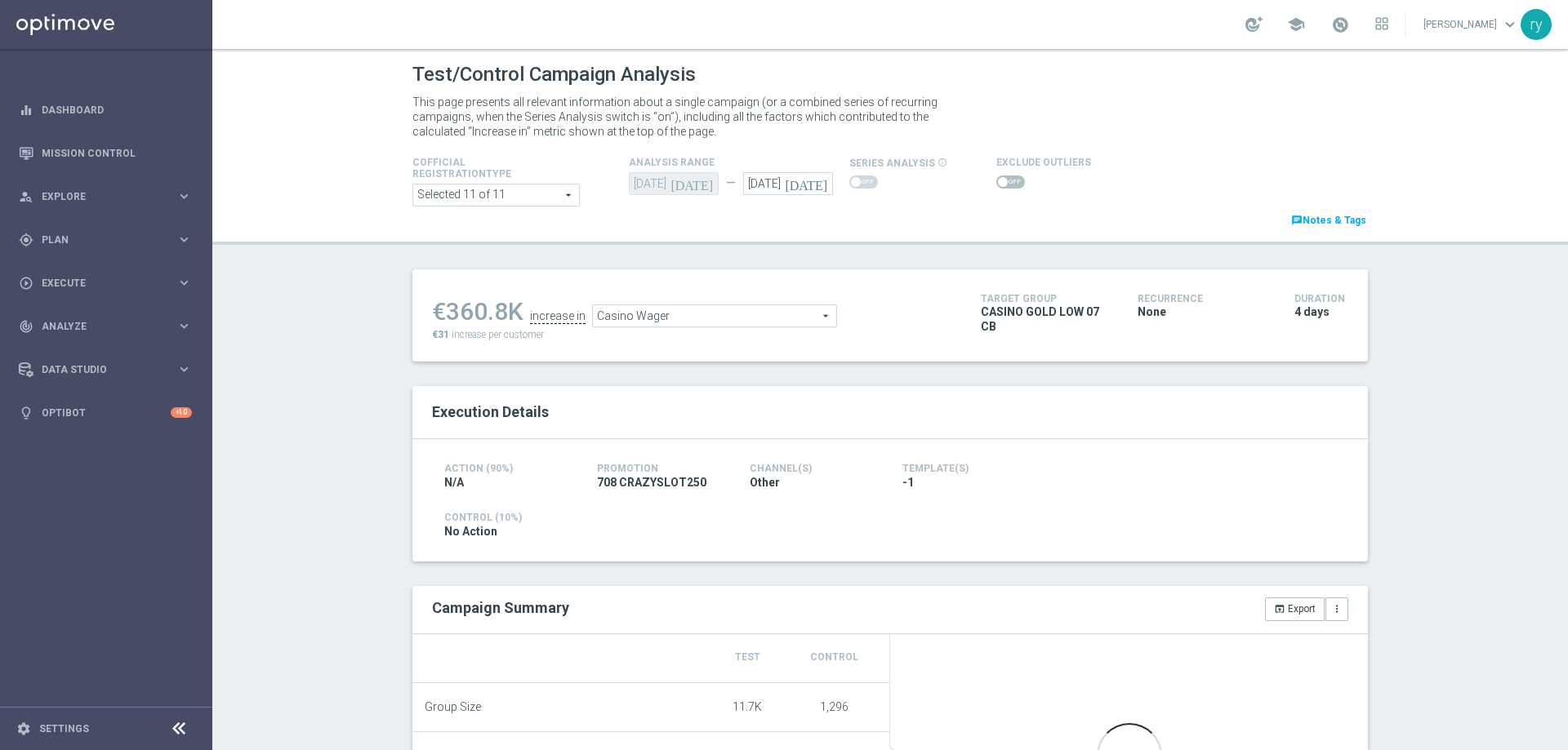
click at [719, 313] on span "Casino Wager" at bounding box center [714, 316] width 243 height 21
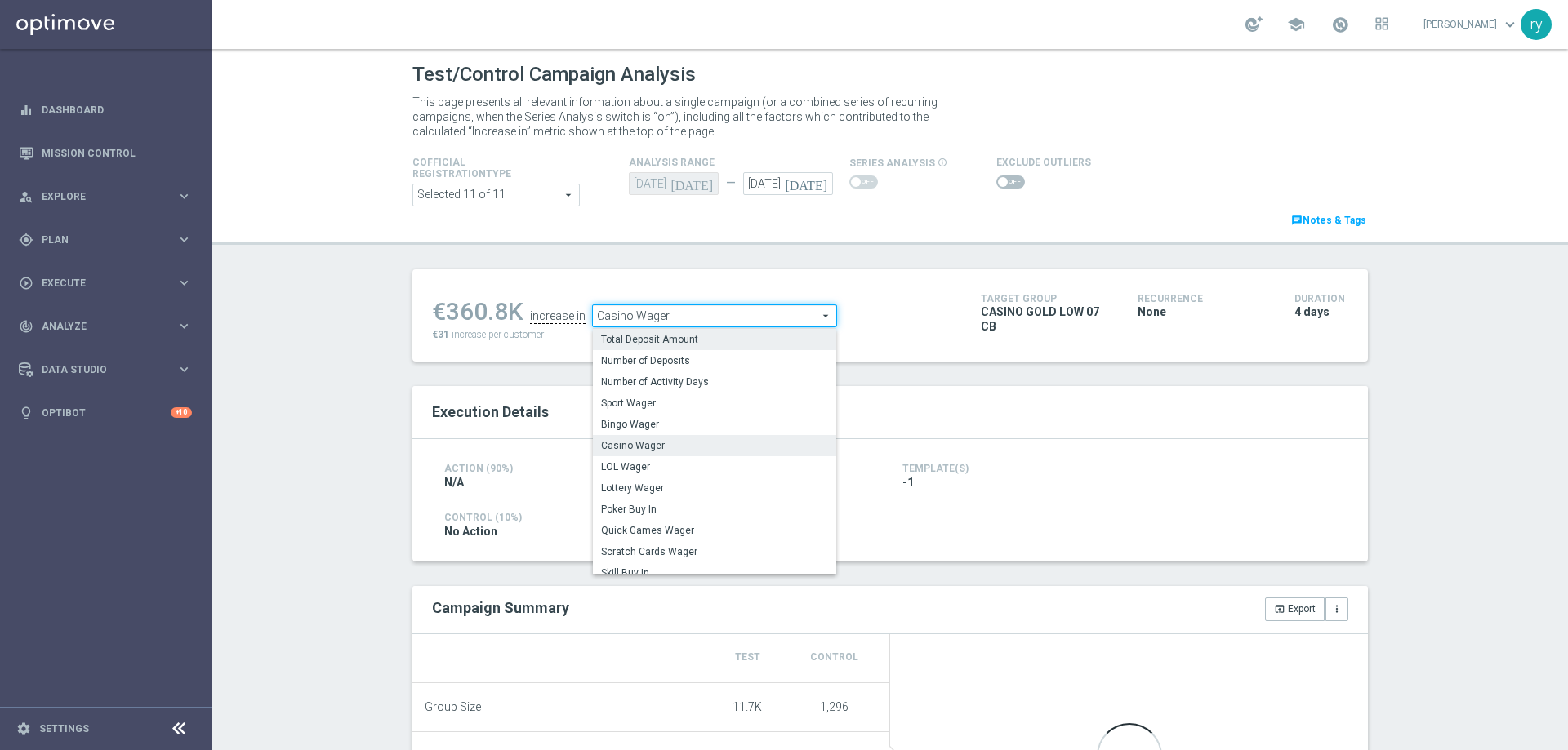
click at [717, 349] on label "Total Deposit Amount" at bounding box center [714, 340] width 243 height 21
type input "Total Deposit Amount"
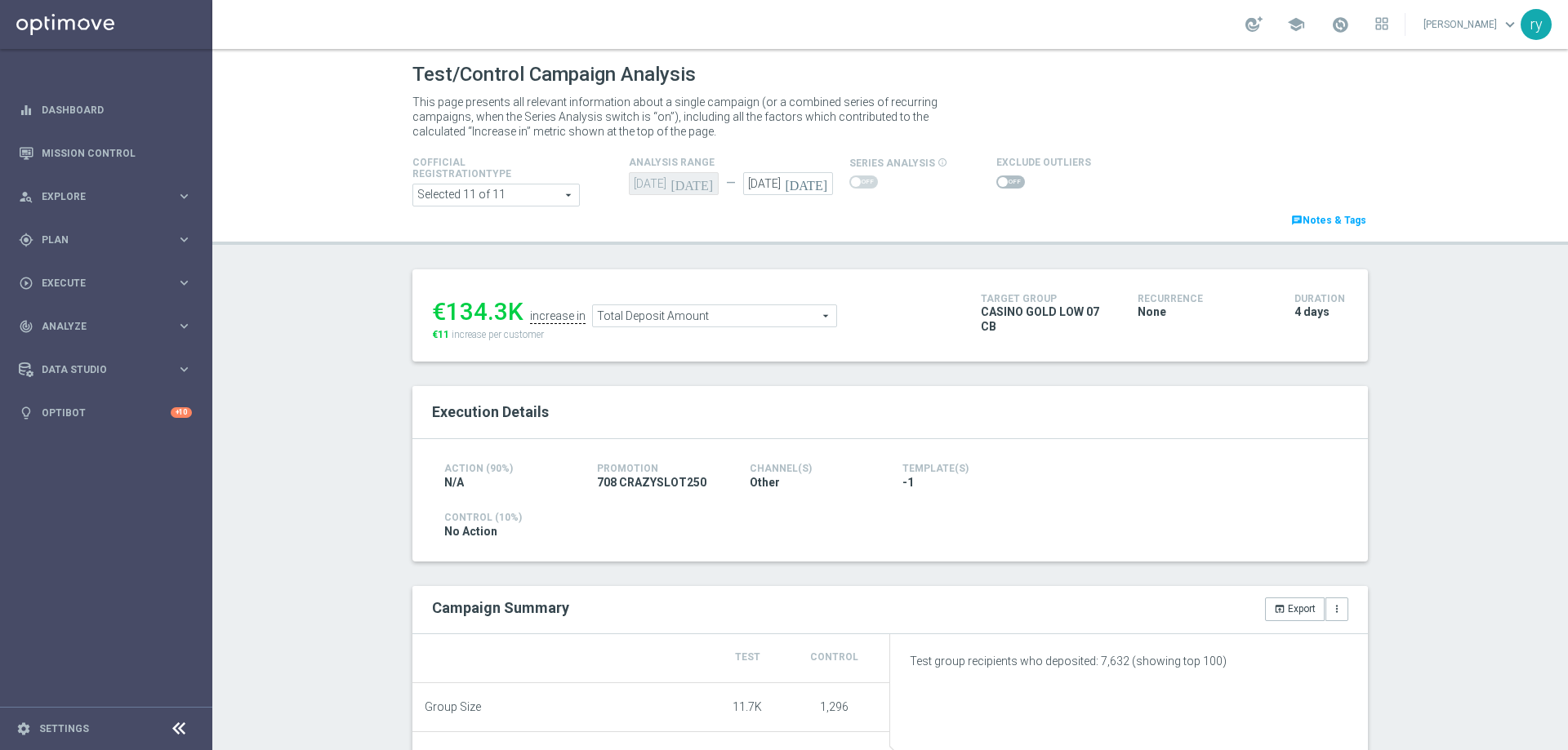
click at [996, 179] on span at bounding box center [1011, 182] width 28 height 13
click at [996, 179] on input "checkbox" at bounding box center [1011, 182] width 28 height 13
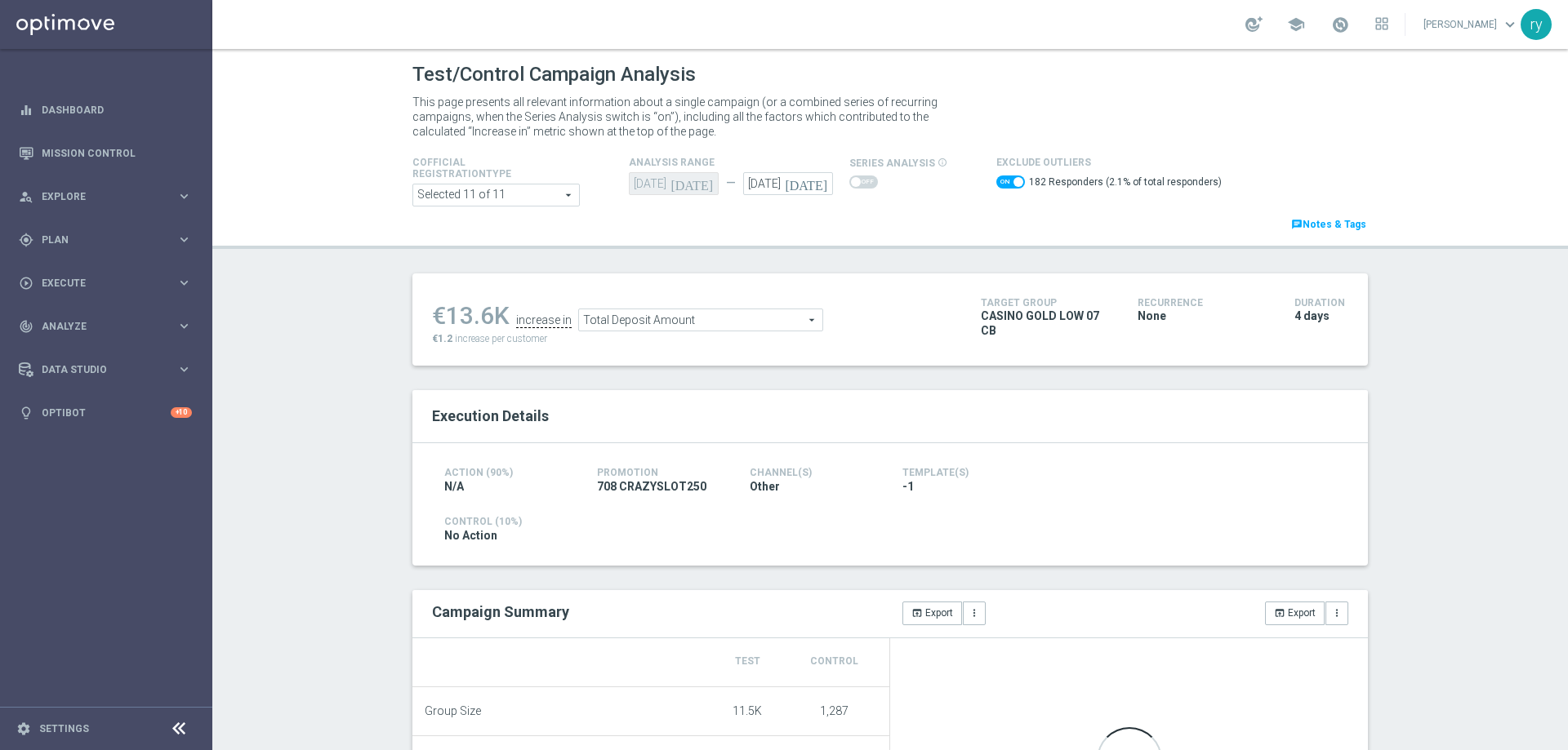
click at [996, 182] on span at bounding box center [1011, 182] width 28 height 13
click at [996, 182] on input "checkbox" at bounding box center [1011, 182] width 28 height 13
checkbox input "false"
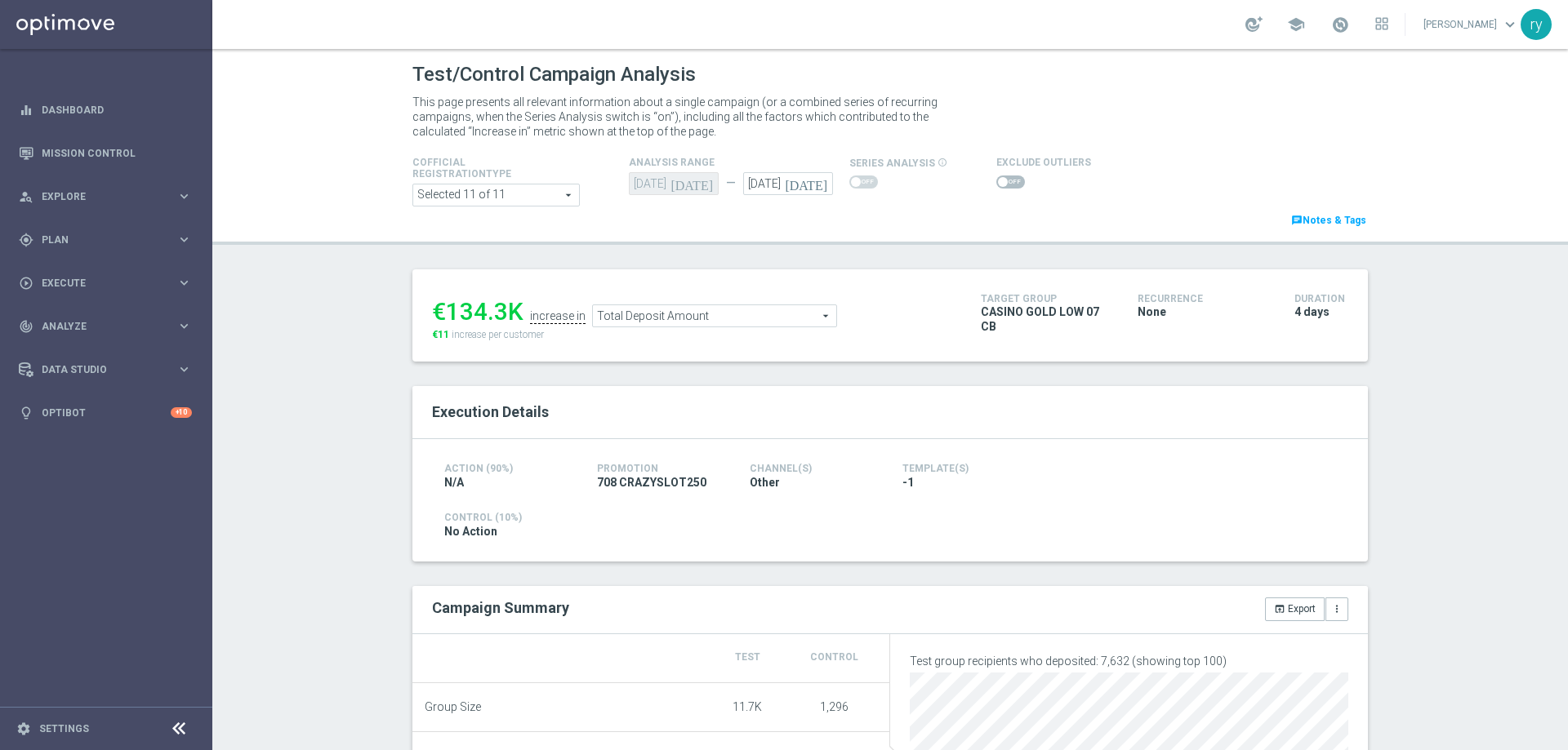
click at [806, 319] on span "Total Deposit Amount" at bounding box center [714, 316] width 243 height 21
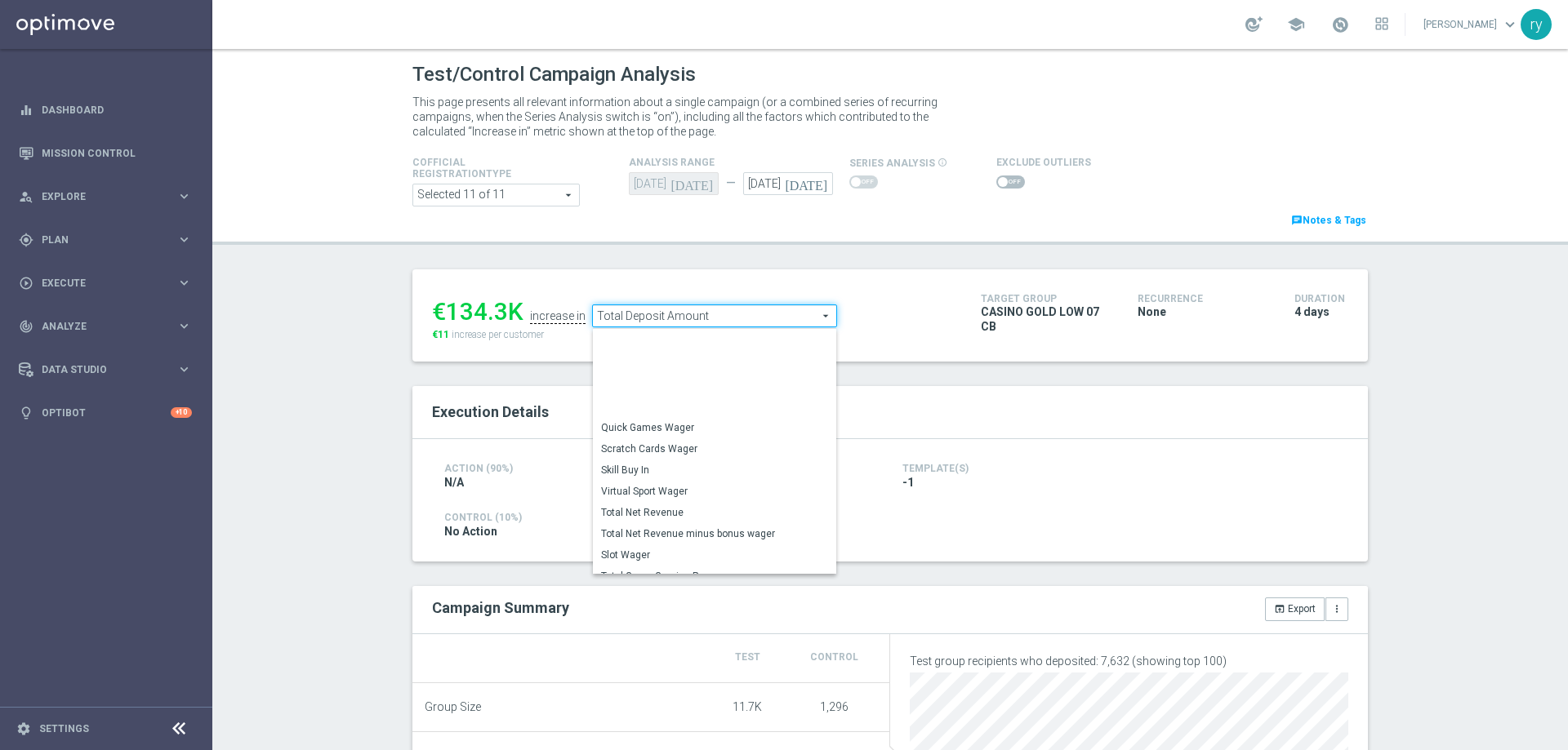
scroll to position [228, 0]
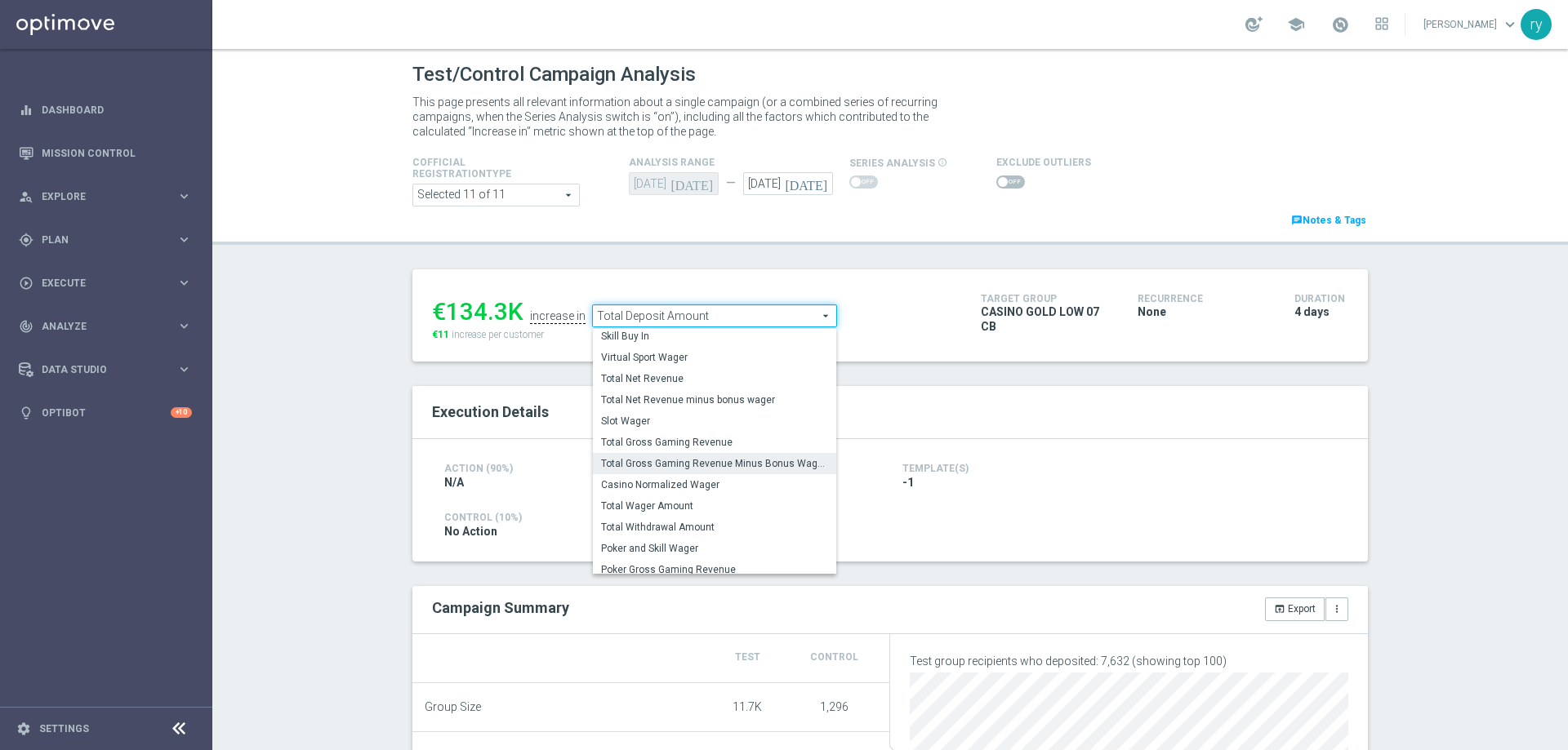
click at [764, 455] on label "Total Gross Gaming Revenue Minus Bonus Wagared" at bounding box center [714, 463] width 243 height 21
type input "Total Gross Gaming Revenue Minus Bonus Wagared"
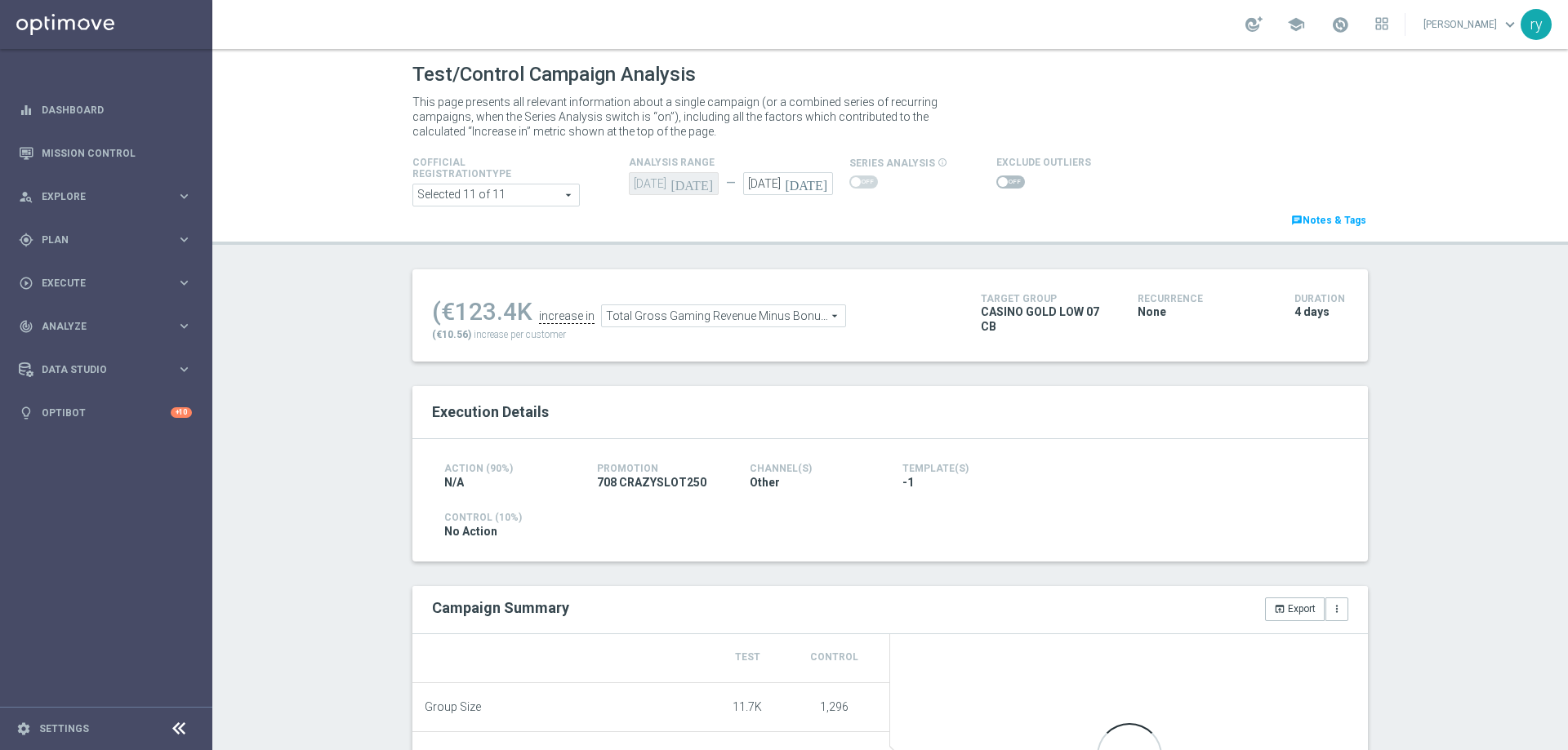
click at [998, 178] on span at bounding box center [1003, 182] width 9 height 9
click at [996, 178] on input "checkbox" at bounding box center [1011, 182] width 28 height 13
checkbox input "true"
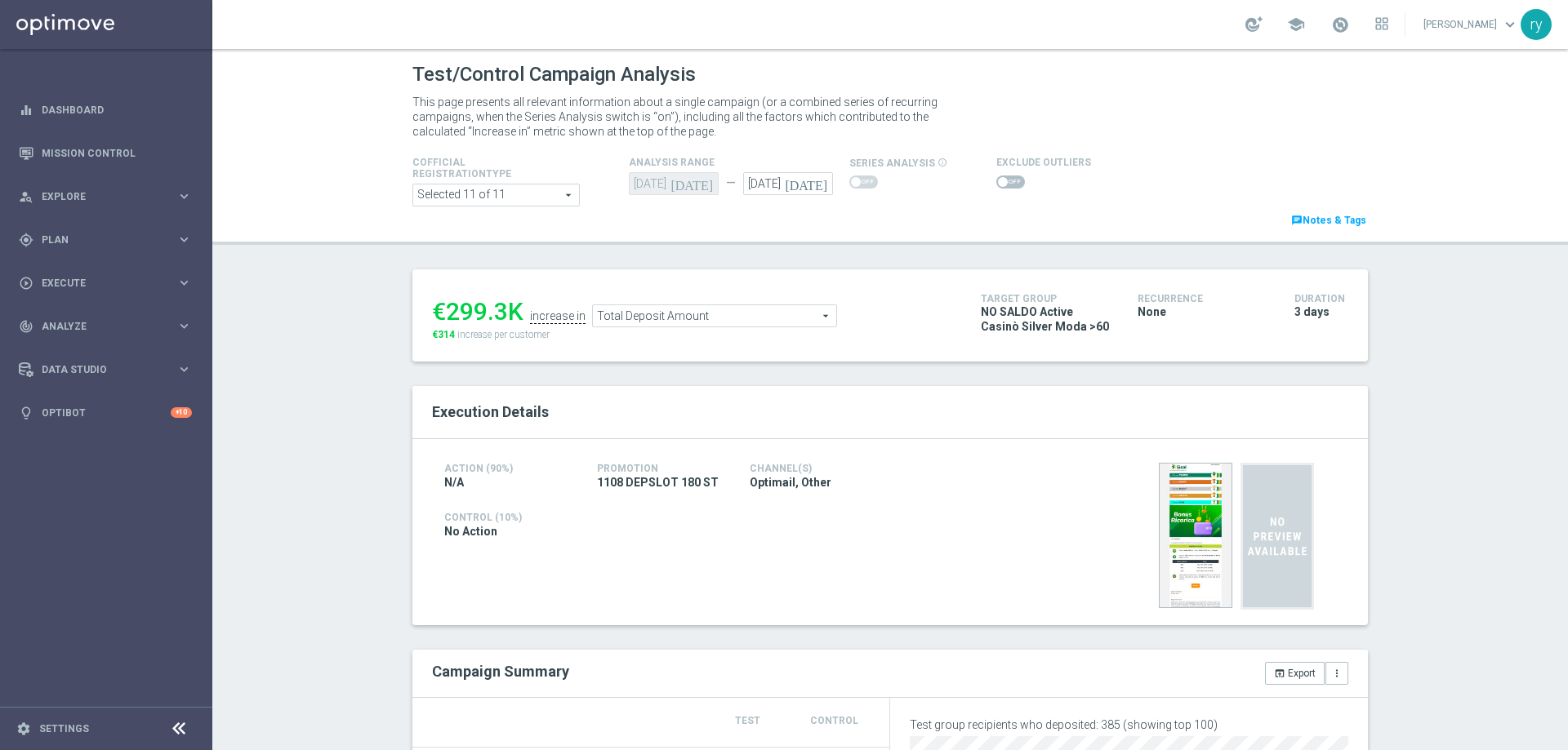
drag, startPoint x: 676, startPoint y: 327, endPoint x: 678, endPoint y: 317, distance: 10.2
click at [677, 324] on span "Total Deposit Amount" at bounding box center [714, 316] width 243 height 21
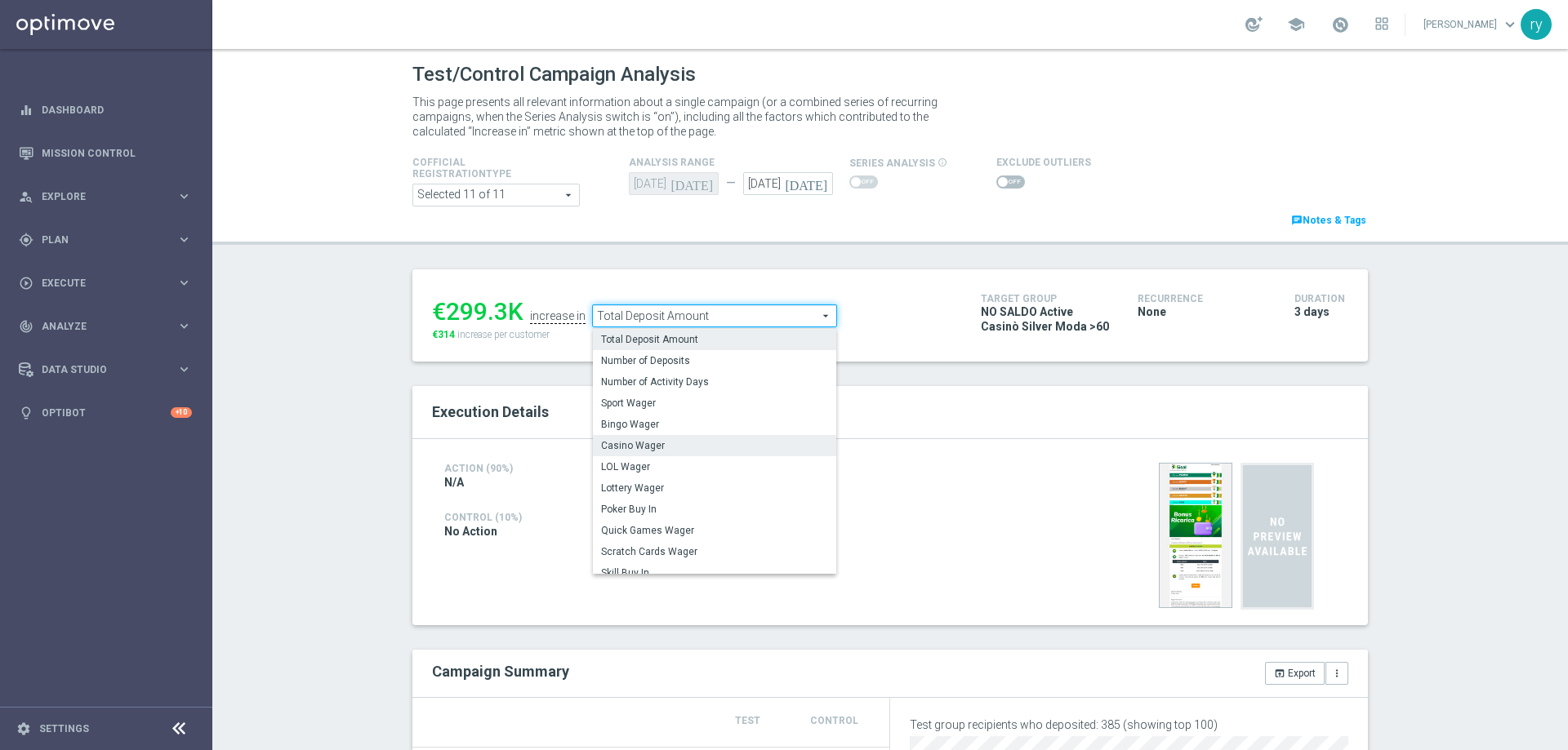
click at [671, 452] on span "Casino Wager" at bounding box center [714, 446] width 227 height 13
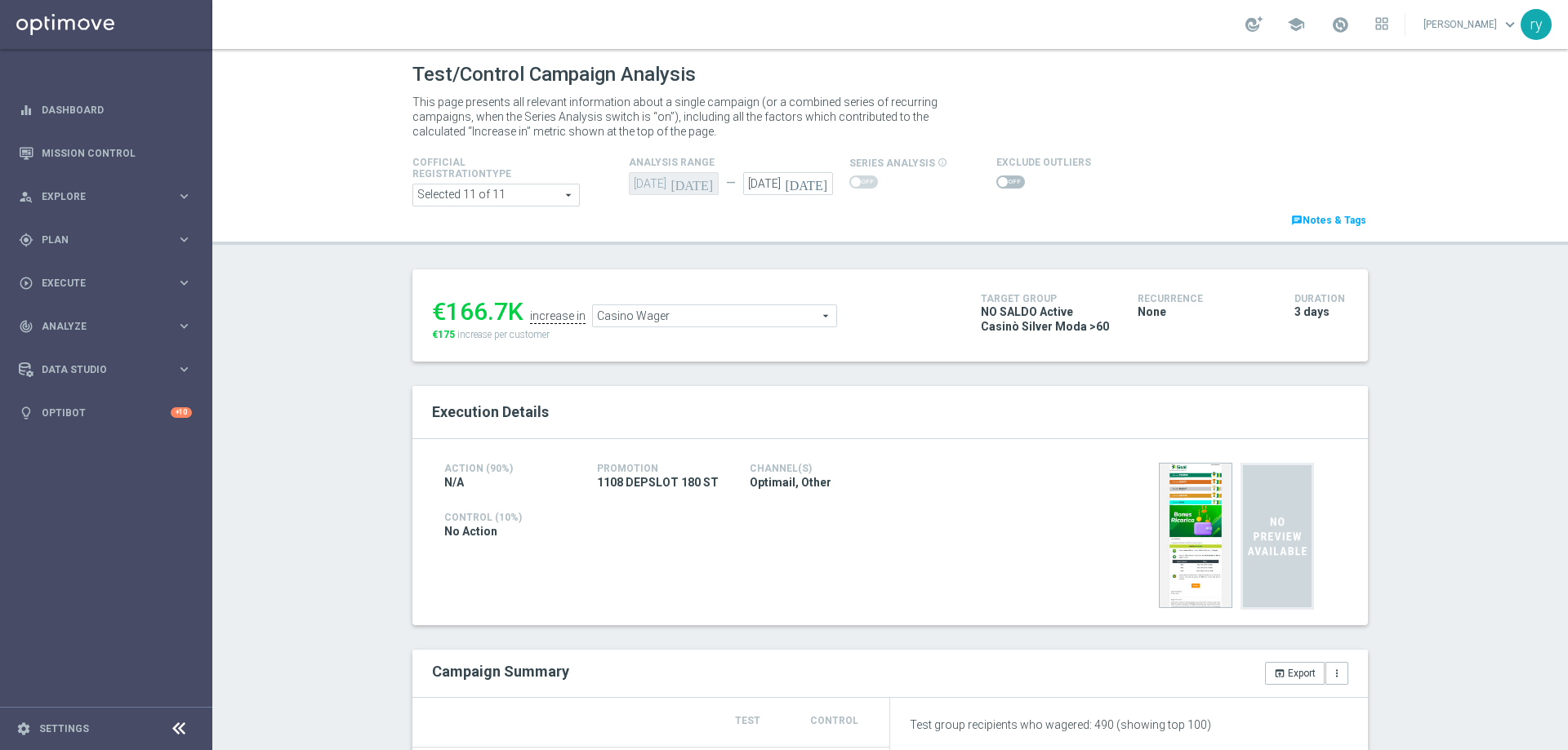
click at [772, 314] on span "Casino Wager" at bounding box center [714, 316] width 243 height 21
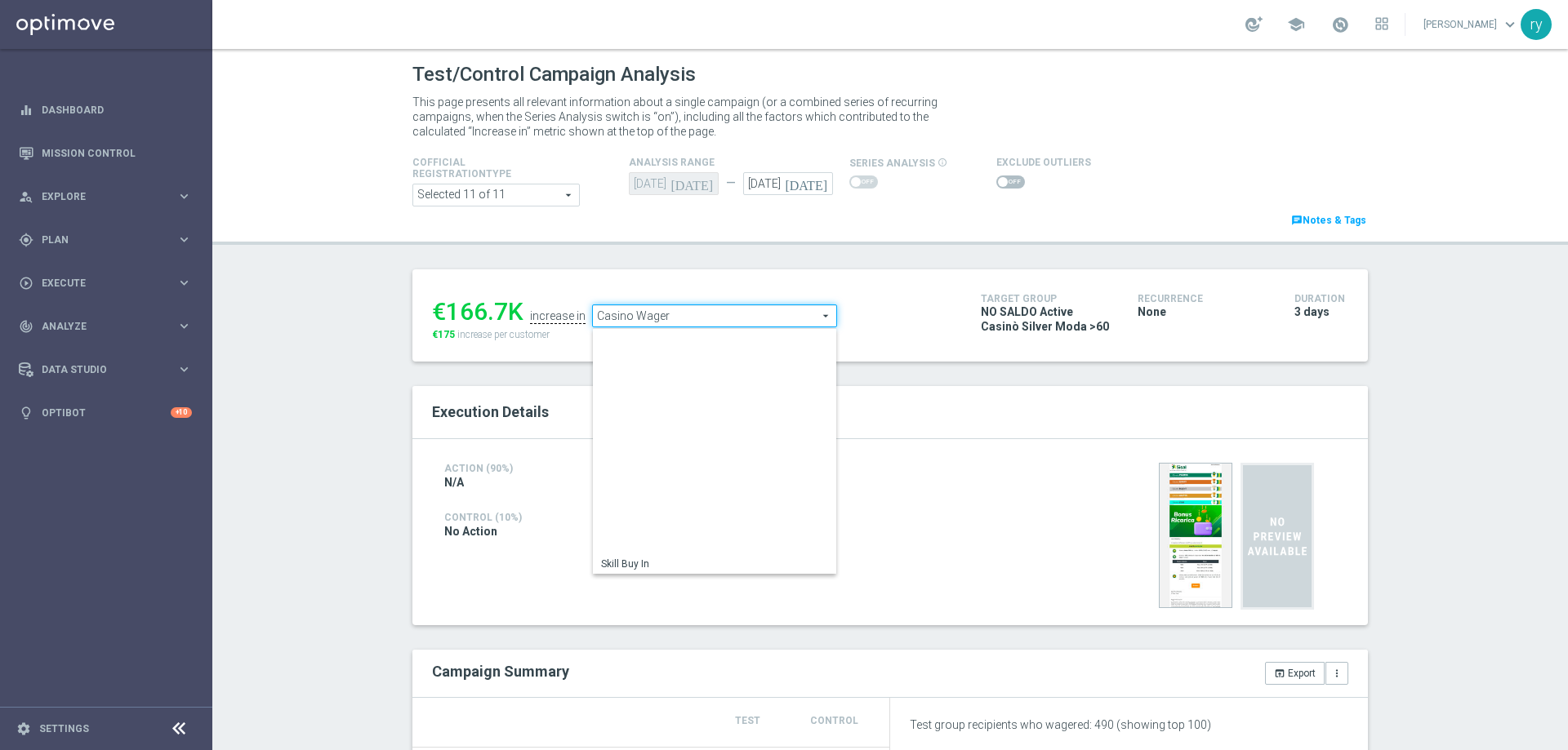
click at [756, 685] on span "Total Gross Gaming Revenue Minus Bonus Wagared" at bounding box center [714, 692] width 227 height 13
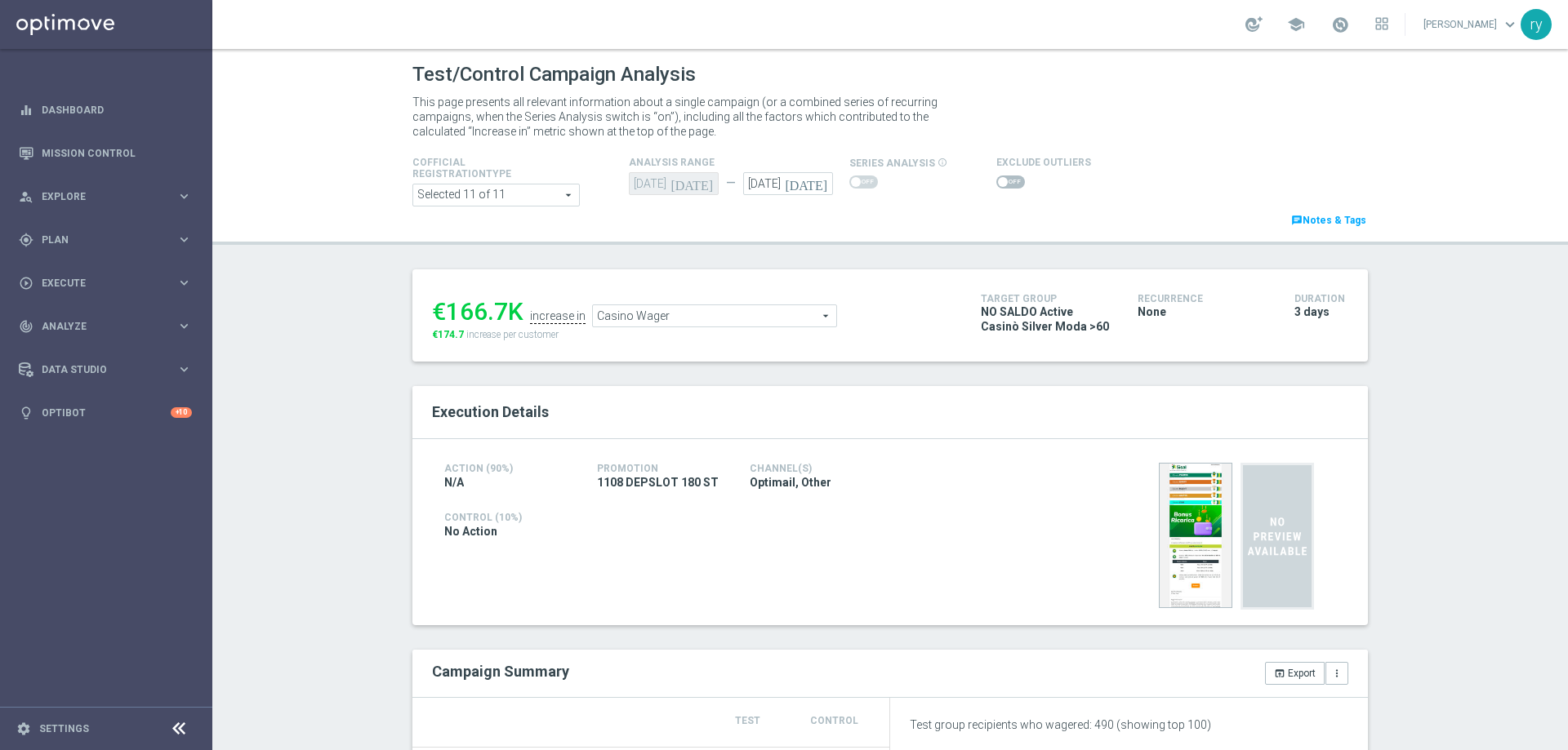
type input "Total Gross Gaming Revenue Minus Bonus Wagared"
click at [996, 178] on span at bounding box center [1011, 182] width 28 height 13
click at [996, 178] on input "checkbox" at bounding box center [1011, 182] width 28 height 13
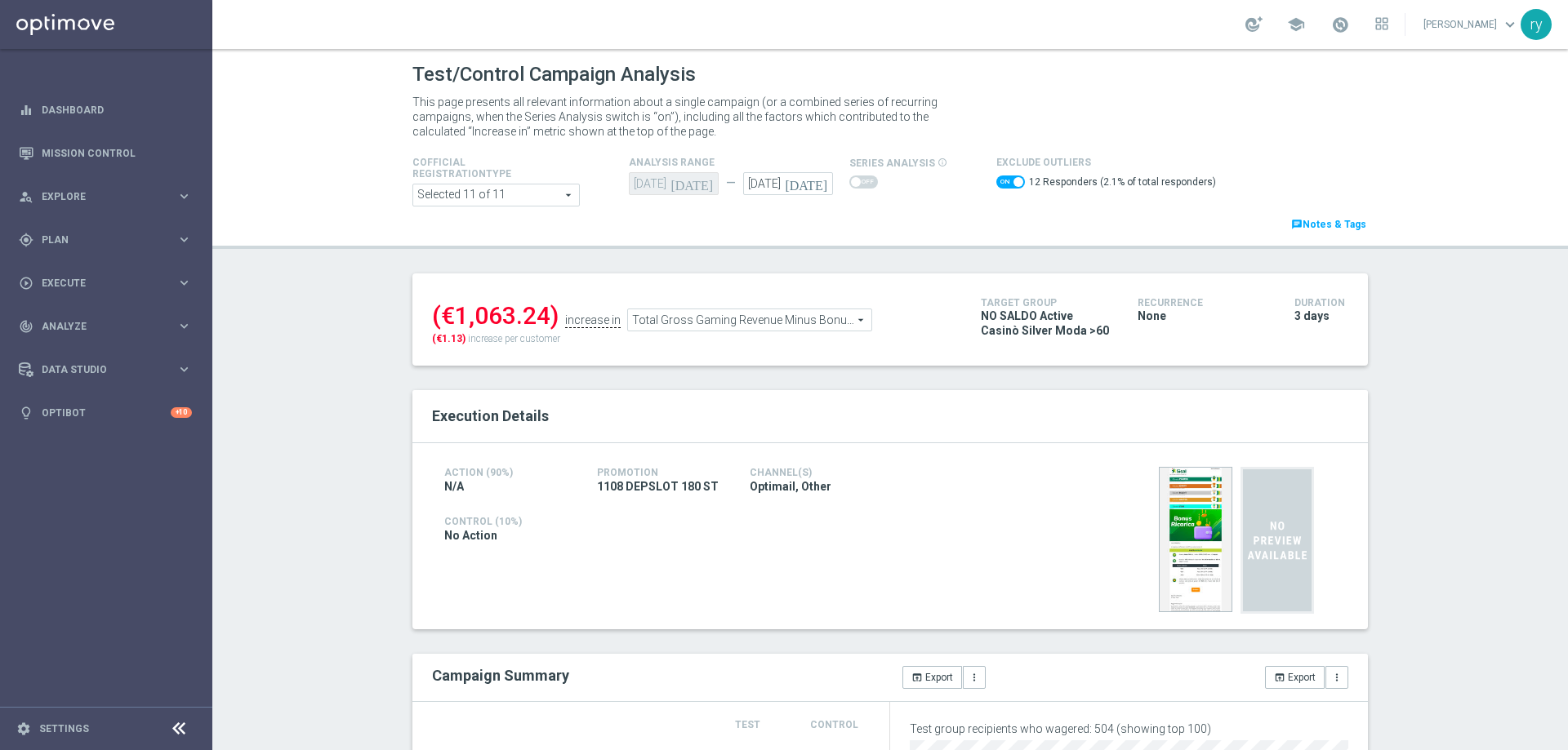
click at [996, 180] on span at bounding box center [1011, 182] width 28 height 13
click at [996, 180] on input "checkbox" at bounding box center [1011, 182] width 28 height 13
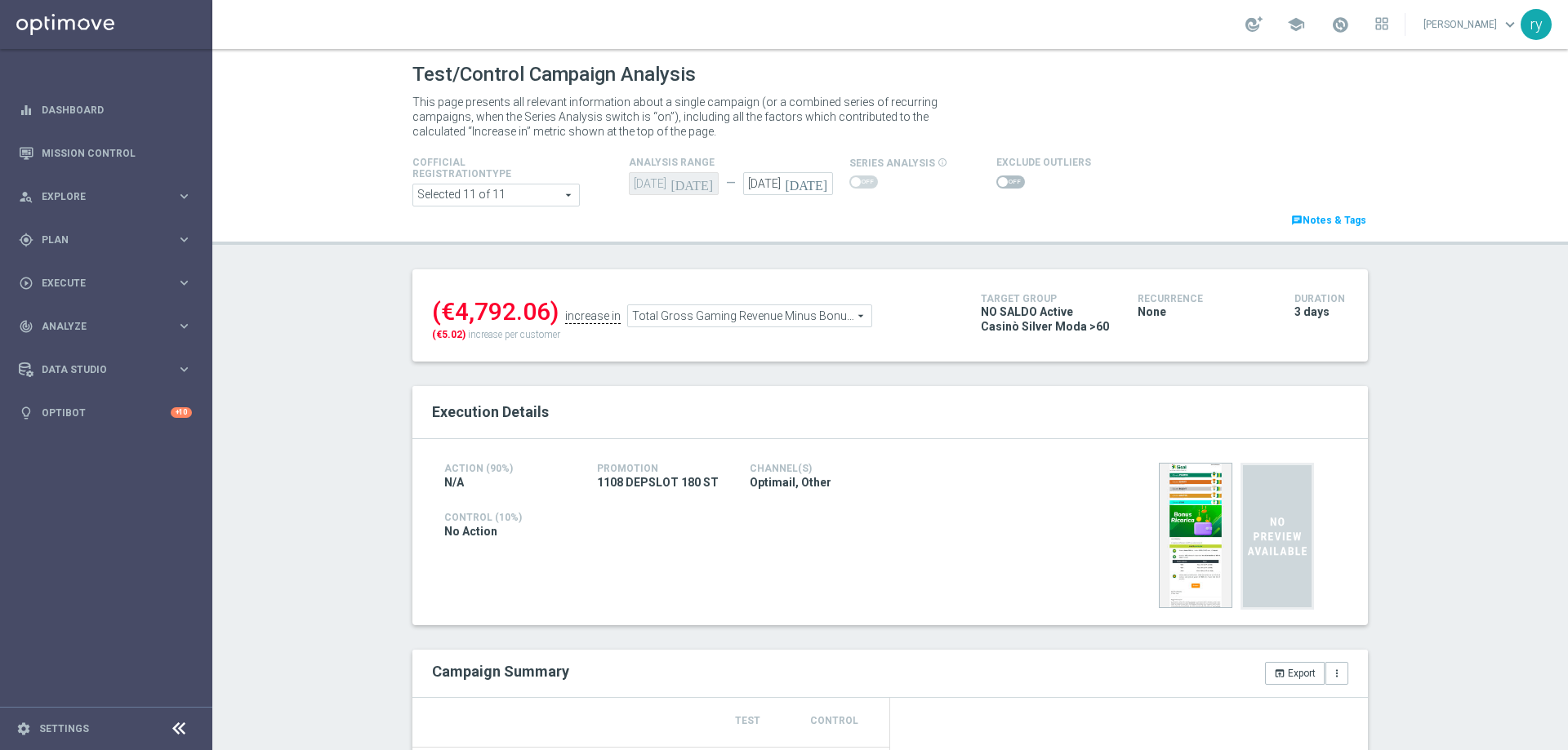
click at [998, 180] on span at bounding box center [1003, 182] width 9 height 9
click at [996, 180] on input "checkbox" at bounding box center [1011, 182] width 28 height 13
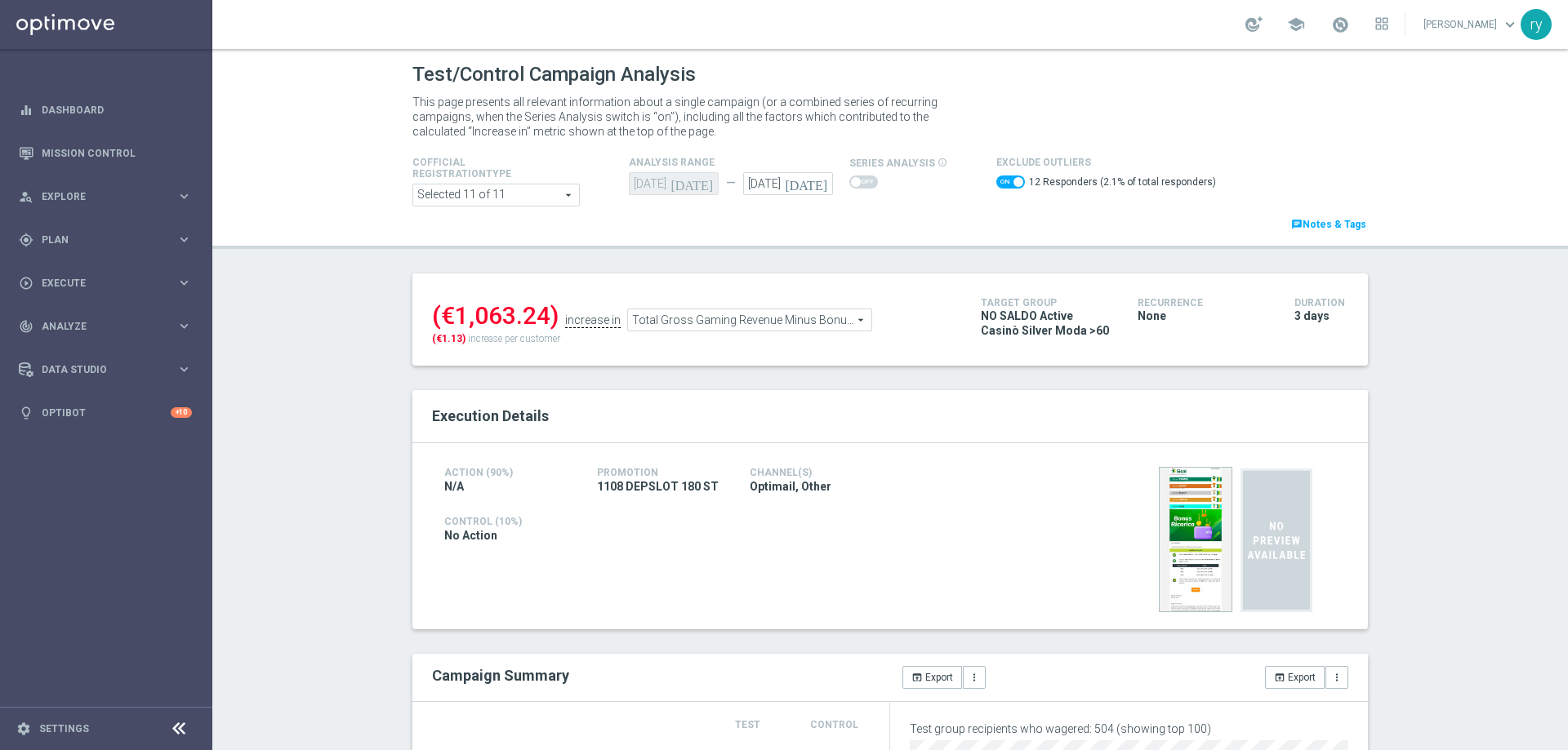
click at [799, 321] on span "Total Gross Gaming Revenue Minus Bonus Wagared" at bounding box center [749, 320] width 243 height 21
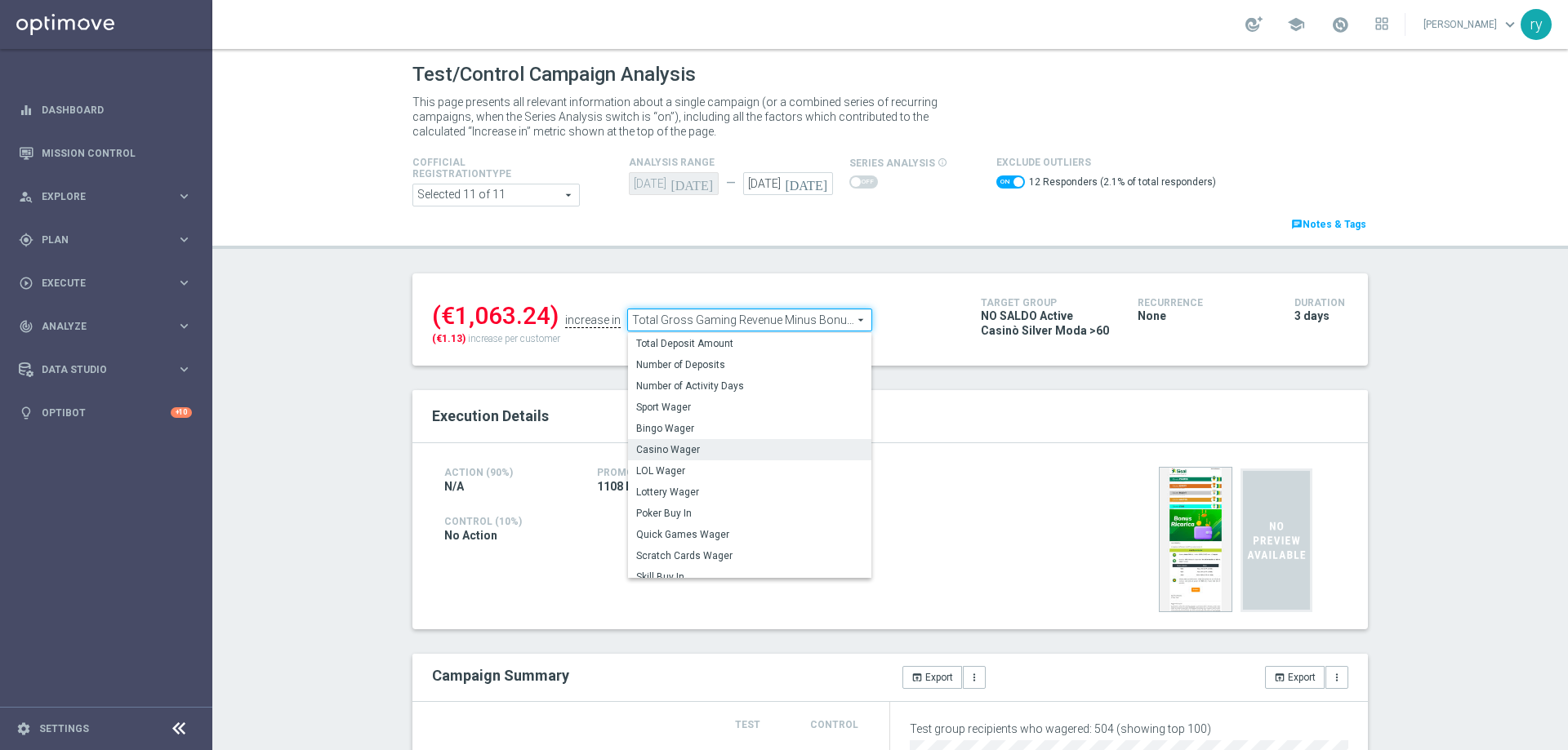
click at [746, 460] on label "Casino Wager" at bounding box center [749, 450] width 243 height 21
checkbox input "false"
type input "Casino Wager"
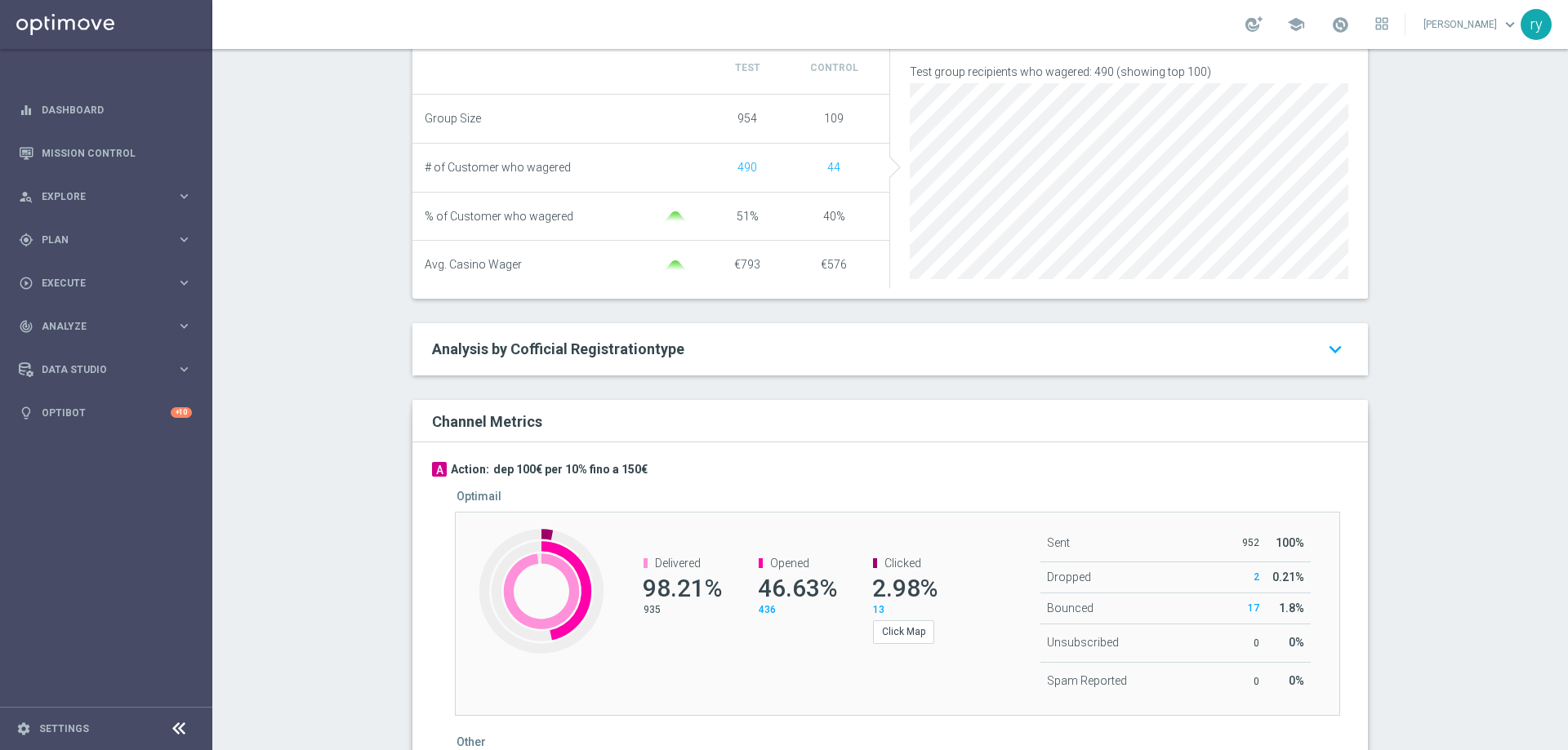
scroll to position [816, 0]
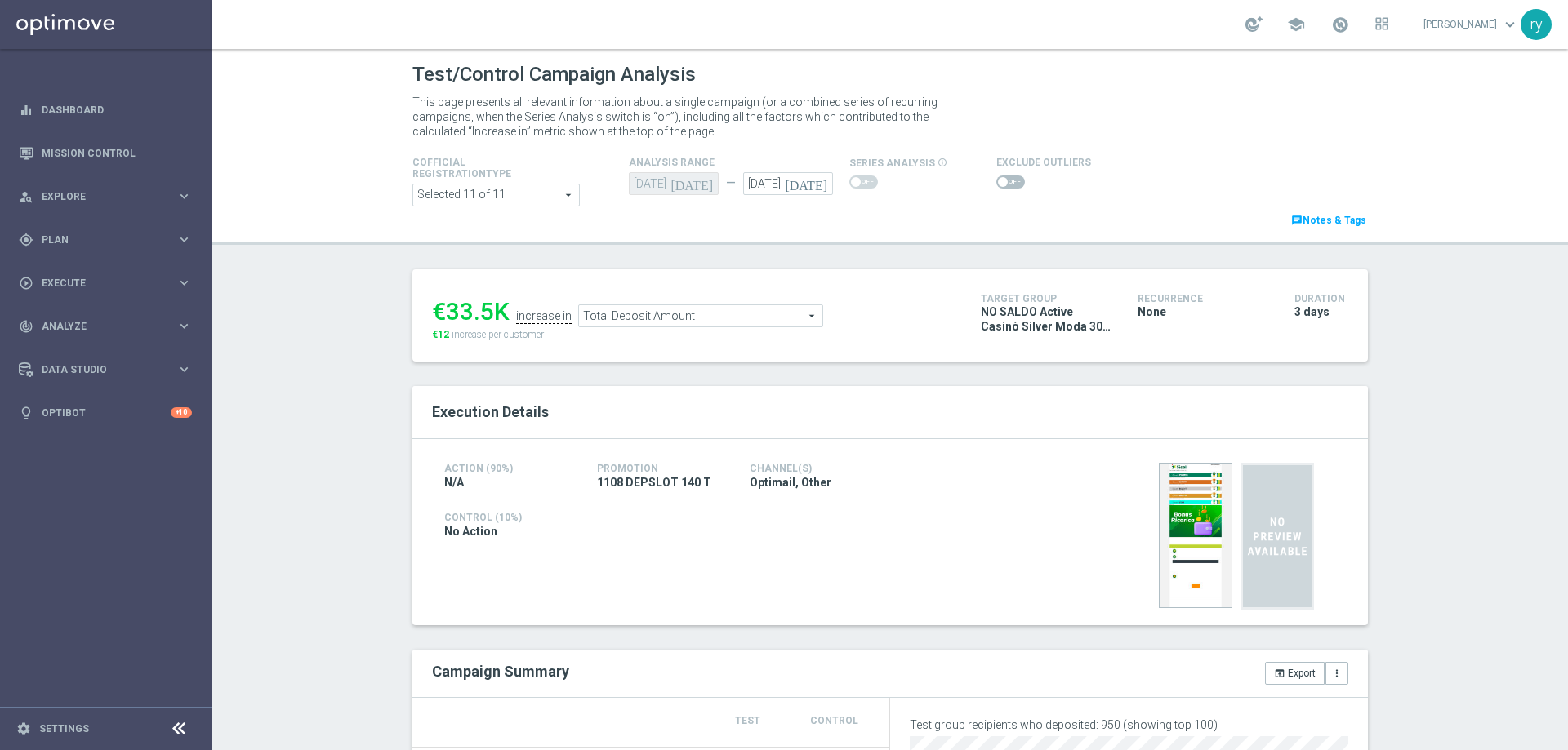
click at [580, 313] on span "Total Deposit Amount" at bounding box center [701, 316] width 243 height 21
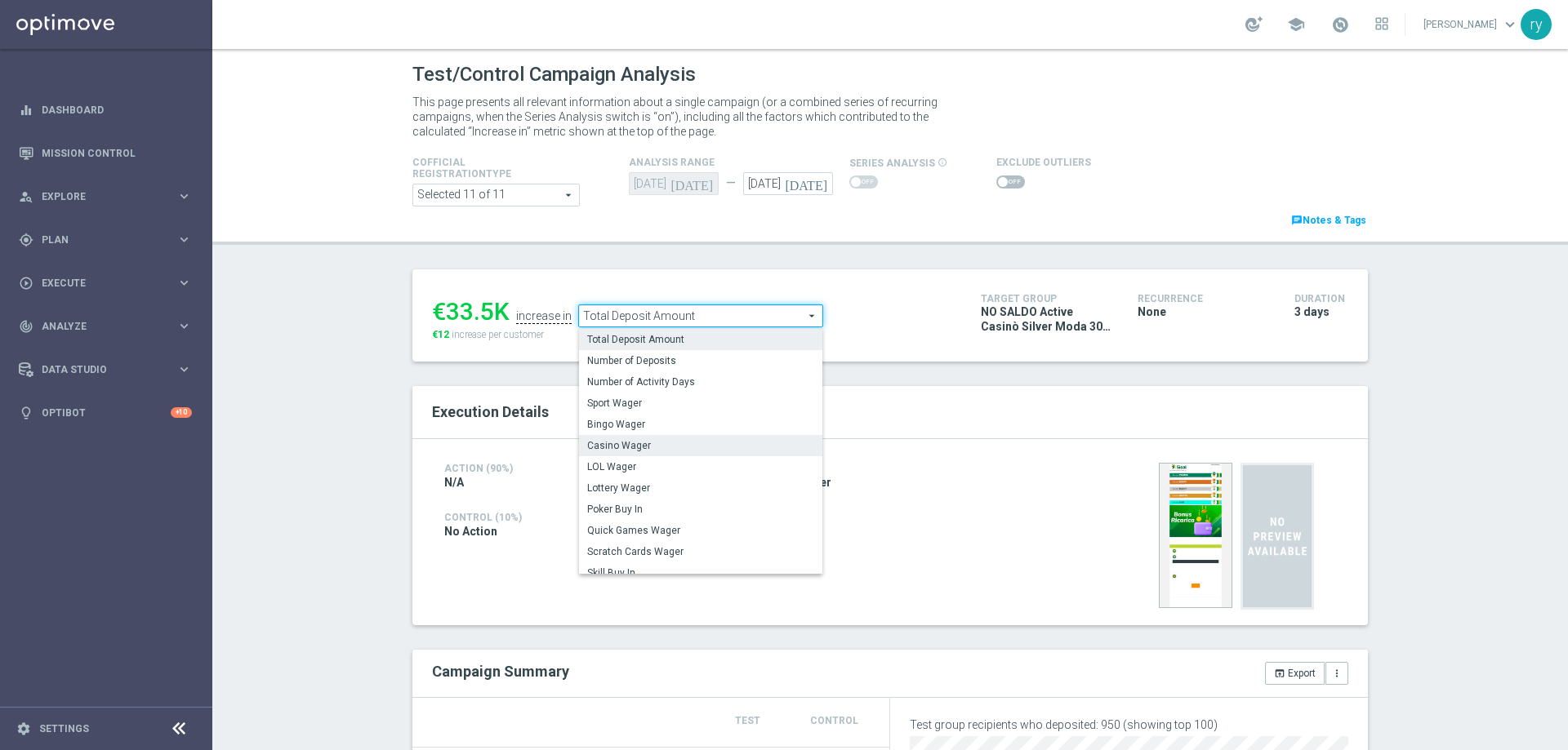
click at [609, 437] on label "Casino Wager" at bounding box center [701, 445] width 243 height 21
type input "Casino Wager"
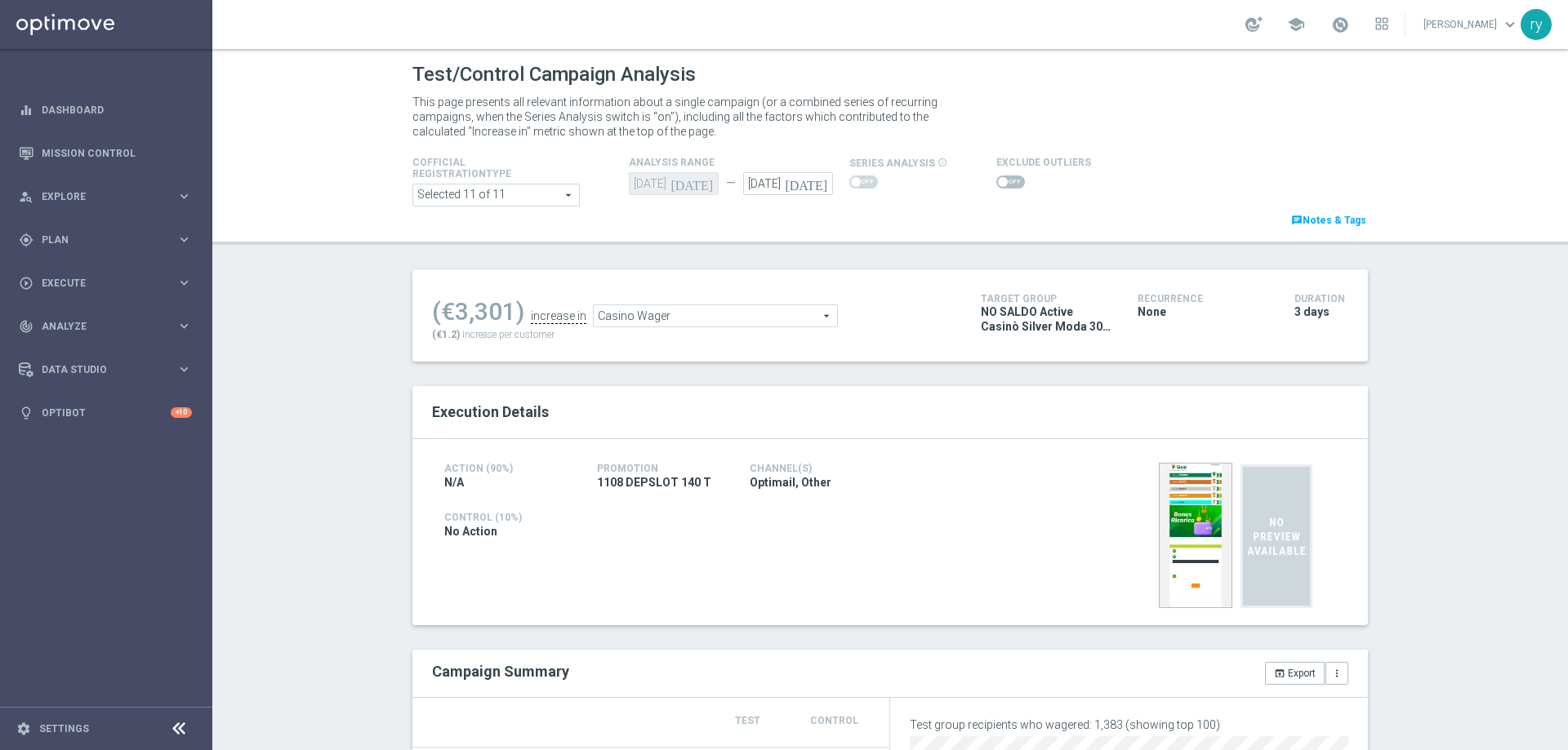
click at [1001, 184] on span at bounding box center [1011, 182] width 28 height 13
click at [1001, 184] on input "checkbox" at bounding box center [1011, 182] width 28 height 13
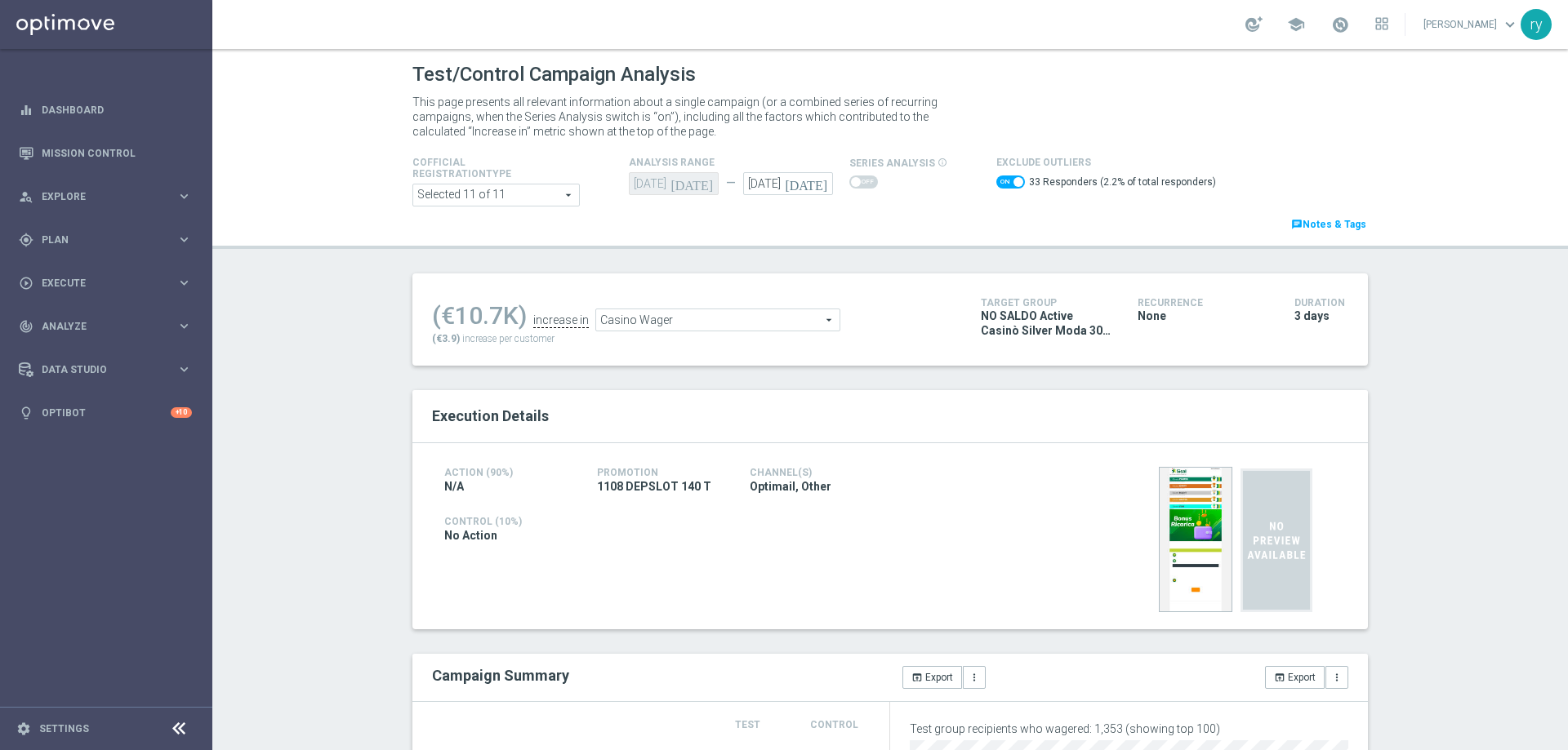
click at [996, 181] on span at bounding box center [1011, 182] width 28 height 13
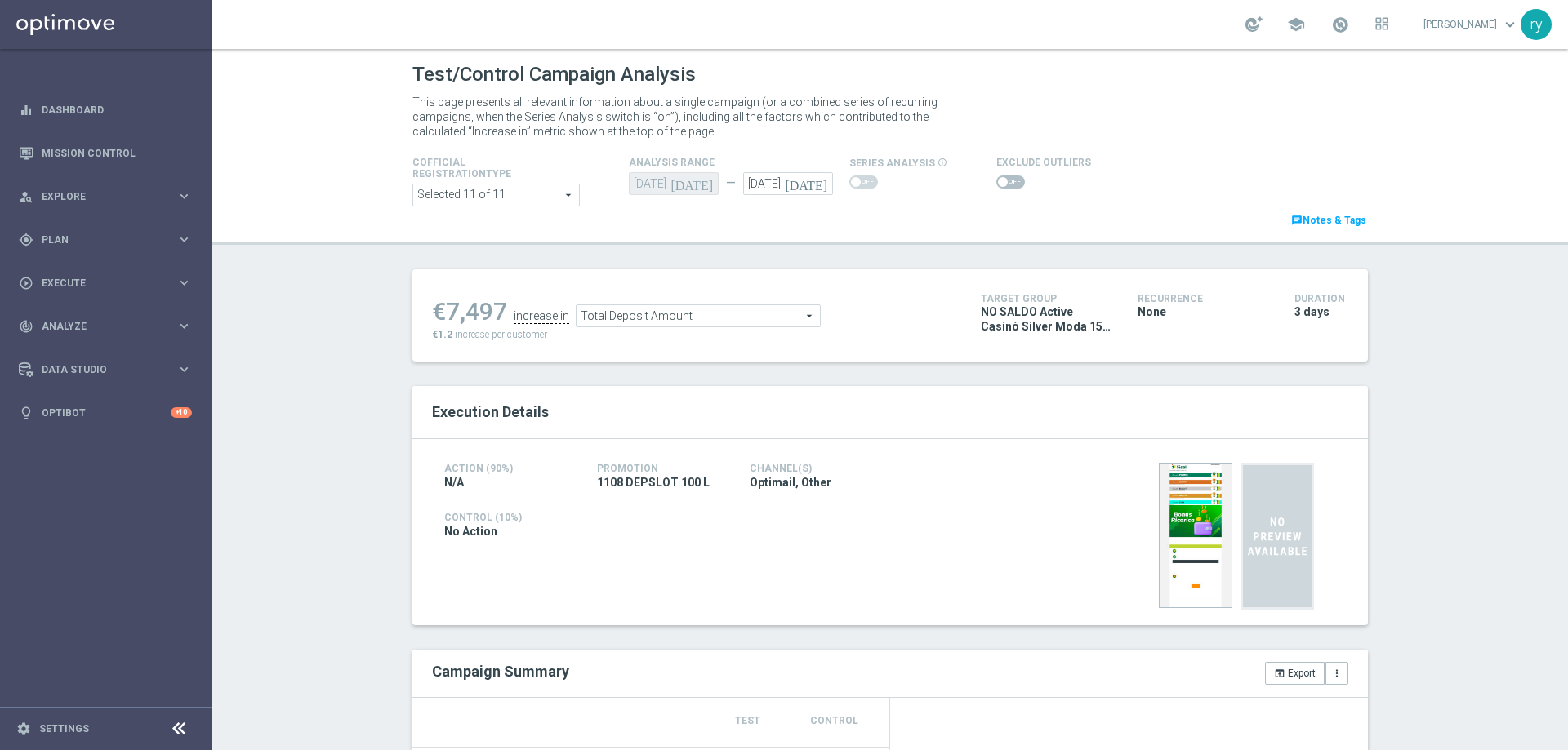
click at [1004, 178] on span at bounding box center [1011, 182] width 28 height 13
click at [1004, 178] on input "checkbox" at bounding box center [1011, 182] width 28 height 13
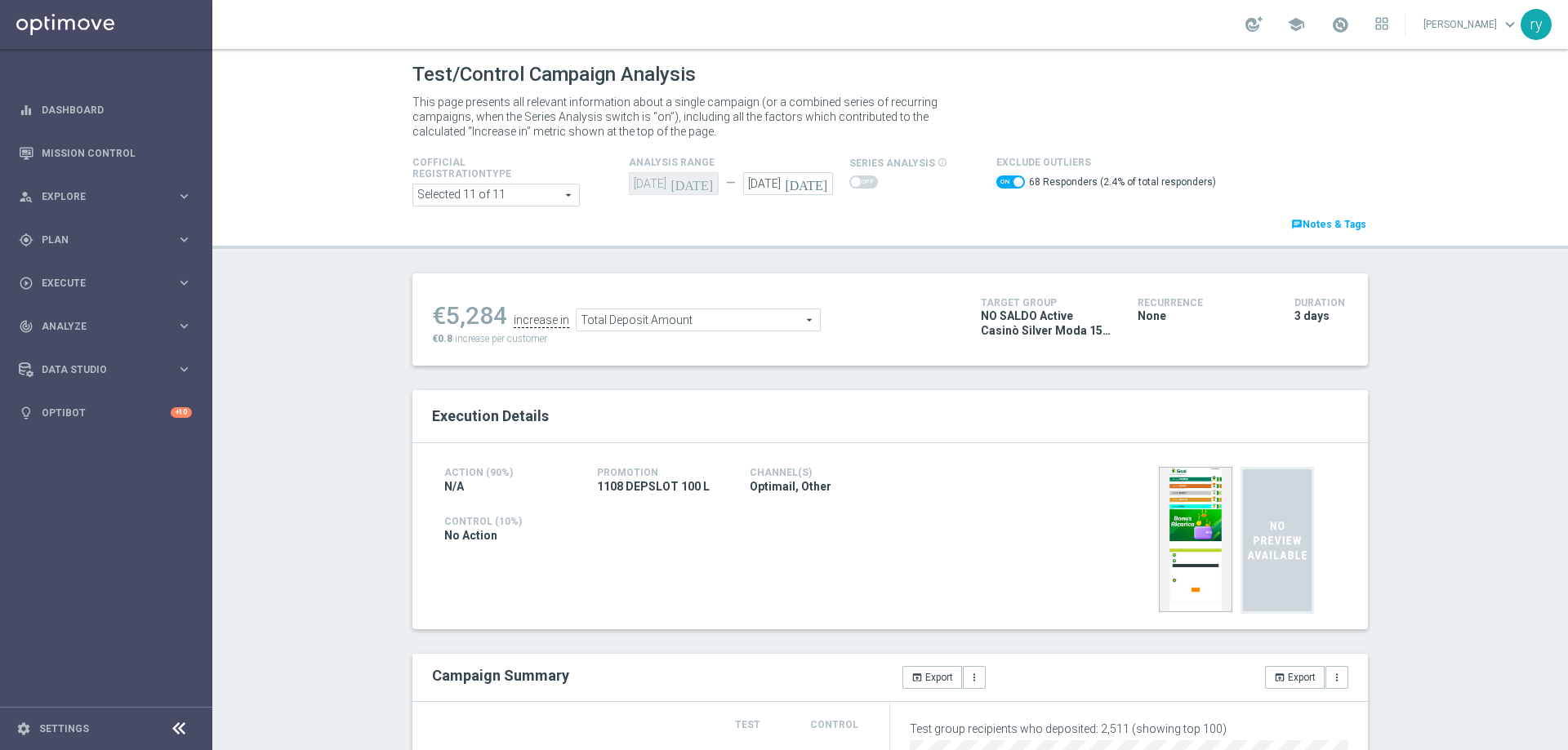
click at [996, 182] on span at bounding box center [1011, 182] width 28 height 13
click at [996, 182] on input "checkbox" at bounding box center [1011, 182] width 28 height 13
checkbox input "false"
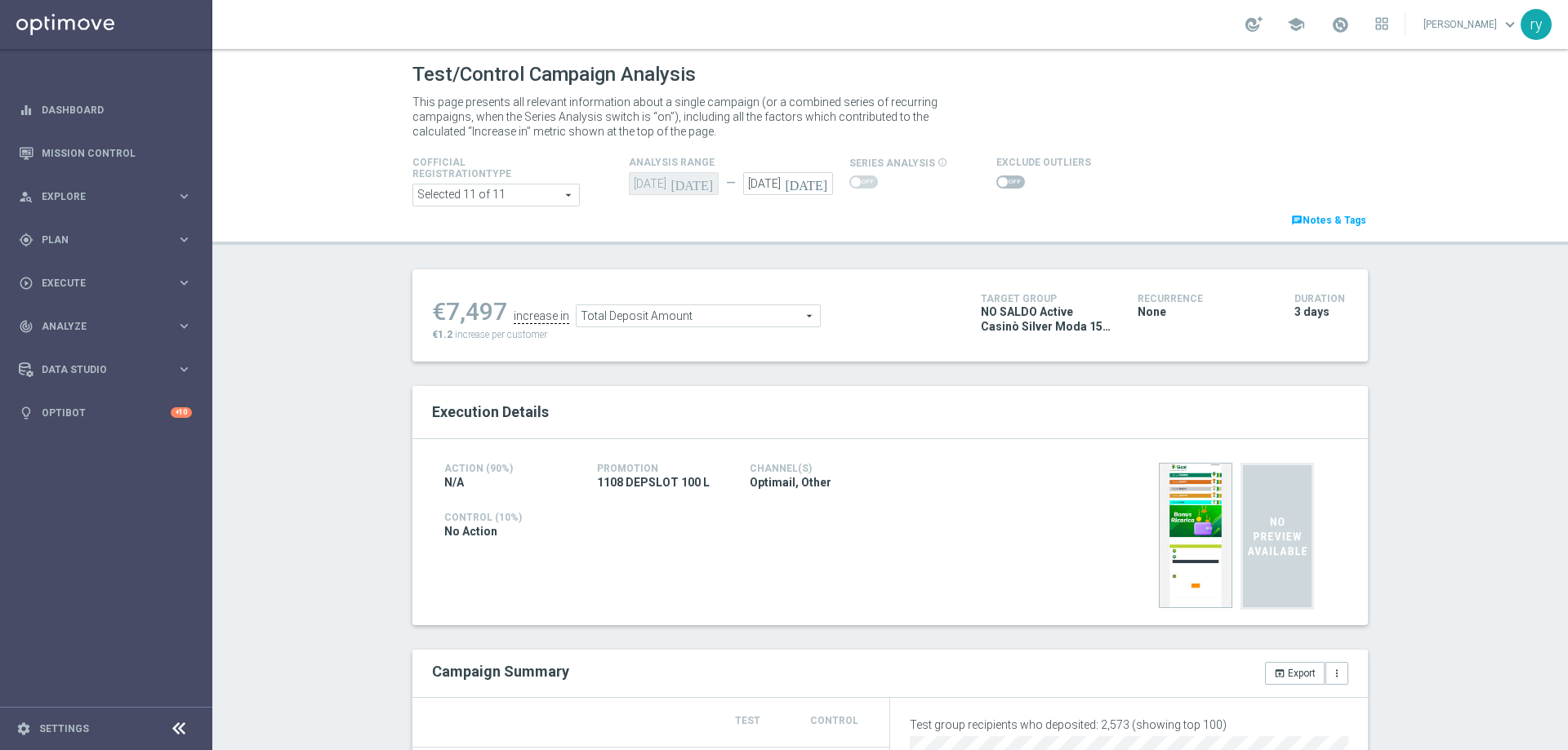
click at [634, 326] on span "Total Deposit Amount" at bounding box center [698, 316] width 243 height 21
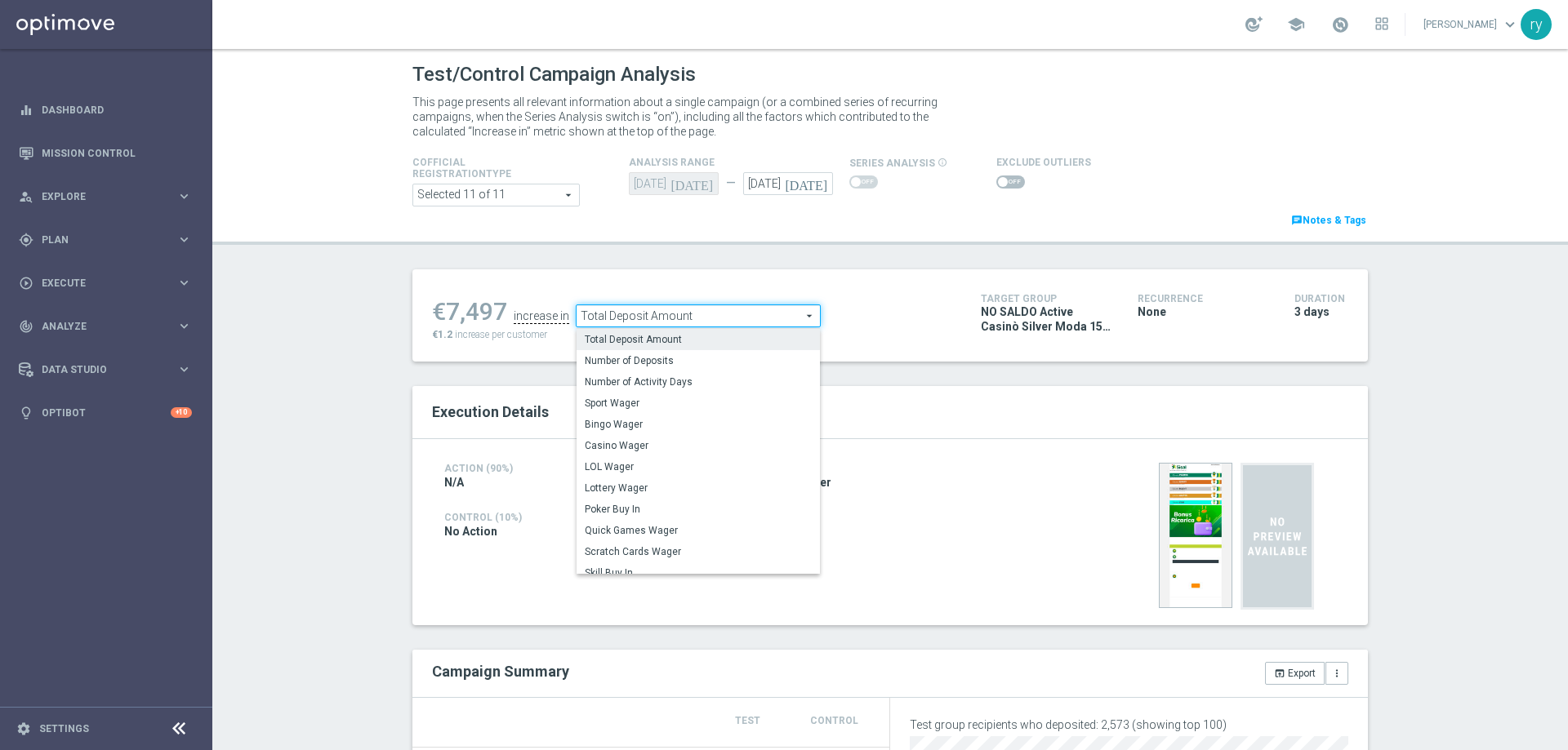
click at [648, 443] on span "Casino Wager" at bounding box center [698, 446] width 227 height 13
type input "Casino Wager"
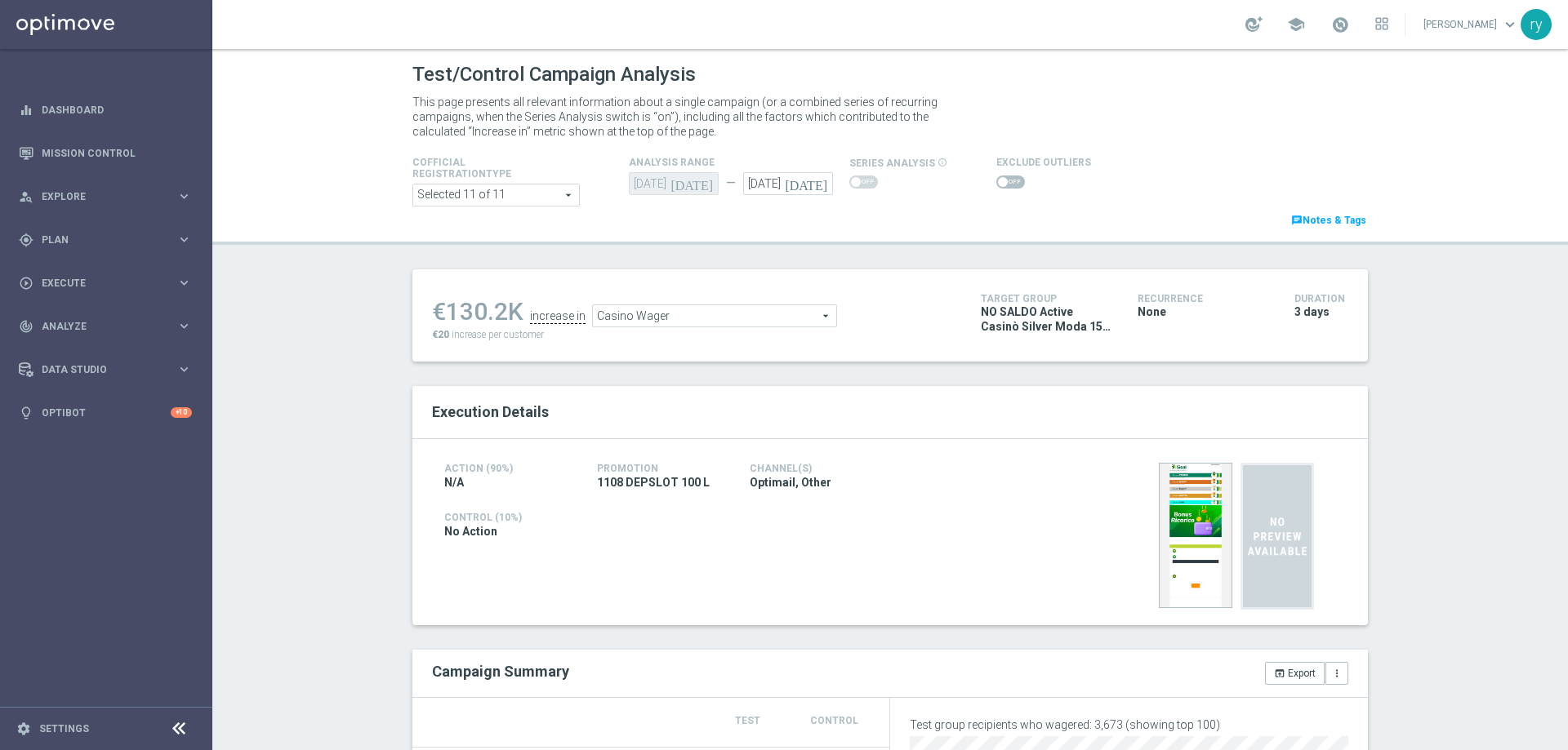
click at [1007, 184] on span at bounding box center [1011, 182] width 28 height 13
click at [1007, 184] on input "checkbox" at bounding box center [1011, 182] width 28 height 13
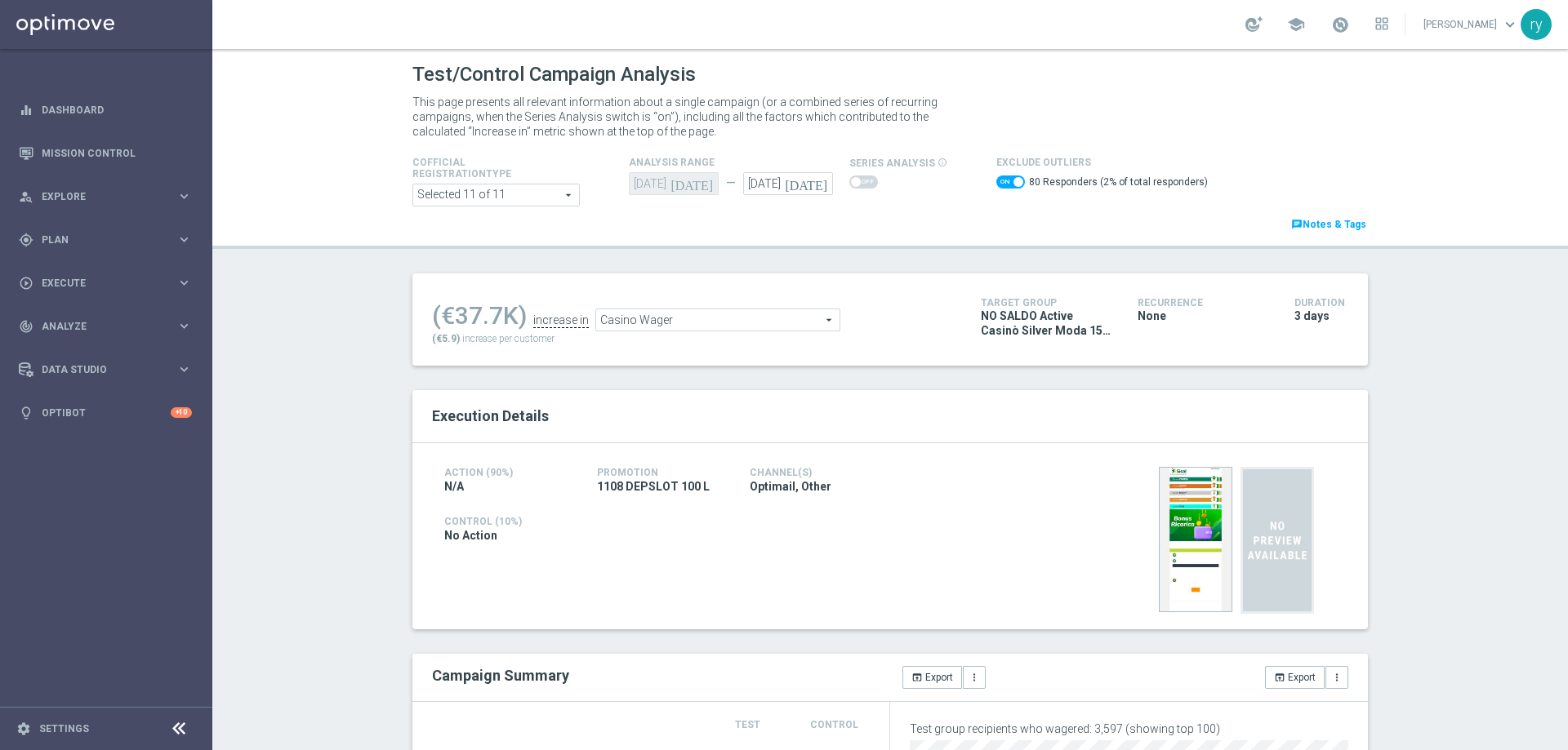
click at [996, 187] on span at bounding box center [1011, 182] width 28 height 13
click at [996, 187] on input "checkbox" at bounding box center [1011, 182] width 28 height 13
checkbox input "false"
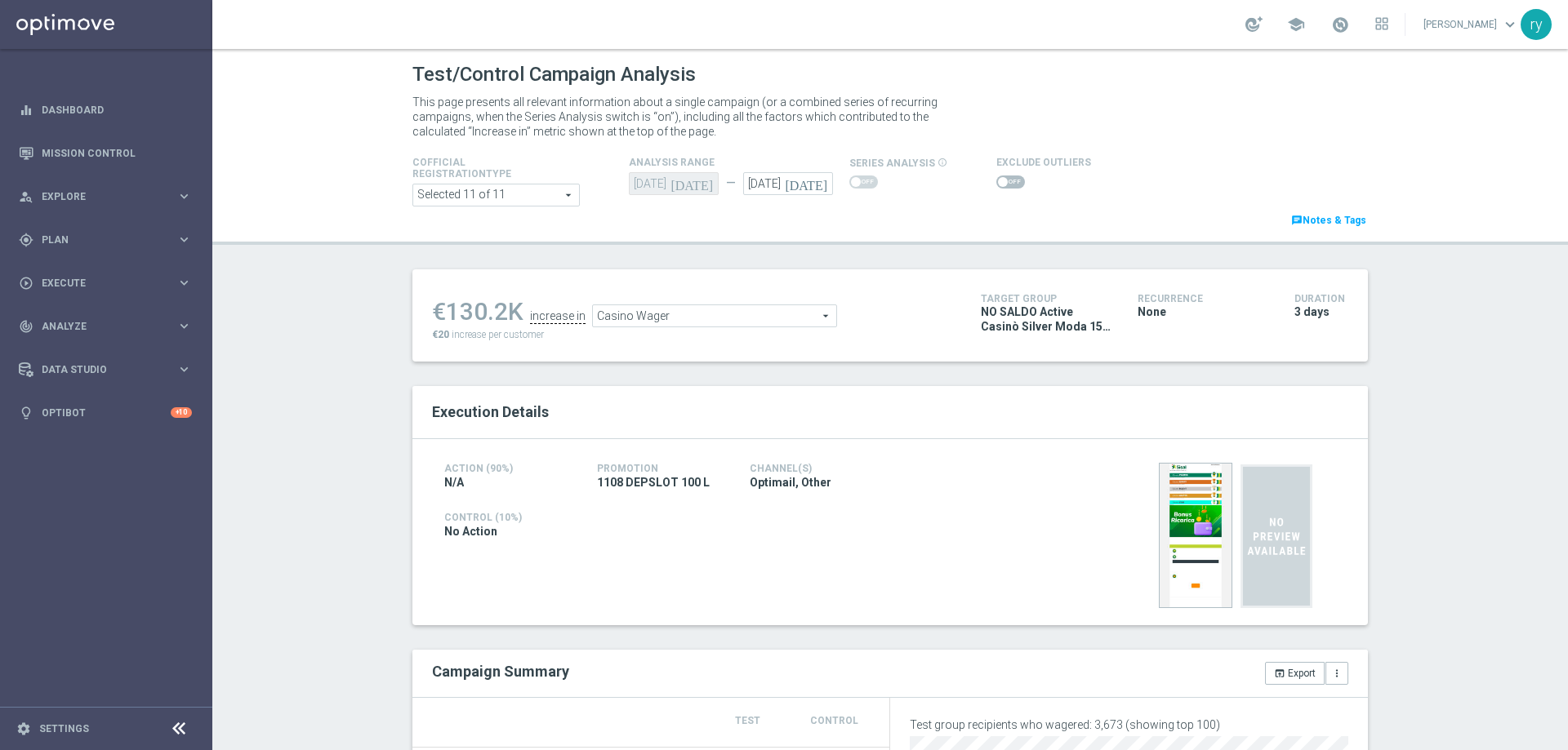
click at [698, 319] on span "Casino Wager" at bounding box center [714, 316] width 243 height 21
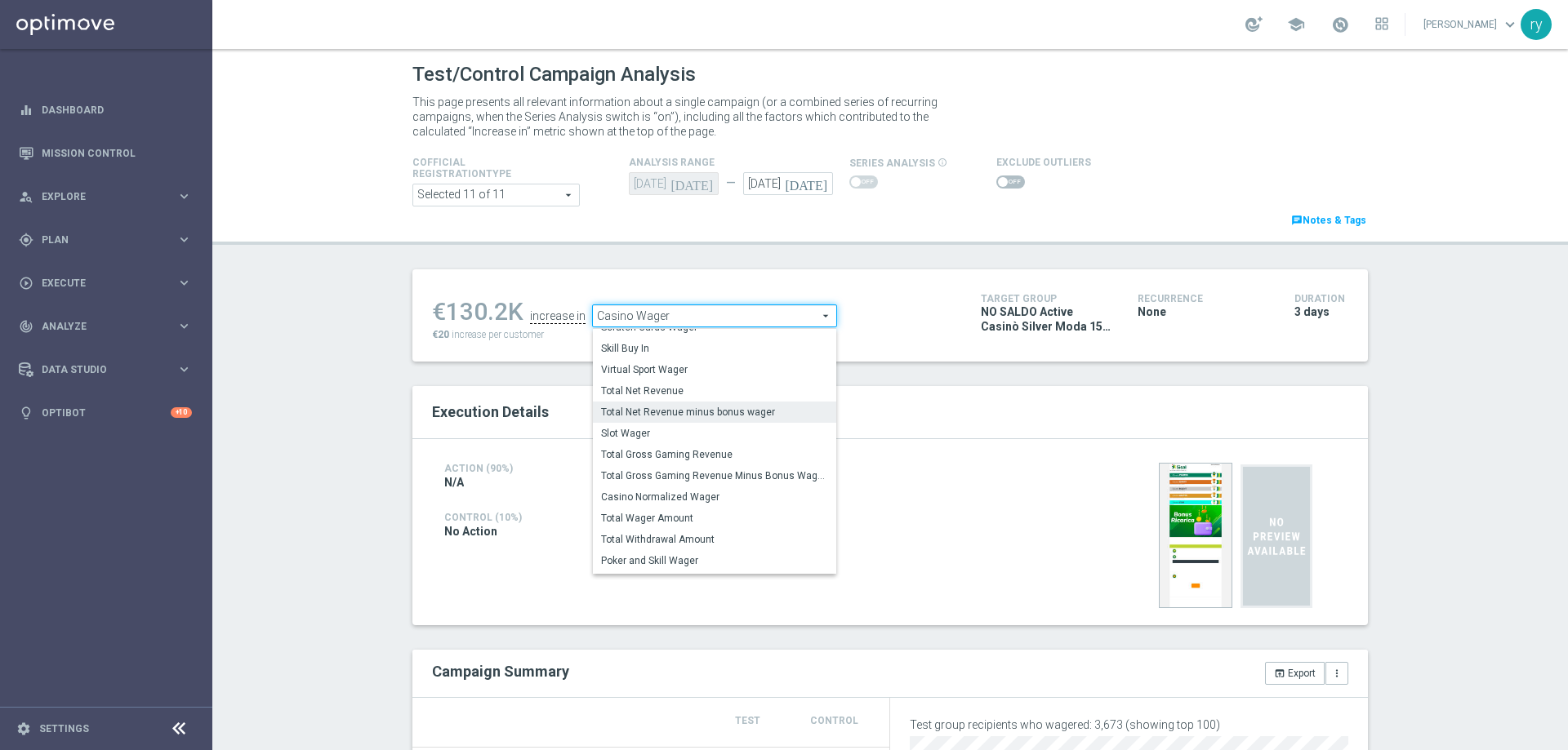
scroll to position [217, 0]
click at [713, 473] on span "Total Gross Gaming Revenue Minus Bonus Wagared" at bounding box center [714, 476] width 227 height 13
type input "Total Gross Gaming Revenue Minus Bonus Wagared"
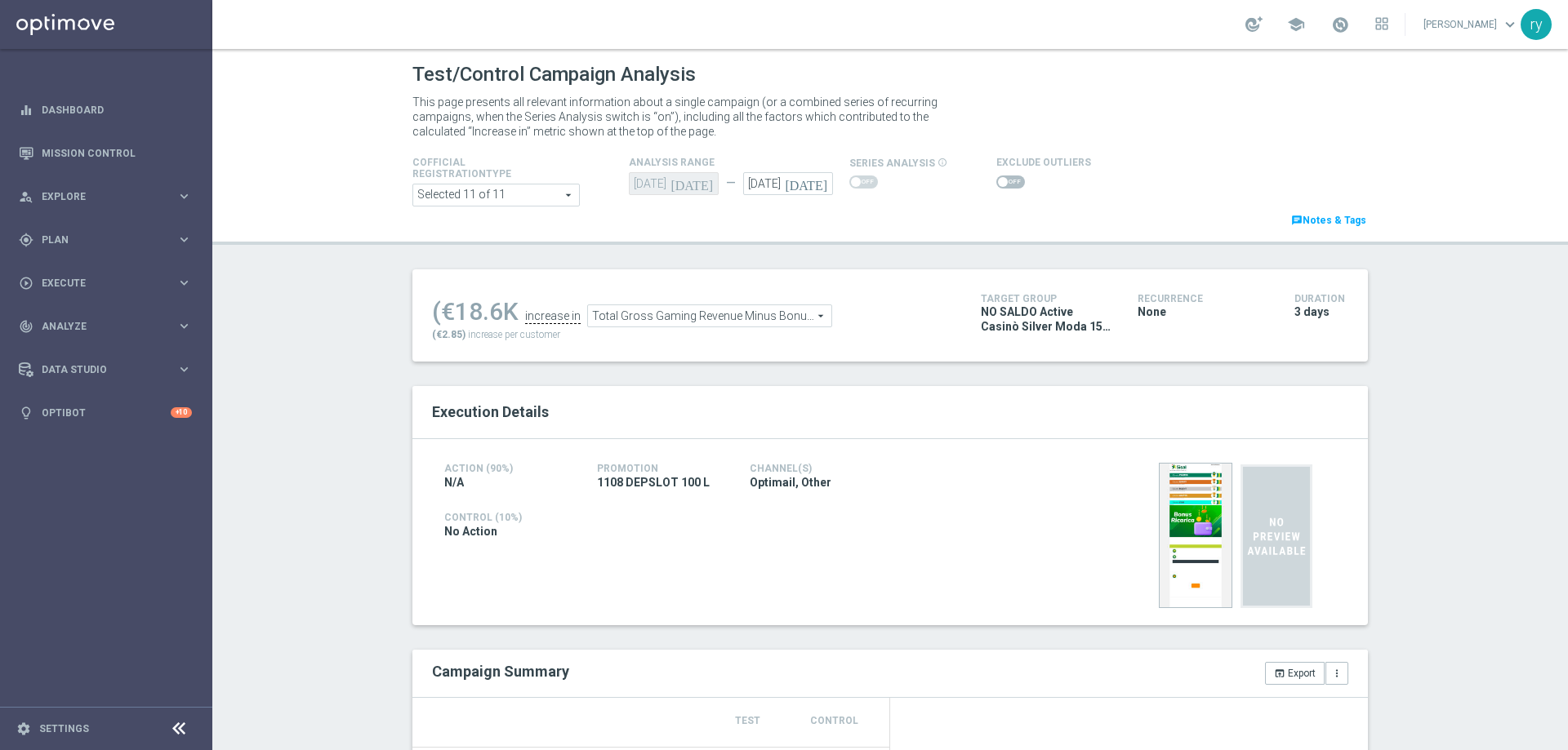
click at [998, 177] on span at bounding box center [1011, 182] width 28 height 13
click at [998, 177] on input "checkbox" at bounding box center [1011, 182] width 28 height 13
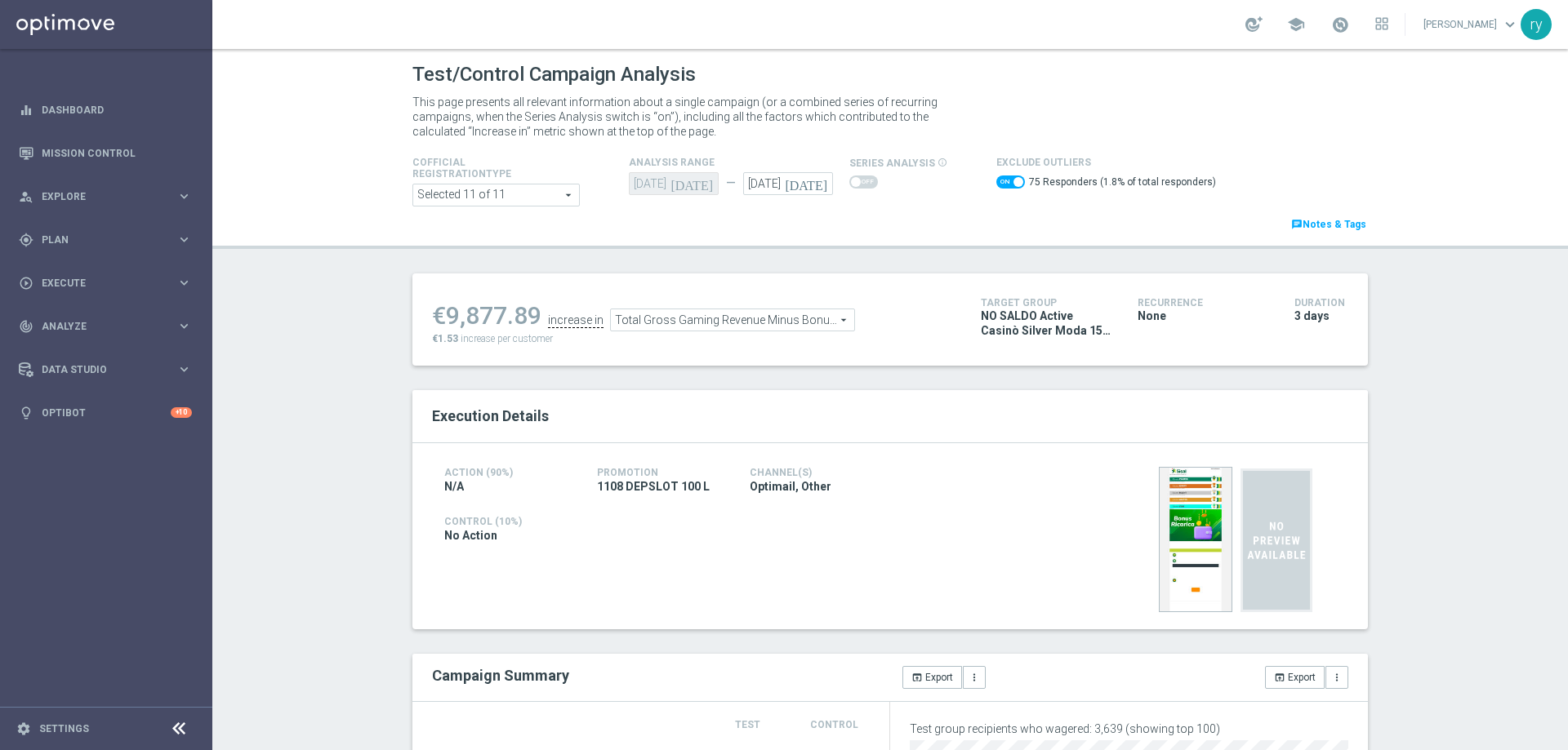
click at [674, 318] on span "Total Gross Gaming Revenue Minus Bonus Wagared" at bounding box center [732, 320] width 243 height 21
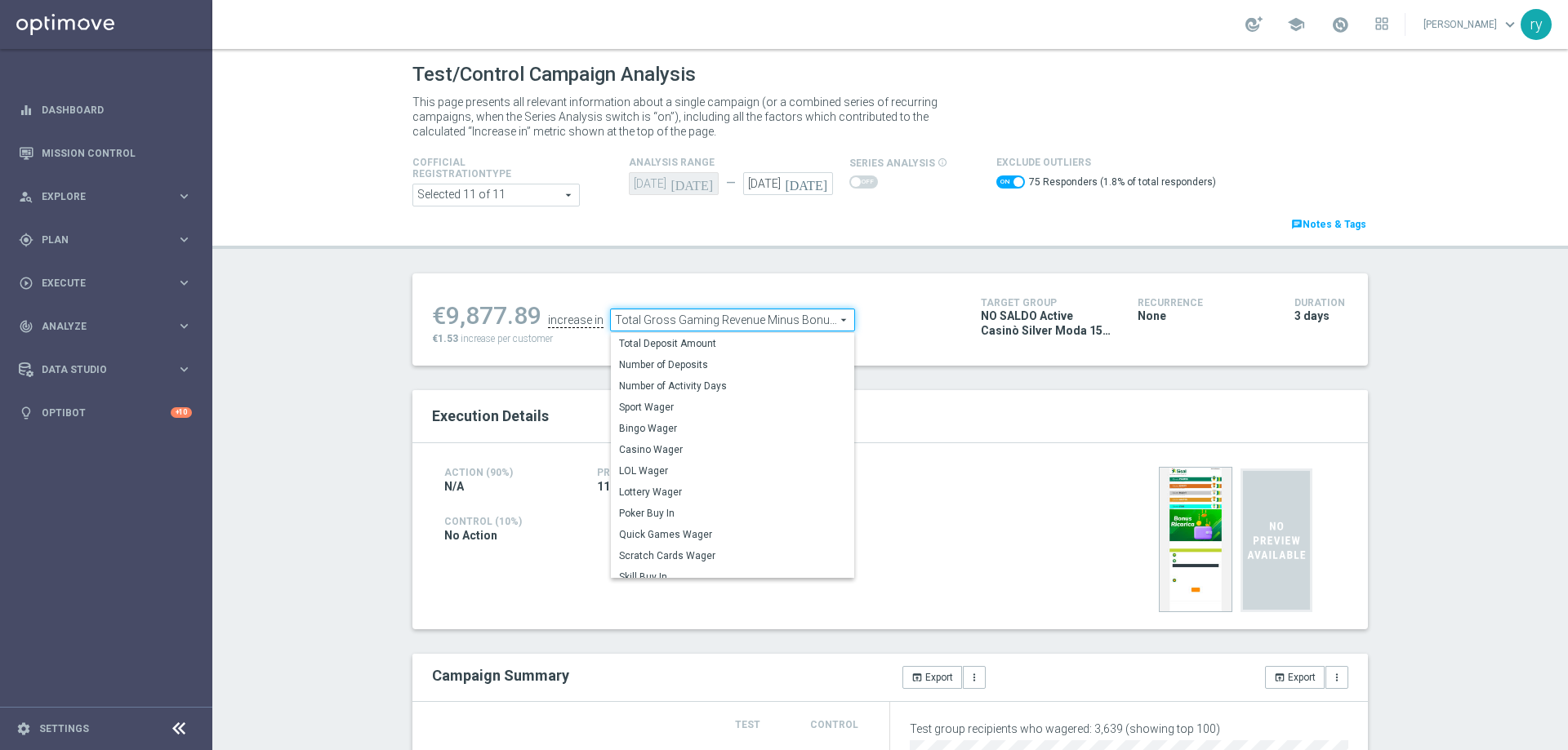
click at [672, 444] on label "Casino Wager" at bounding box center [732, 450] width 243 height 21
checkbox input "false"
type input "Casino Wager"
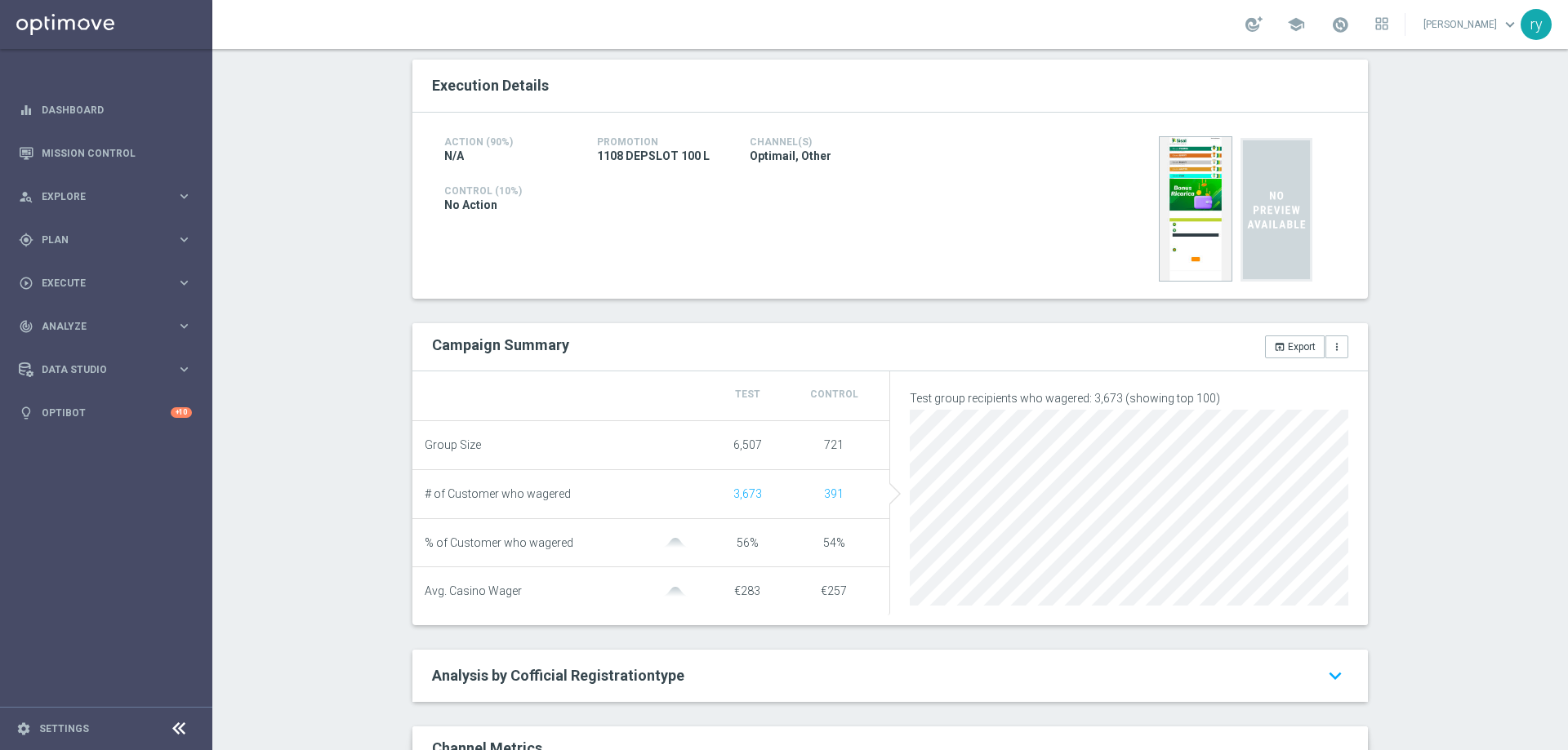
scroll to position [653, 0]
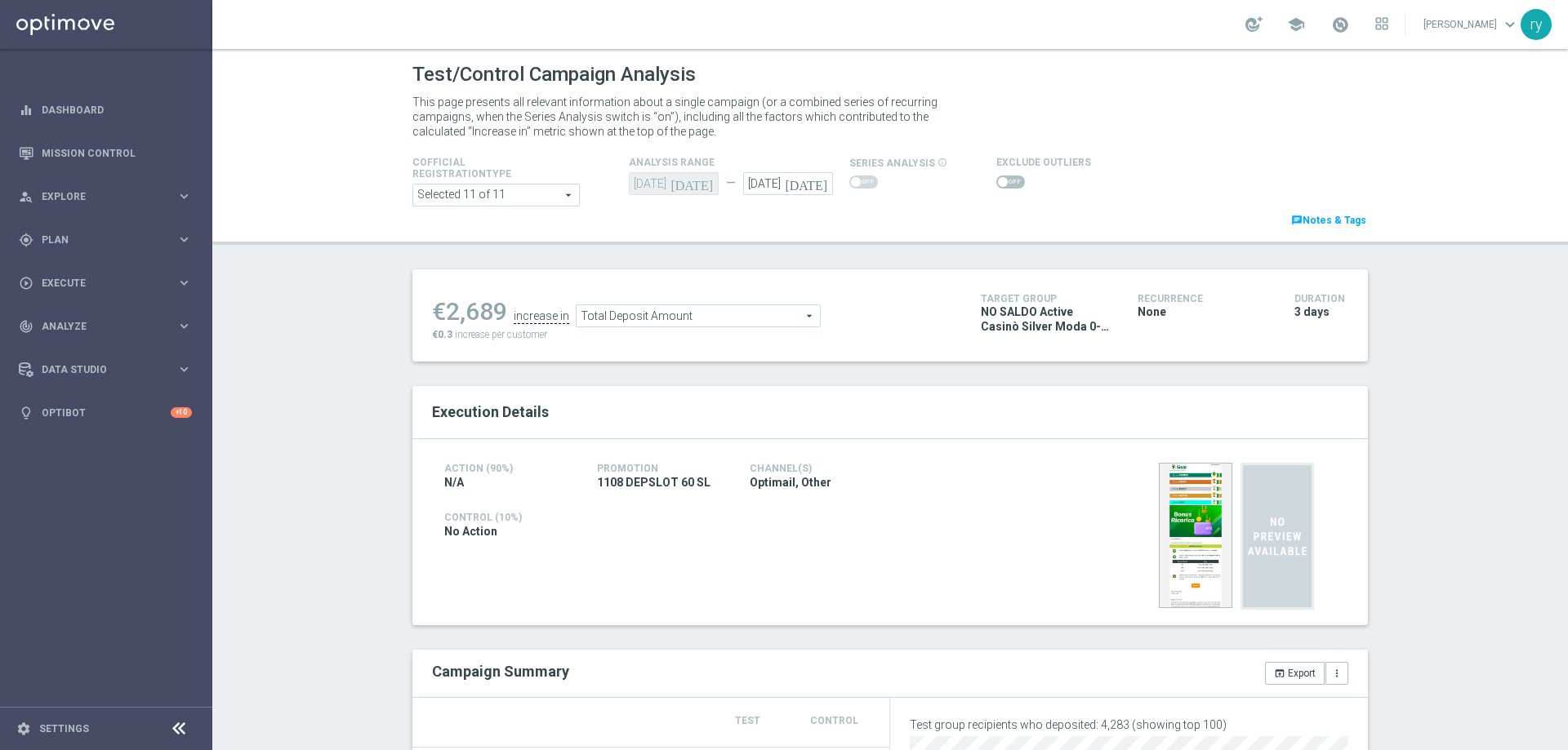
click at [694, 312] on span "Total Deposit Amount" at bounding box center [698, 316] width 243 height 21
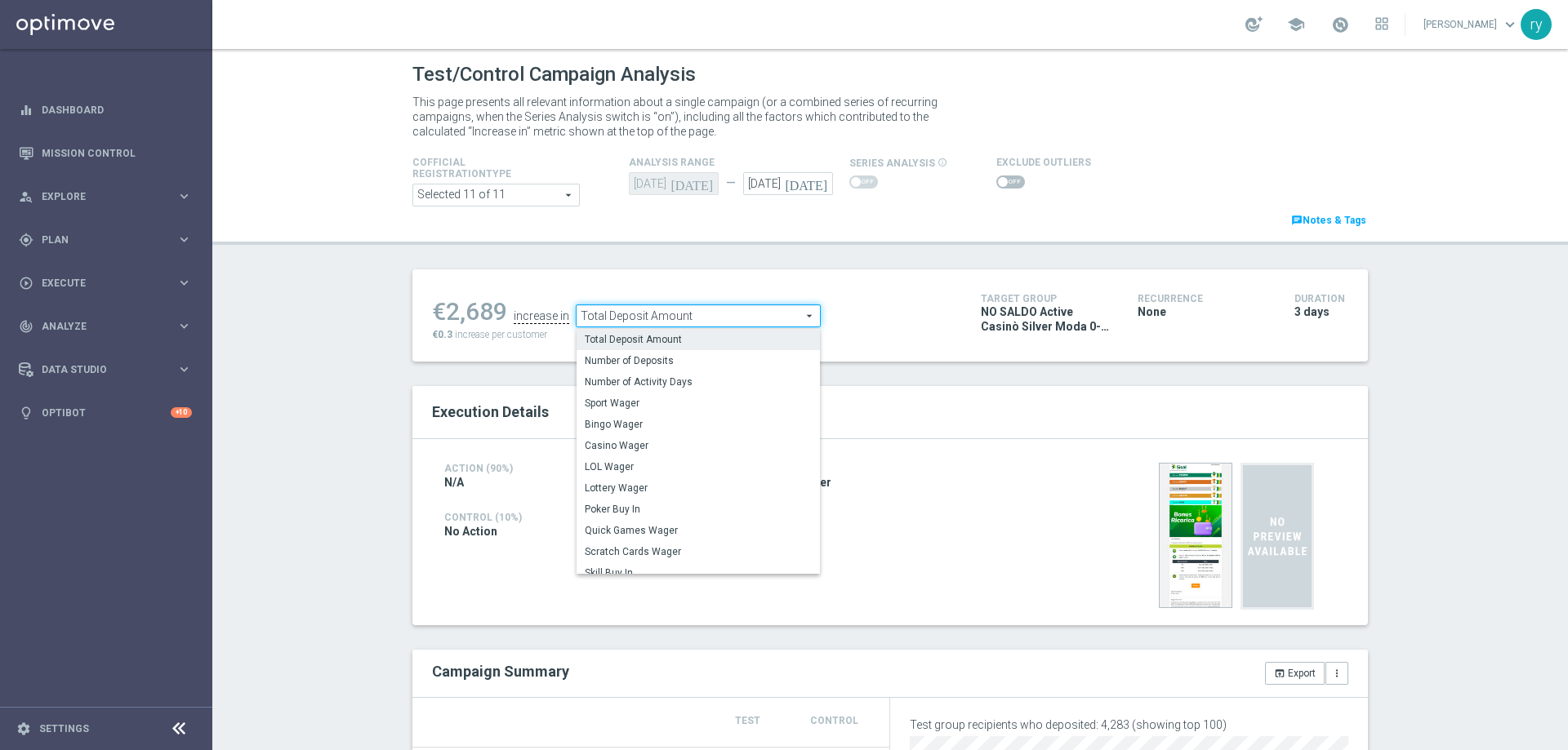
click at [694, 312] on span "Total Deposit Amount" at bounding box center [698, 316] width 243 height 21
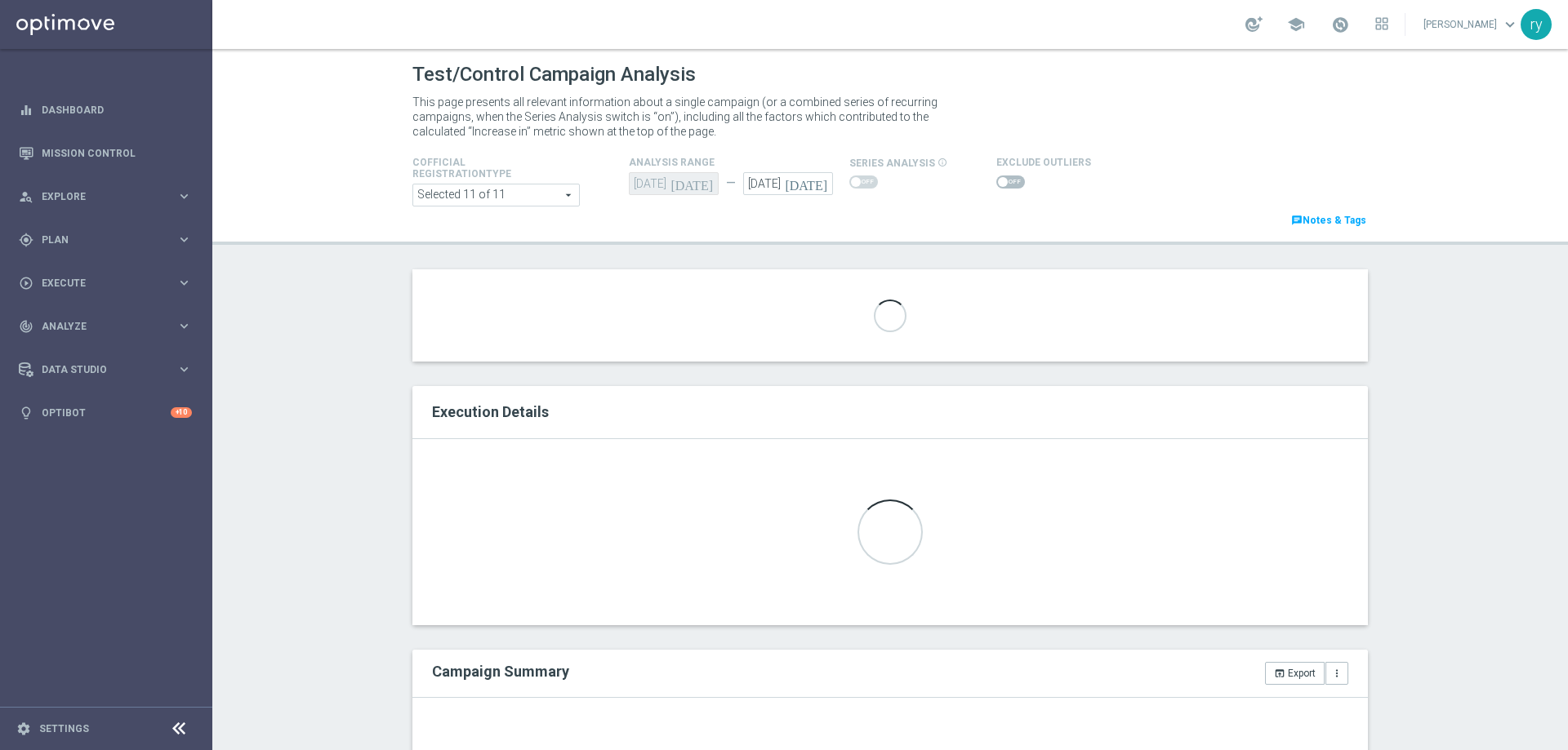
click at [1001, 183] on span at bounding box center [1011, 182] width 28 height 13
click at [1001, 183] on input "checkbox" at bounding box center [1011, 182] width 28 height 13
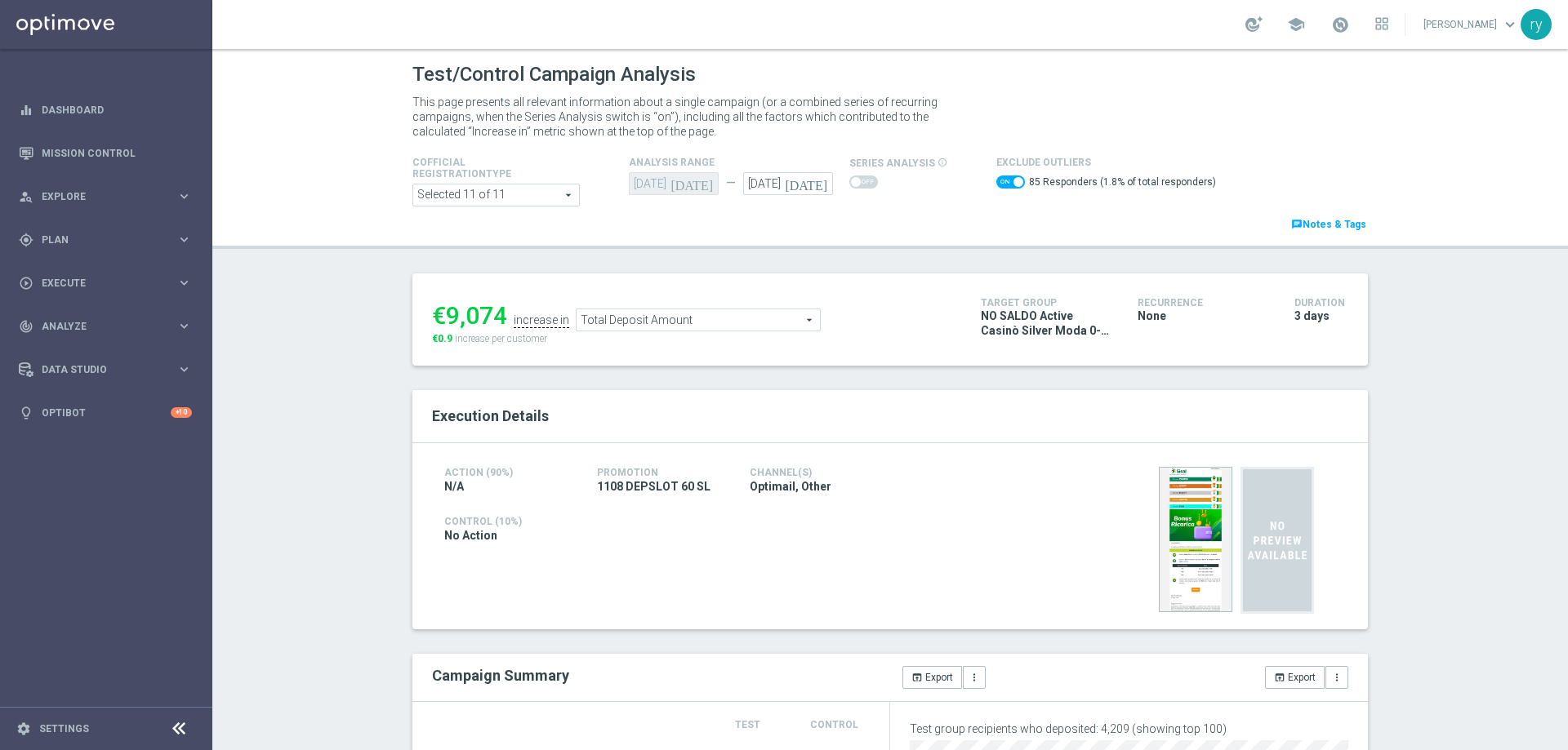
click at [640, 320] on span "Total Deposit Amount" at bounding box center [698, 320] width 243 height 21
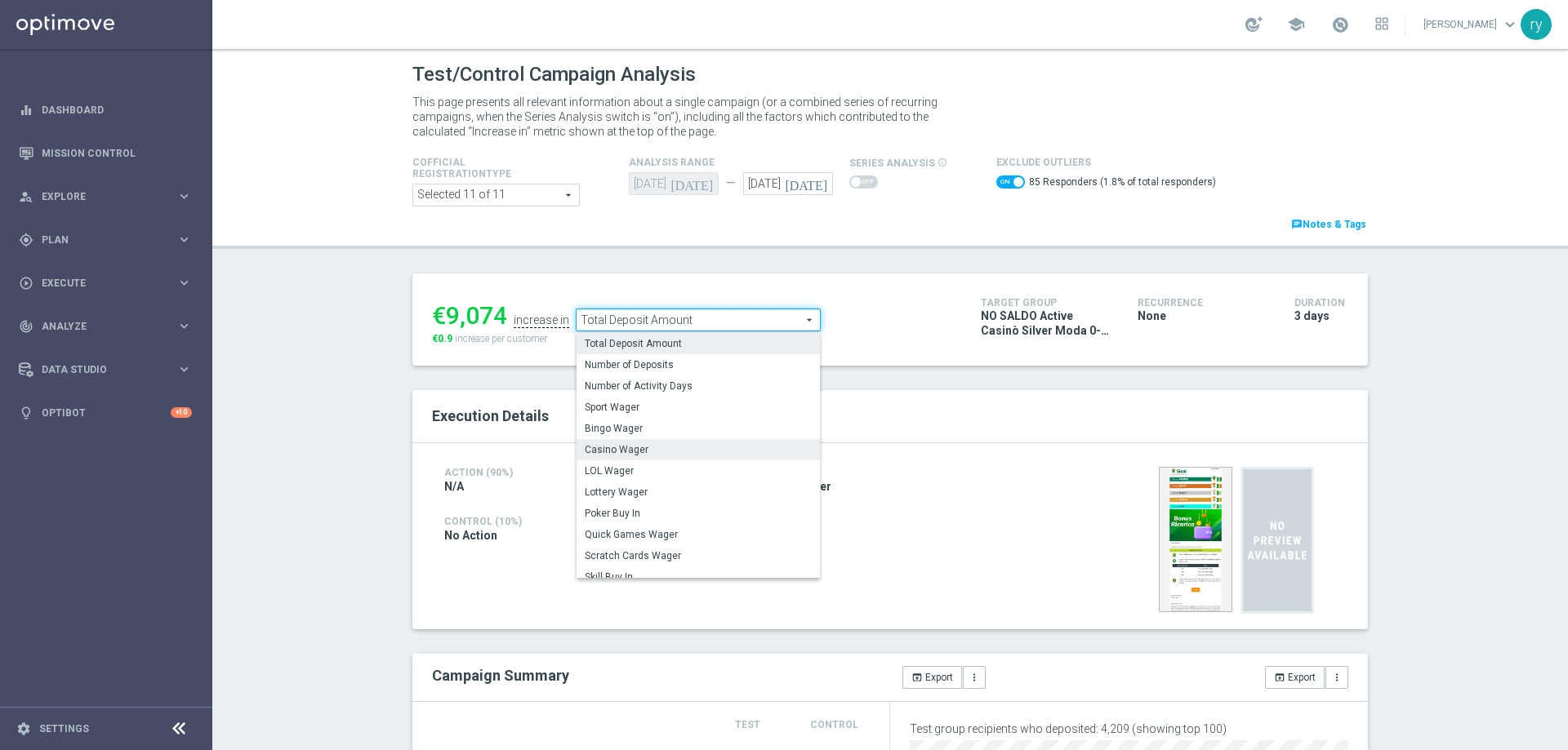
click at [656, 446] on span "Casino Wager" at bounding box center [698, 450] width 227 height 13
checkbox input "false"
type input "Casino Wager"
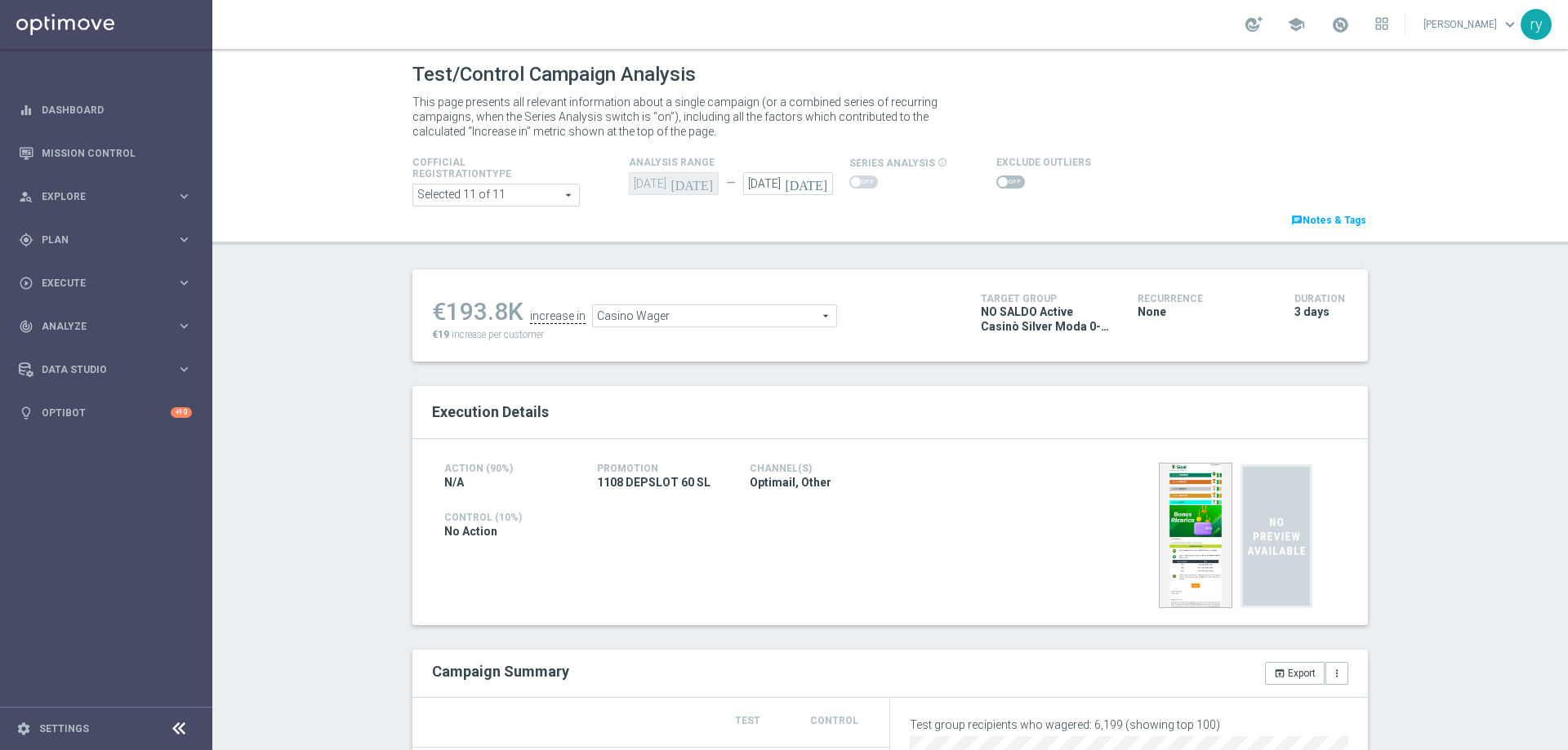
click at [1004, 182] on span at bounding box center [1011, 182] width 28 height 13
click at [1004, 182] on input "checkbox" at bounding box center [1011, 182] width 28 height 13
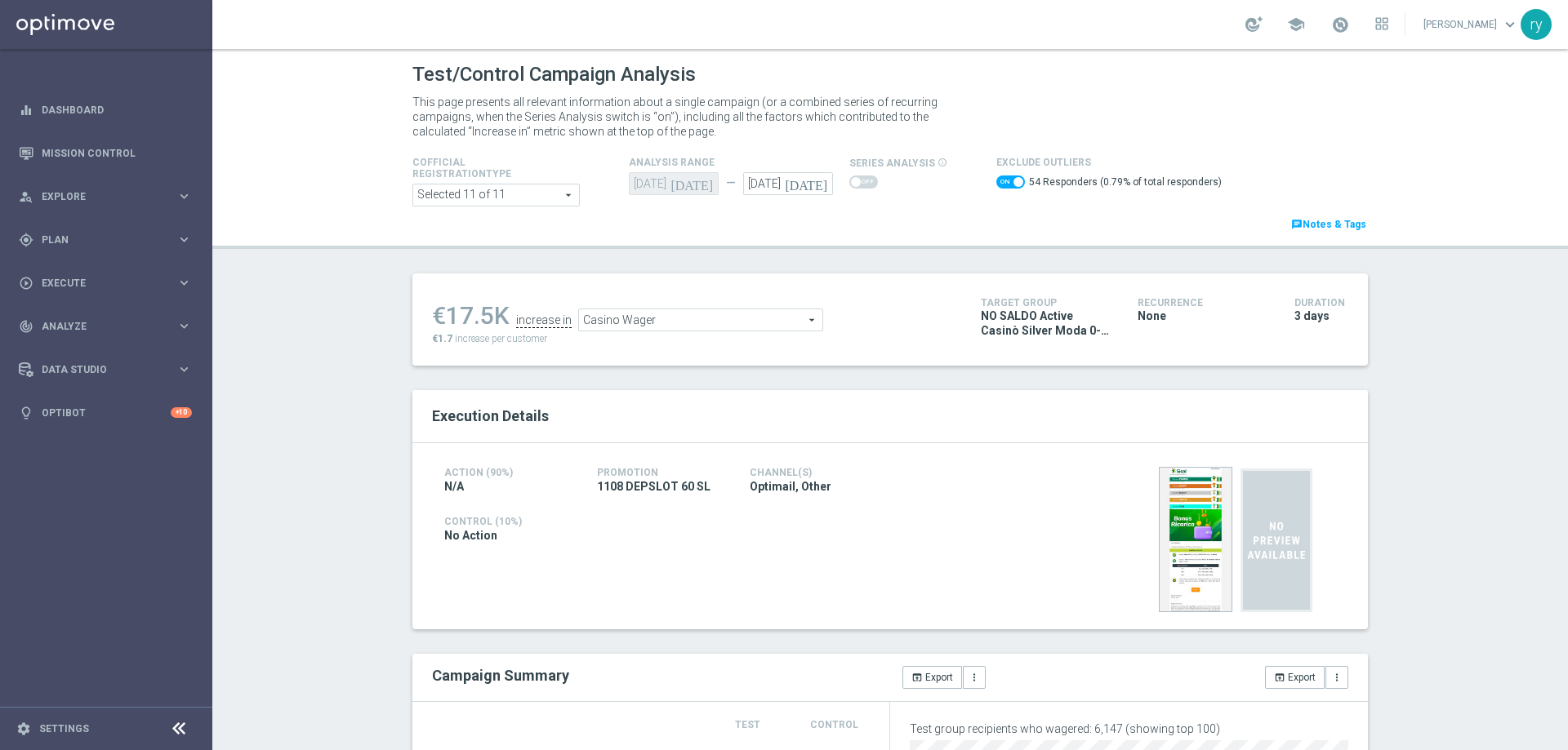
click at [996, 183] on span at bounding box center [1011, 182] width 28 height 13
click at [996, 183] on input "checkbox" at bounding box center [1011, 182] width 28 height 13
checkbox input "false"
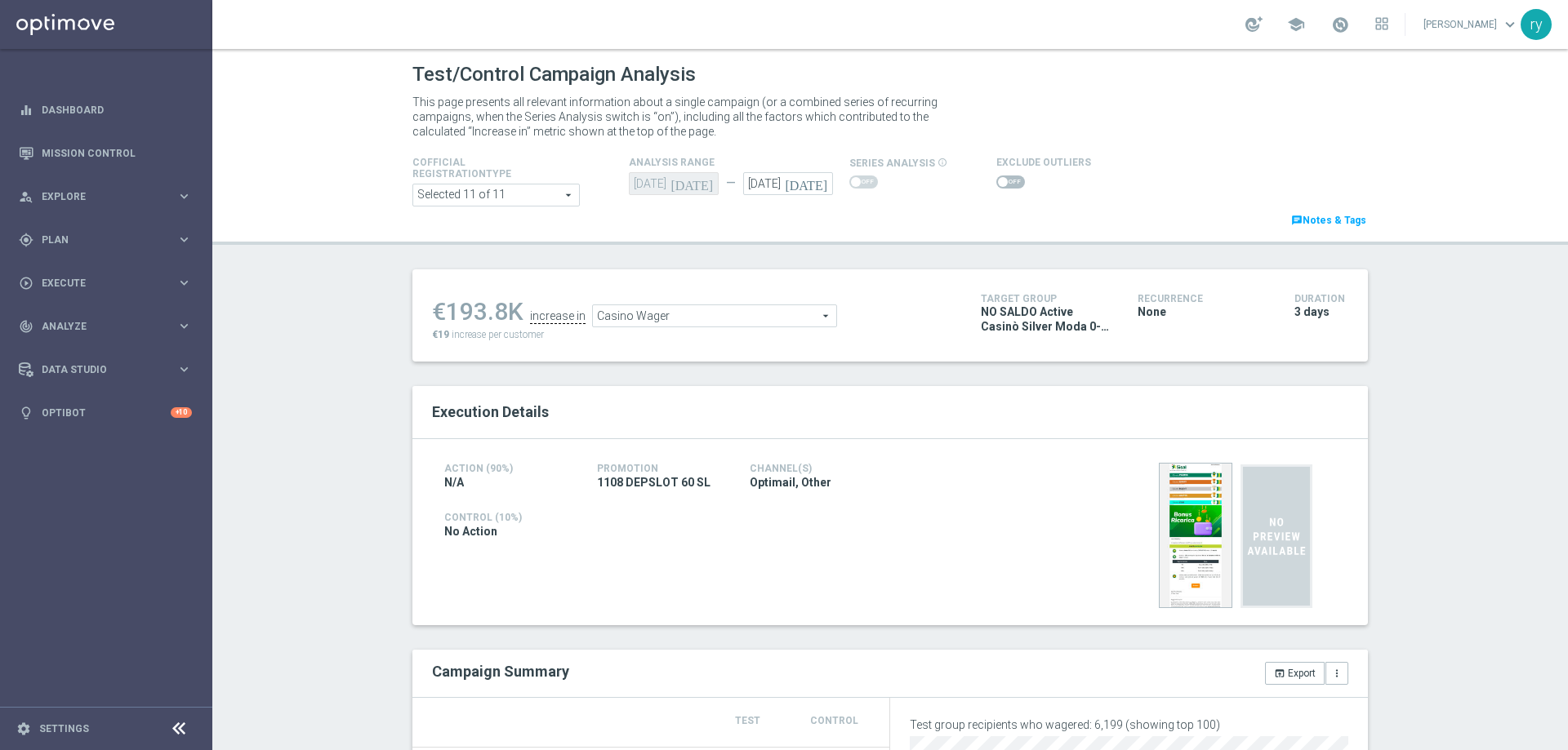
click at [727, 311] on span "Casino Wager" at bounding box center [714, 316] width 243 height 21
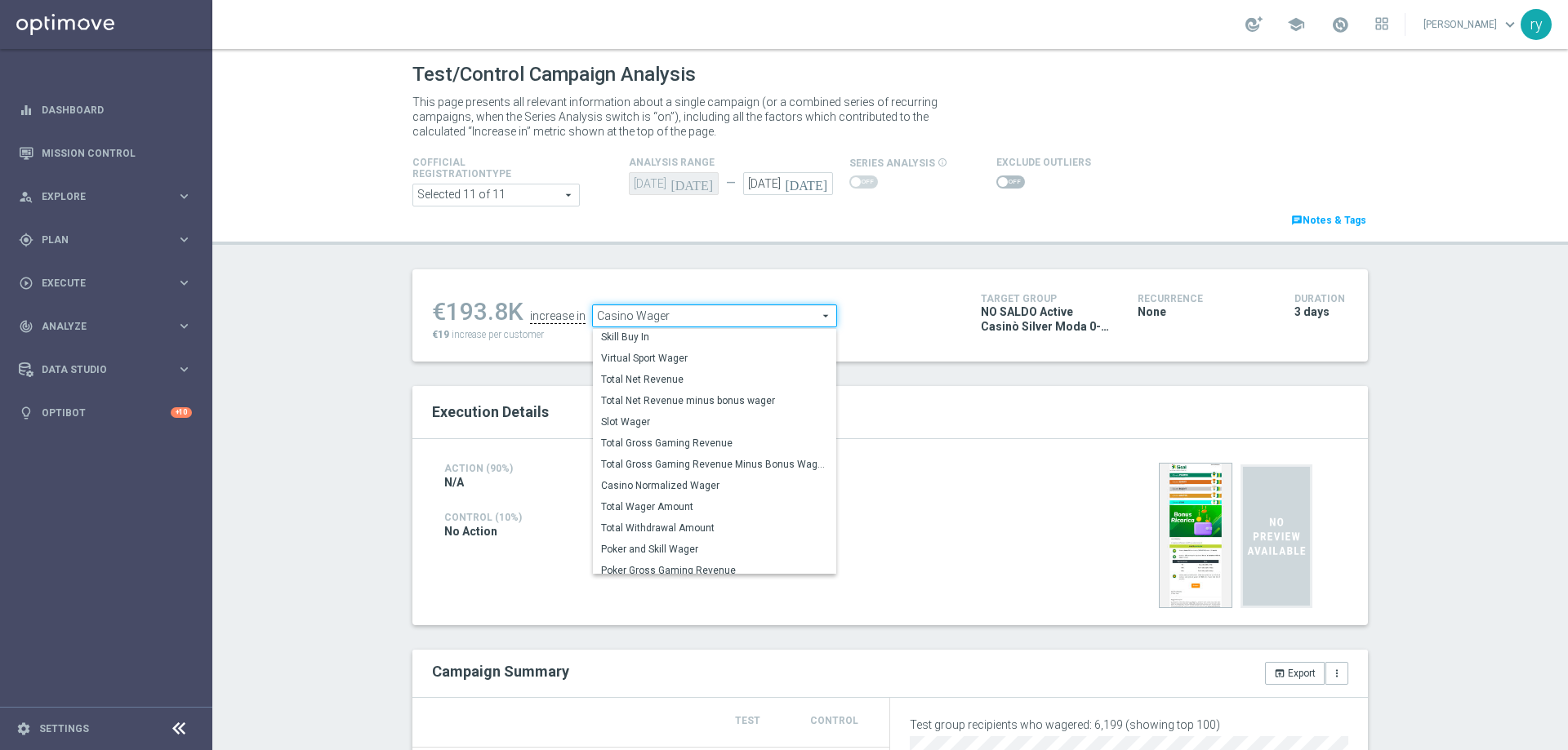
scroll to position [229, 0]
click at [711, 455] on label "Total Gross Gaming Revenue Minus Bonus Wagared" at bounding box center [714, 462] width 243 height 21
type input "Total Gross Gaming Revenue Minus Bonus Wagared"
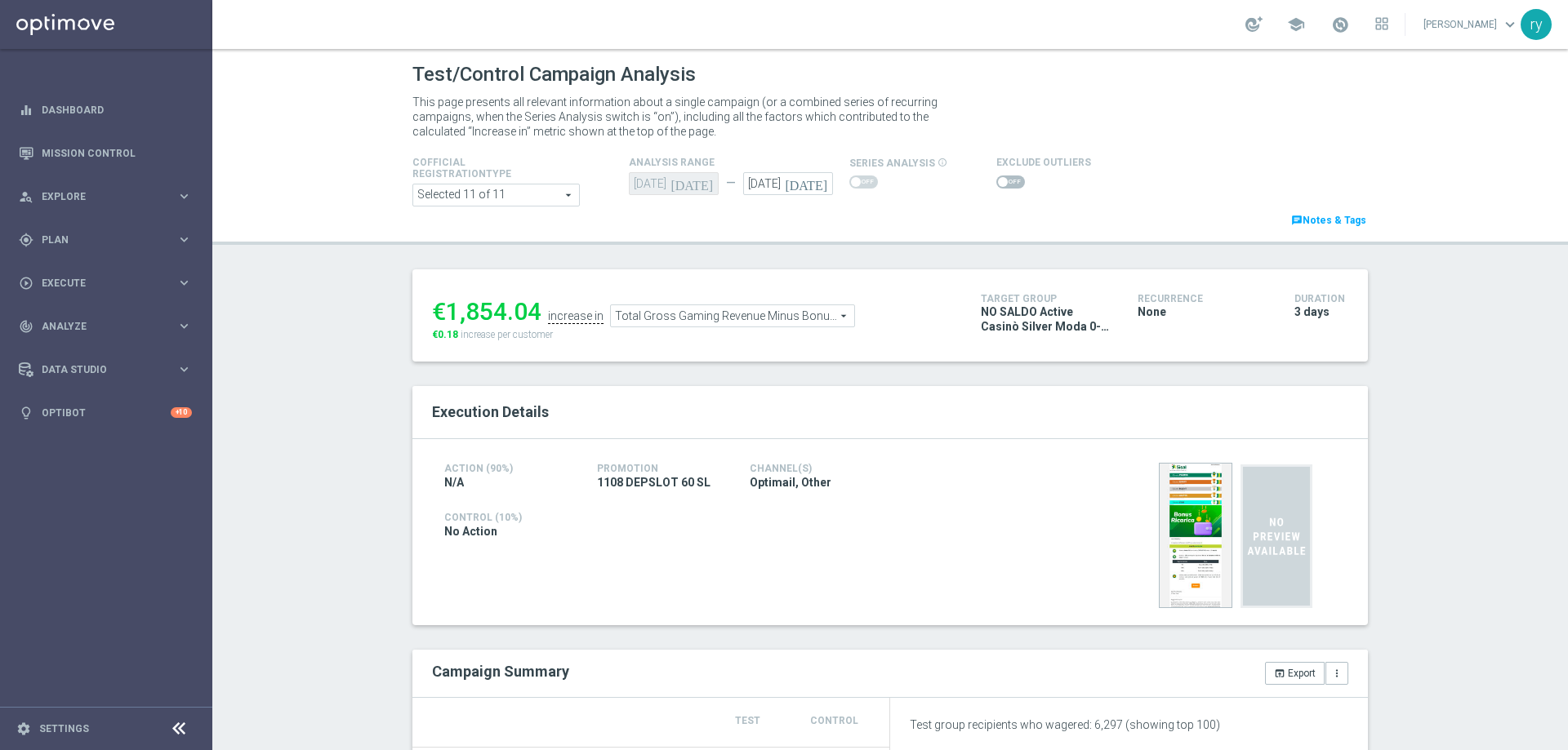
click at [1001, 176] on span at bounding box center [1011, 182] width 28 height 13
click at [1001, 176] on input "checkbox" at bounding box center [1011, 182] width 28 height 13
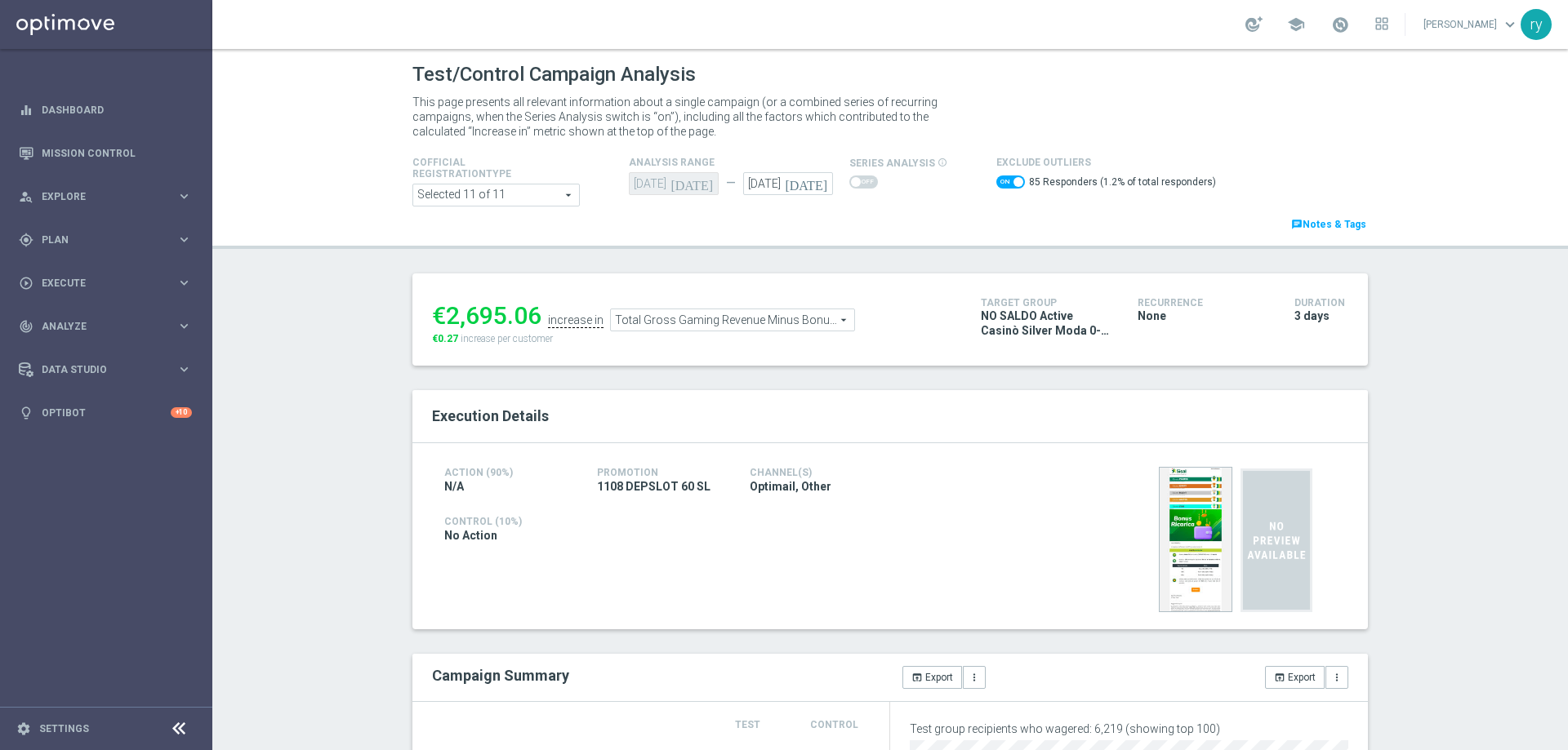
click at [773, 308] on ul "€2,695.06 increase in Total Gross Gaming Revenue Minus Bonus Wagared Total Gros…" at bounding box center [694, 312] width 533 height 38
click at [773, 330] on span "Total Gross Gaming Revenue Minus Bonus Wagared" at bounding box center [732, 320] width 243 height 21
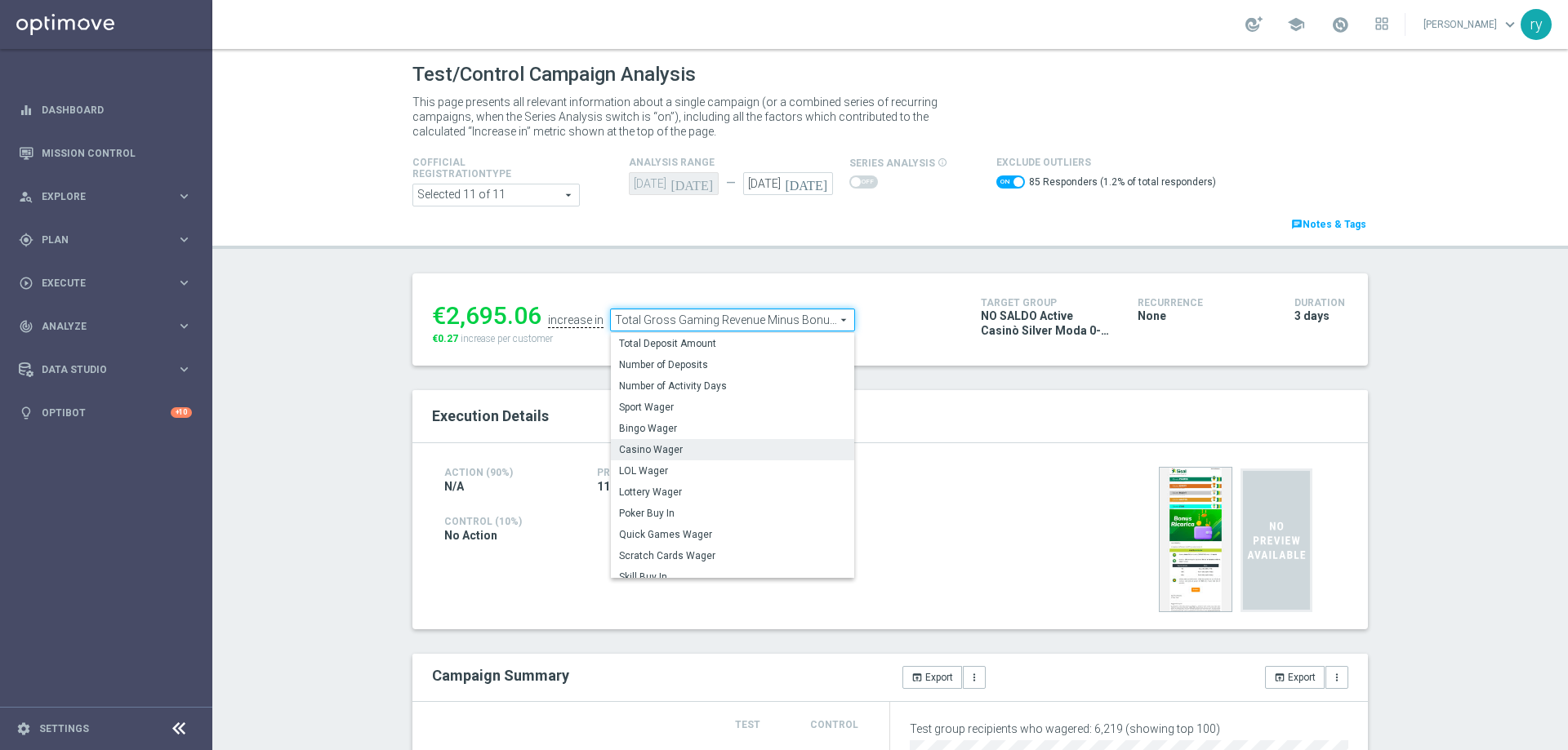
click at [730, 451] on span "Casino Wager" at bounding box center [732, 450] width 227 height 13
checkbox input "false"
type input "Casino Wager"
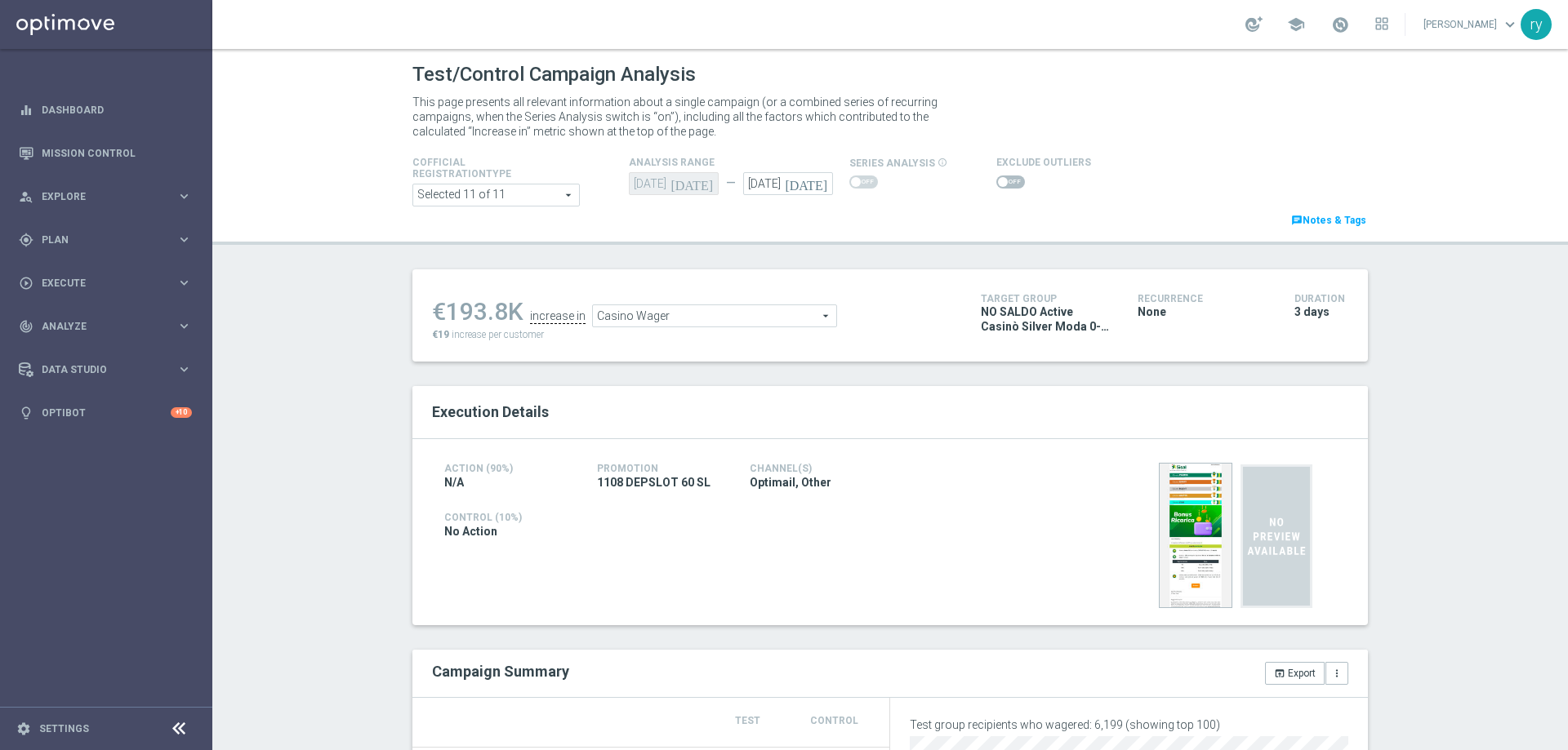
click at [639, 314] on span "Casino Wager" at bounding box center [714, 316] width 243 height 21
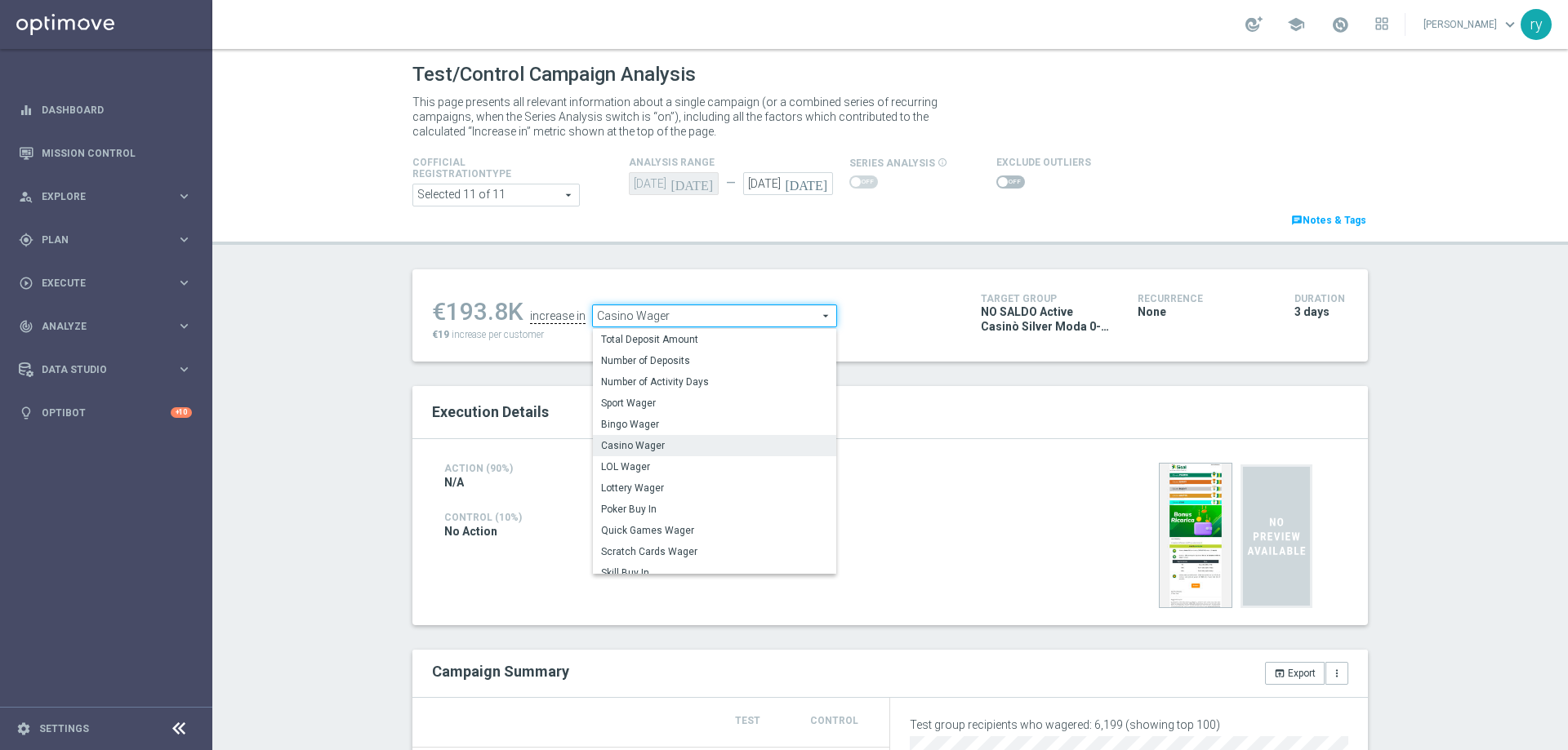
click at [639, 314] on span "Casino Wager" at bounding box center [714, 316] width 243 height 21
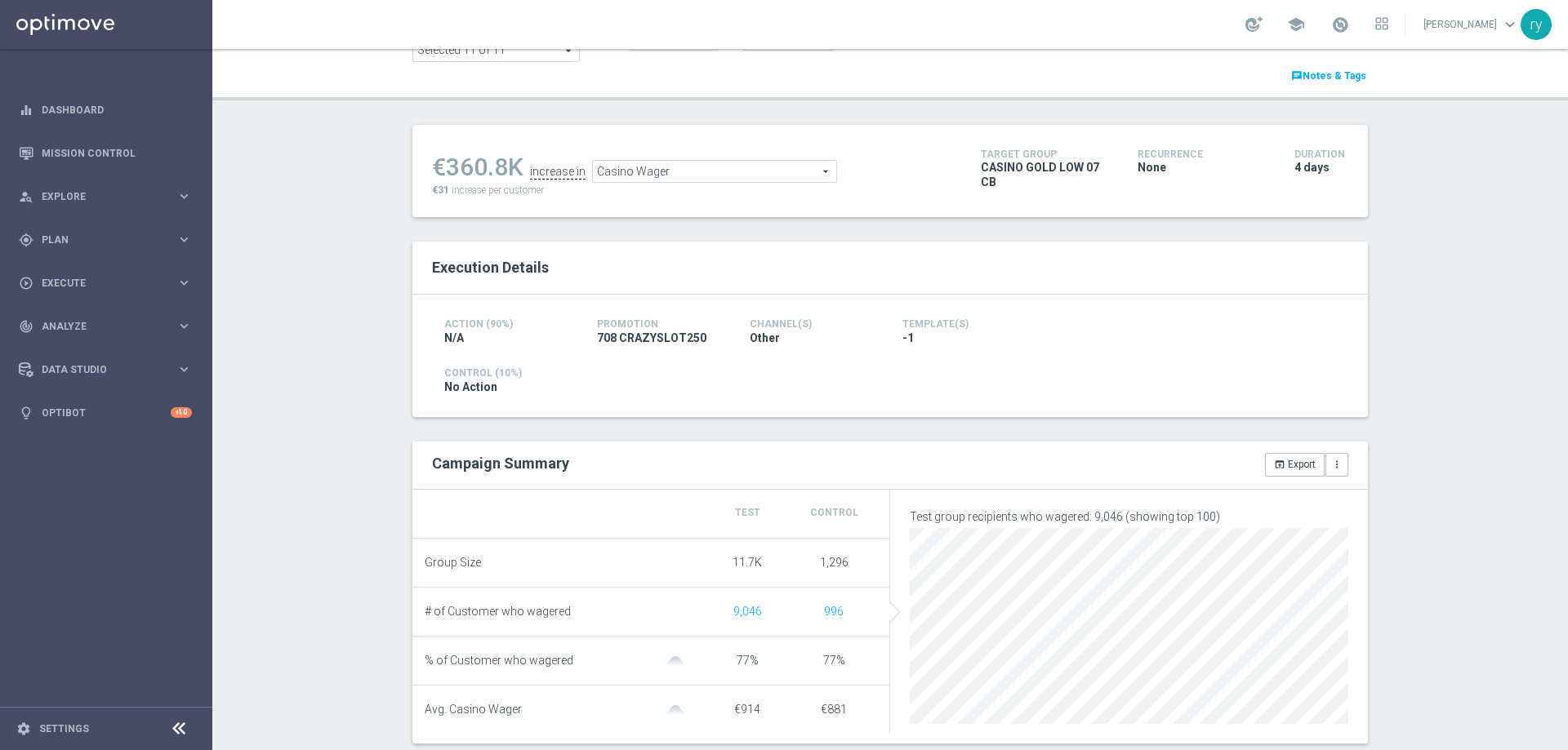
scroll to position [5, 0]
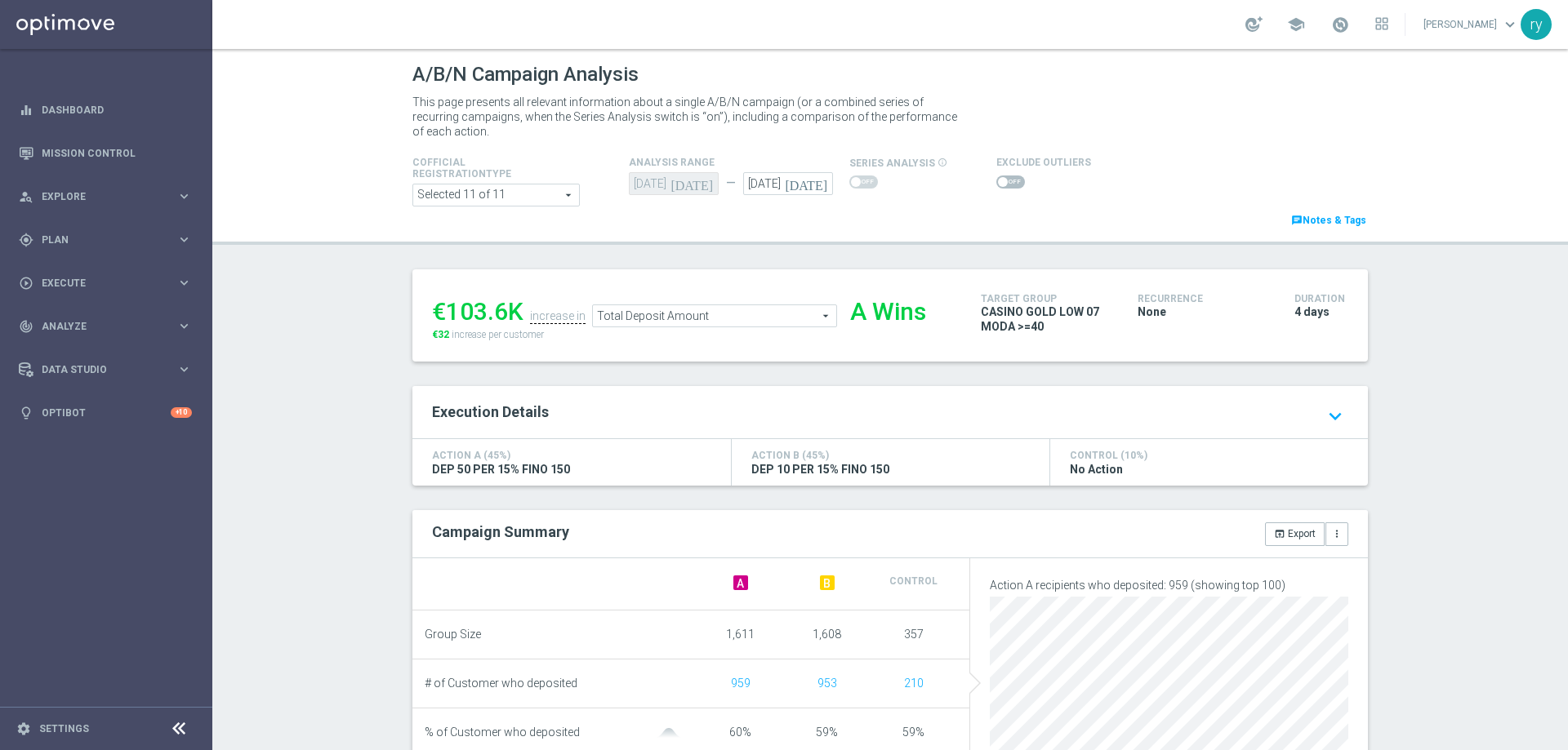
click at [998, 180] on span at bounding box center [1011, 182] width 28 height 13
click at [998, 180] on input "checkbox" at bounding box center [1011, 182] width 28 height 13
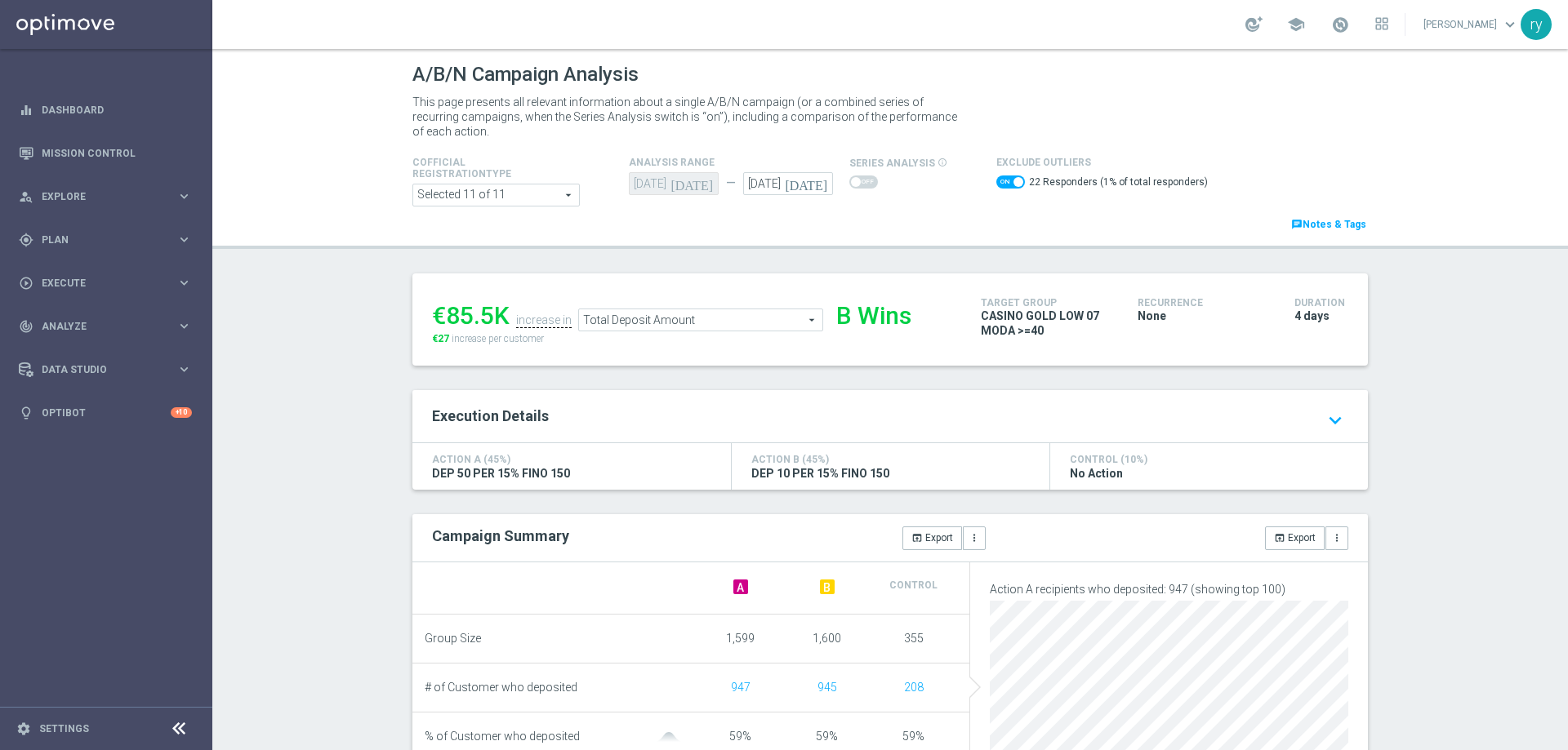
click at [996, 178] on span at bounding box center [1011, 182] width 28 height 13
click at [996, 178] on input "checkbox" at bounding box center [1011, 182] width 28 height 13
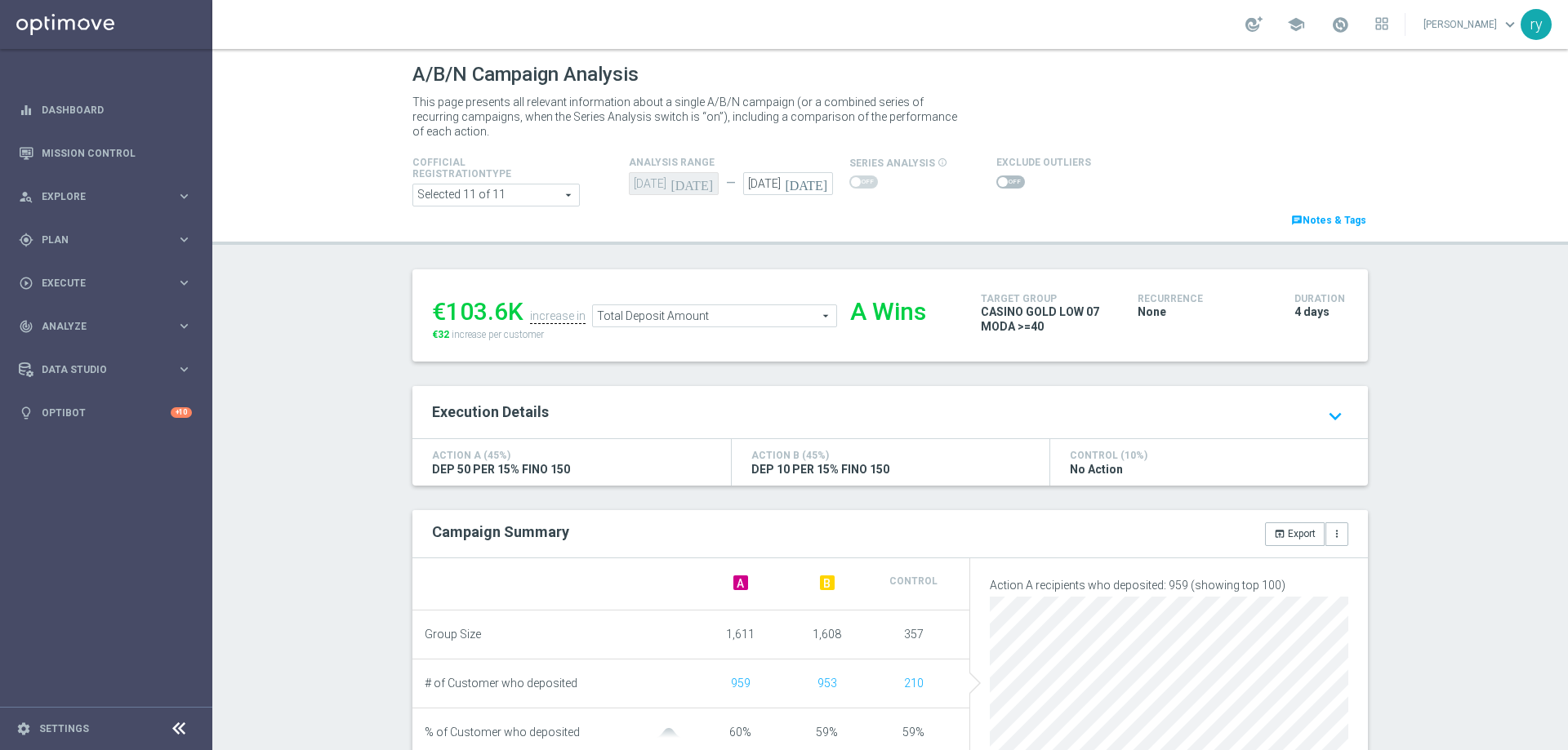
click at [1014, 178] on div at bounding box center [1044, 181] width 95 height 20
click at [1007, 181] on span at bounding box center [1011, 182] width 28 height 13
click at [1007, 181] on input "checkbox" at bounding box center [1011, 182] width 28 height 13
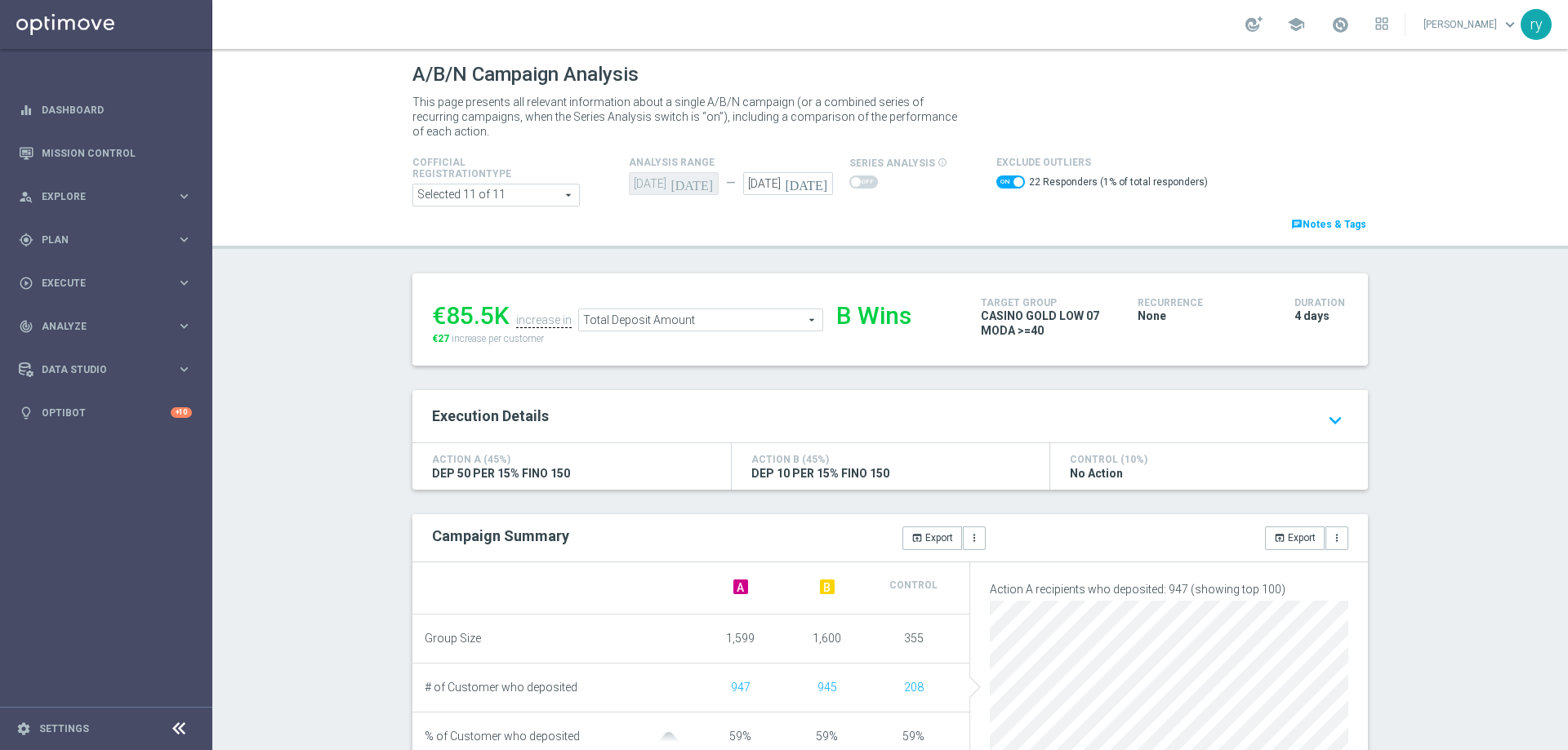
click at [999, 177] on span at bounding box center [1011, 182] width 28 height 13
click at [999, 177] on input "checkbox" at bounding box center [1011, 182] width 28 height 13
checkbox input "false"
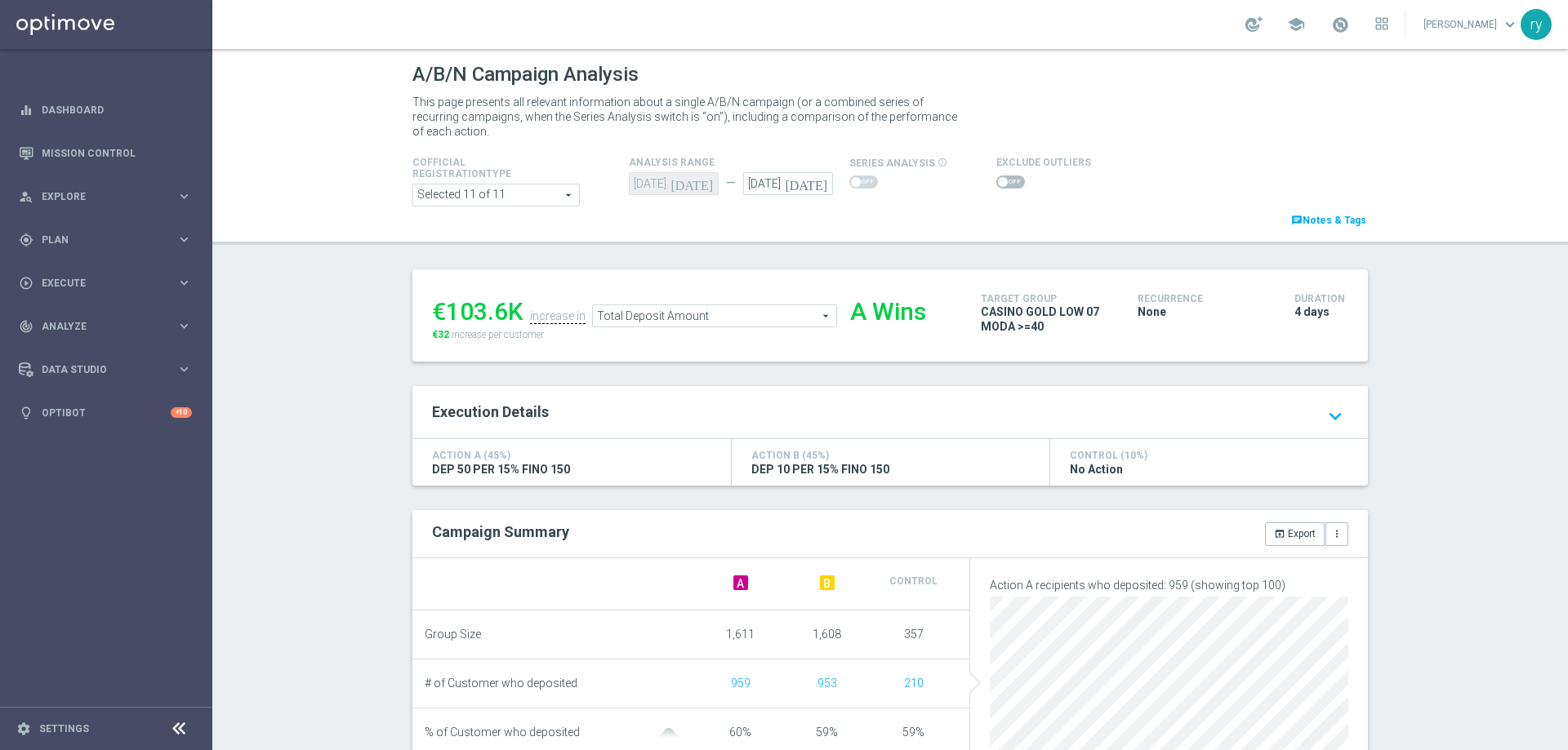
click at [721, 319] on span "Total Deposit Amount" at bounding box center [714, 316] width 243 height 21
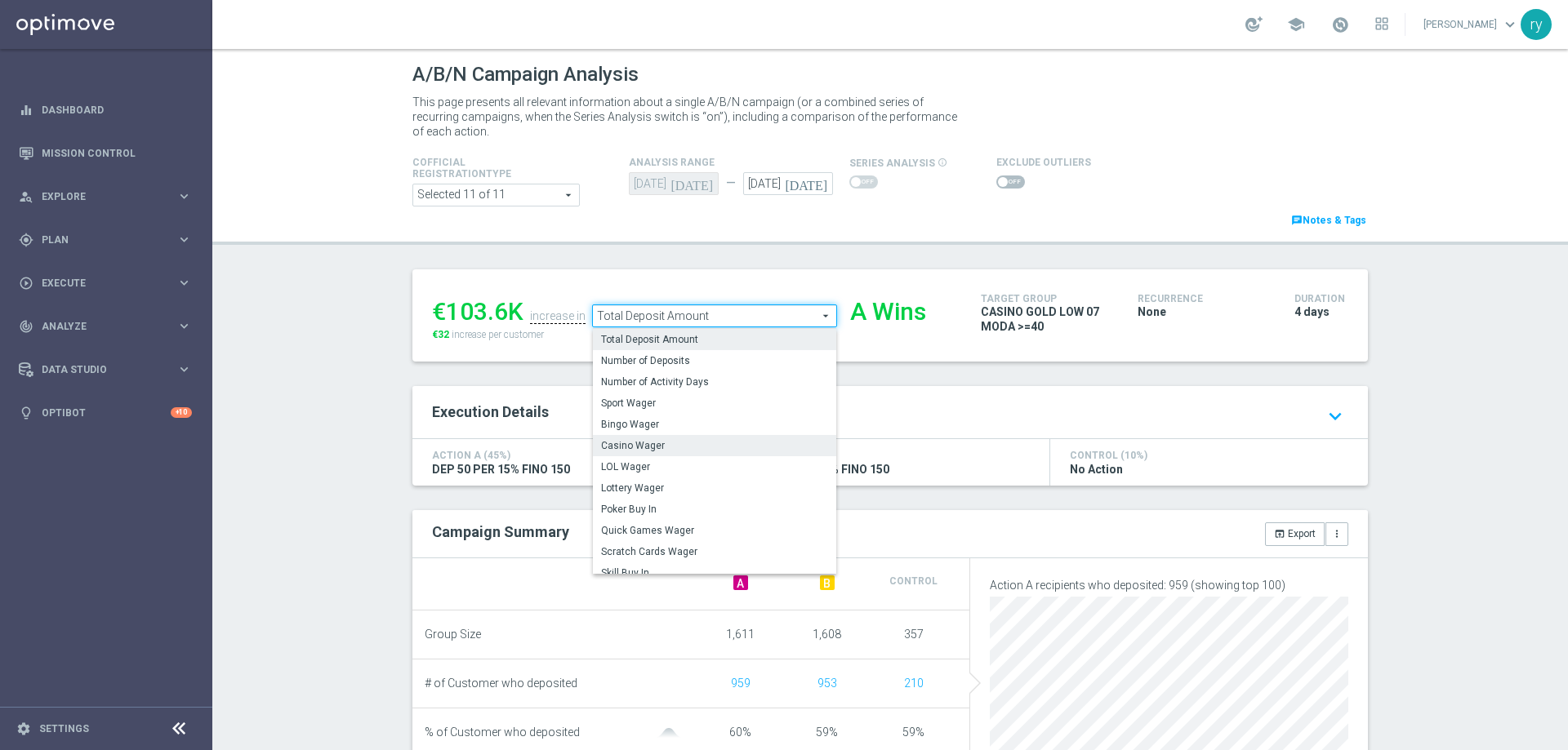
click at [718, 446] on span "Casino Wager" at bounding box center [714, 446] width 227 height 13
type input "Casino Wager"
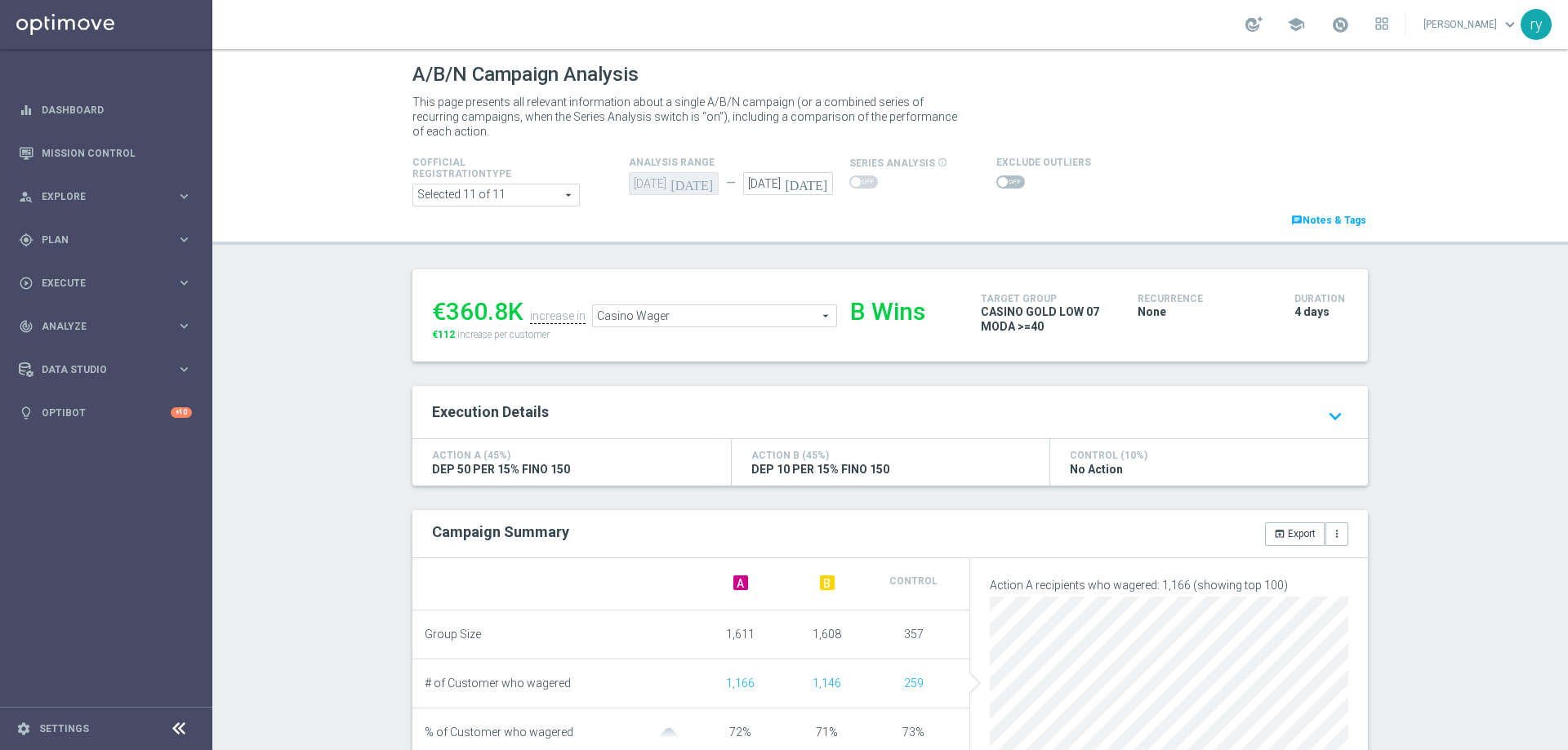
click at [998, 185] on span at bounding box center [1003, 182] width 9 height 9
click at [996, 185] on input "checkbox" at bounding box center [1011, 182] width 28 height 13
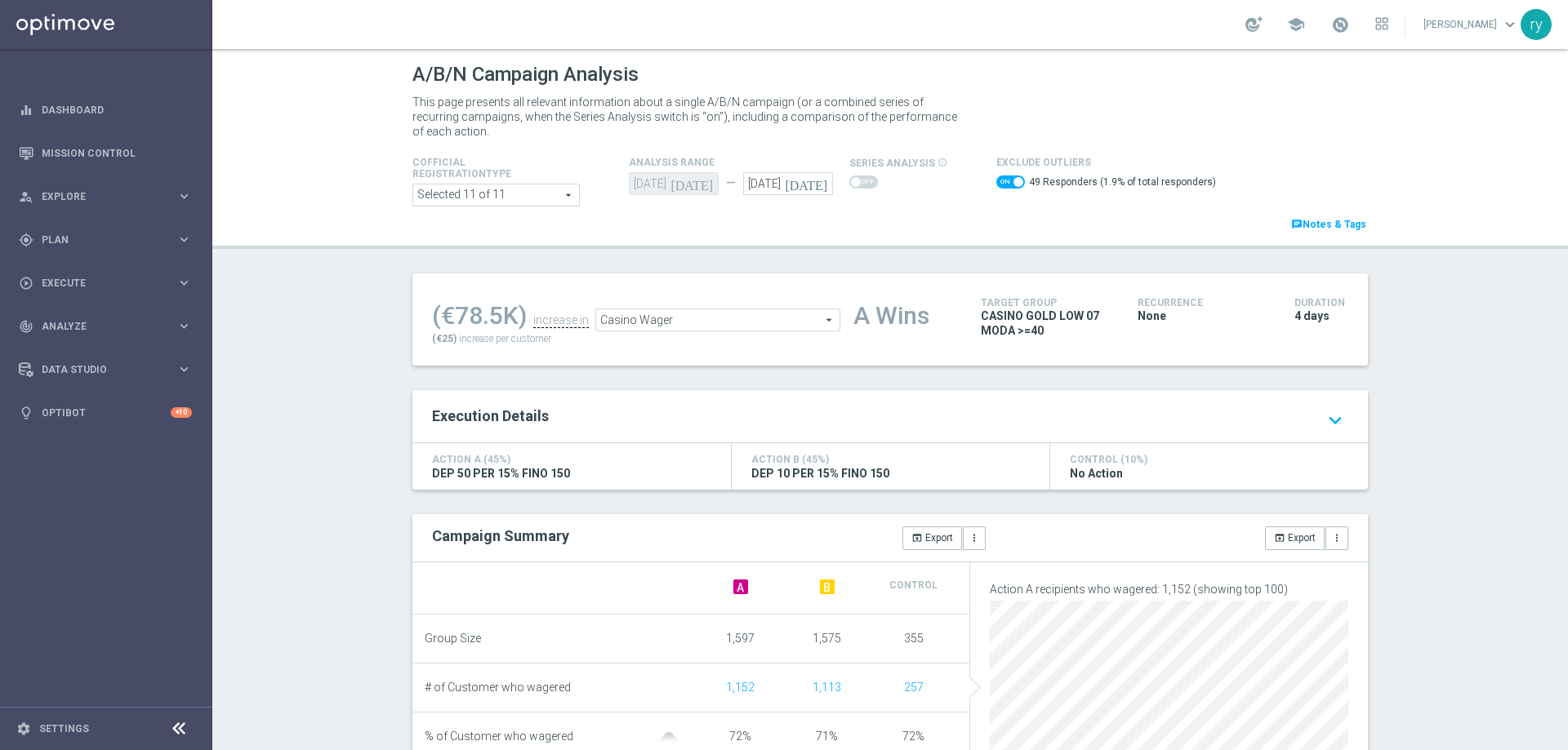
click at [996, 185] on span at bounding box center [1011, 182] width 28 height 13
click at [996, 185] on input "checkbox" at bounding box center [1011, 182] width 28 height 13
checkbox input "false"
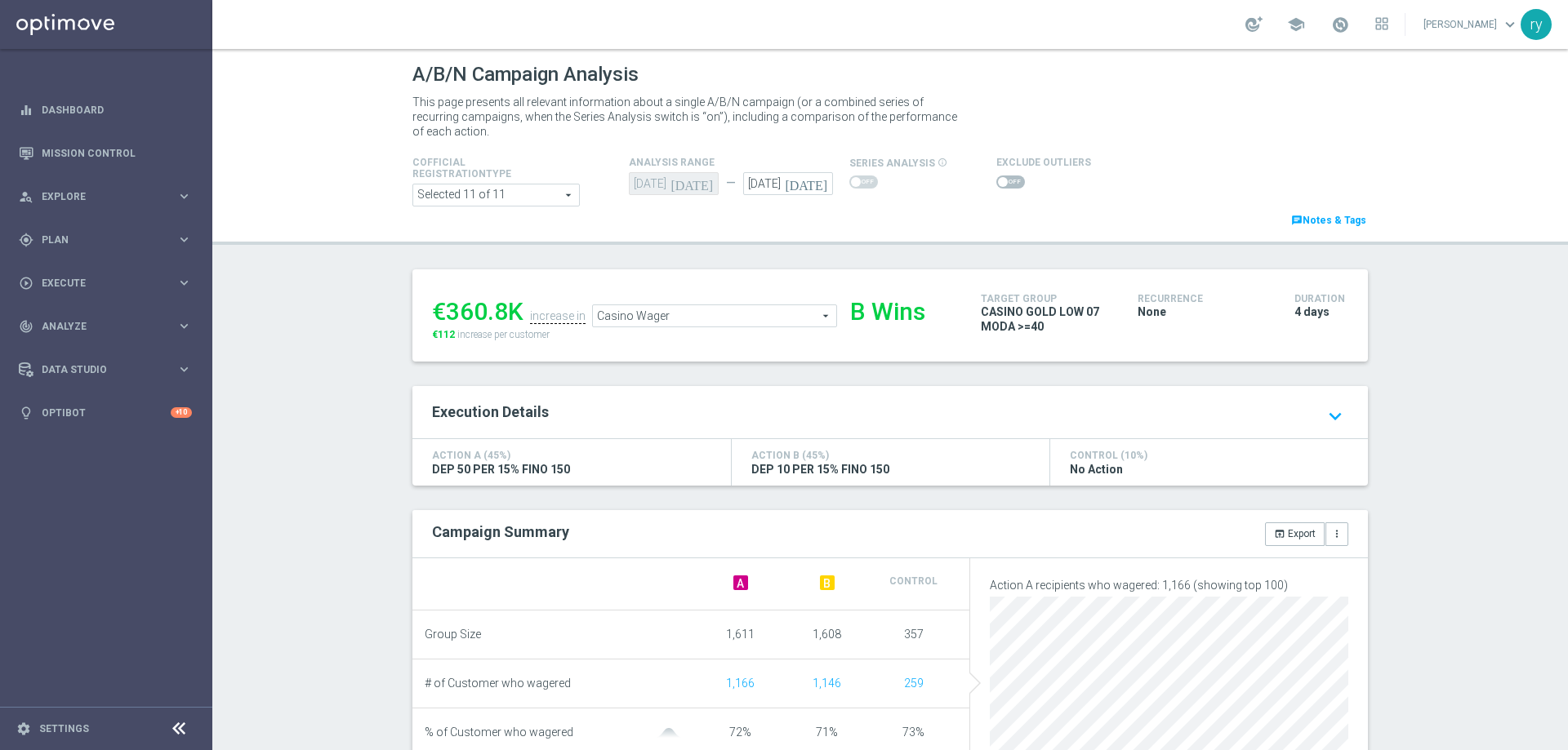
click at [762, 313] on span "Casino Wager" at bounding box center [714, 316] width 243 height 21
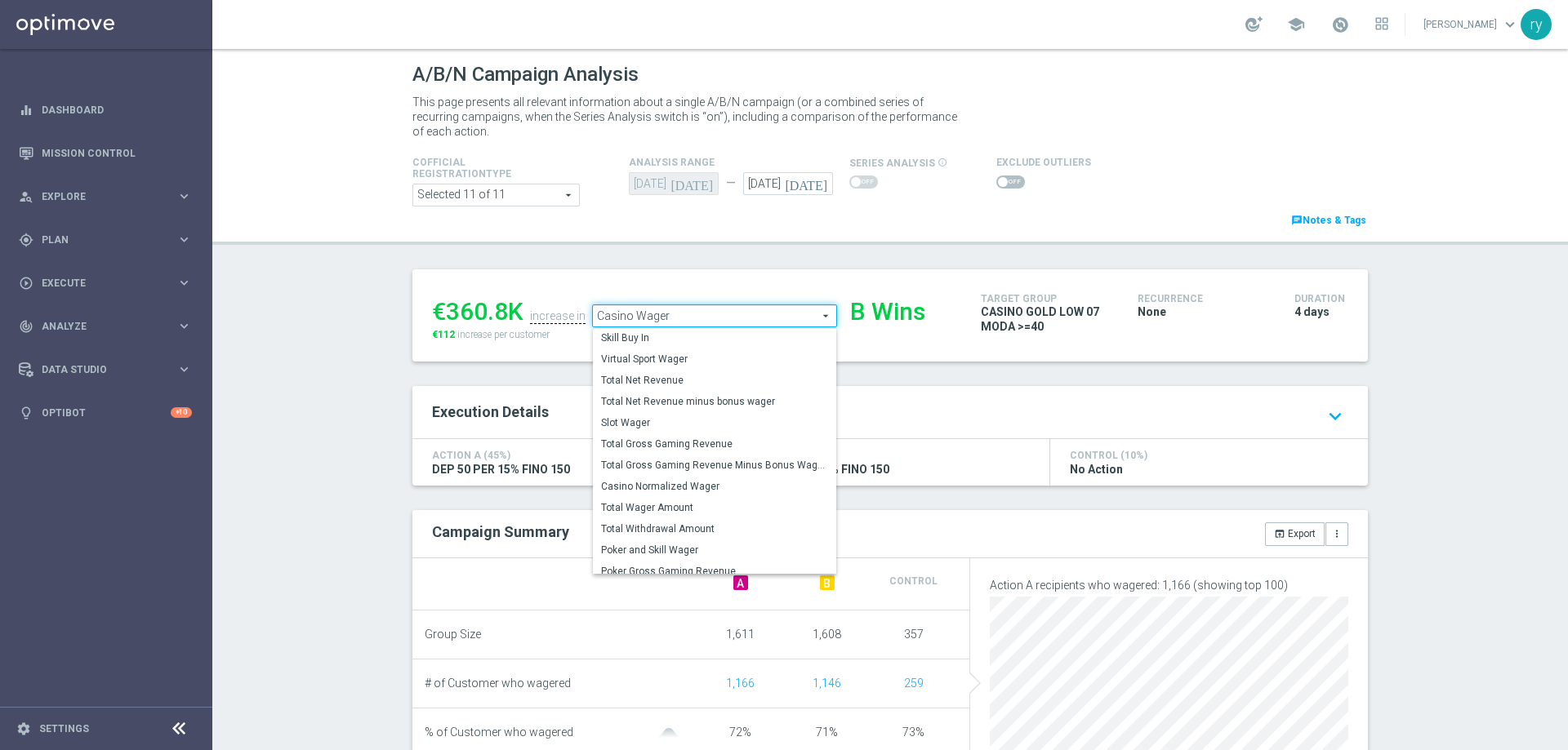
scroll to position [227, 0]
click at [723, 477] on label "Casino Normalized Wager" at bounding box center [714, 486] width 243 height 21
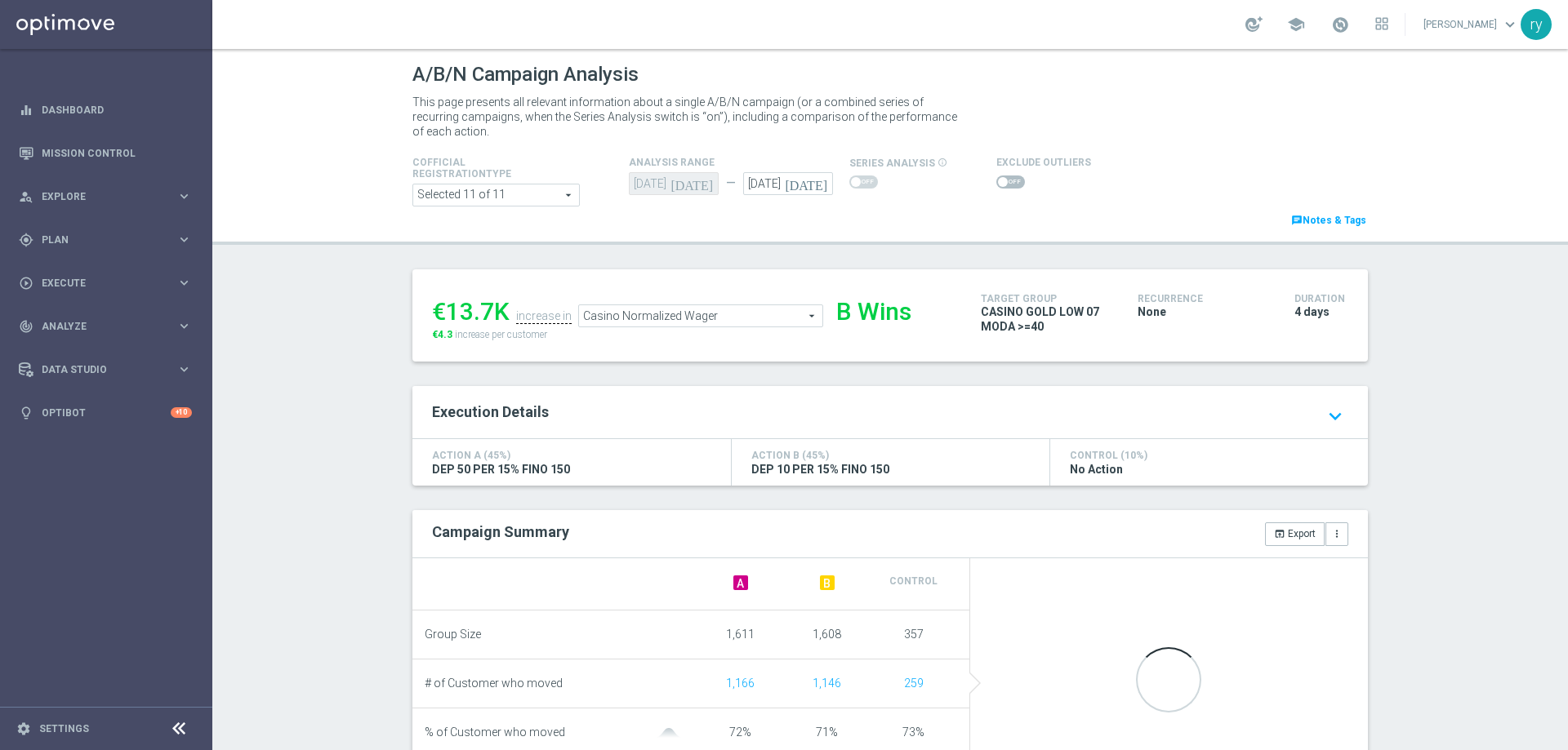
click at [726, 318] on span "Casino Normalized Wager" at bounding box center [701, 316] width 243 height 21
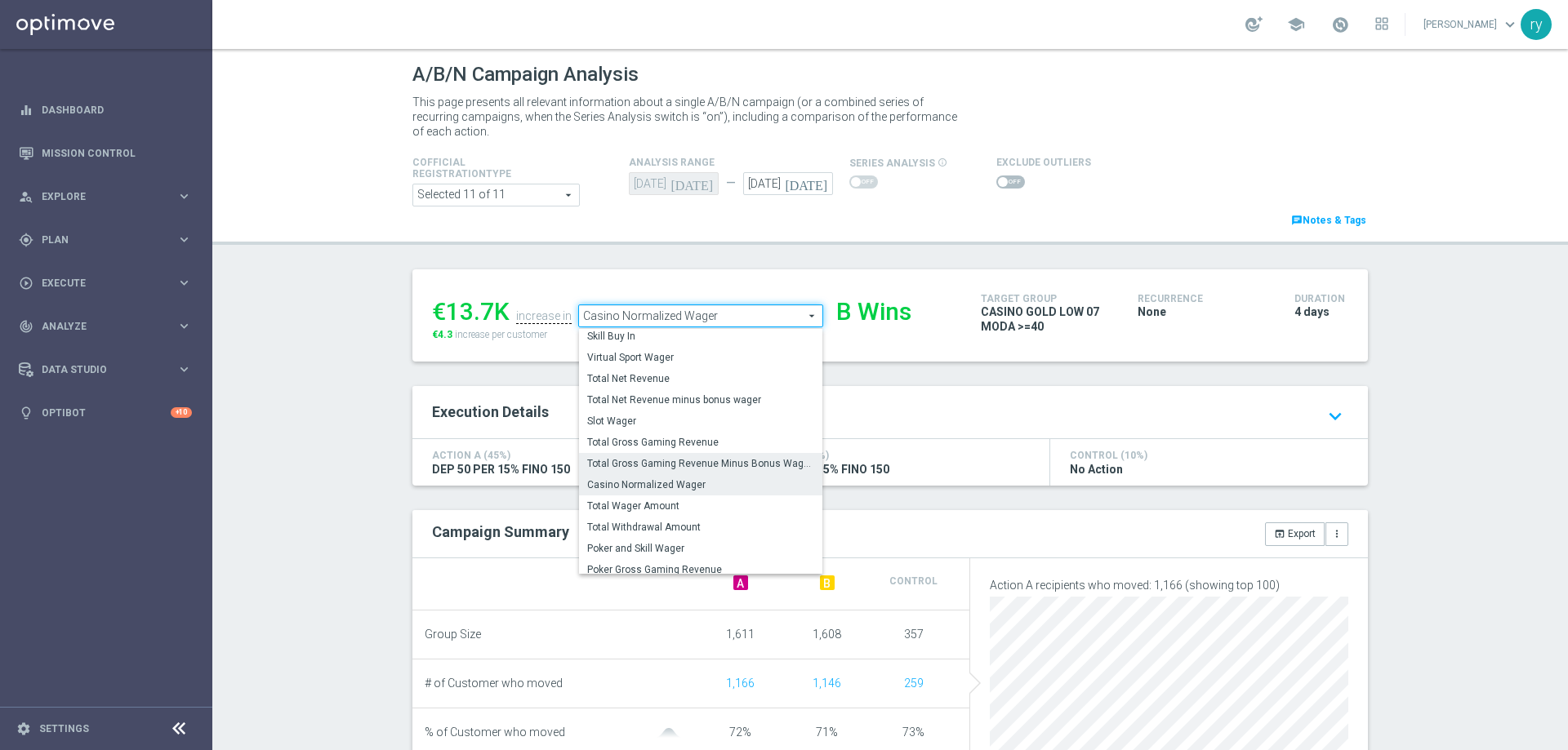
scroll to position [229, 0]
click at [716, 456] on label "Total Gross Gaming Revenue Minus Bonus Wagared" at bounding box center [701, 462] width 243 height 21
type input "Total Gross Gaming Revenue Minus Bonus Wagared"
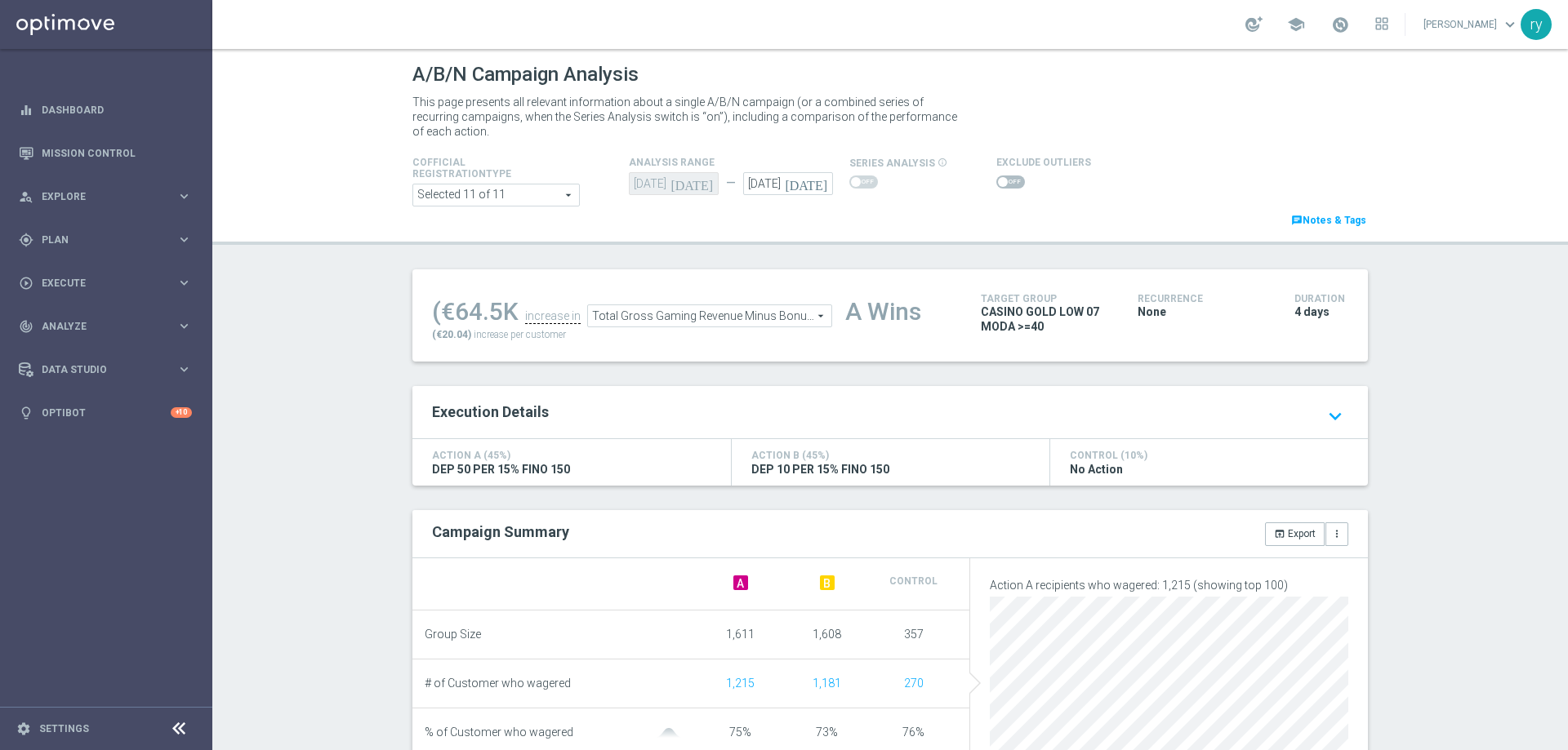
click at [1000, 178] on span at bounding box center [1011, 182] width 28 height 13
click at [1000, 178] on input "checkbox" at bounding box center [1011, 182] width 28 height 13
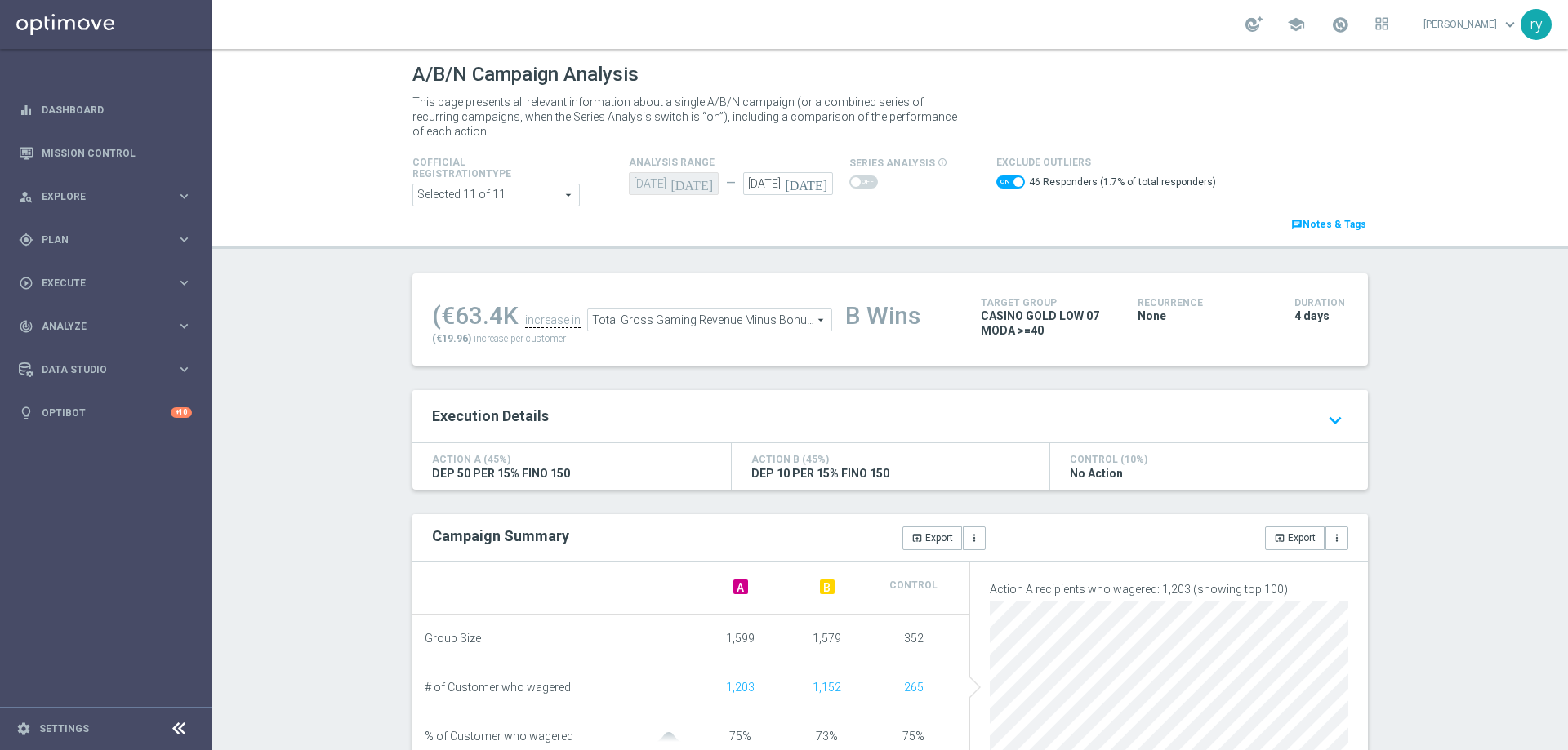
click at [996, 182] on span at bounding box center [1011, 182] width 28 height 13
click at [996, 182] on input "checkbox" at bounding box center [1011, 182] width 28 height 13
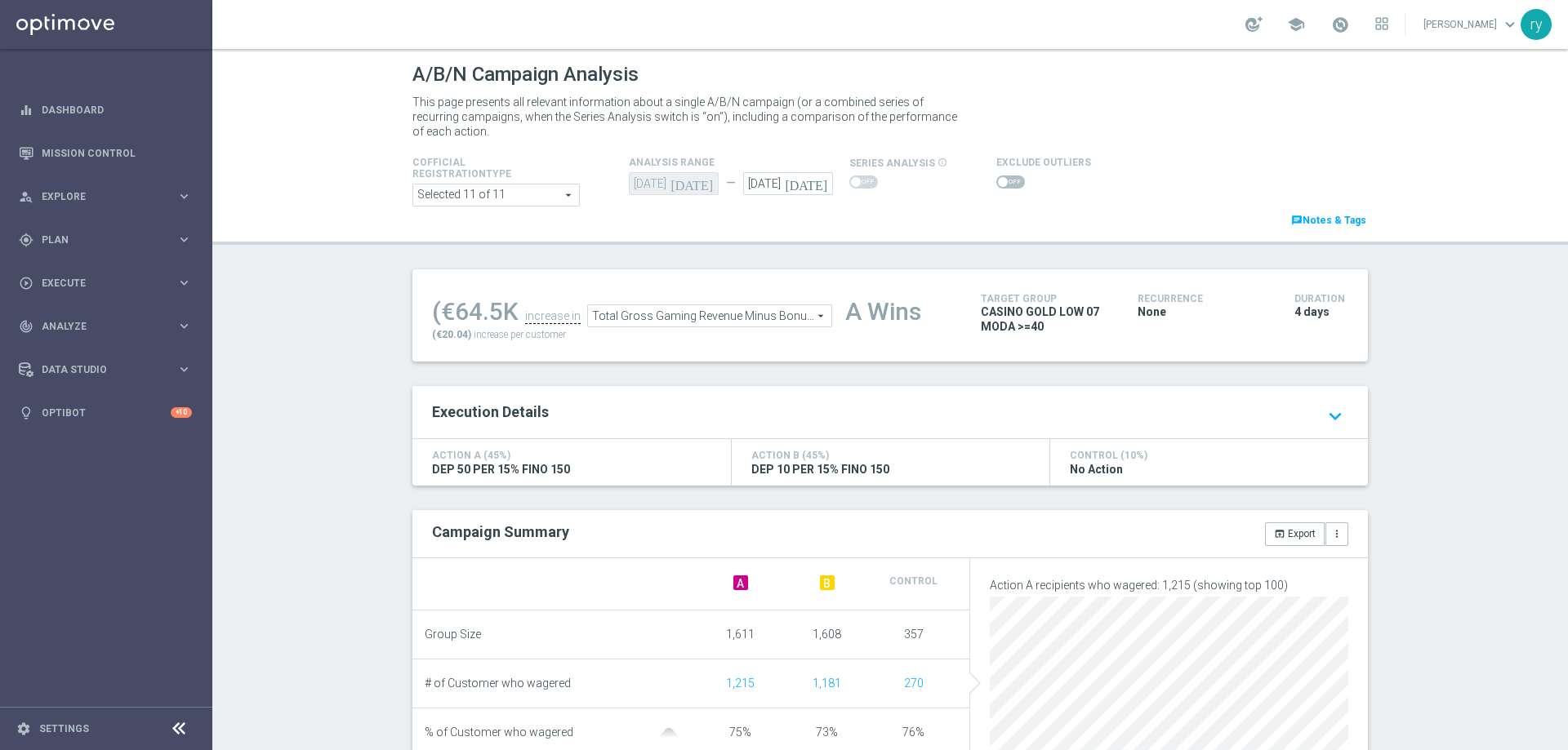
click at [1006, 185] on span at bounding box center [1011, 182] width 28 height 13
click at [1006, 185] on input "checkbox" at bounding box center [1011, 182] width 28 height 13
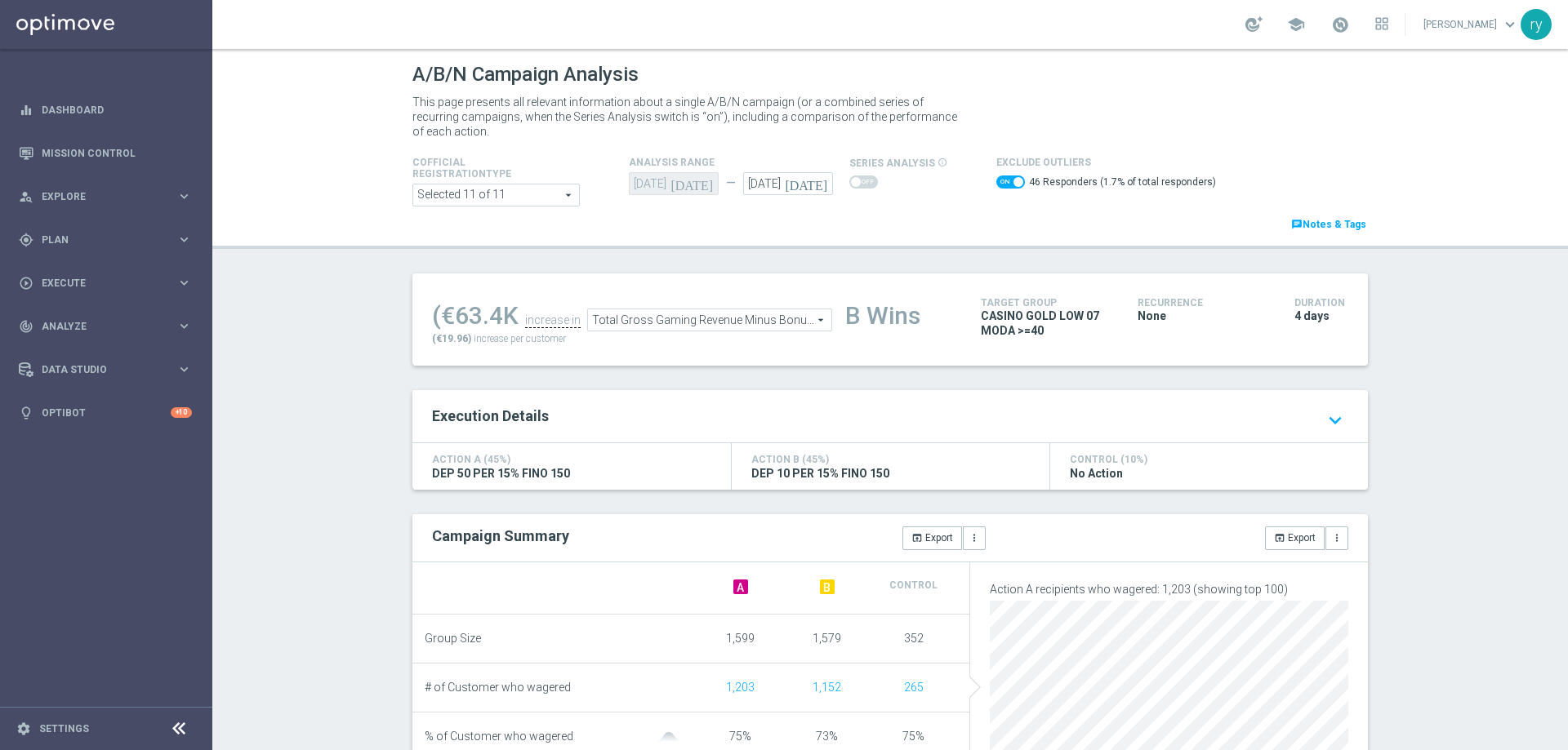
click at [769, 317] on span "Total Gross Gaming Revenue Minus Bonus Wagared" at bounding box center [709, 320] width 243 height 21
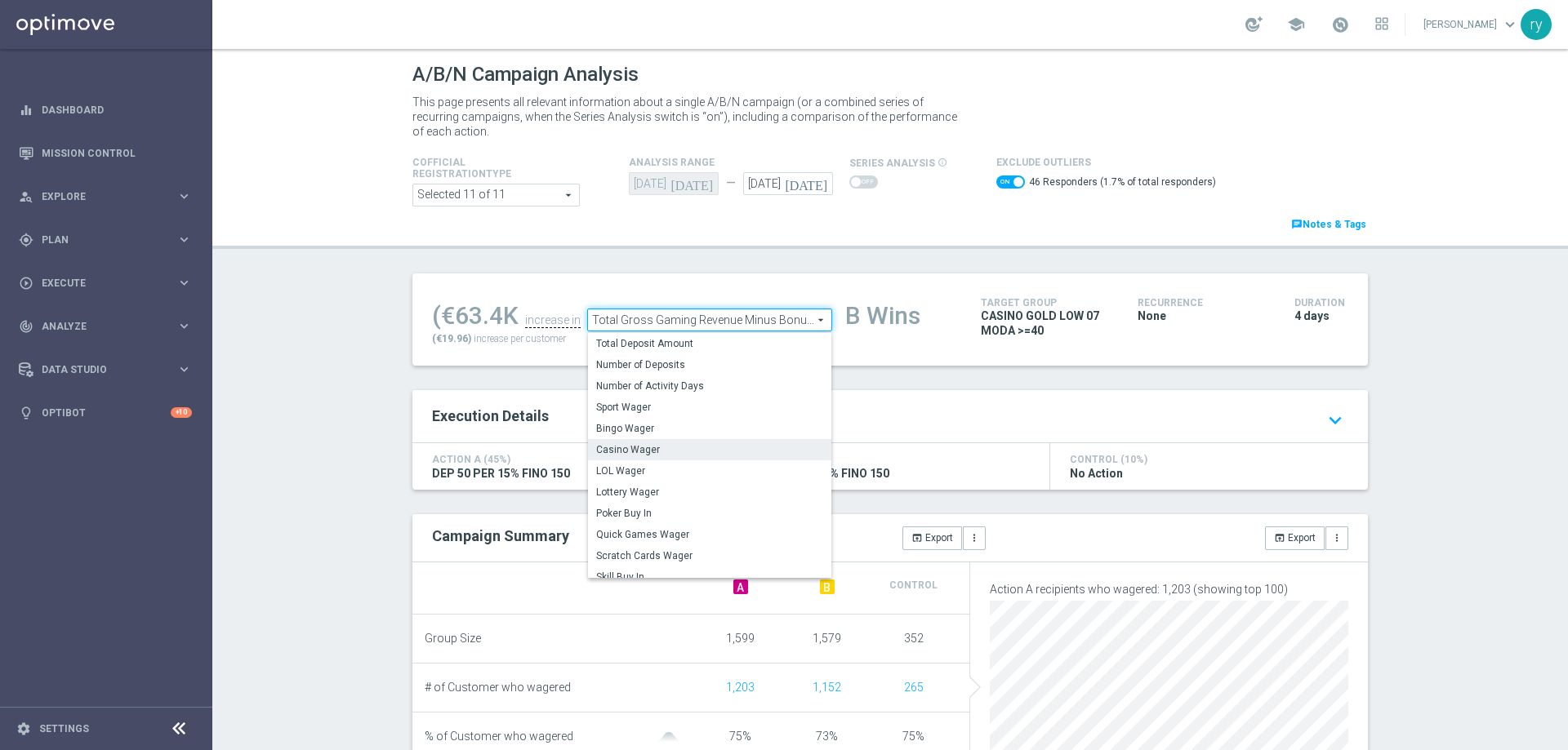
click at [741, 452] on span "Casino Wager" at bounding box center [709, 450] width 227 height 13
checkbox input "false"
type input "Casino Wager"
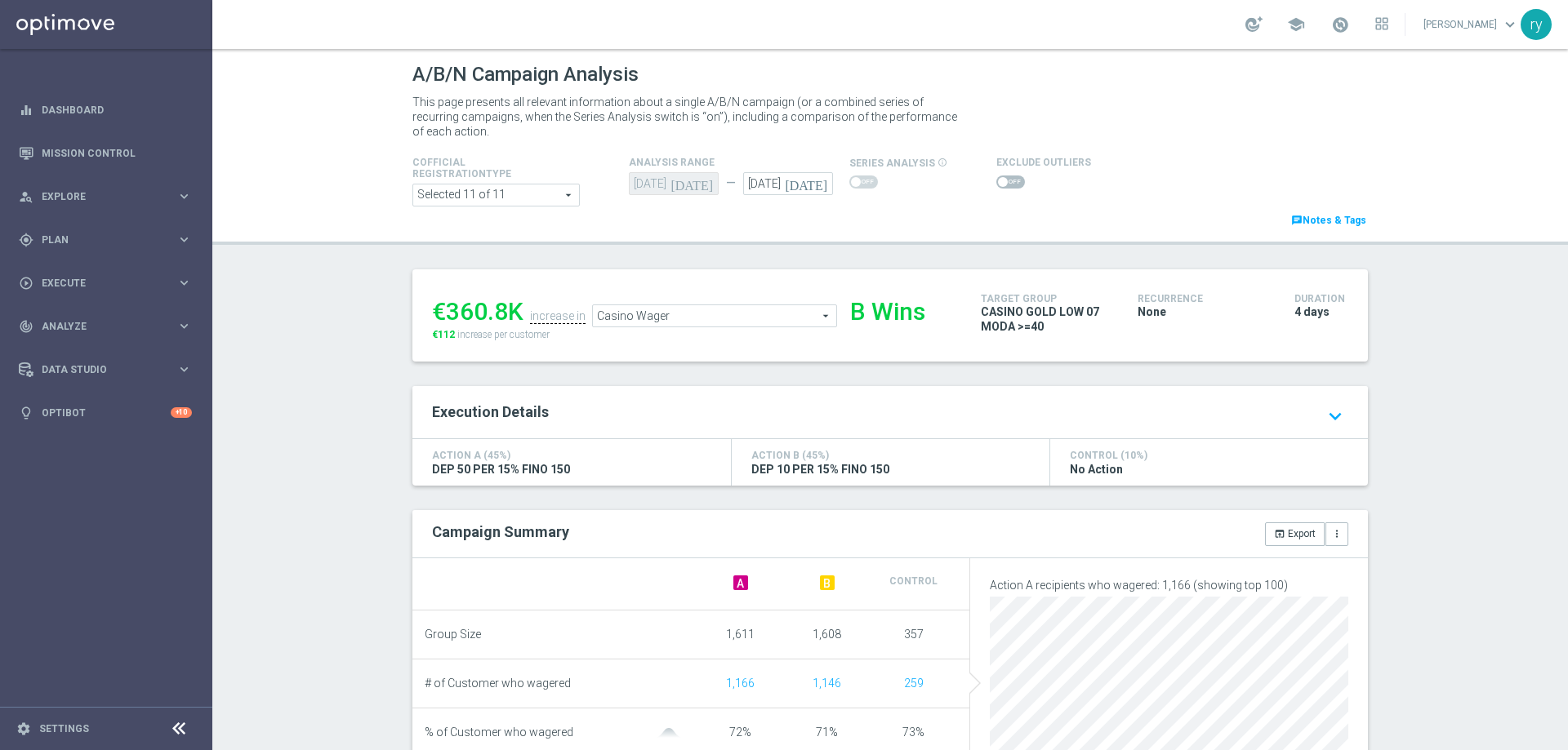
scroll to position [256, 0]
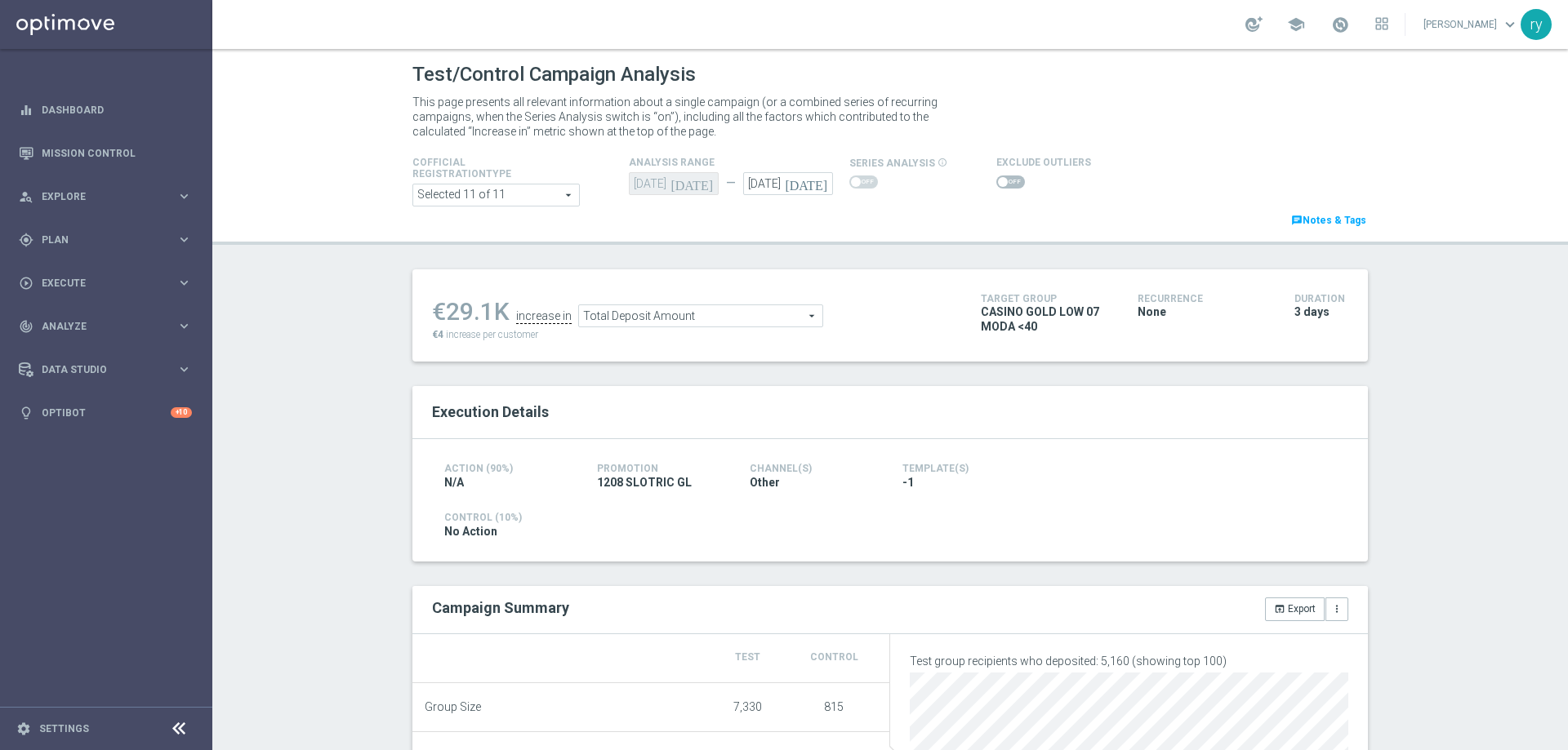
click at [1010, 181] on span at bounding box center [1011, 182] width 28 height 13
click at [1010, 181] on input "checkbox" at bounding box center [1011, 182] width 28 height 13
click at [997, 193] on switch at bounding box center [1011, 184] width 28 height 18
click at [996, 178] on span at bounding box center [1011, 182] width 28 height 13
click at [996, 178] on input "checkbox" at bounding box center [1011, 182] width 28 height 13
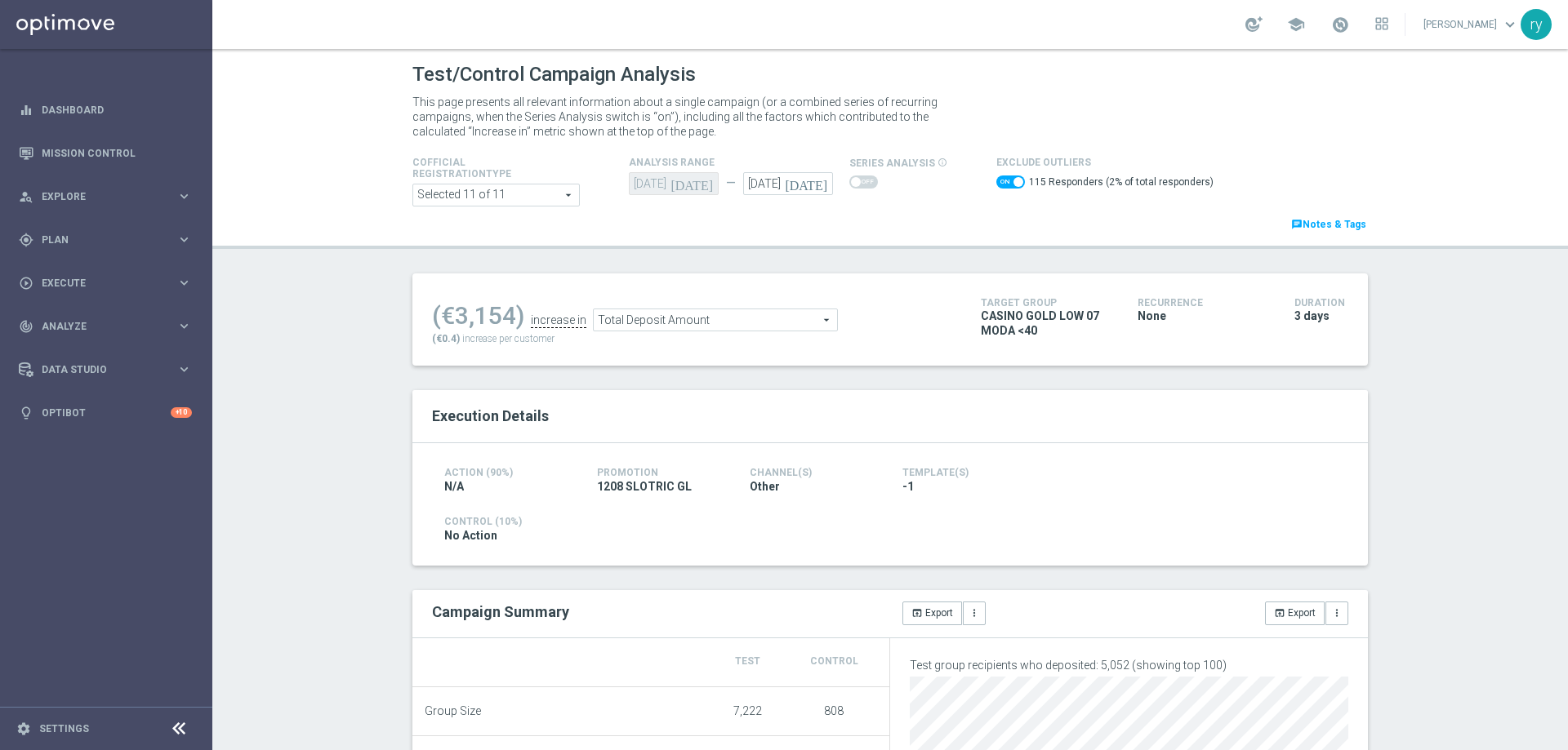
checkbox input "false"
click at [639, 313] on span "Total Deposit Amount" at bounding box center [701, 316] width 243 height 21
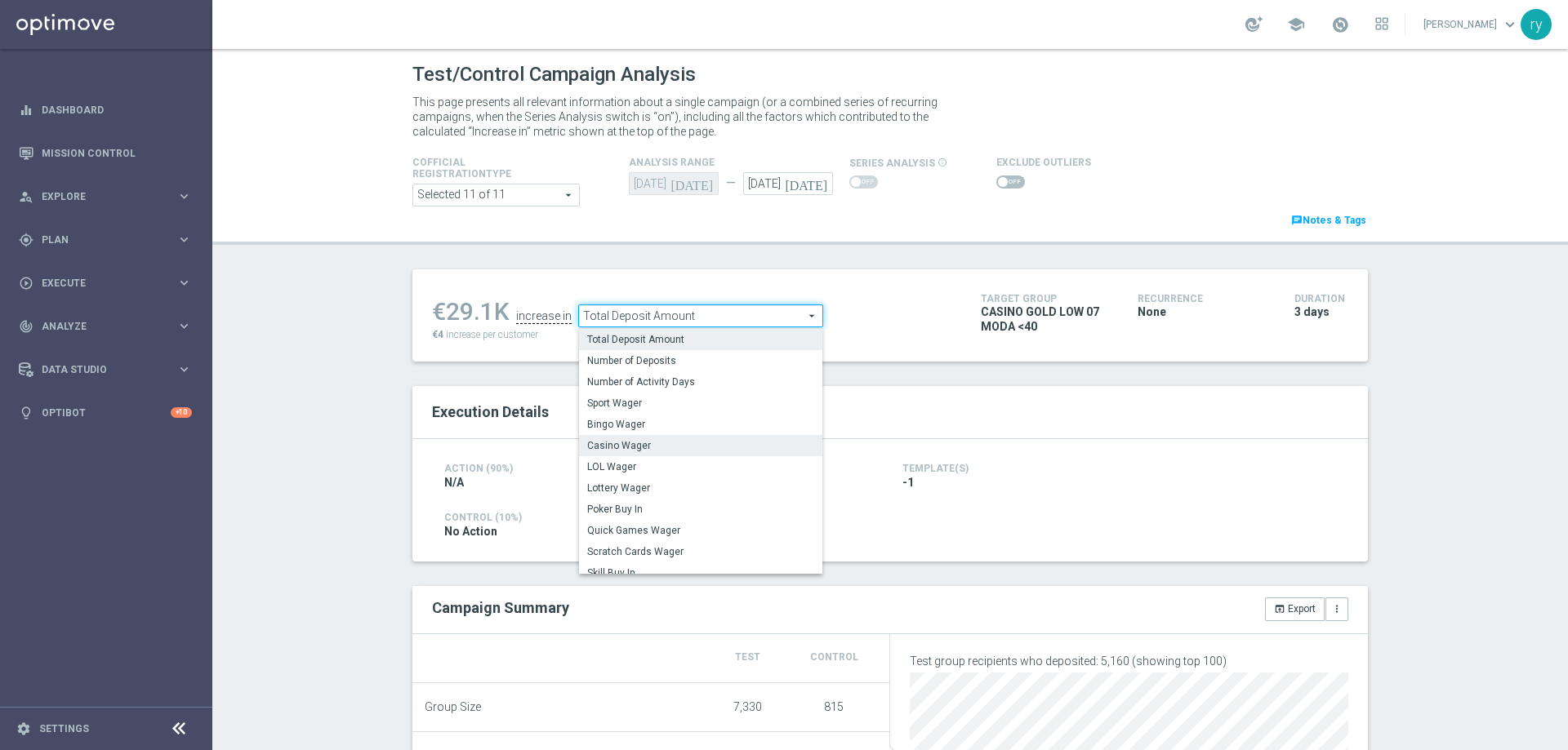
click at [631, 438] on label "Casino Wager" at bounding box center [701, 445] width 243 height 21
type input "Casino Wager"
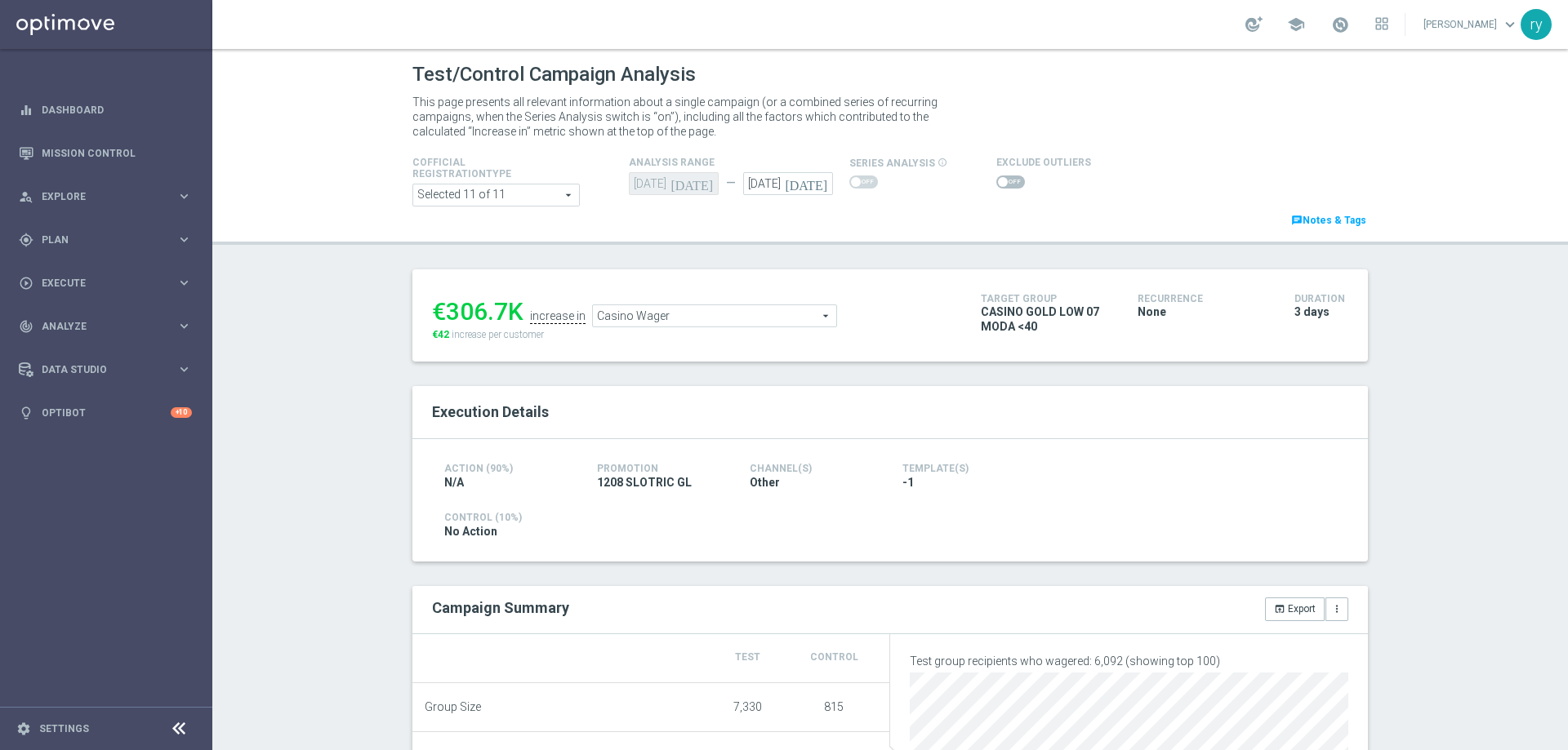
click at [999, 178] on span at bounding box center [1011, 182] width 28 height 13
click at [999, 178] on input "checkbox" at bounding box center [1011, 182] width 28 height 13
click at [996, 179] on span at bounding box center [1011, 182] width 28 height 13
click at [996, 179] on input "checkbox" at bounding box center [1011, 182] width 28 height 13
checkbox input "false"
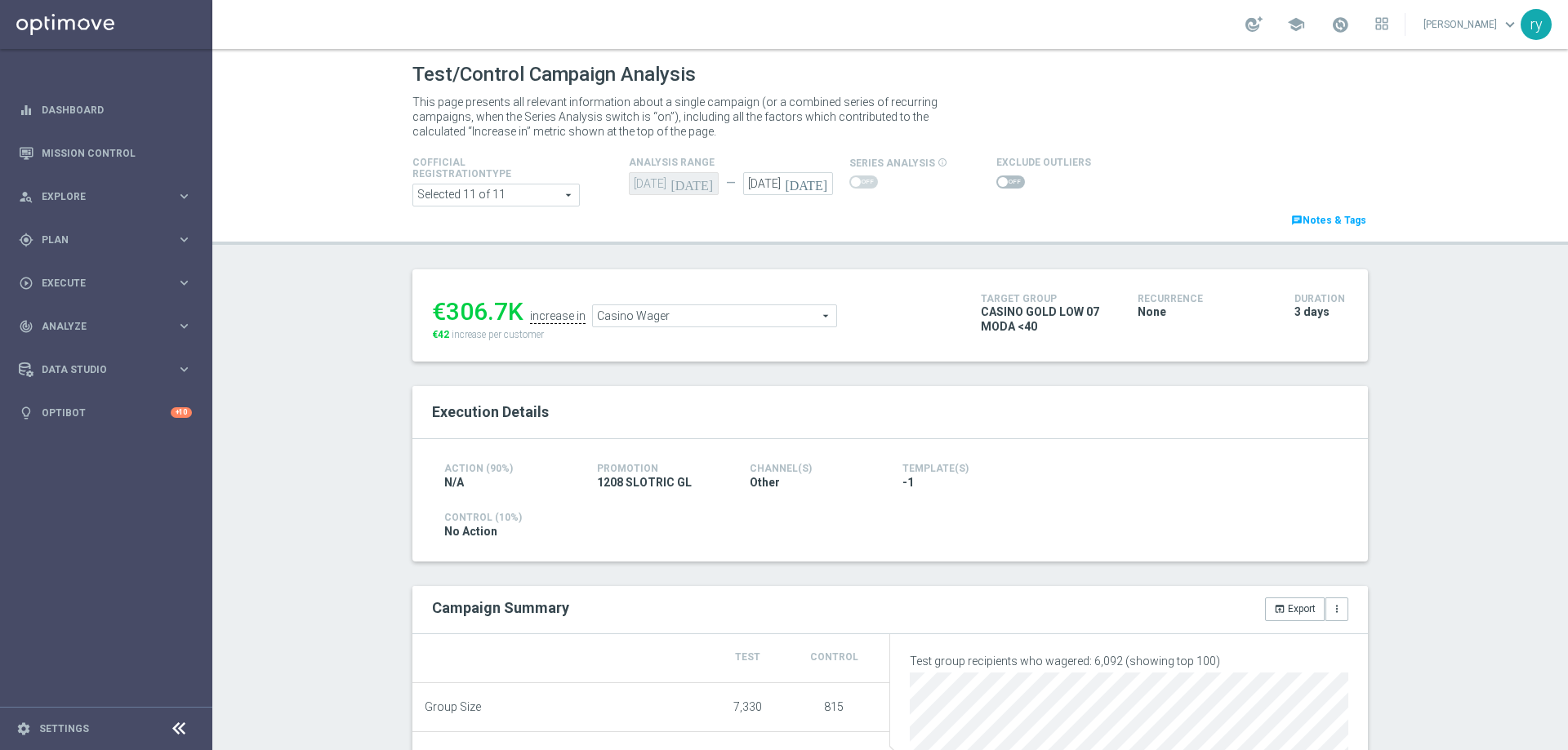
click at [645, 310] on span "Casino Wager" at bounding box center [714, 316] width 243 height 21
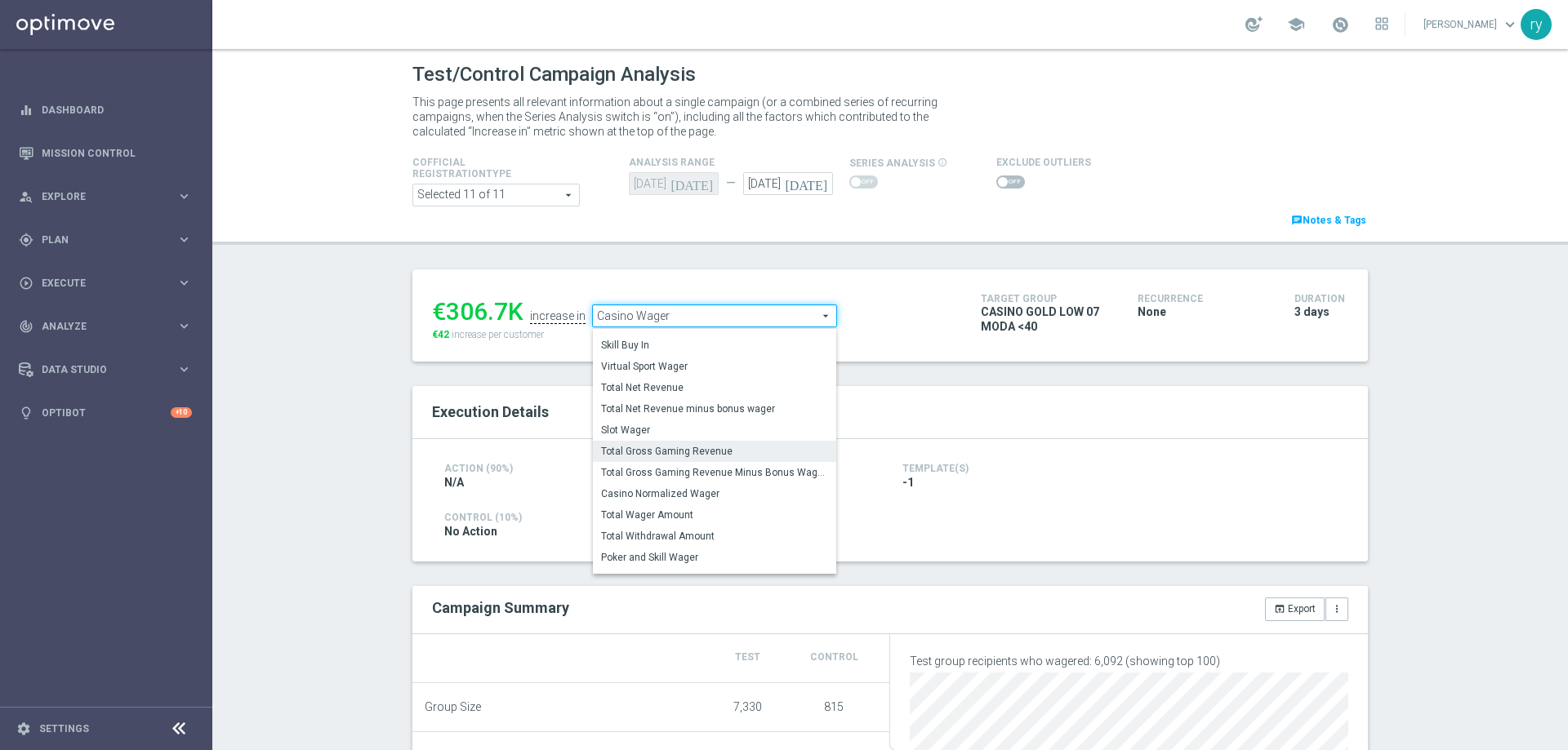
scroll to position [228, 0]
click at [668, 459] on span "Total Gross Gaming Revenue Minus Bonus Wagared" at bounding box center [714, 464] width 227 height 13
type input "Total Gross Gaming Revenue Minus Bonus Wagared"
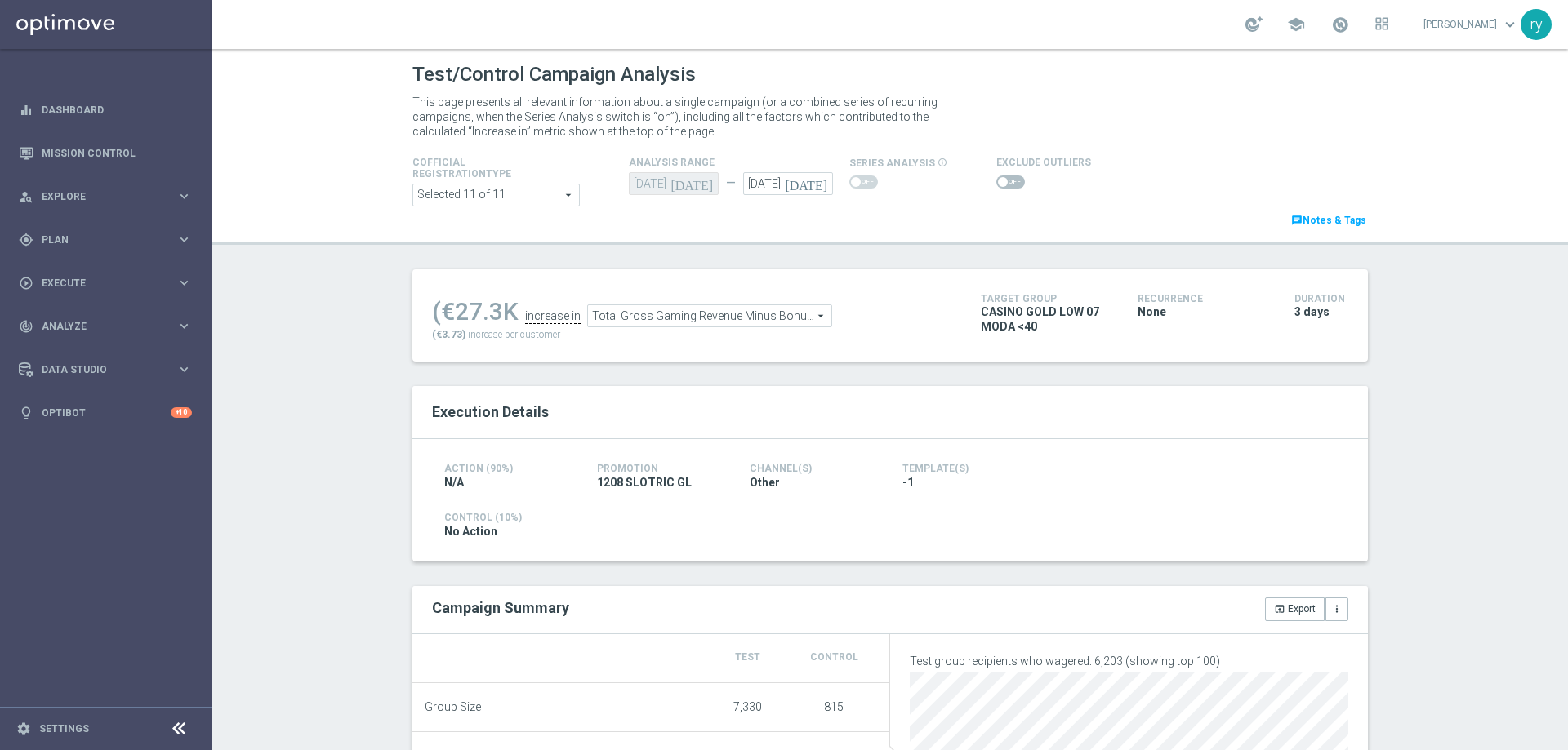
click at [1006, 177] on span at bounding box center [1011, 182] width 28 height 13
click at [1006, 177] on input "checkbox" at bounding box center [1011, 182] width 28 height 13
click at [704, 323] on span "Total Gross Gaming Revenue Minus Bonus Wagared" at bounding box center [701, 320] width 243 height 21
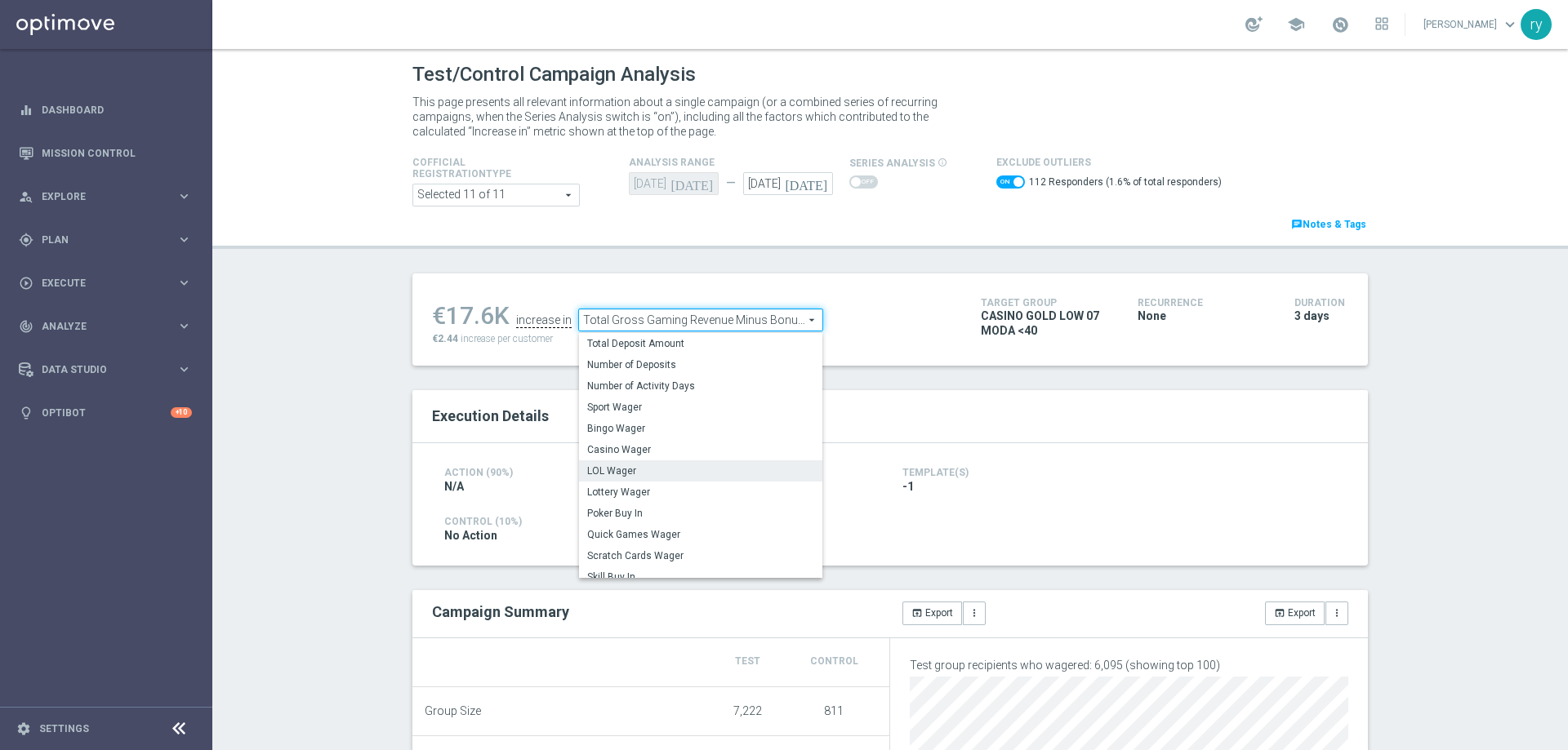
click at [670, 463] on label "LOL Wager" at bounding box center [701, 471] width 243 height 21
checkbox input "false"
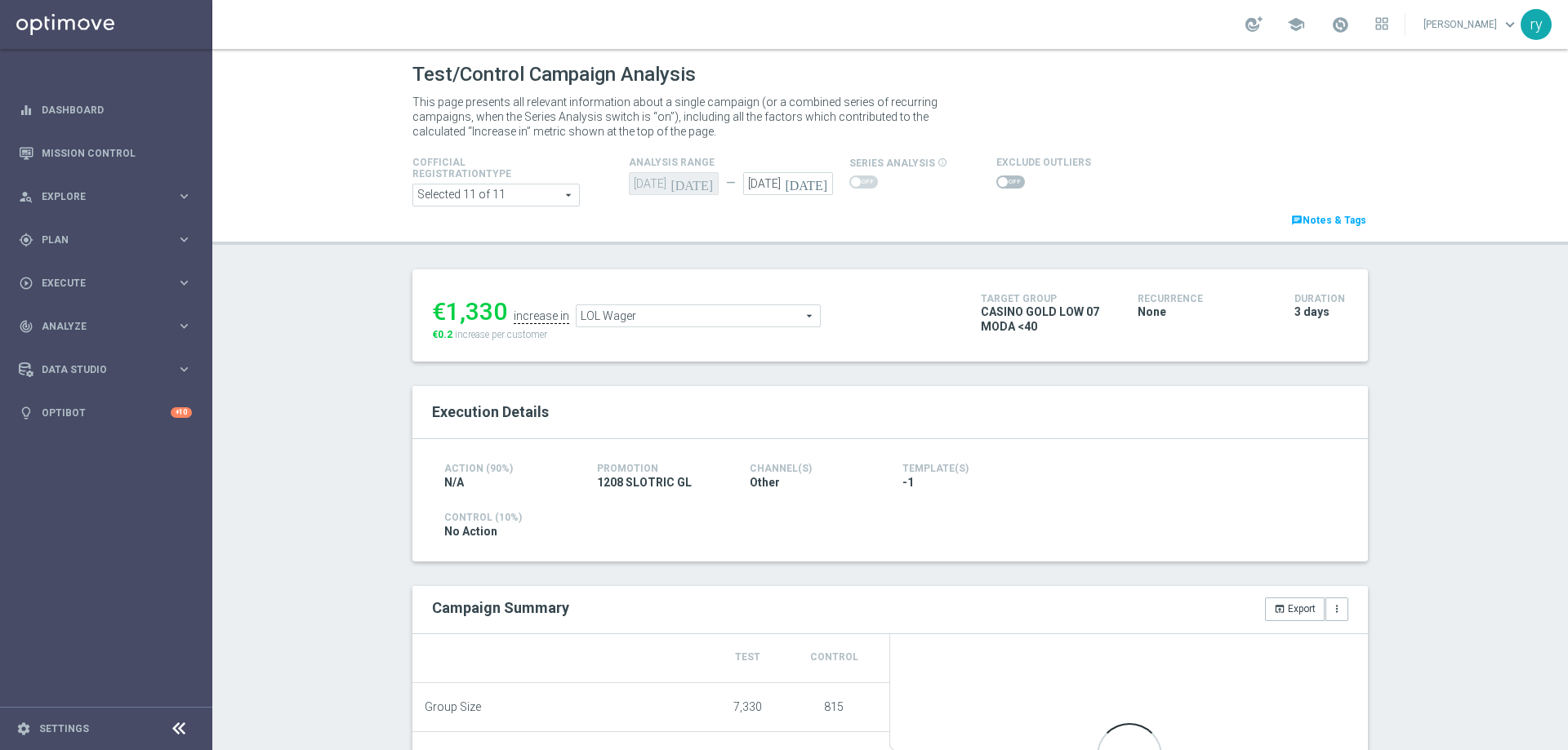
click at [665, 325] on span "LOL Wager" at bounding box center [698, 316] width 243 height 21
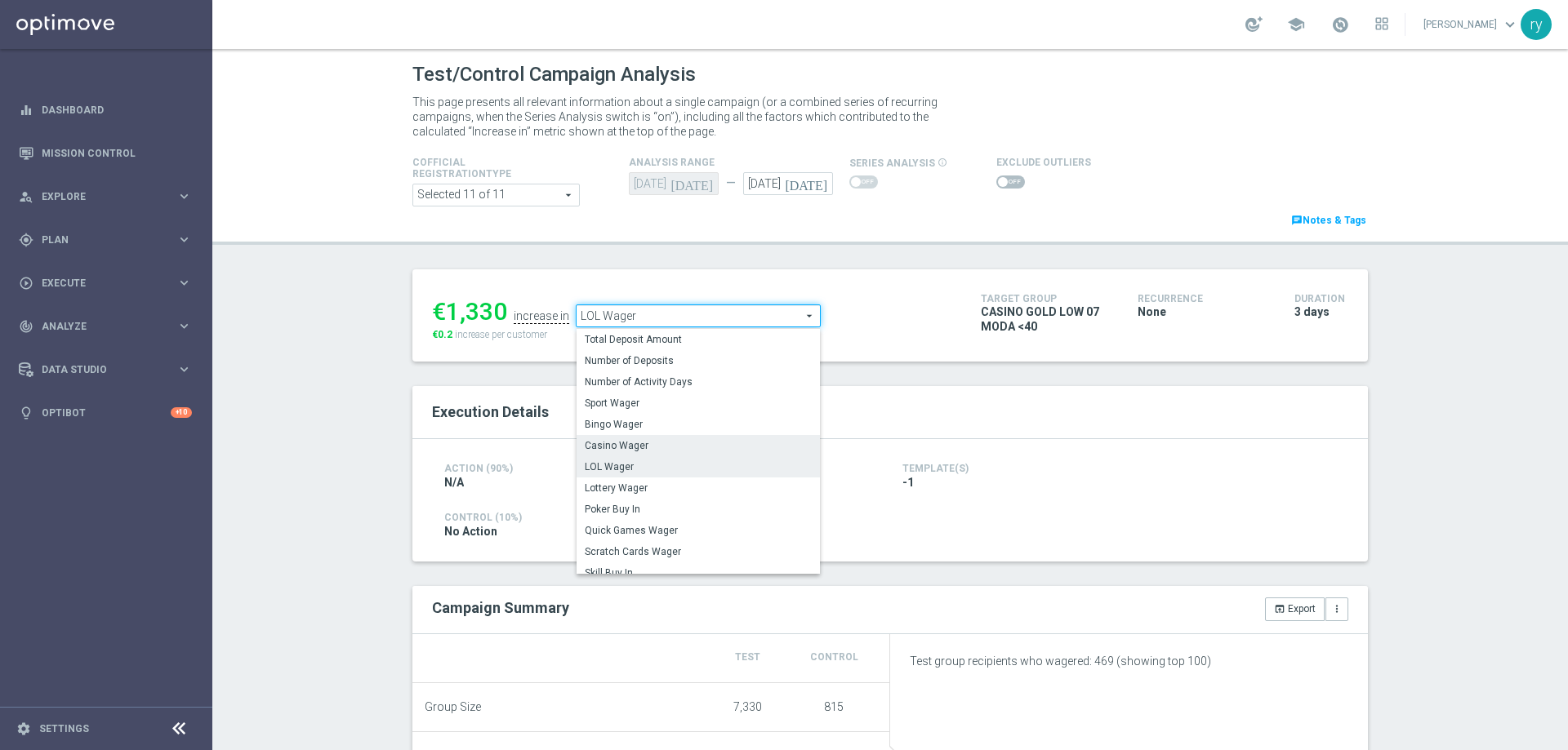
click at [669, 452] on span "Casino Wager" at bounding box center [698, 446] width 227 height 13
type input "Casino Wager"
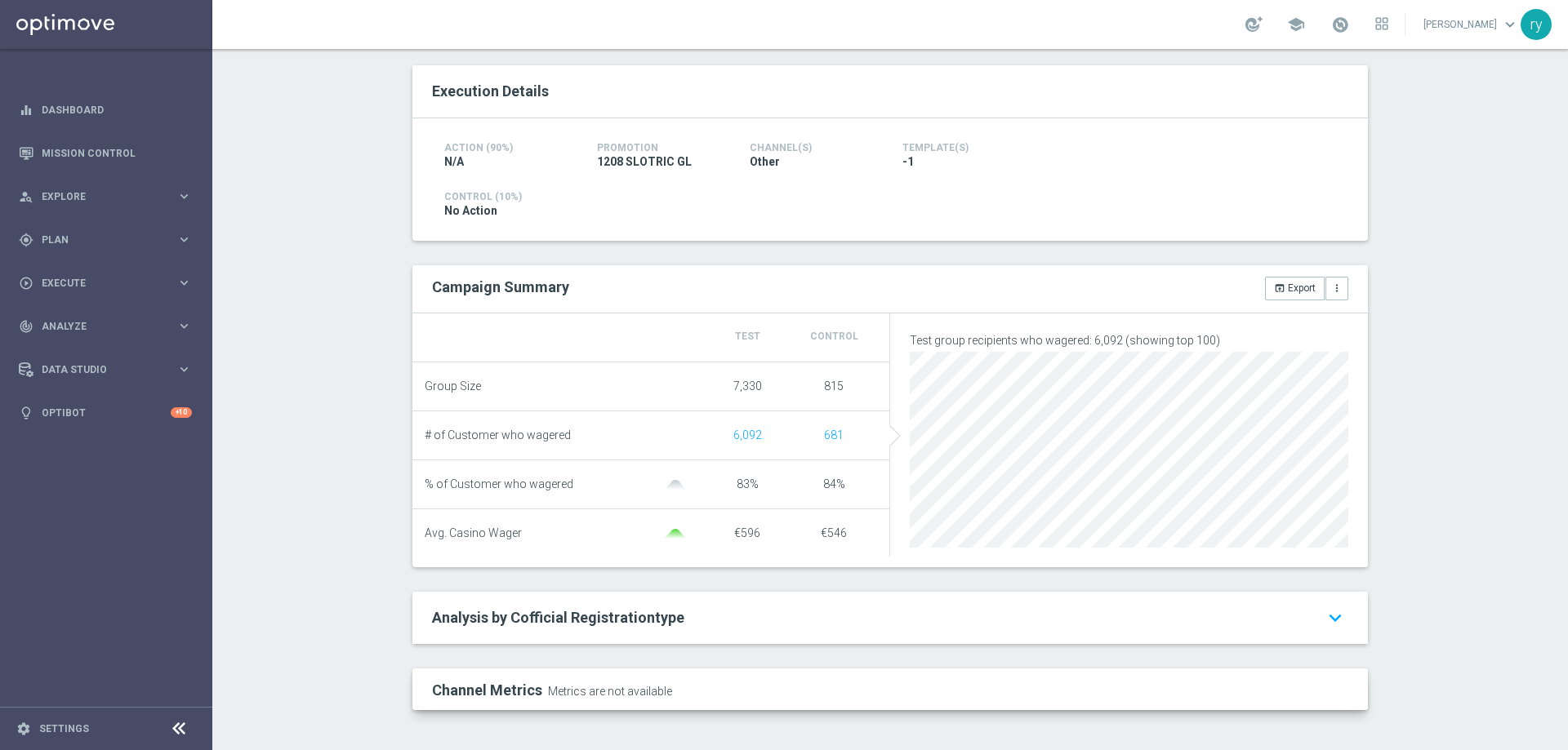
scroll to position [331, 0]
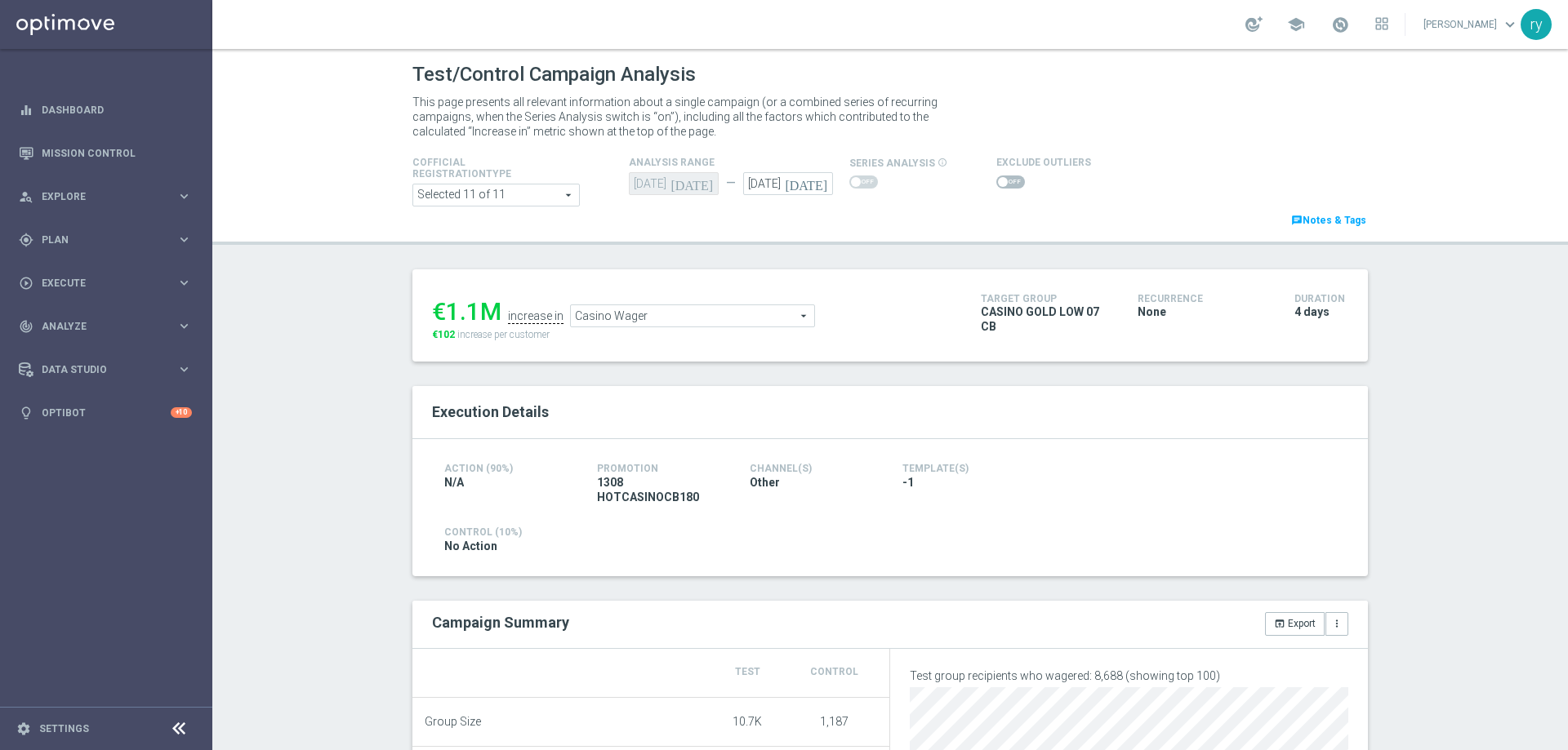
click at [614, 326] on span "Casino Wager" at bounding box center [692, 316] width 243 height 21
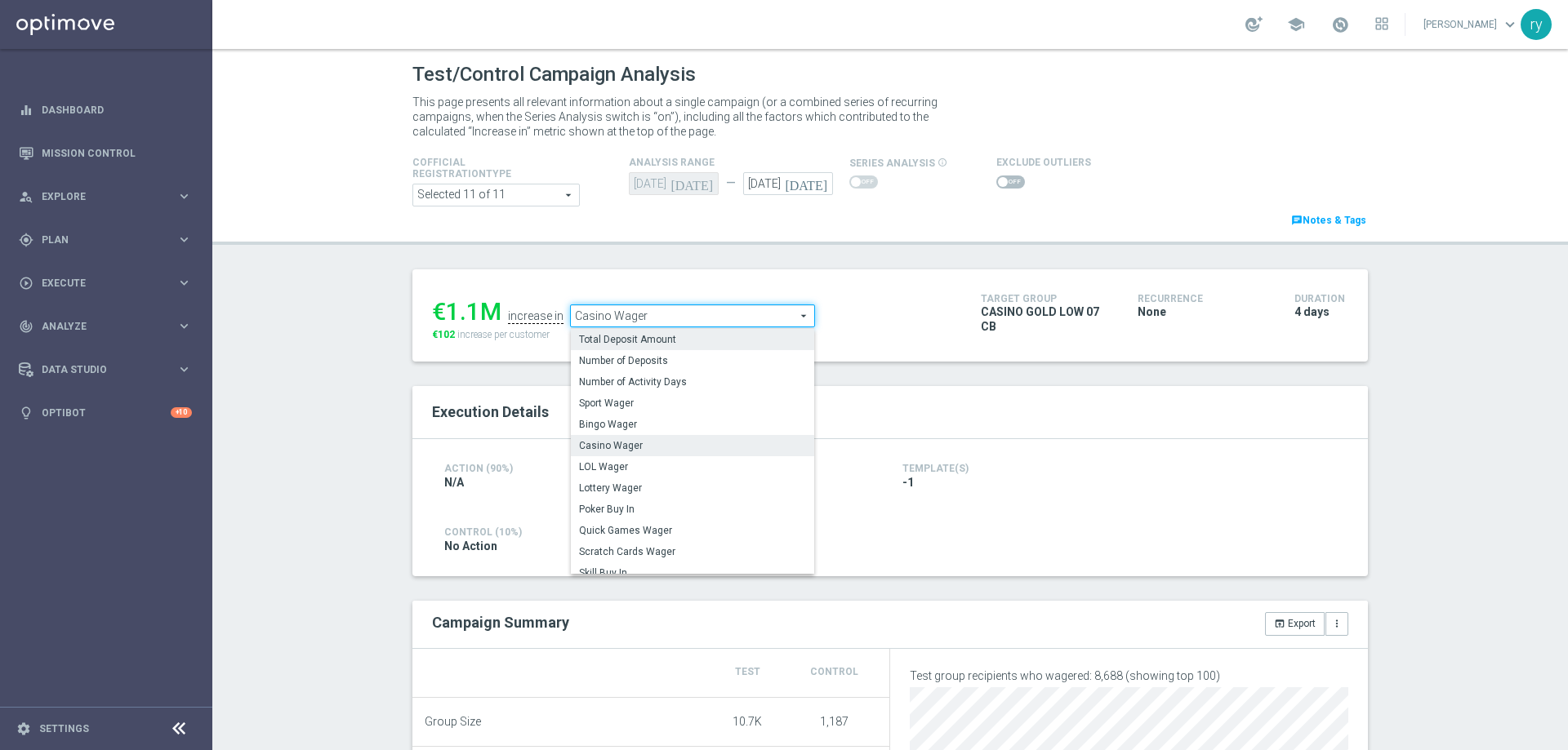
click at [614, 340] on span "Total Deposit Amount" at bounding box center [692, 340] width 227 height 13
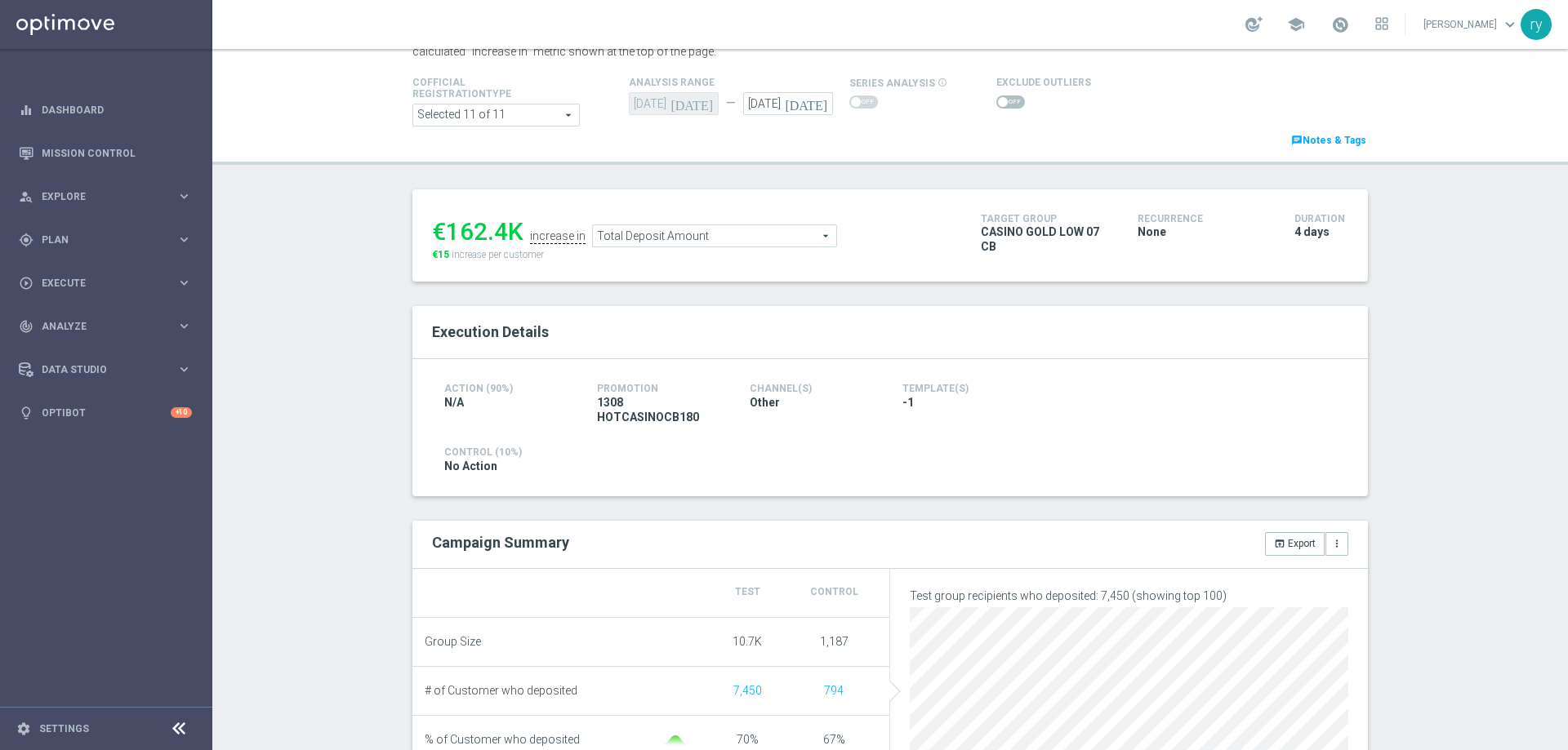
scroll to position [69, 0]
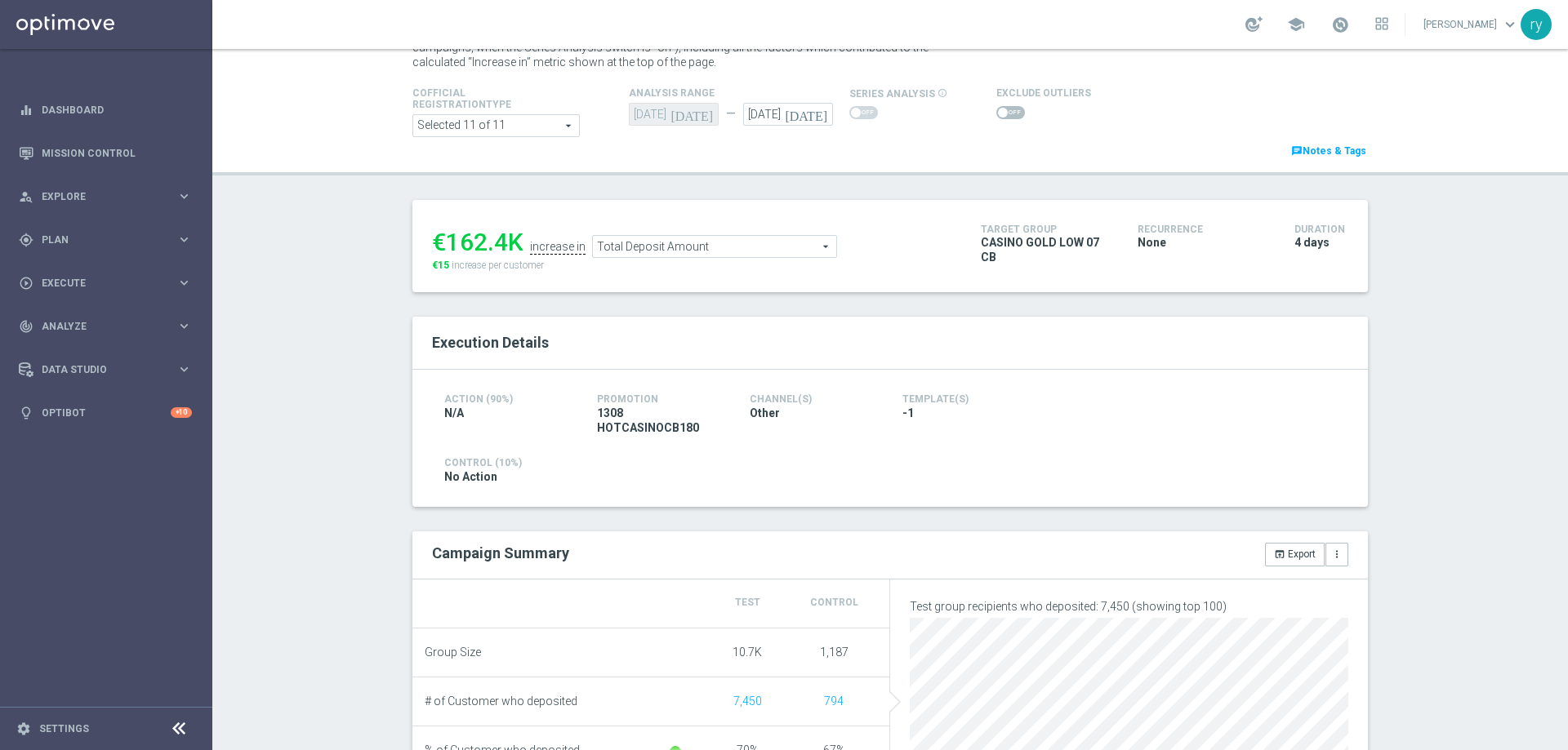
click at [593, 249] on span "Total Deposit Amount" at bounding box center [714, 247] width 243 height 21
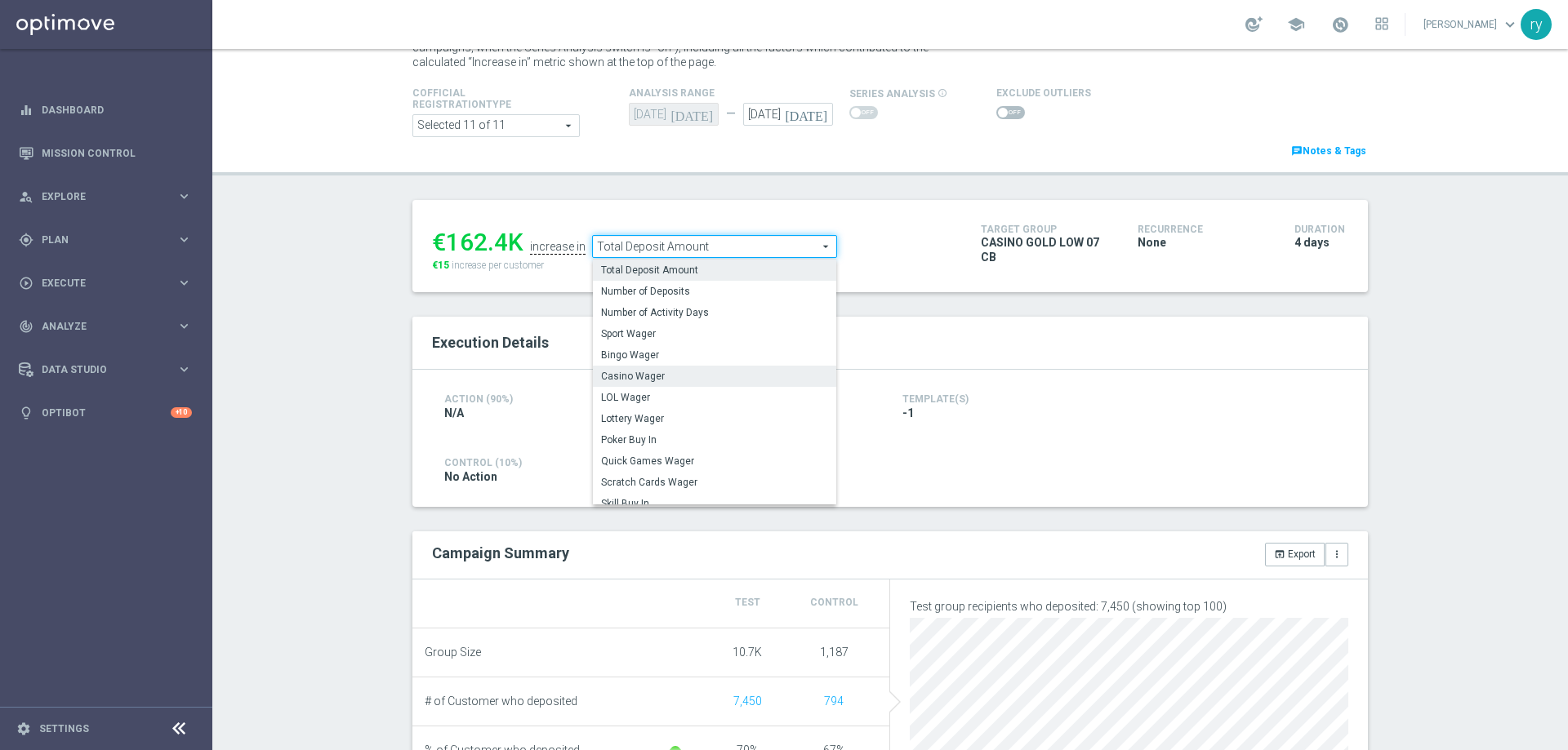
click at [628, 374] on span "Casino Wager" at bounding box center [714, 377] width 227 height 13
type input "Casino Wager"
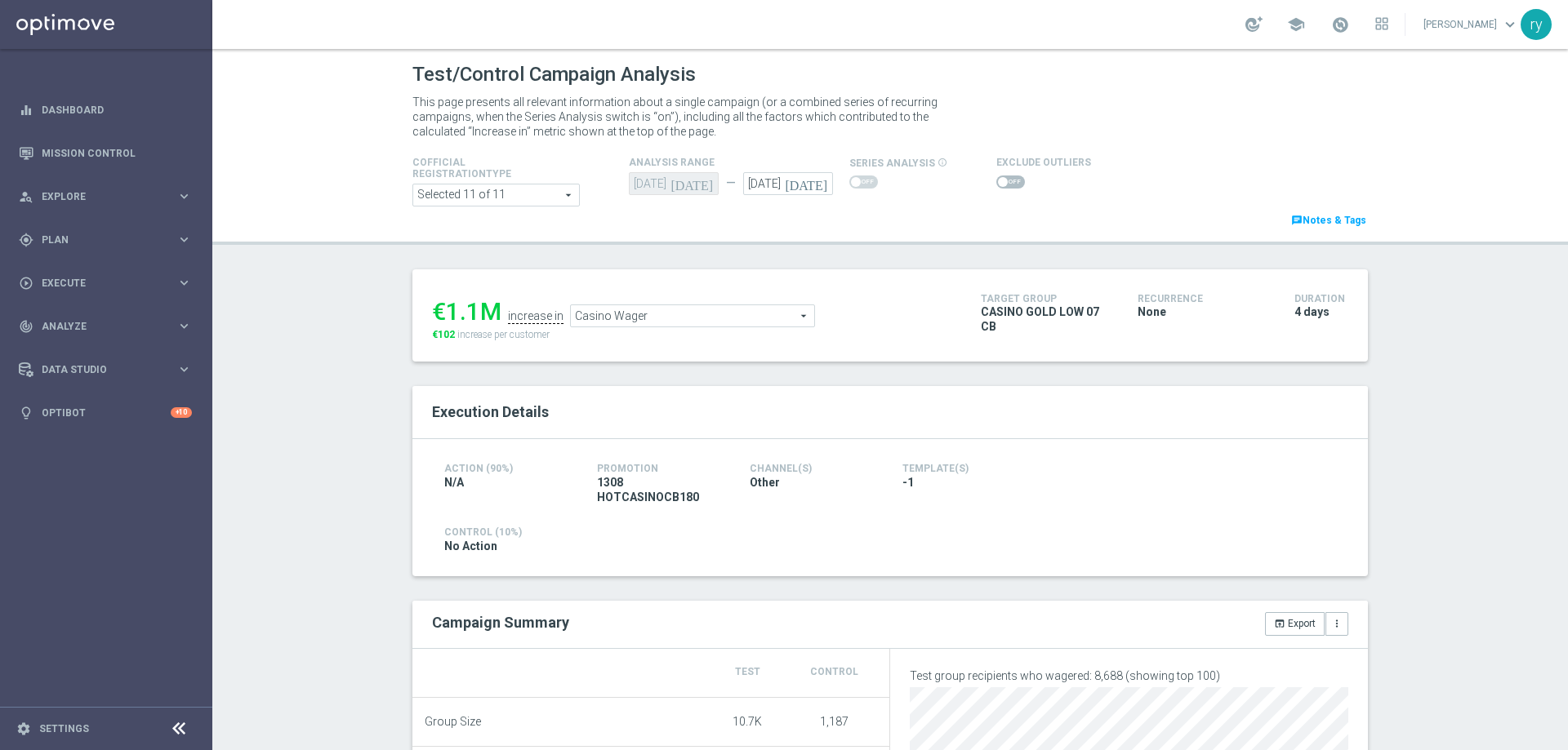
click at [1003, 176] on span at bounding box center [1011, 182] width 28 height 13
click at [1003, 176] on input "checkbox" at bounding box center [1011, 182] width 28 height 13
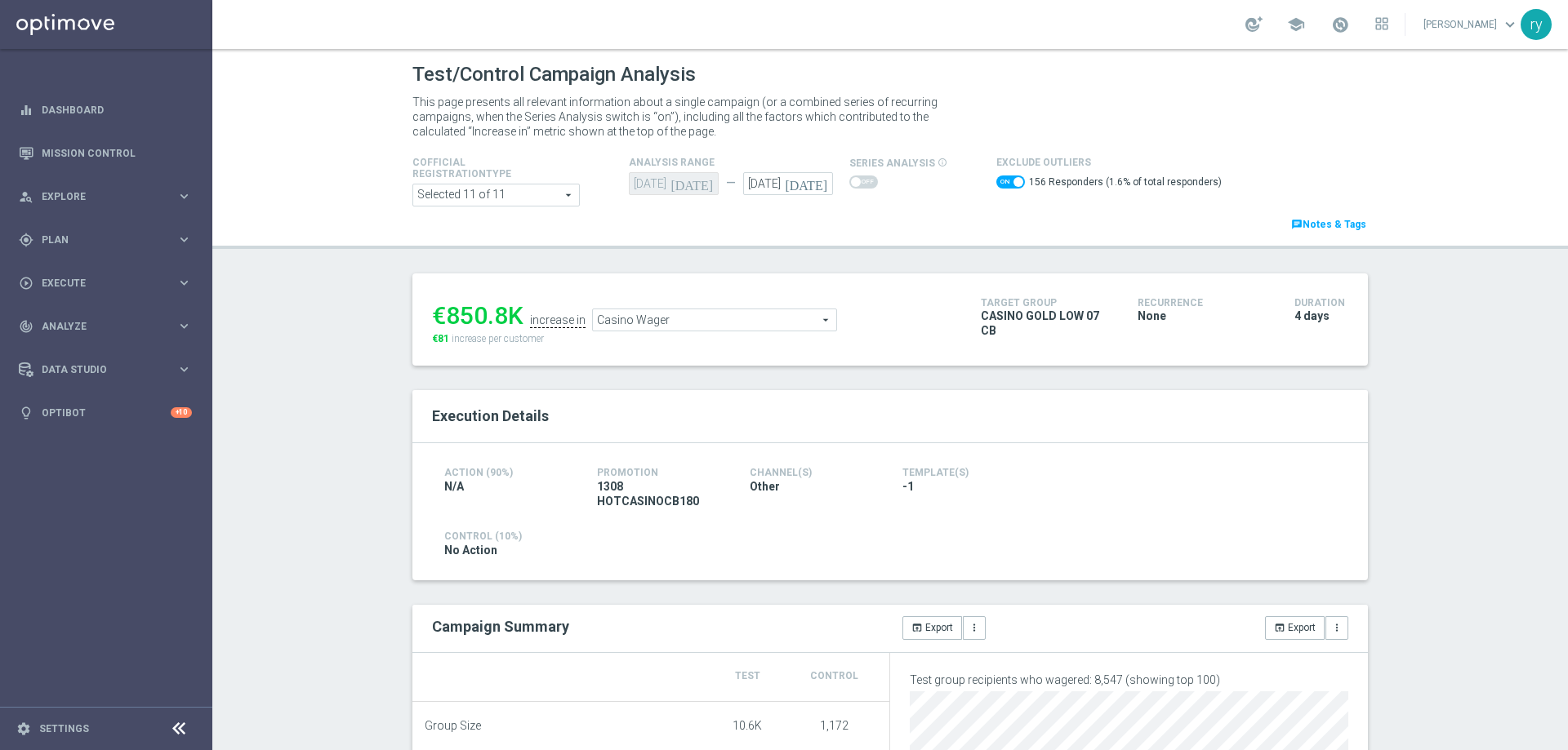
click at [996, 183] on span at bounding box center [1011, 182] width 28 height 13
click at [996, 183] on input "checkbox" at bounding box center [1011, 182] width 28 height 13
checkbox input "false"
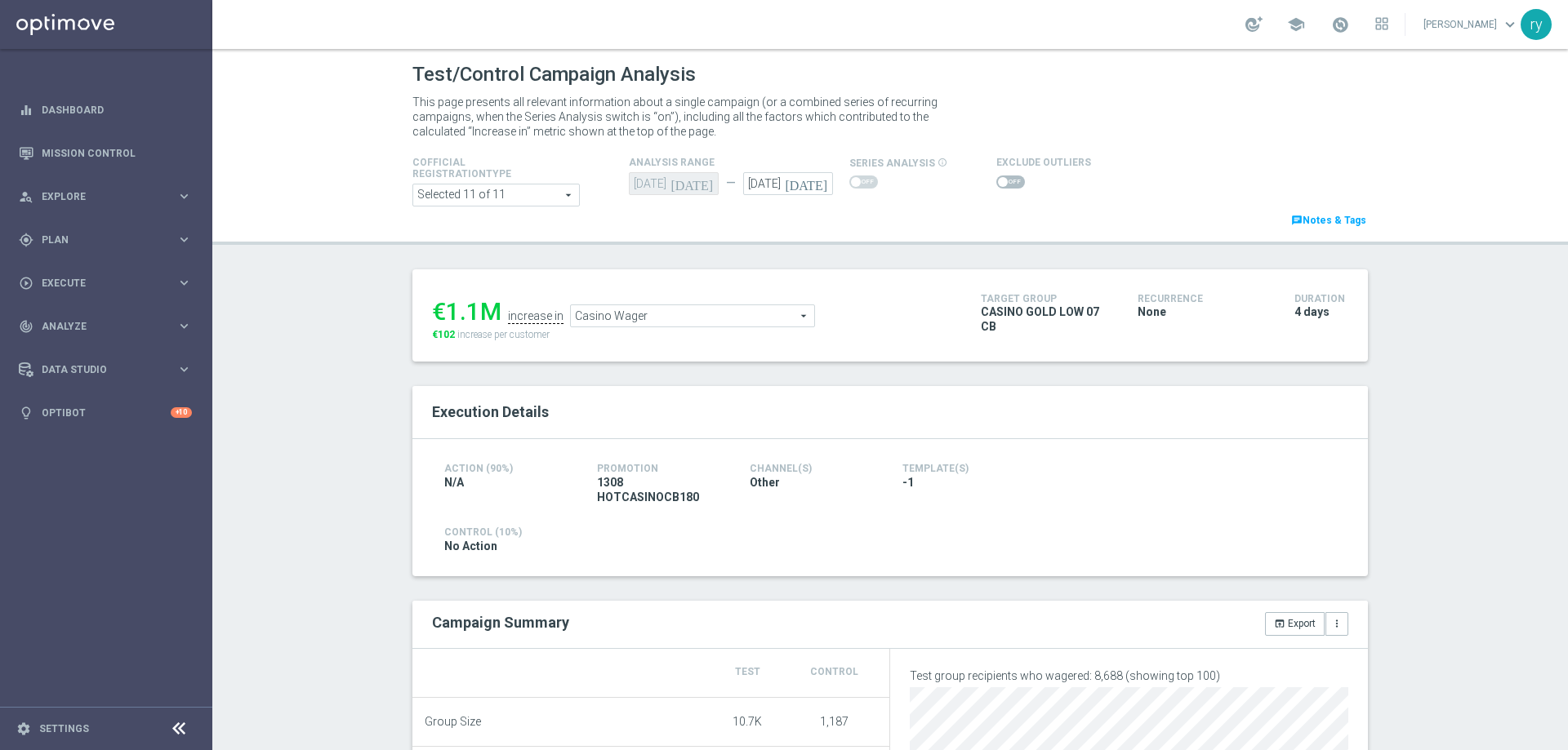
click at [634, 313] on span "Casino Wager" at bounding box center [692, 316] width 243 height 21
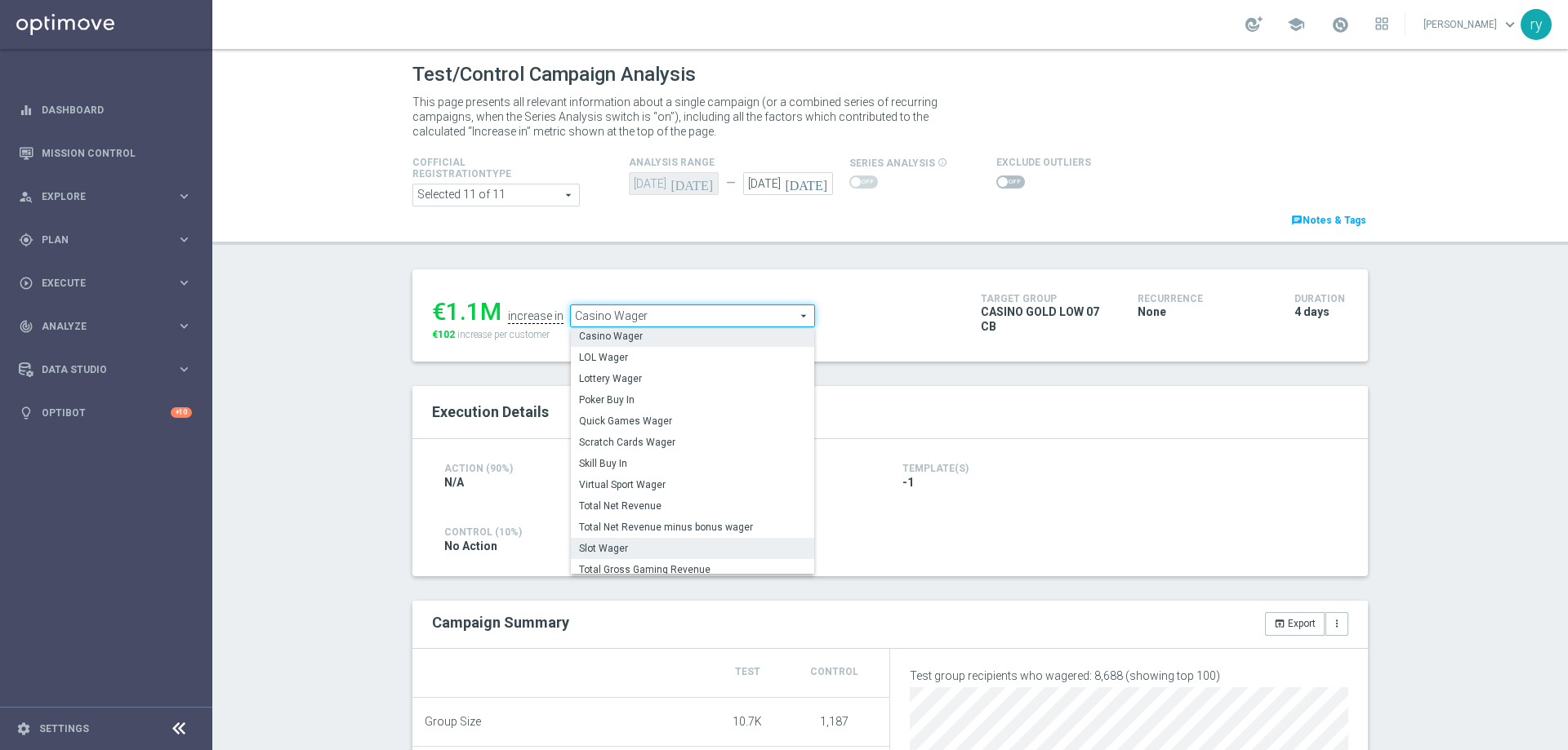
scroll to position [232, 0]
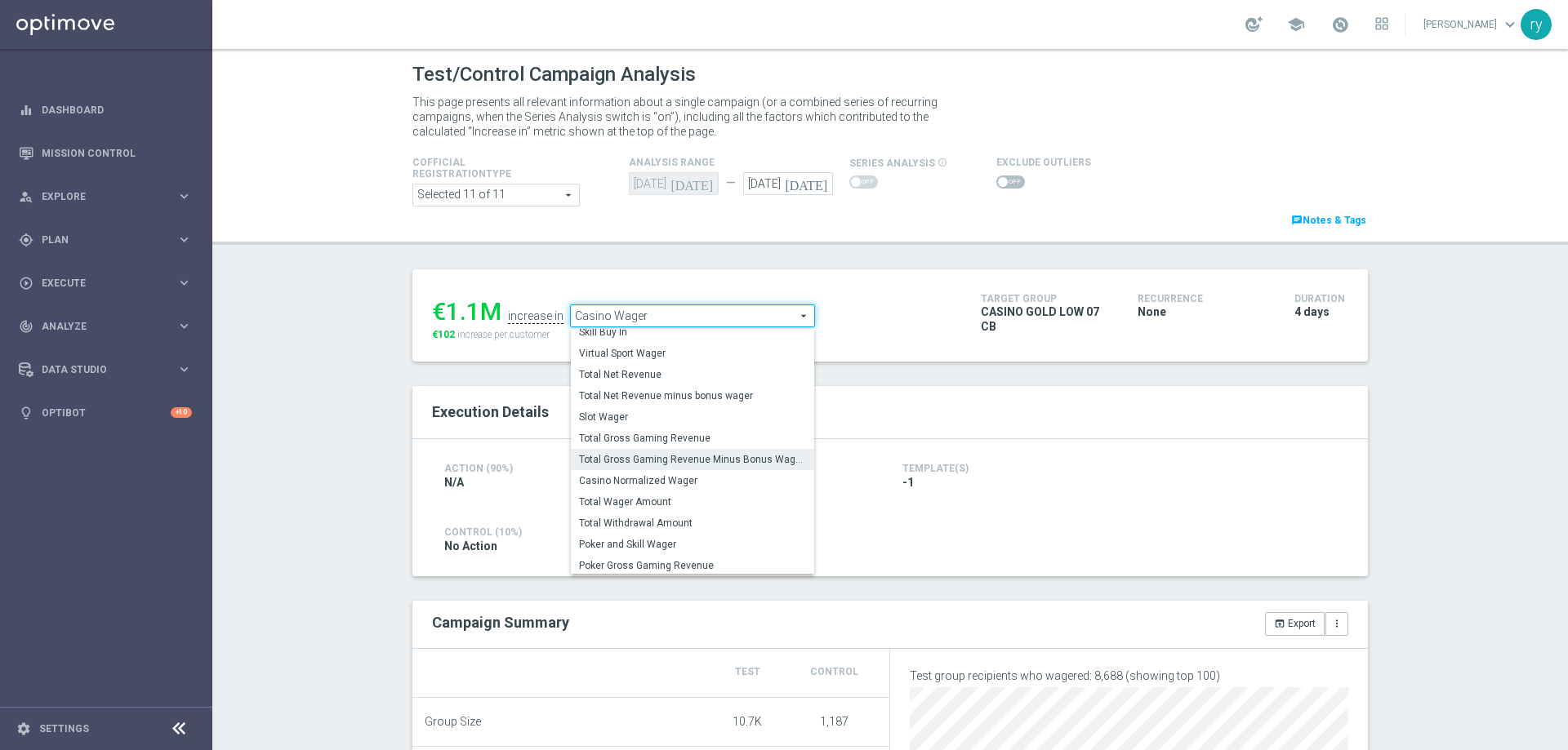
click at [656, 459] on span "Total Gross Gaming Revenue Minus Bonus Wagared" at bounding box center [692, 459] width 227 height 13
type input "Total Gross Gaming Revenue Minus Bonus Wagared"
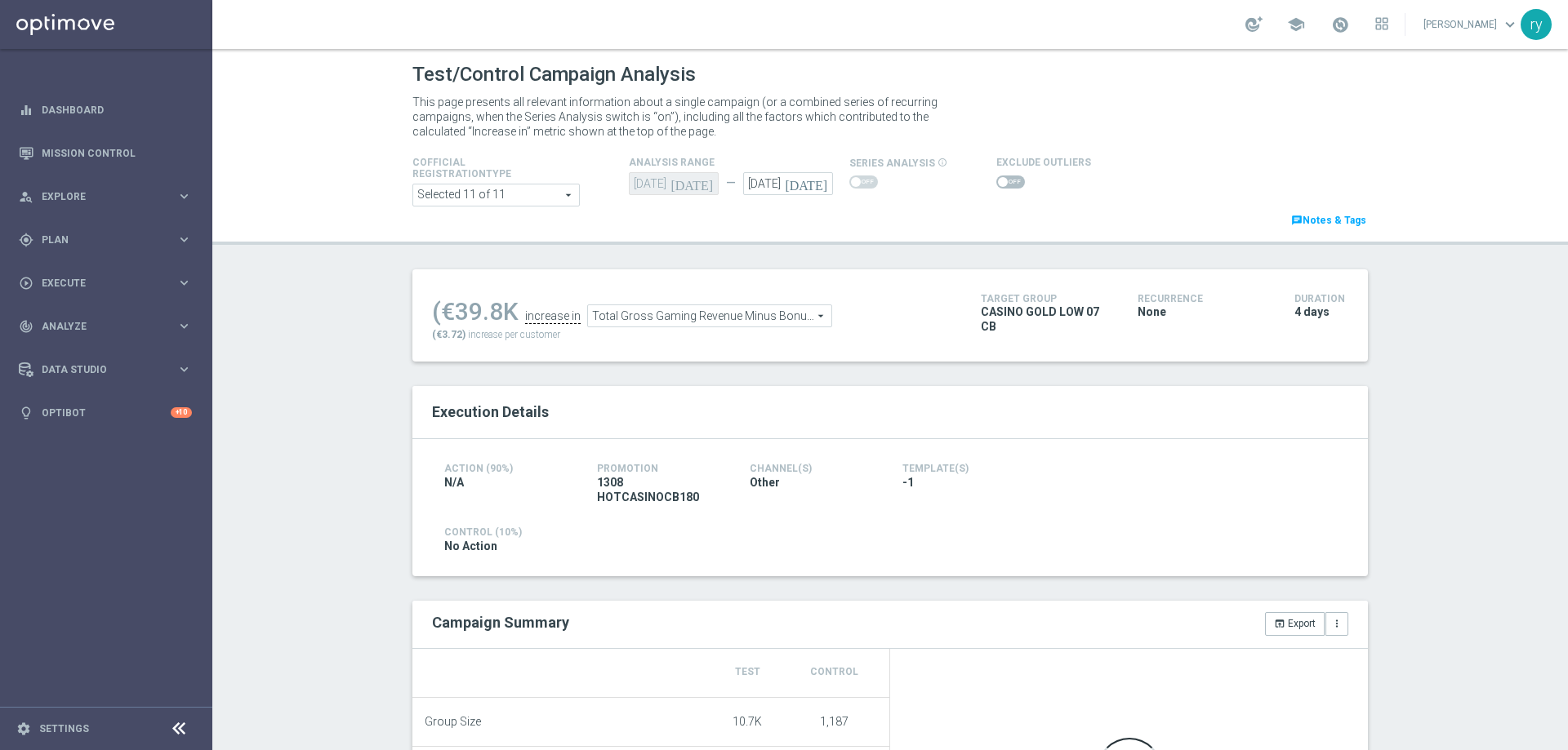
click at [998, 184] on span at bounding box center [1003, 182] width 9 height 9
click at [996, 184] on input "checkbox" at bounding box center [1011, 182] width 28 height 13
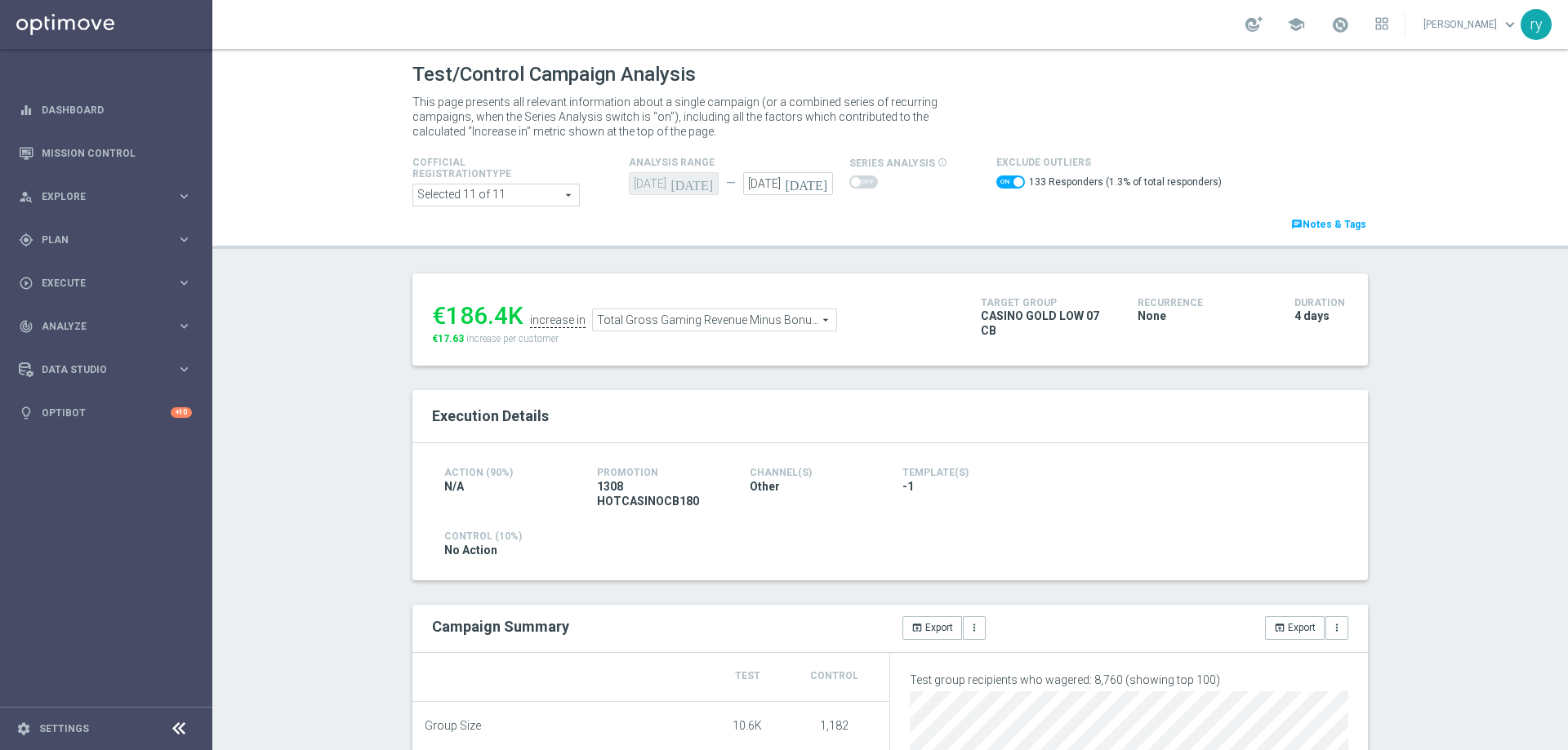
click at [740, 327] on span "Total Gross Gaming Revenue Minus Bonus Wagared" at bounding box center [714, 320] width 243 height 21
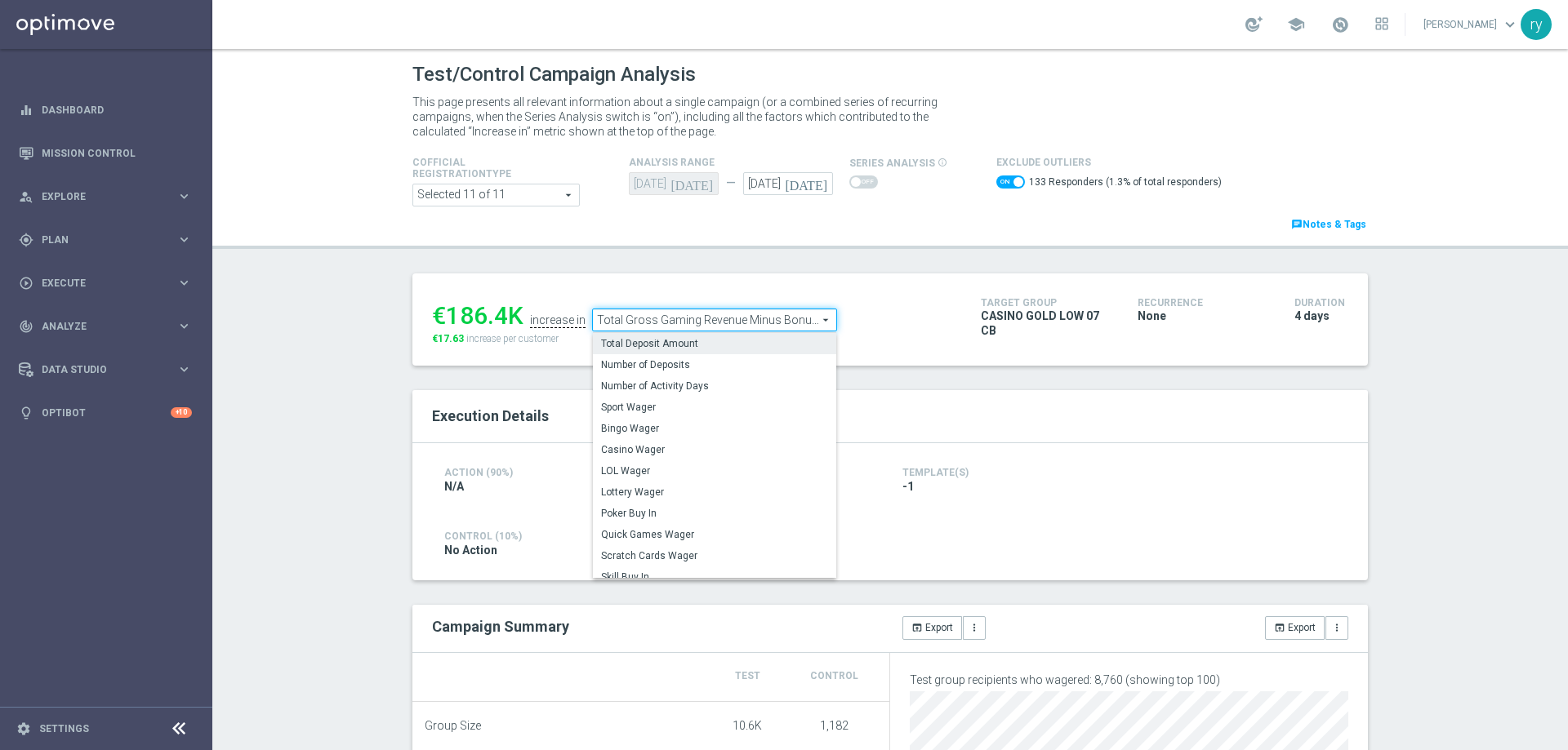
click at [733, 349] on span "Total Deposit Amount" at bounding box center [714, 344] width 227 height 13
checkbox input "false"
type input "Total Deposit Amount"
